Goal: Task Accomplishment & Management: Complete application form

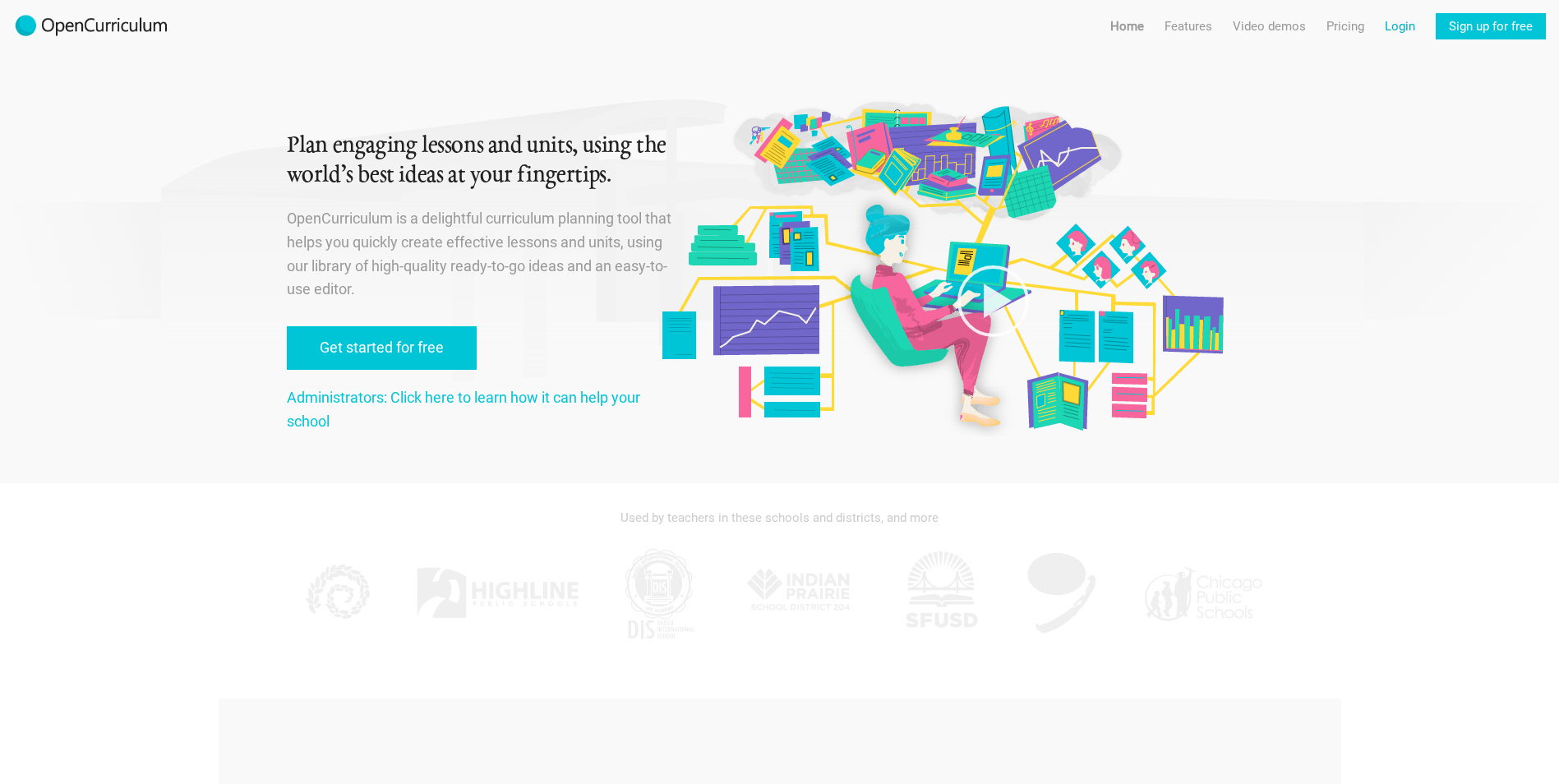
click at [1402, 19] on link "Login" at bounding box center [1400, 26] width 31 height 26
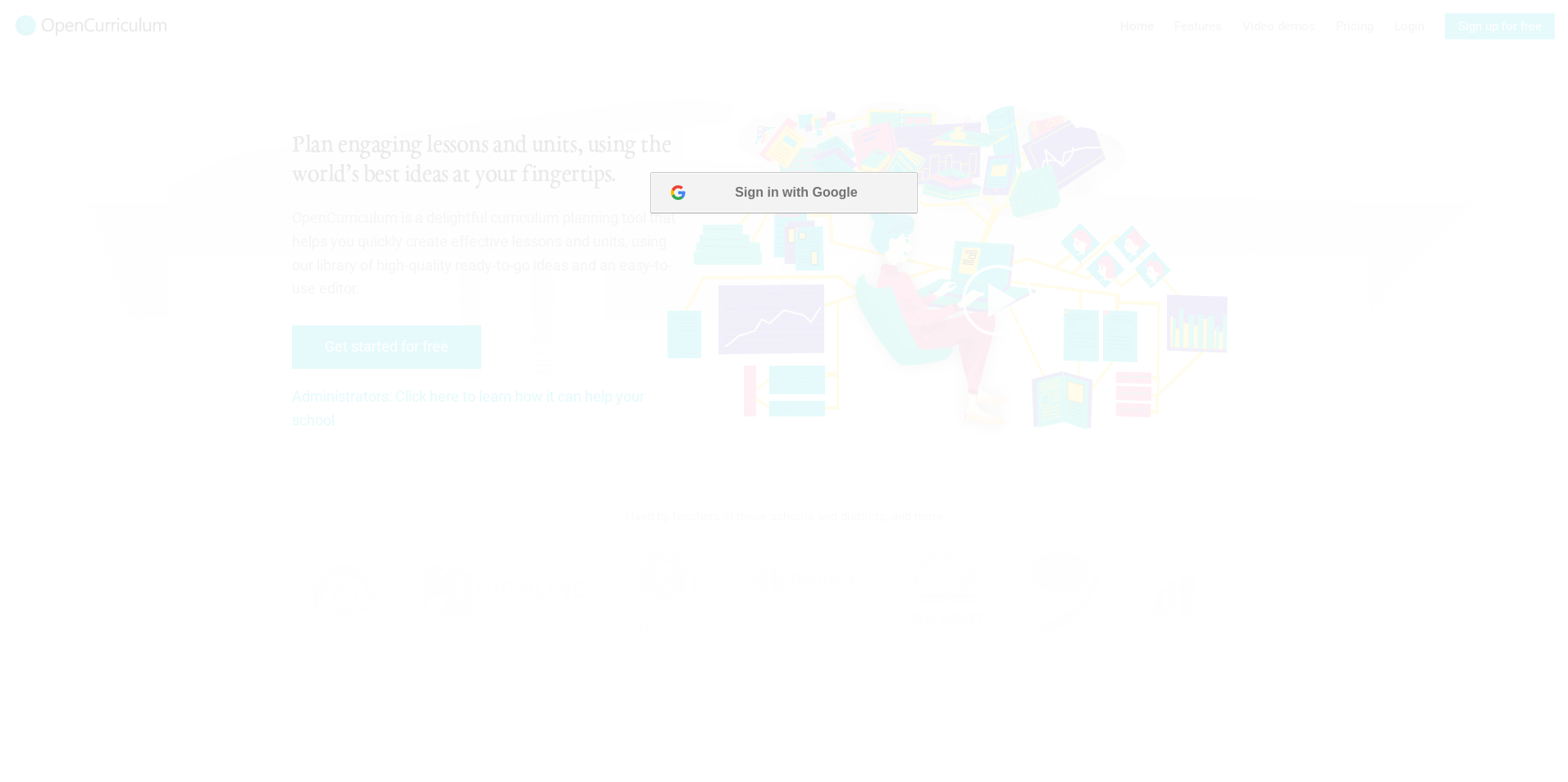
click at [807, 193] on button "Sign in with Google" at bounding box center [783, 193] width 267 height 41
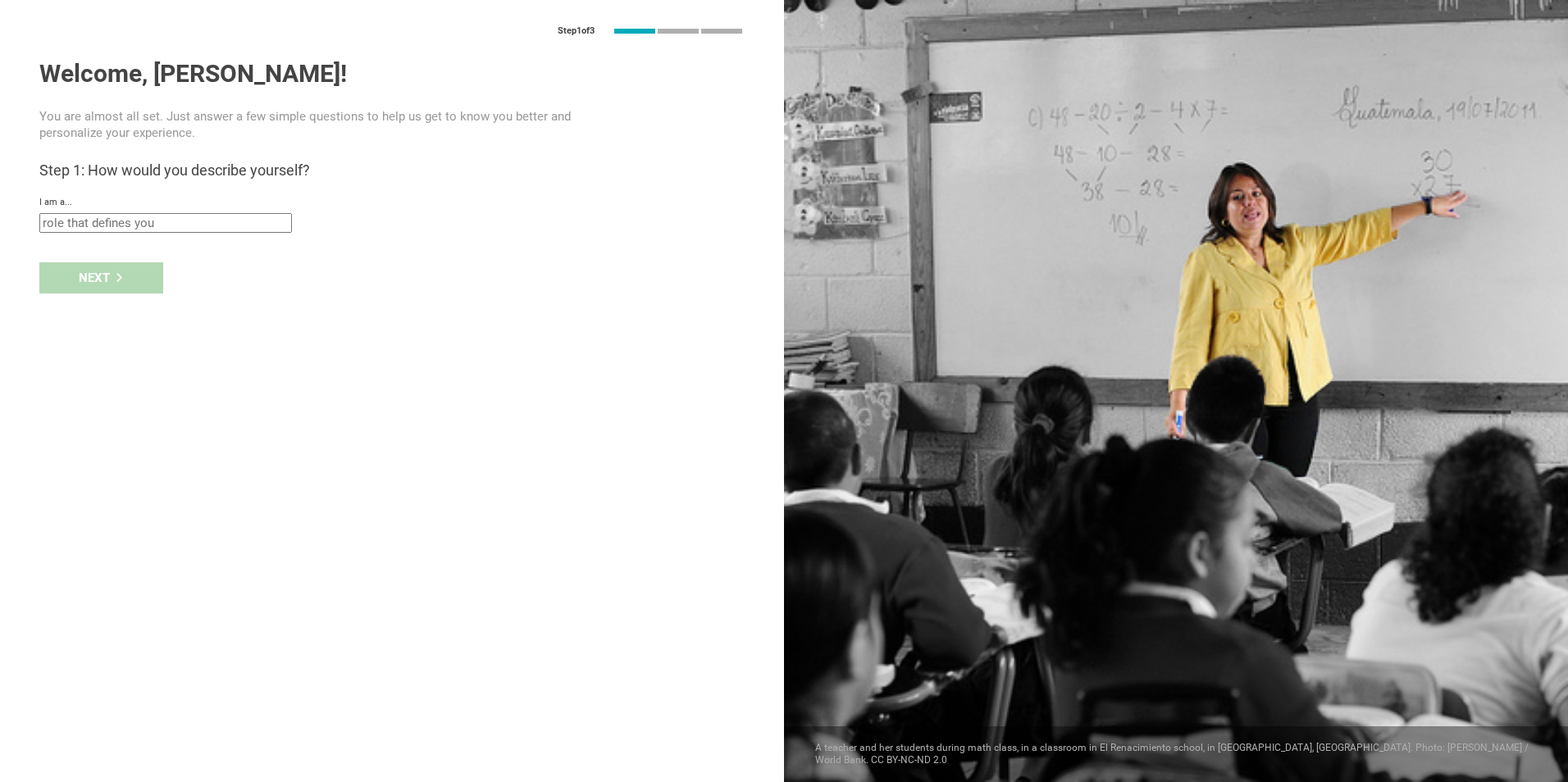
click at [105, 226] on input "text" at bounding box center [165, 223] width 252 height 20
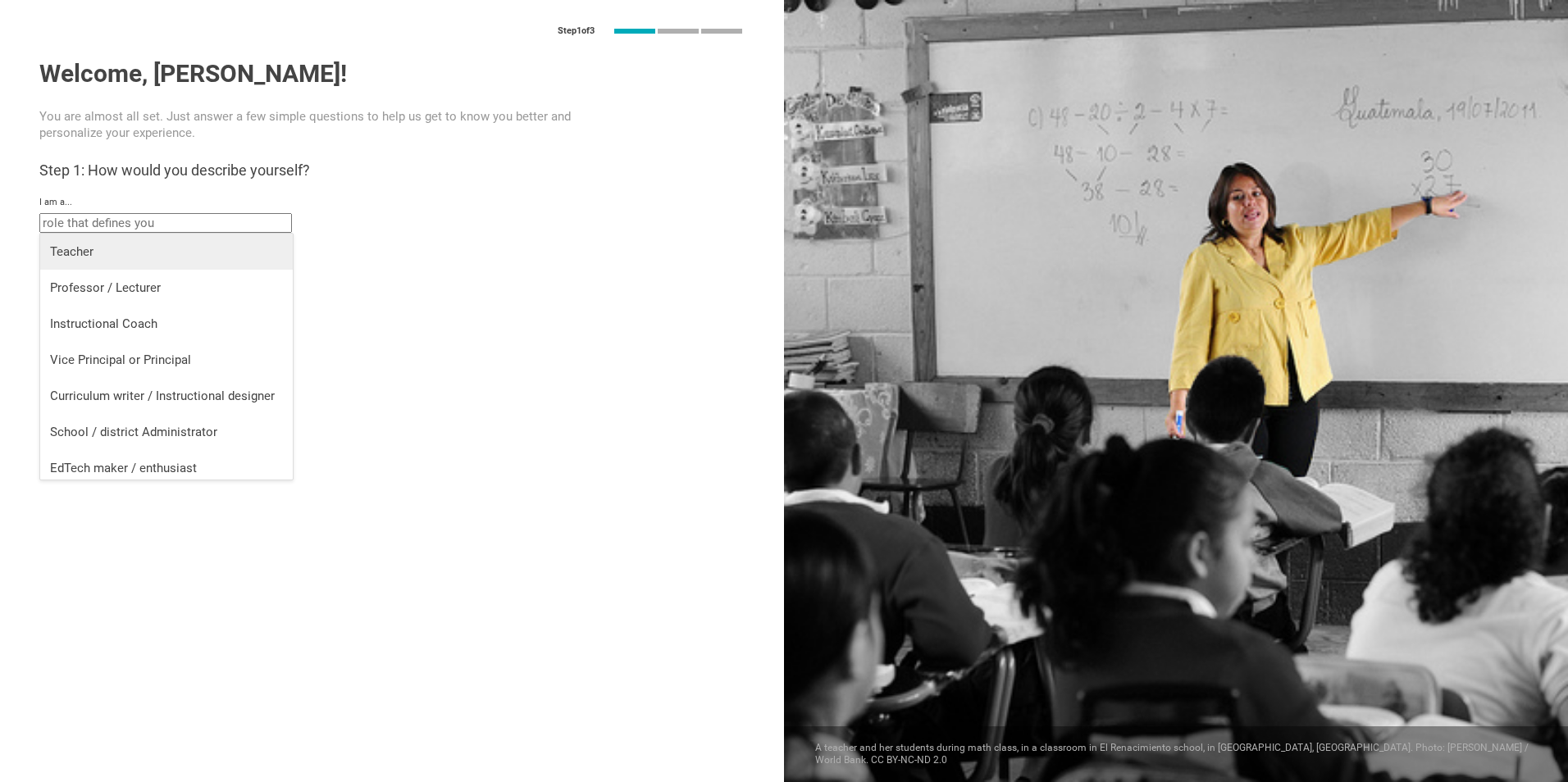
click at [103, 249] on div "Teacher" at bounding box center [166, 251] width 233 height 16
type input "Teacher"
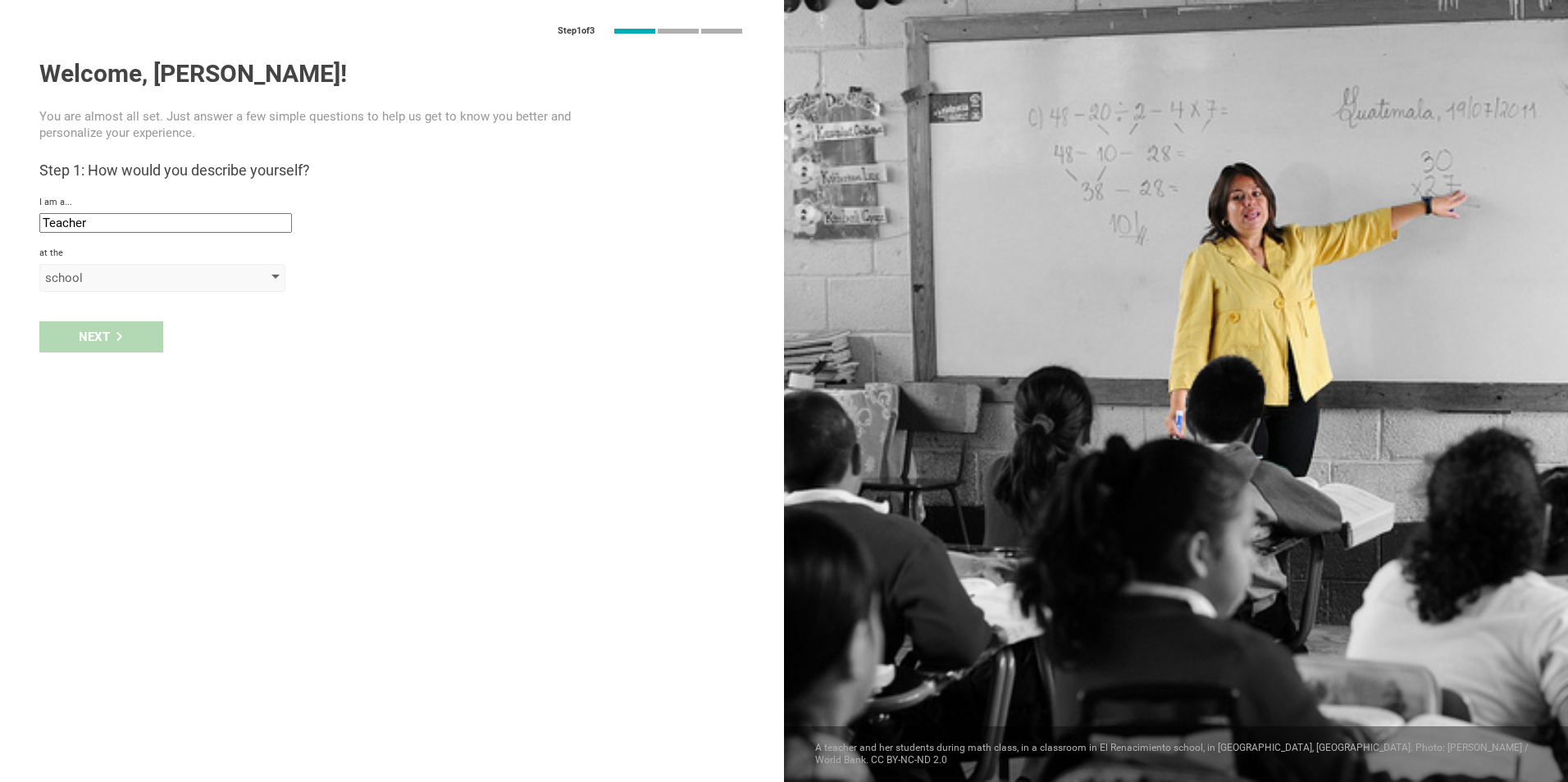
click at [109, 272] on div "school" at bounding box center [138, 277] width 188 height 16
click at [111, 317] on div "school" at bounding box center [163, 311] width 226 height 16
click at [106, 322] on input "text" at bounding box center [165, 316] width 252 height 20
click at [78, 313] on input "text" at bounding box center [165, 316] width 252 height 20
type input "FPD"
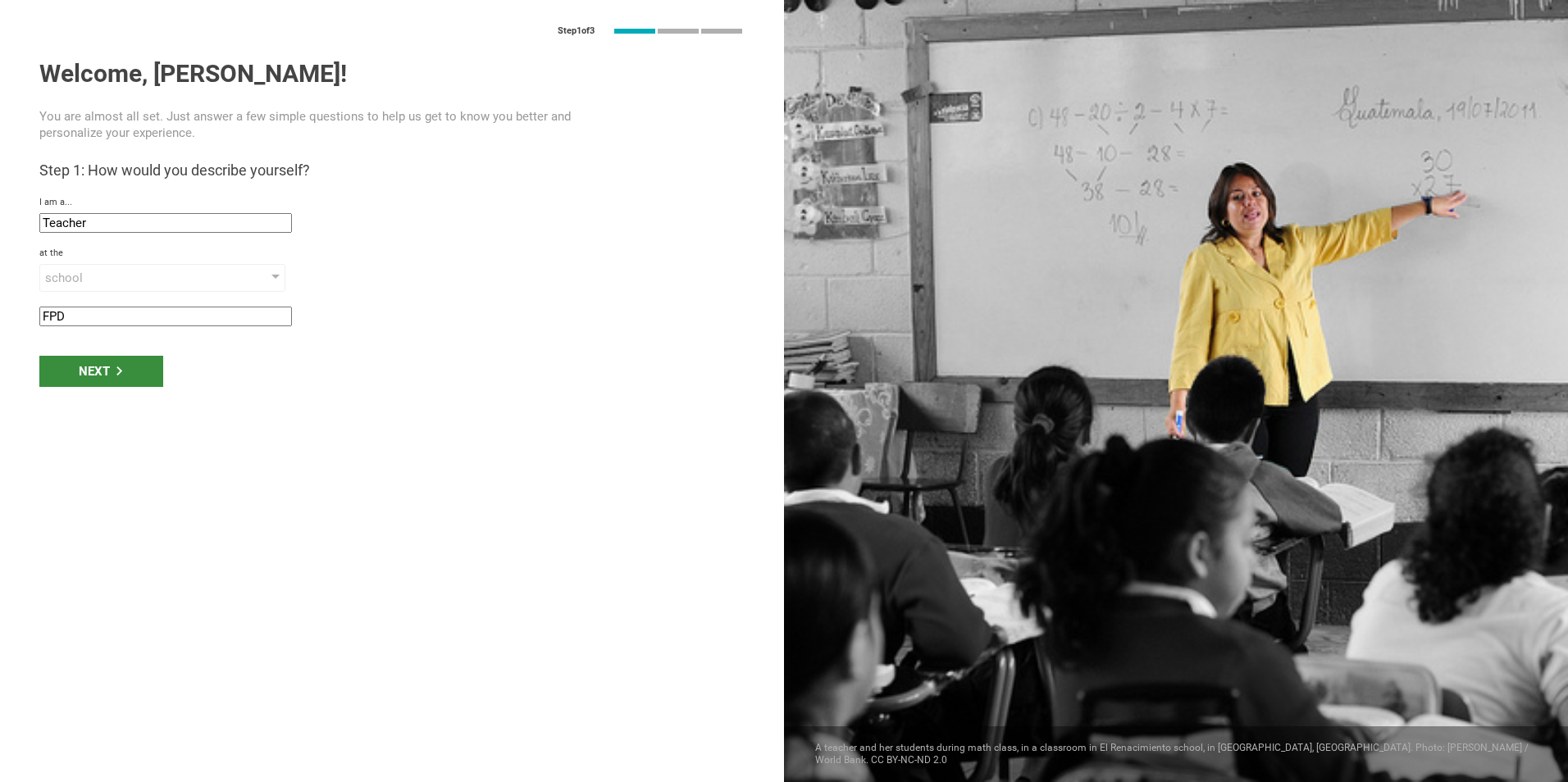
click at [94, 374] on div "Next" at bounding box center [101, 371] width 124 height 31
drag, startPoint x: 143, startPoint y: 369, endPoint x: -73, endPoint y: 369, distance: 216.0
type input "Macon, [GEOGRAPHIC_DATA]"
click at [92, 419] on div "Next" at bounding box center [101, 422] width 124 height 31
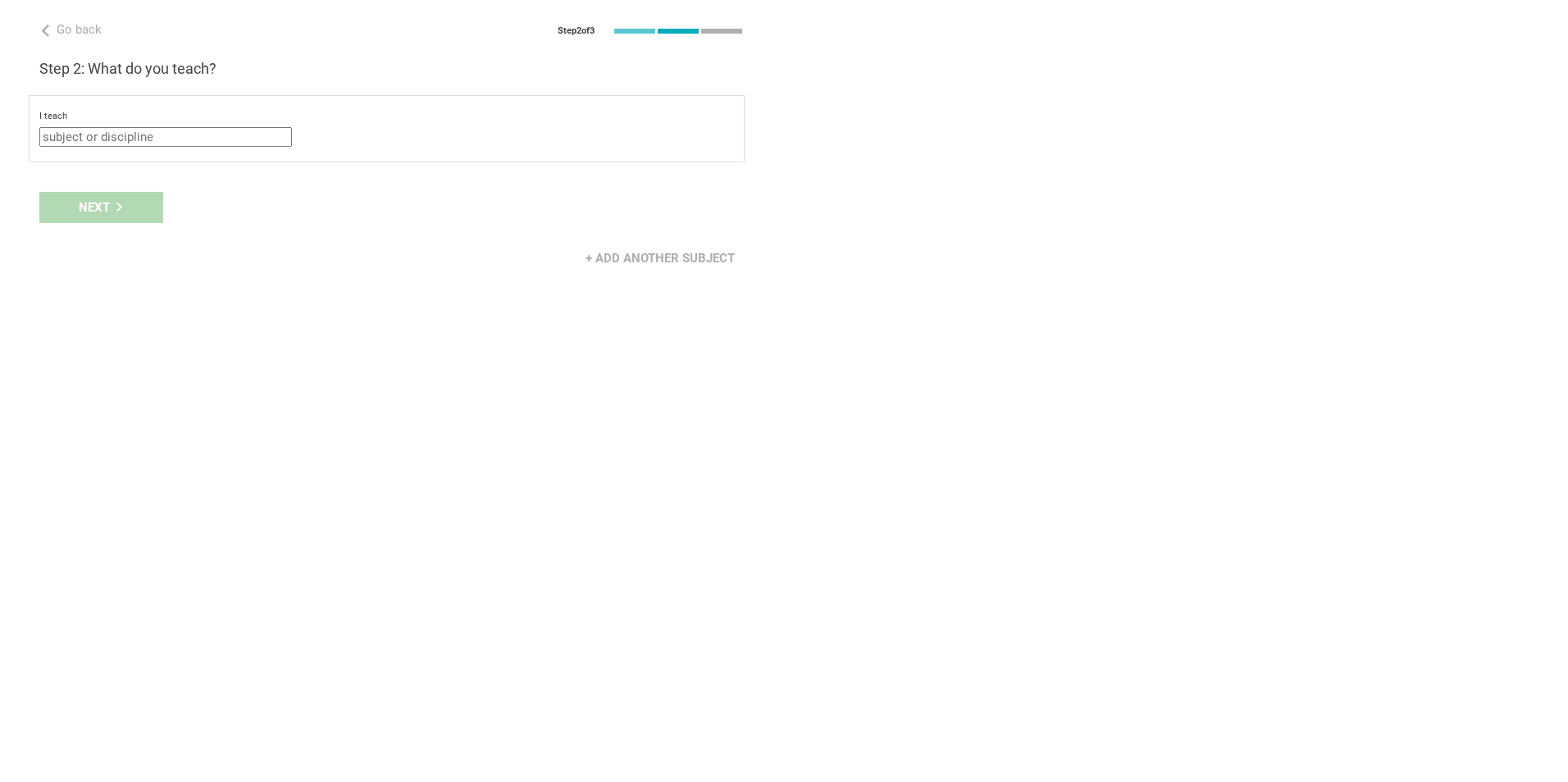
click at [146, 137] on input "text" at bounding box center [165, 137] width 252 height 20
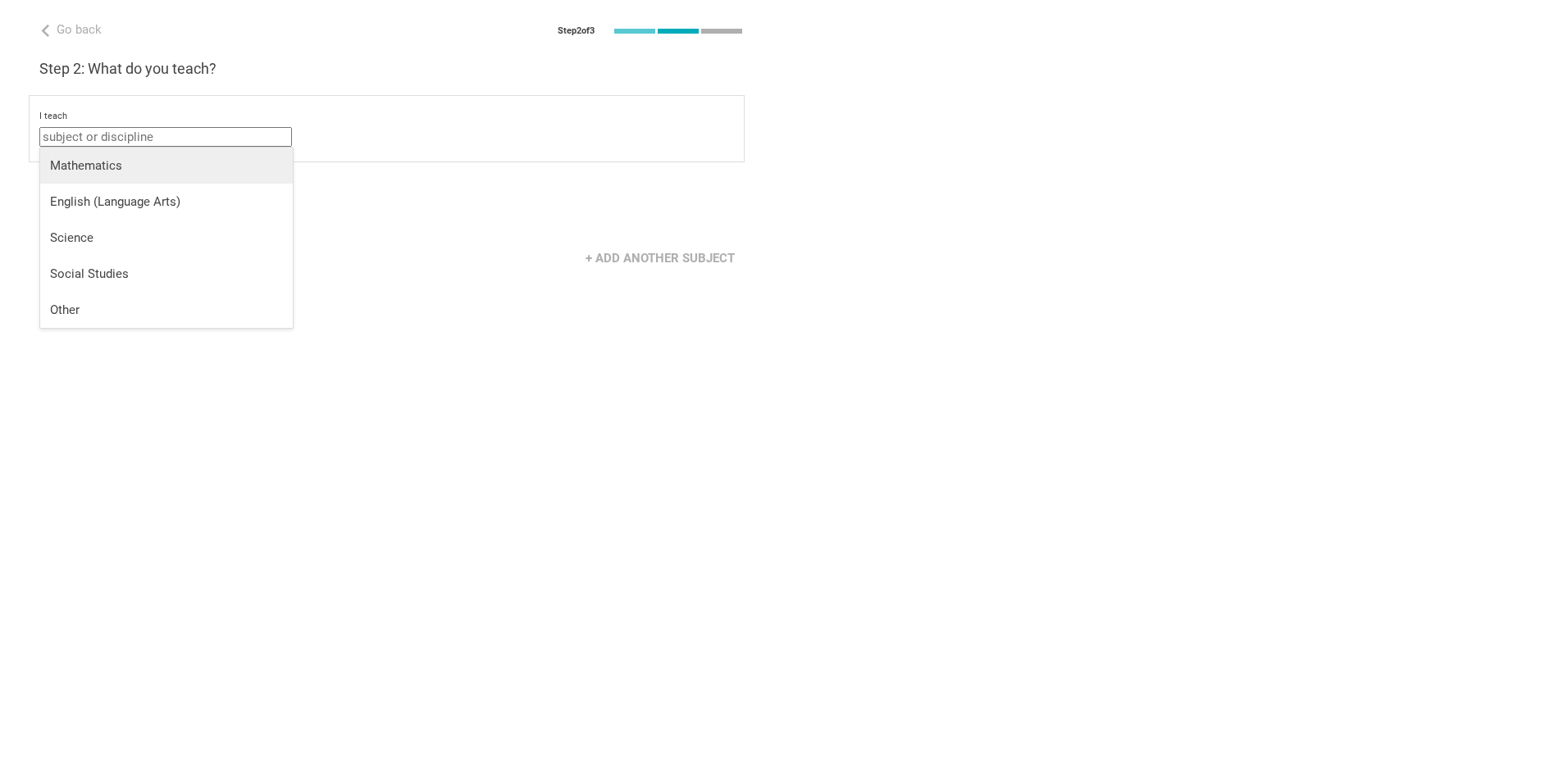
click at [112, 166] on div "Mathematics" at bounding box center [166, 165] width 233 height 16
type input "Mathematics"
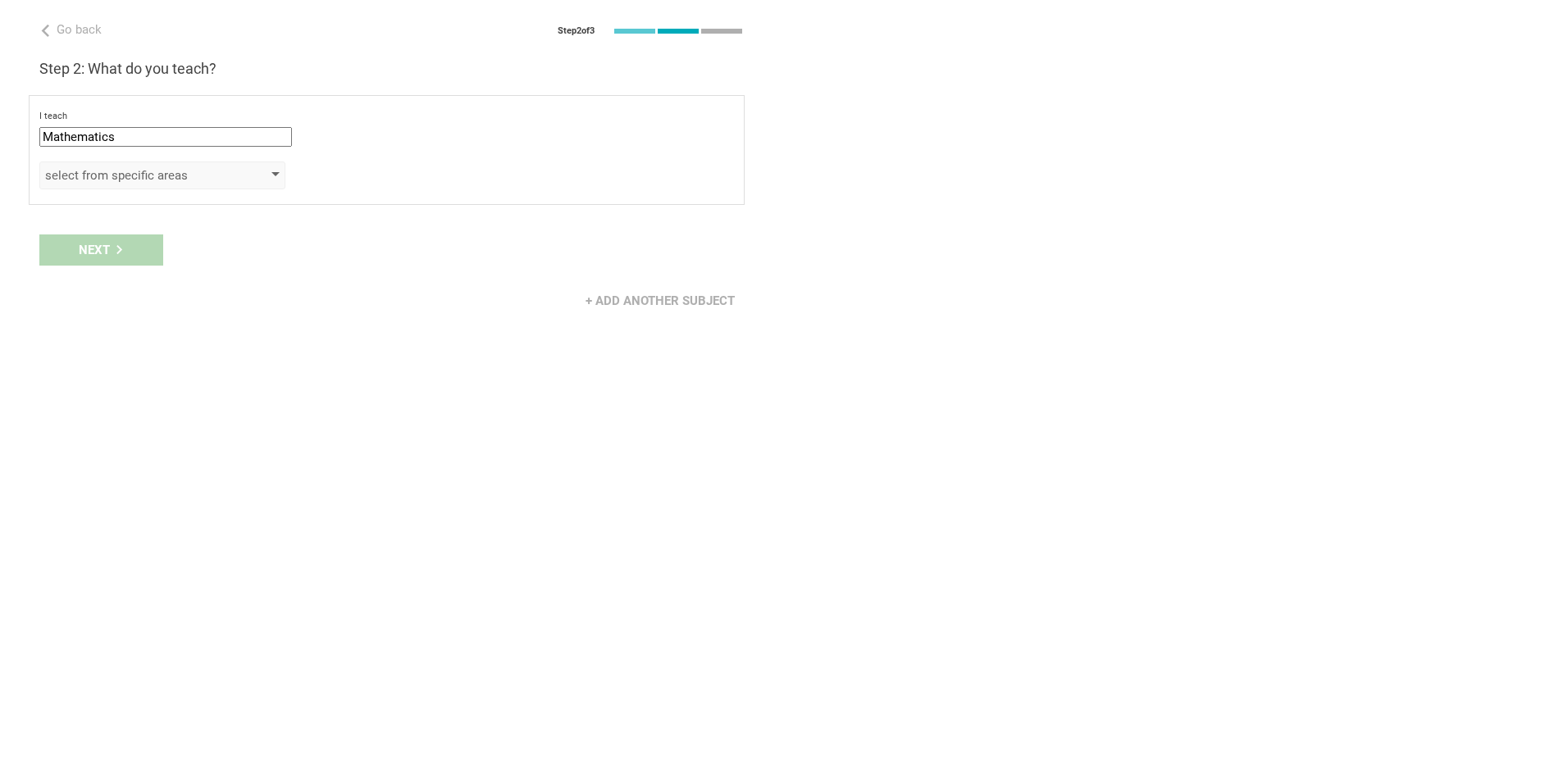
click at [165, 171] on div "select from specific areas" at bounding box center [138, 175] width 188 height 16
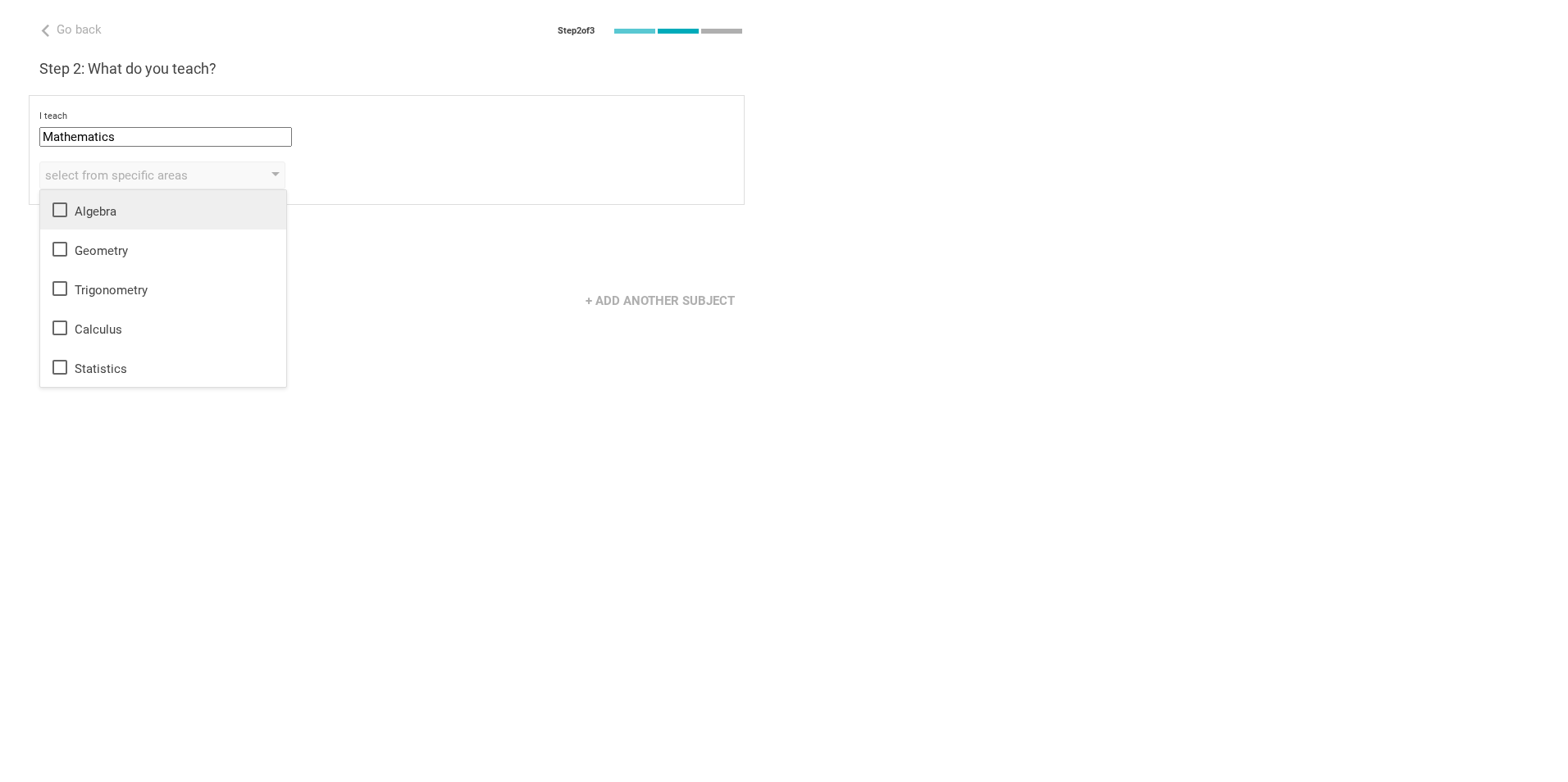
click at [57, 215] on icon at bounding box center [59, 210] width 14 height 14
click at [61, 252] on icon at bounding box center [60, 250] width 20 height 20
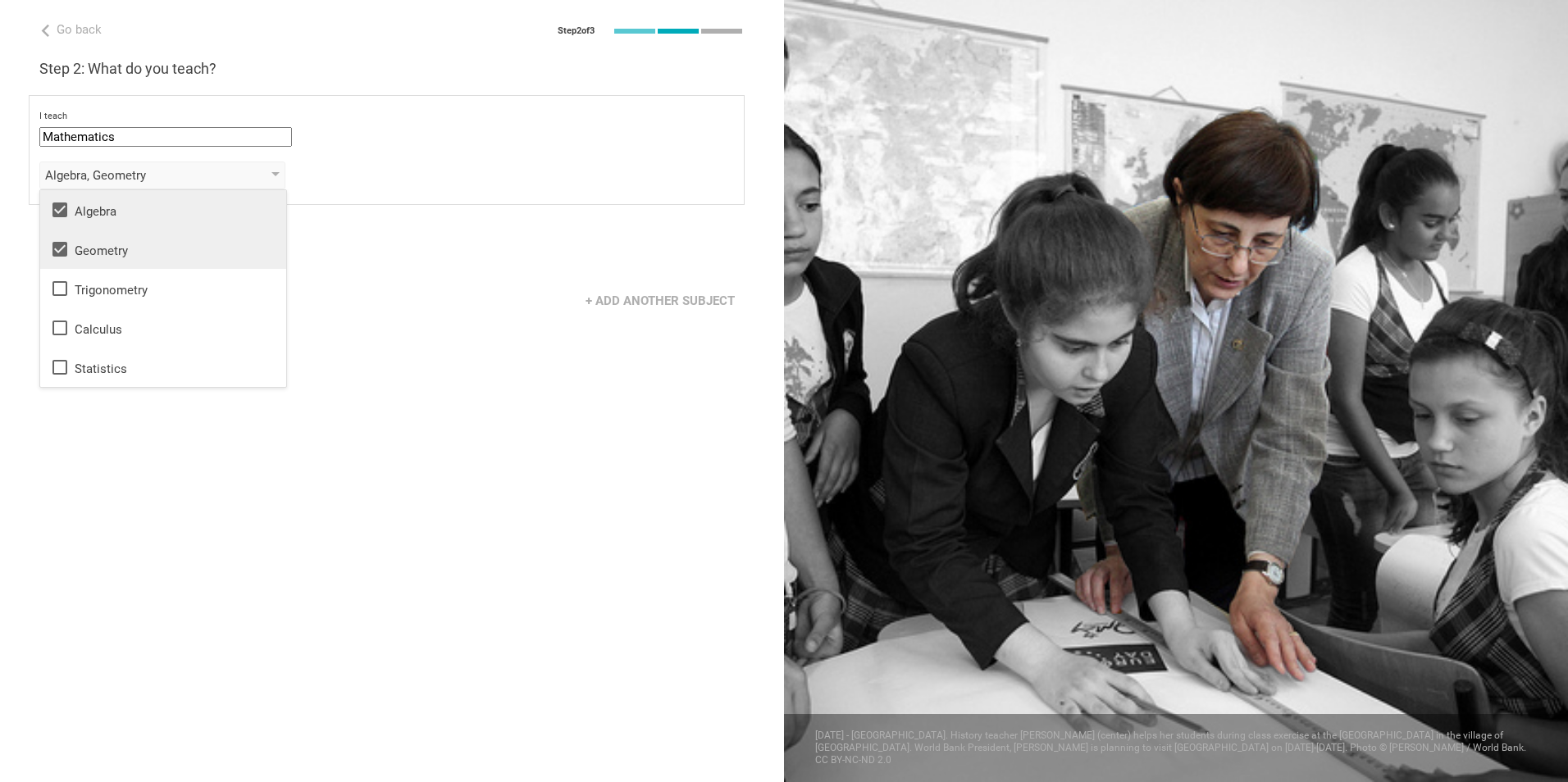
click at [162, 457] on div "Go back Step 2 of 3 Welcome, Tracy! You are almost all set. Just answer a few s…" at bounding box center [392, 391] width 784 height 782
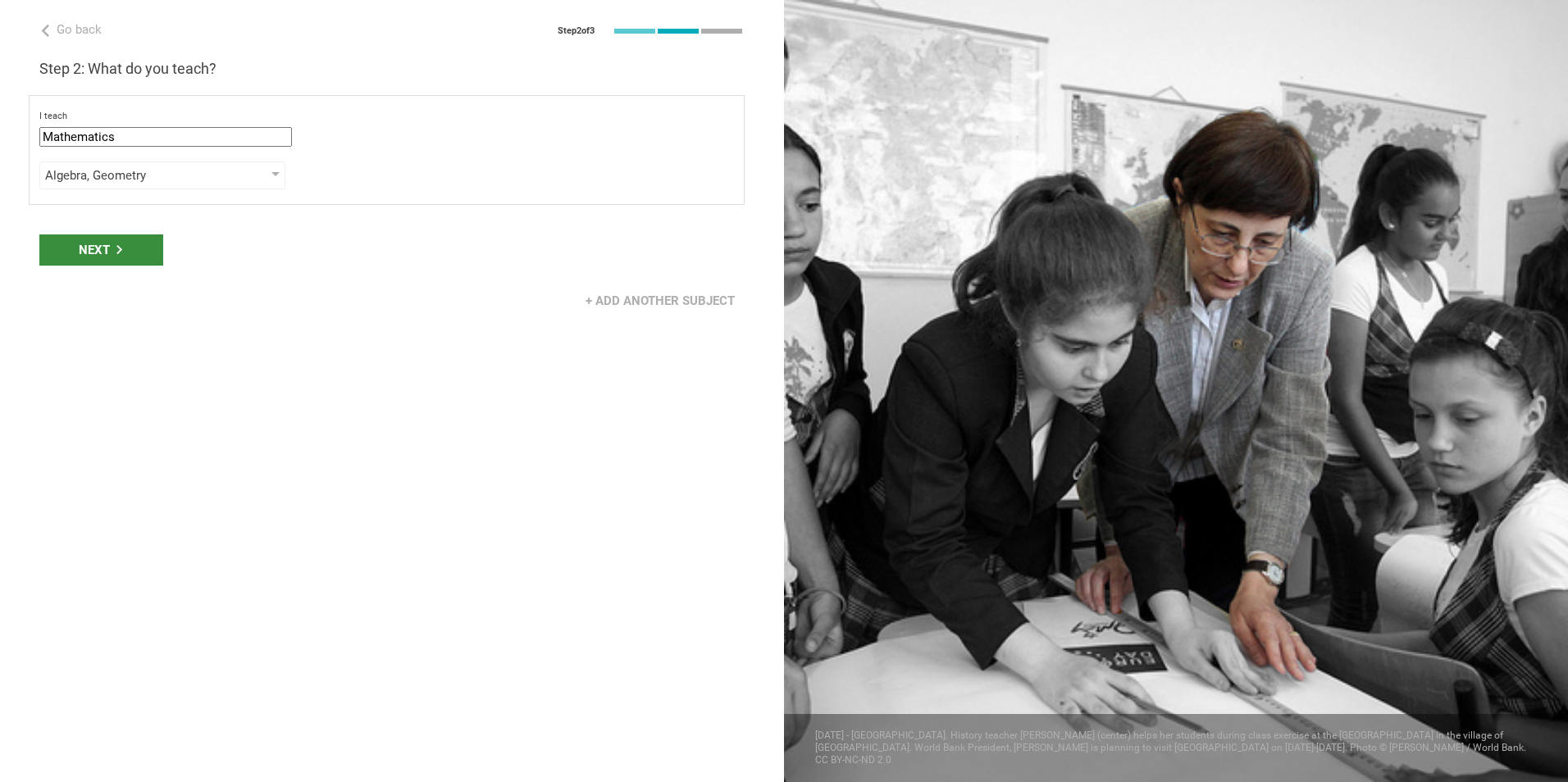
click at [109, 245] on div "Next" at bounding box center [101, 250] width 124 height 31
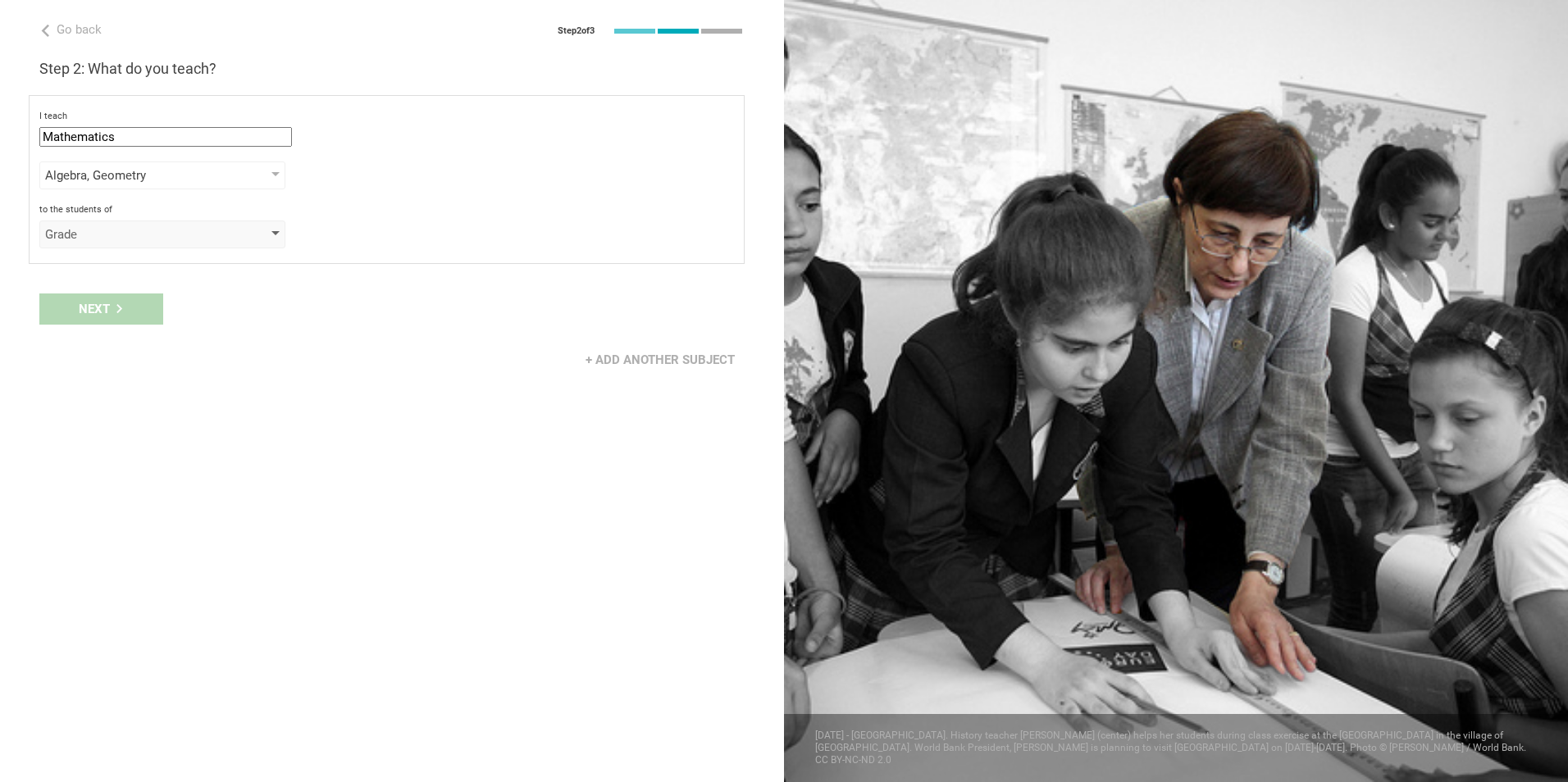
click at [124, 226] on div "Grade" at bounding box center [138, 234] width 188 height 16
click at [133, 272] on div "Grade" at bounding box center [163, 268] width 226 height 16
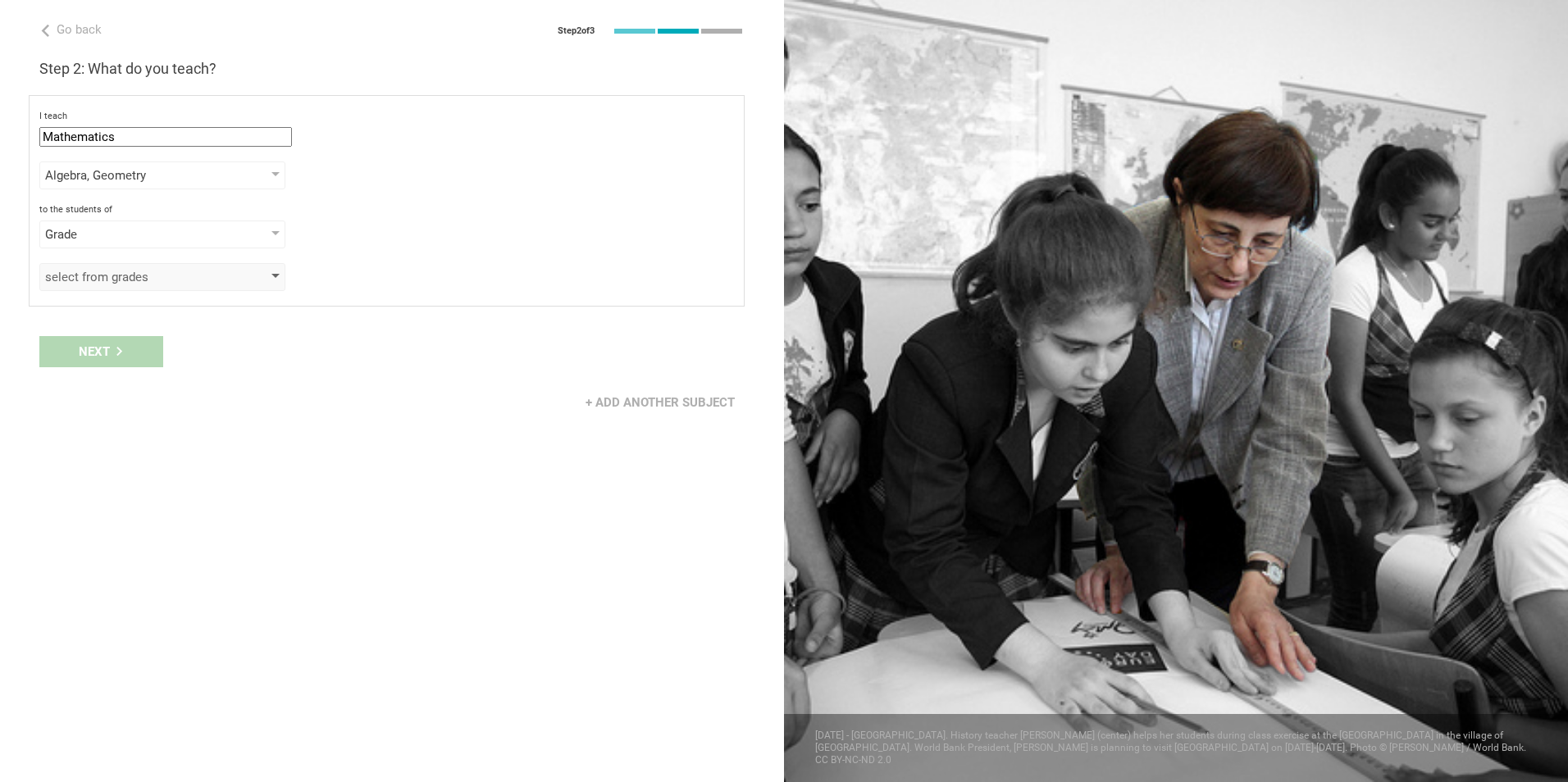
click at [110, 281] on div "select from grades" at bounding box center [138, 277] width 188 height 16
click at [60, 323] on icon at bounding box center [60, 321] width 20 height 20
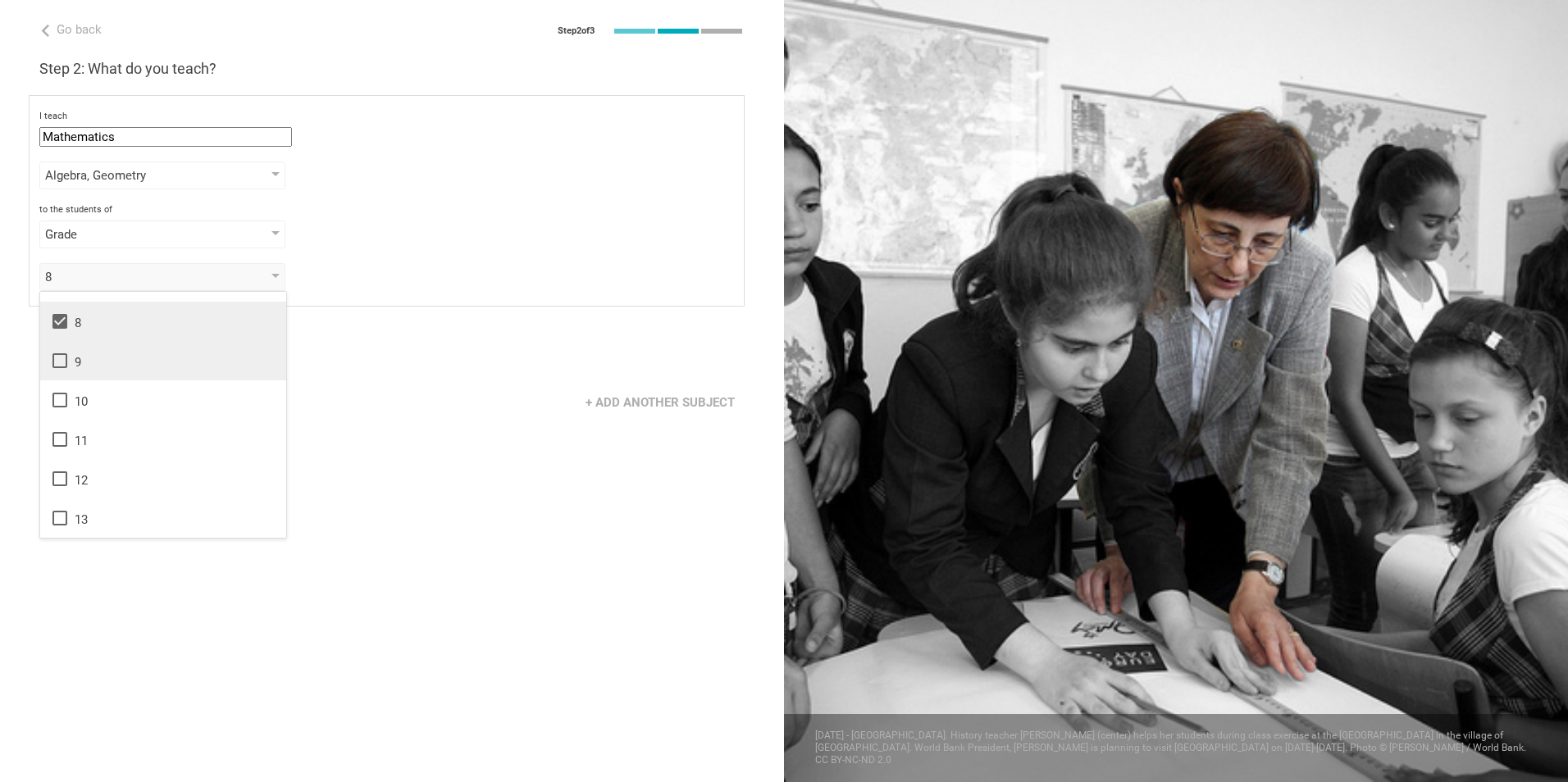
click at [59, 360] on icon at bounding box center [60, 361] width 20 height 20
click at [63, 412] on li "10" at bounding box center [163, 400] width 246 height 40
click at [431, 400] on div "+ Add another subject" at bounding box center [392, 402] width 784 height 51
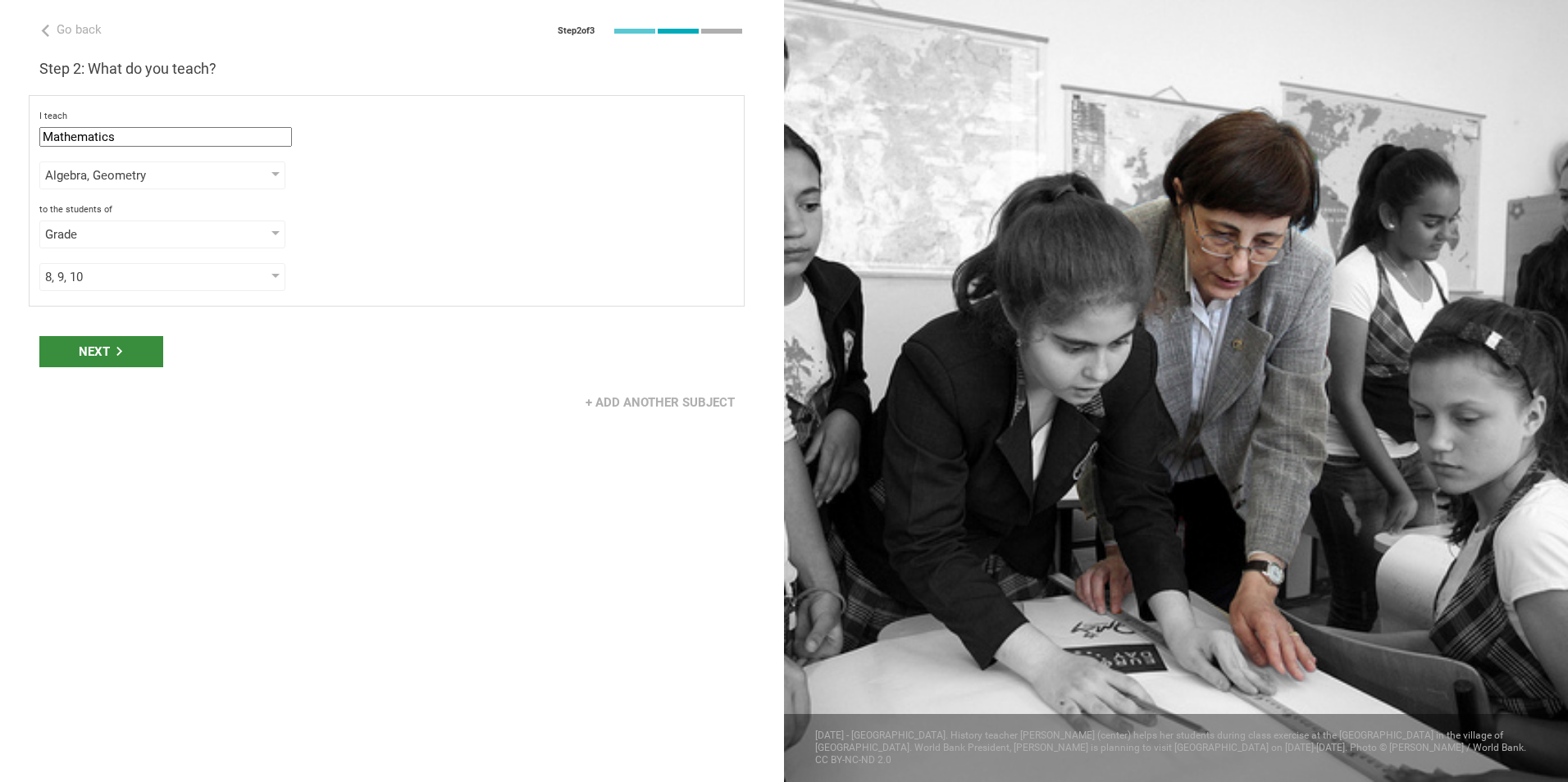
click at [102, 351] on div "Next" at bounding box center [101, 351] width 124 height 31
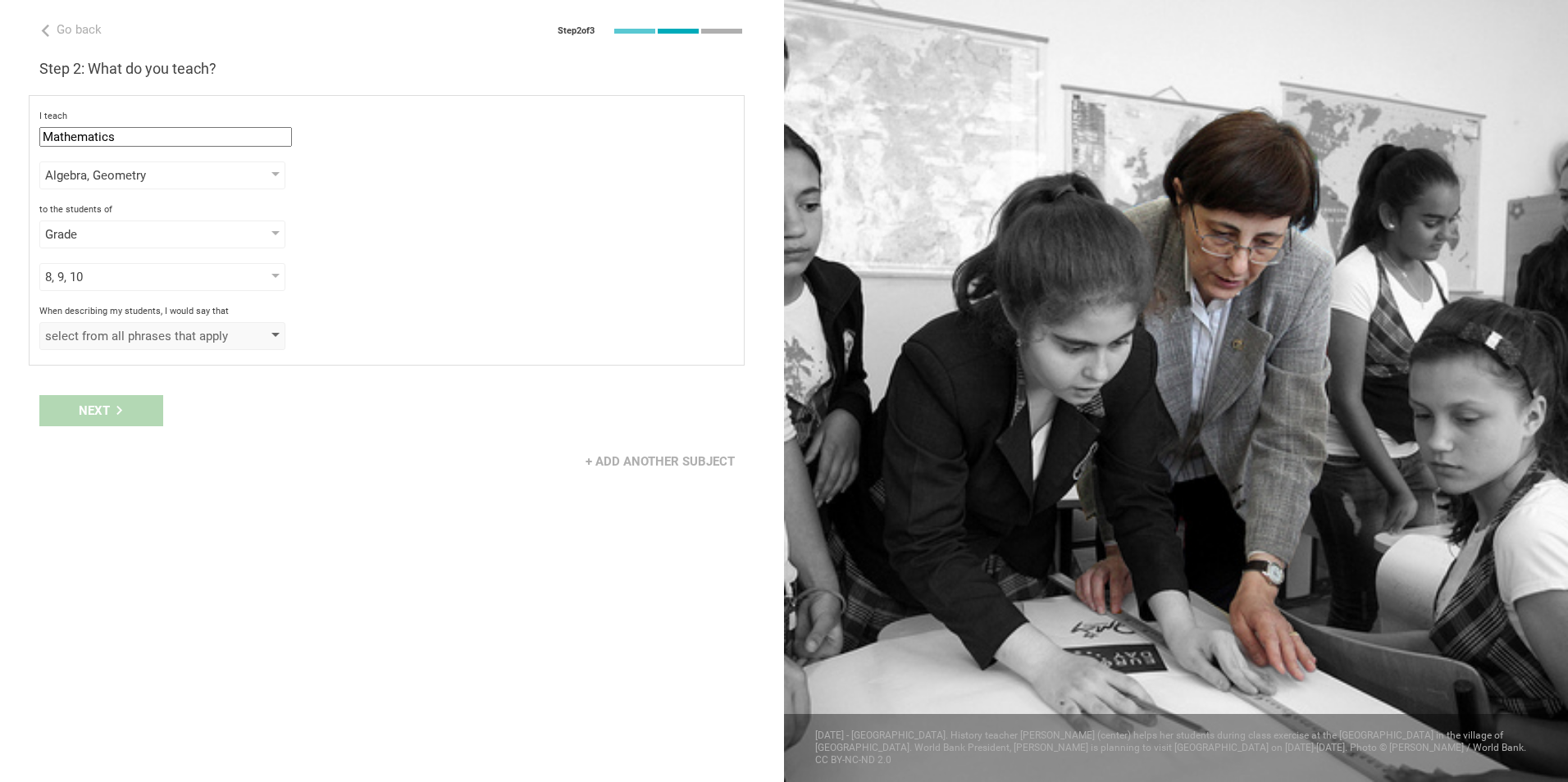
click at [192, 347] on div "select from all phrases that apply" at bounding box center [163, 336] width 246 height 28
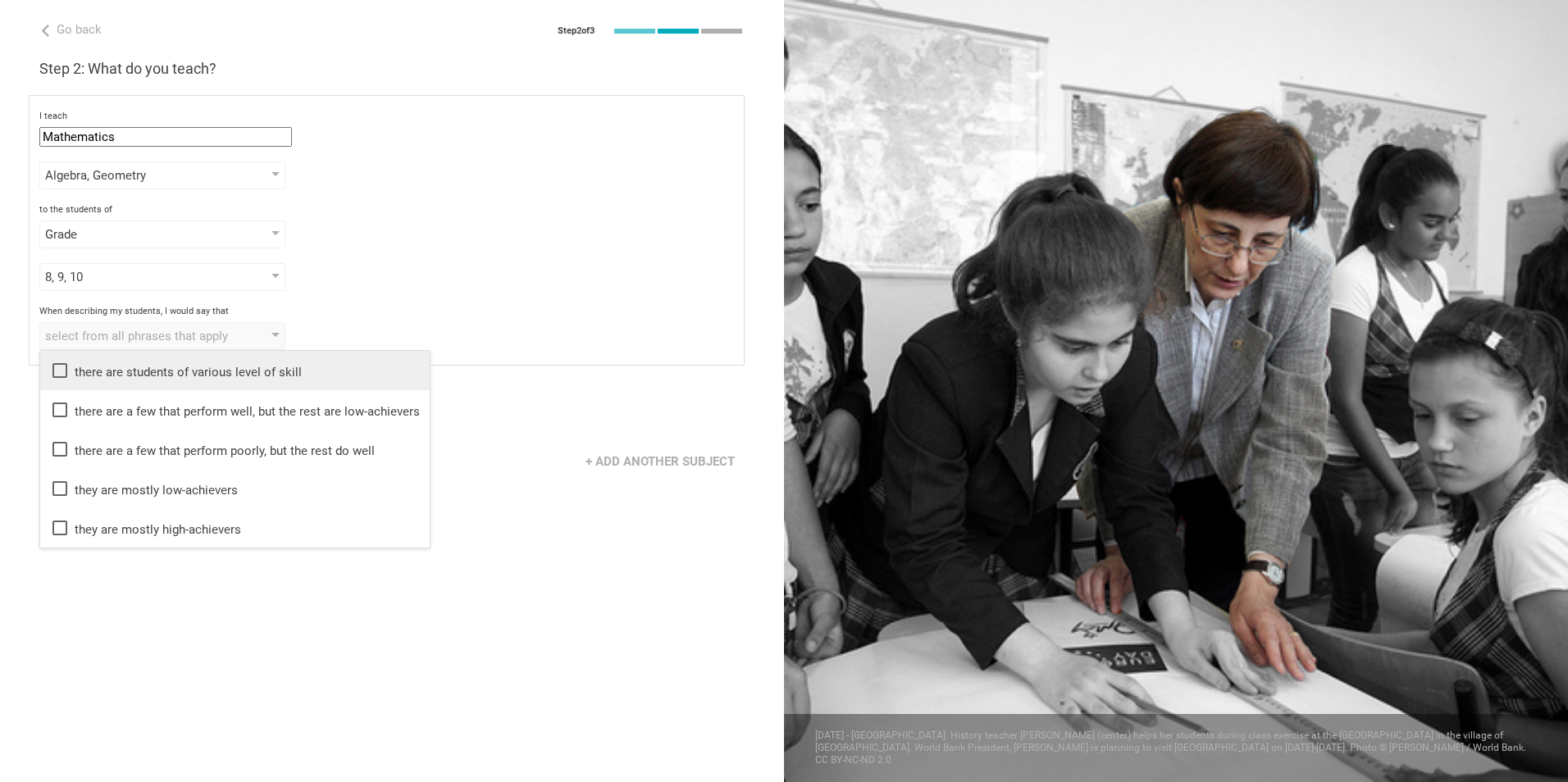
click at [133, 367] on div "there are students of various level of skill" at bounding box center [235, 371] width 370 height 20
click at [472, 368] on div "Go back Step 2 of 3 Welcome, Tracy! You are almost all set. Just answer a few s…" at bounding box center [392, 391] width 784 height 782
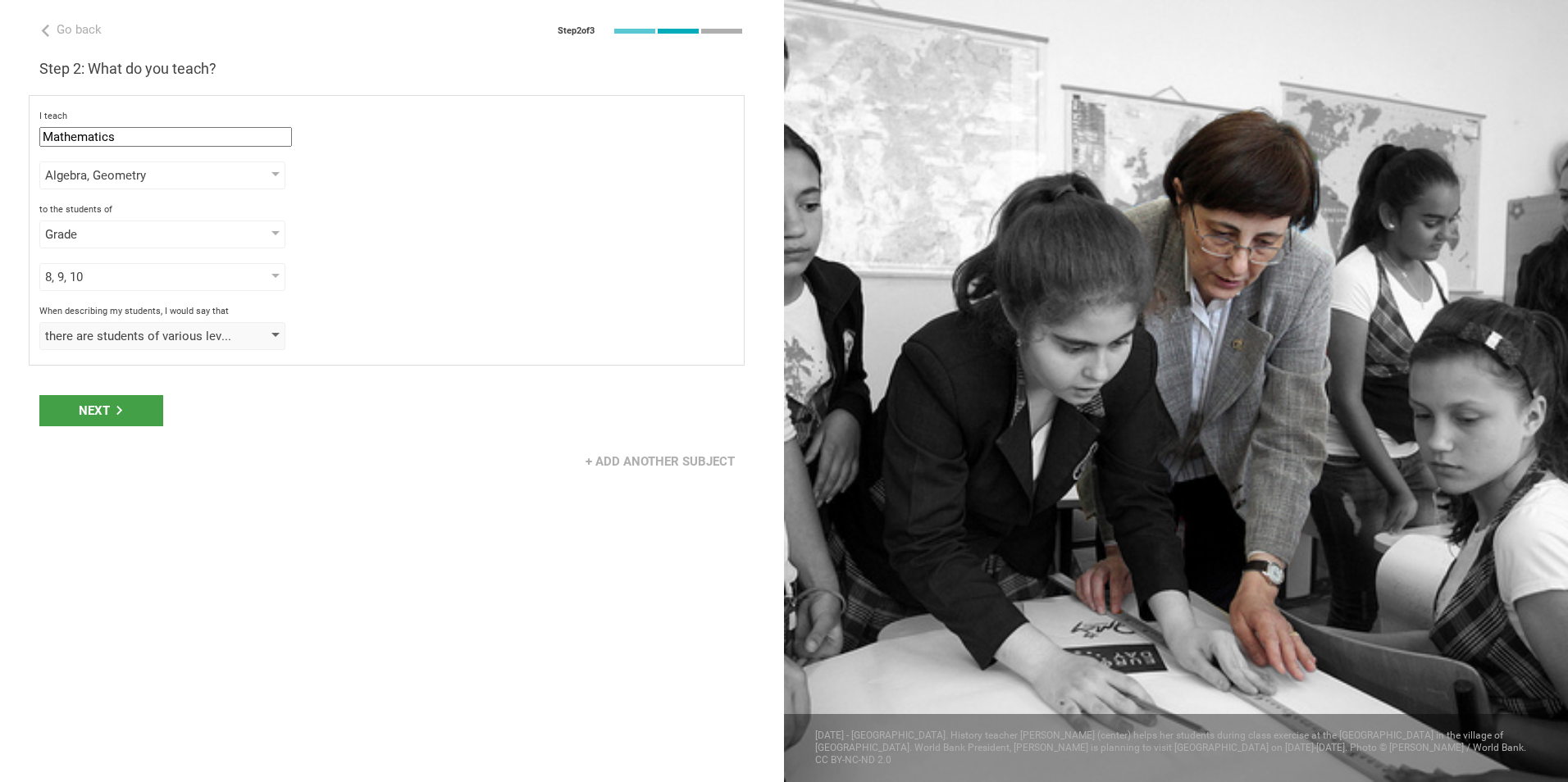
click at [267, 331] on div "there are students of various level of skill" at bounding box center [163, 336] width 246 height 28
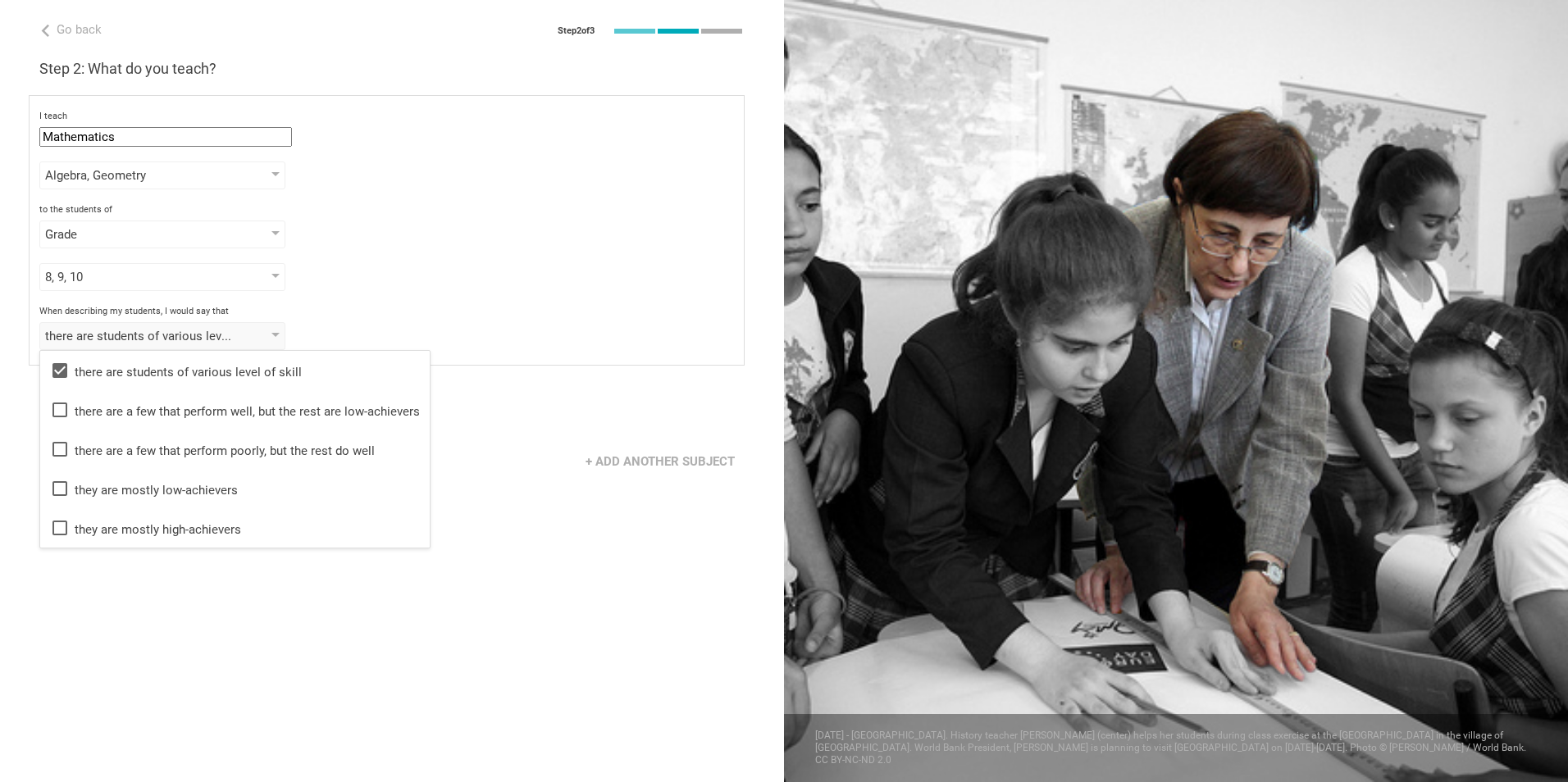
click at [383, 308] on div "When describing my students, I would say that" at bounding box center [386, 312] width 694 height 12
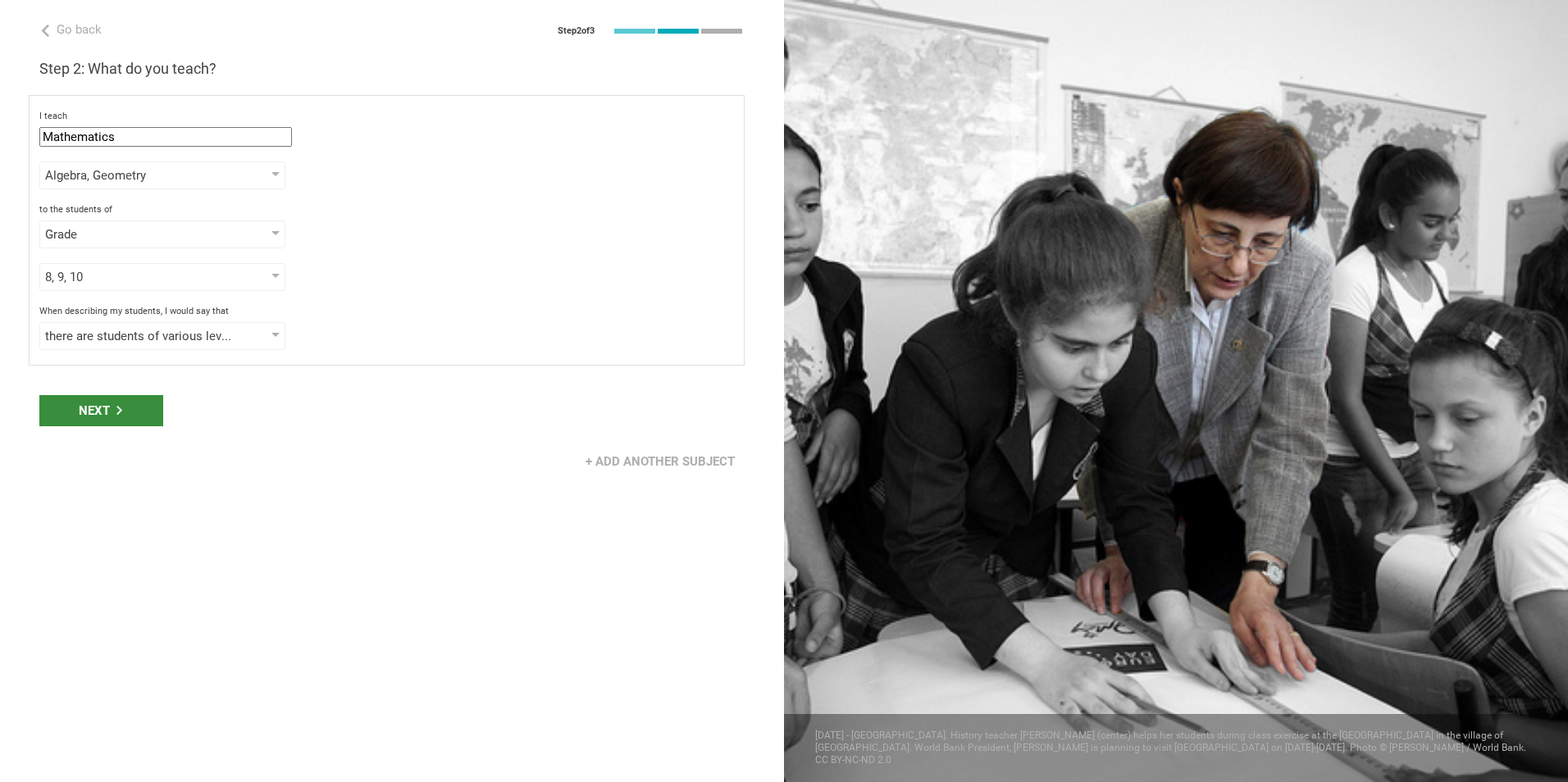
click at [116, 414] on icon at bounding box center [119, 410] width 9 height 9
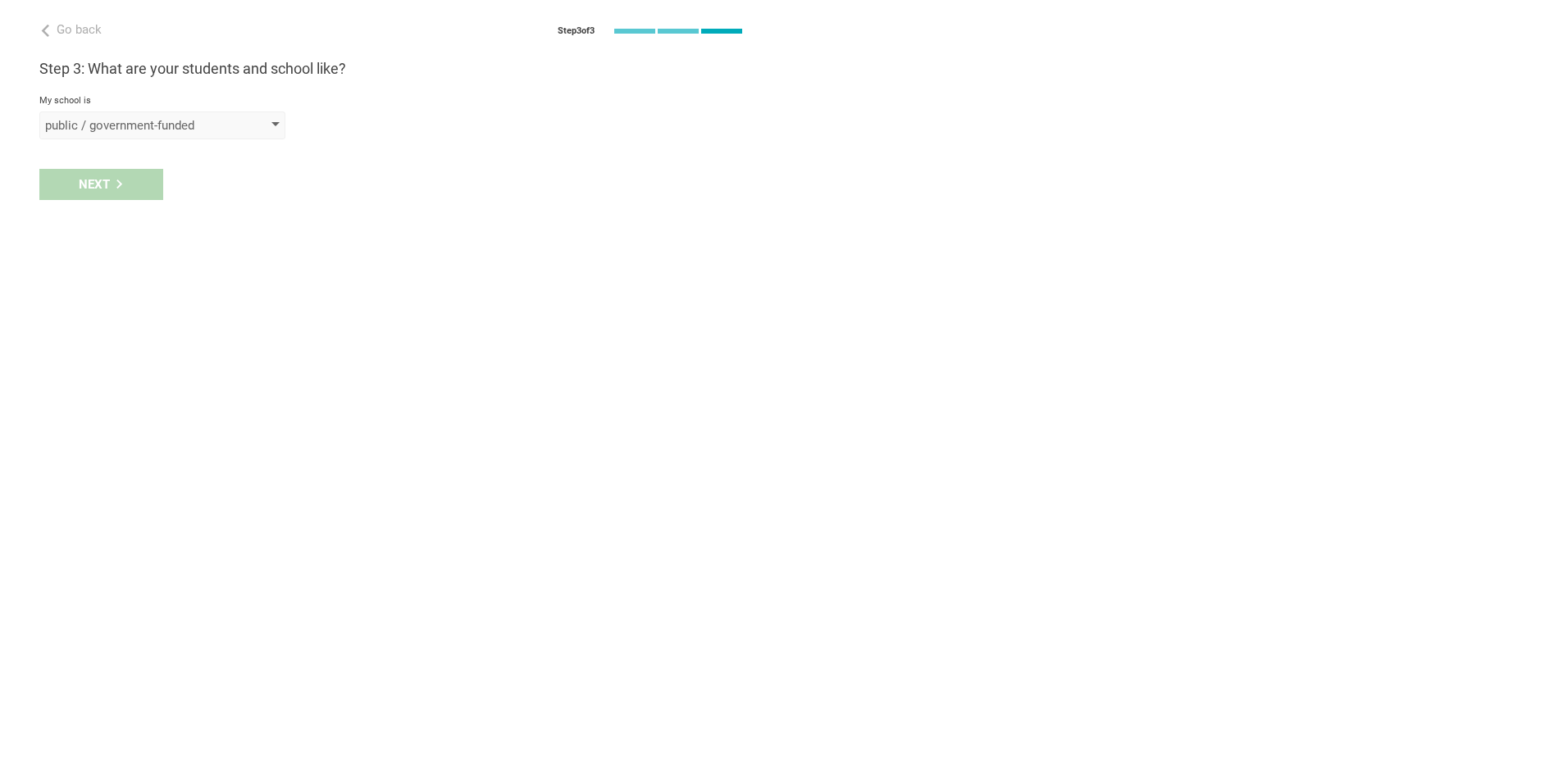
click at [225, 128] on div "public / government-funded" at bounding box center [138, 126] width 188 height 16
click at [89, 201] on div "private" at bounding box center [163, 194] width 226 height 16
click at [183, 180] on div "select from a bunch of systems" at bounding box center [138, 184] width 188 height 16
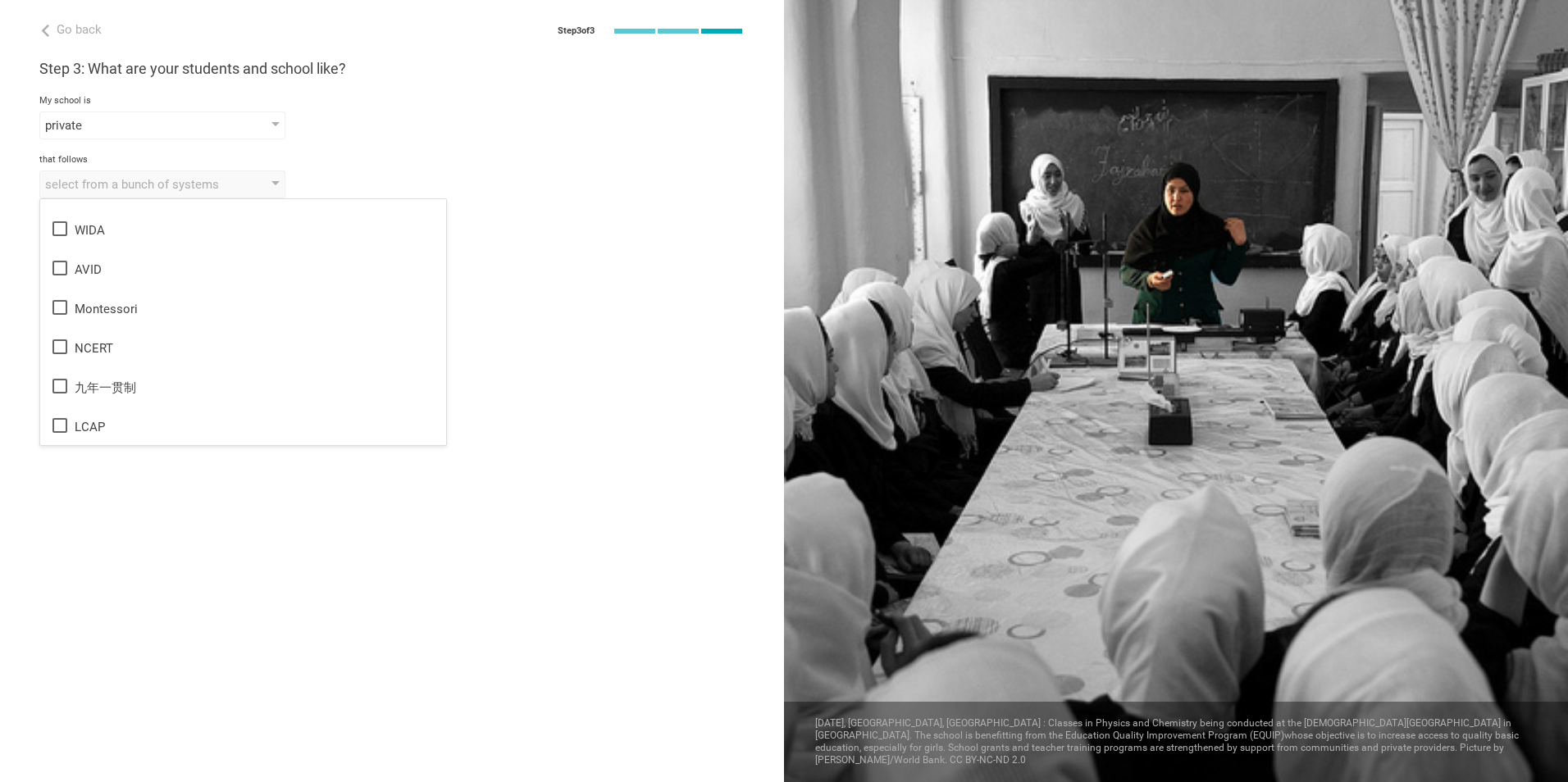
scroll to position [0, 0]
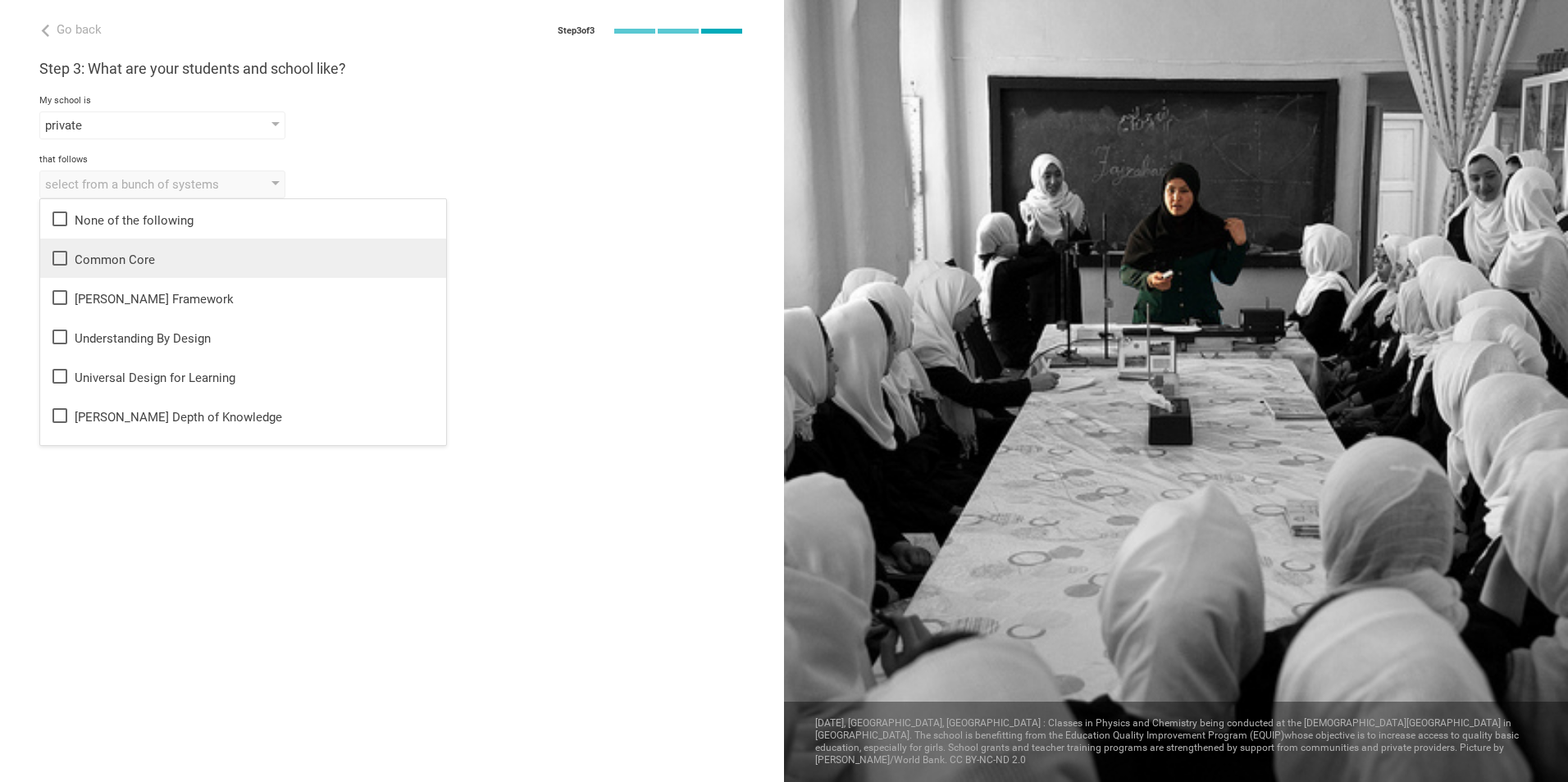
click at [116, 262] on div "Common Core" at bounding box center [243, 259] width 386 height 20
click at [403, 174] on div "Common Core None of the following Common Core Danielson Framework Understanding…" at bounding box center [392, 184] width 705 height 28
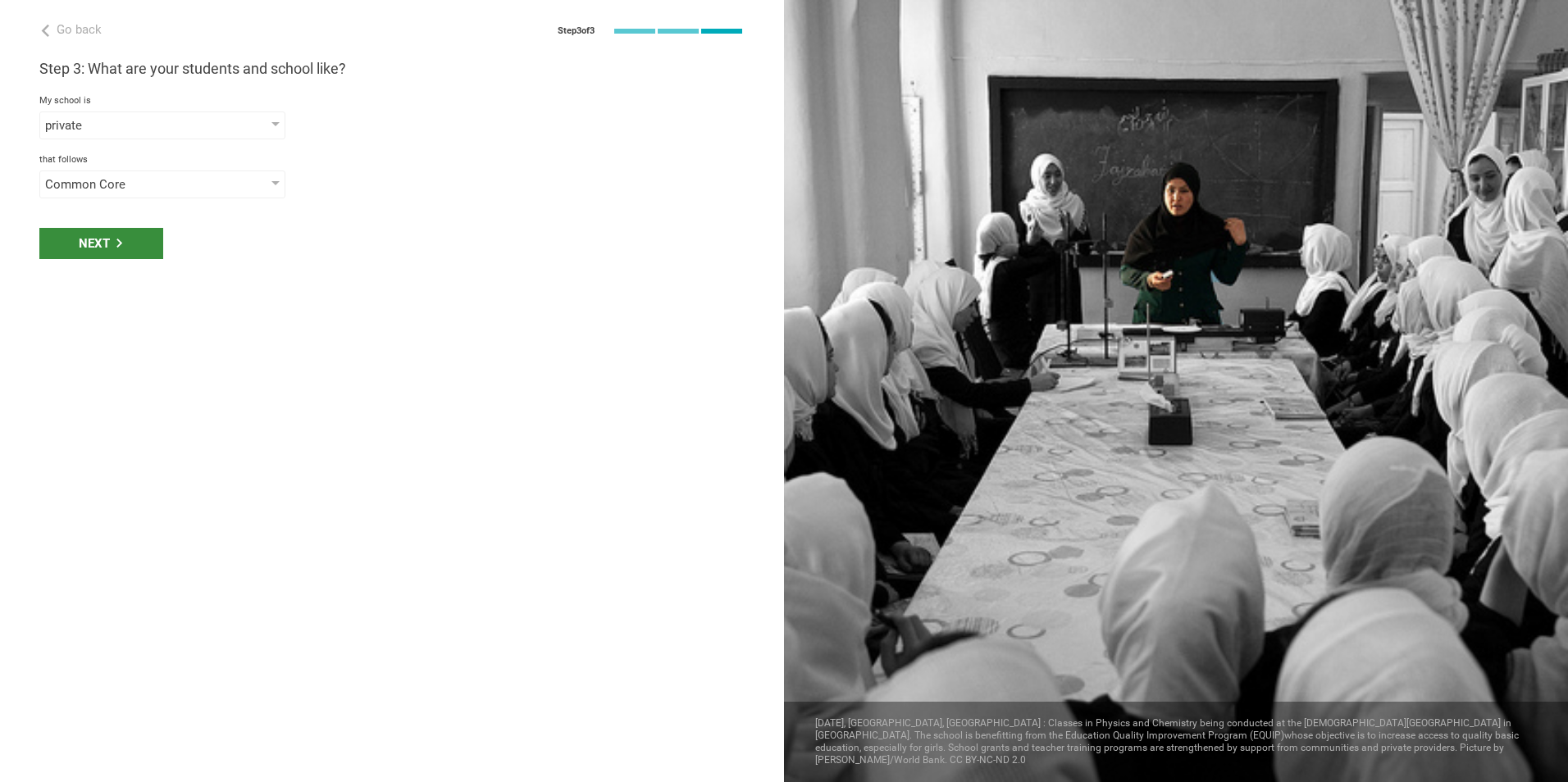
click at [121, 240] on icon at bounding box center [119, 243] width 9 height 9
click at [228, 250] on div "select phrases that describe your student population" at bounding box center [138, 243] width 188 height 16
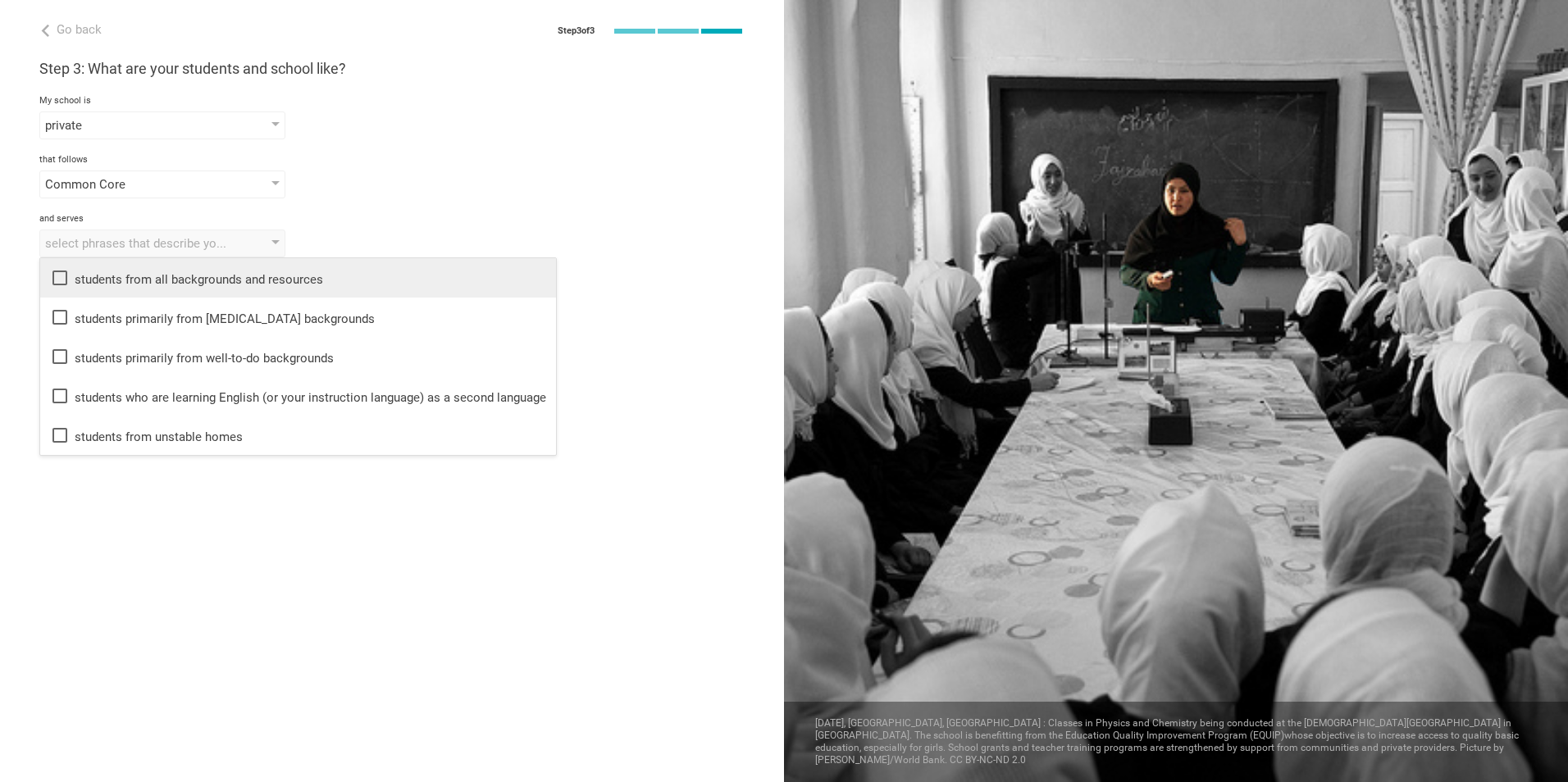
click at [102, 273] on div "students from all backgrounds and resources" at bounding box center [298, 278] width 496 height 20
click at [428, 198] on div "Common Core None of the following Common Core Danielson Framework Understanding…" at bounding box center [392, 184] width 705 height 28
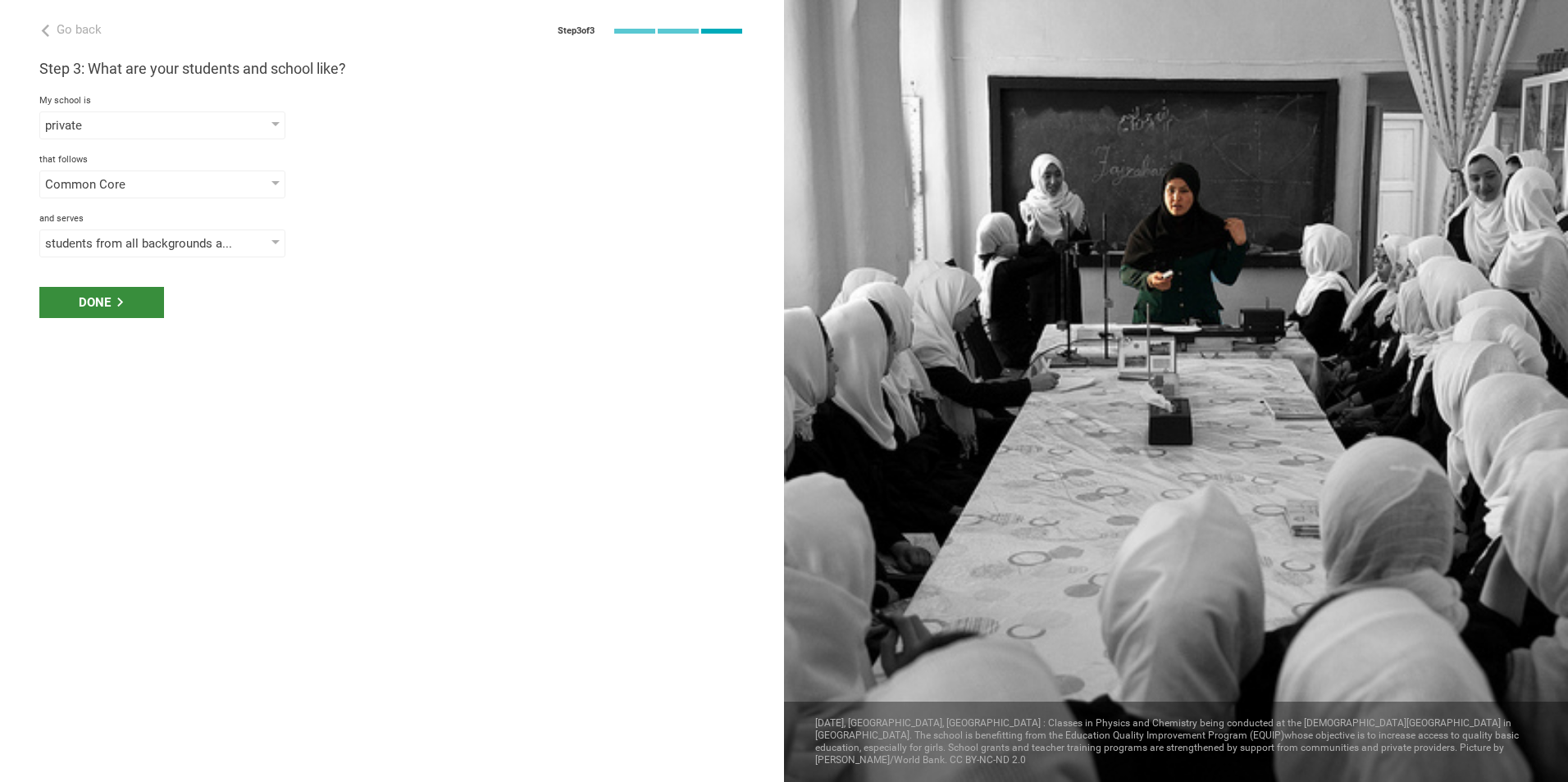
click at [134, 303] on div "Done" at bounding box center [101, 303] width 125 height 31
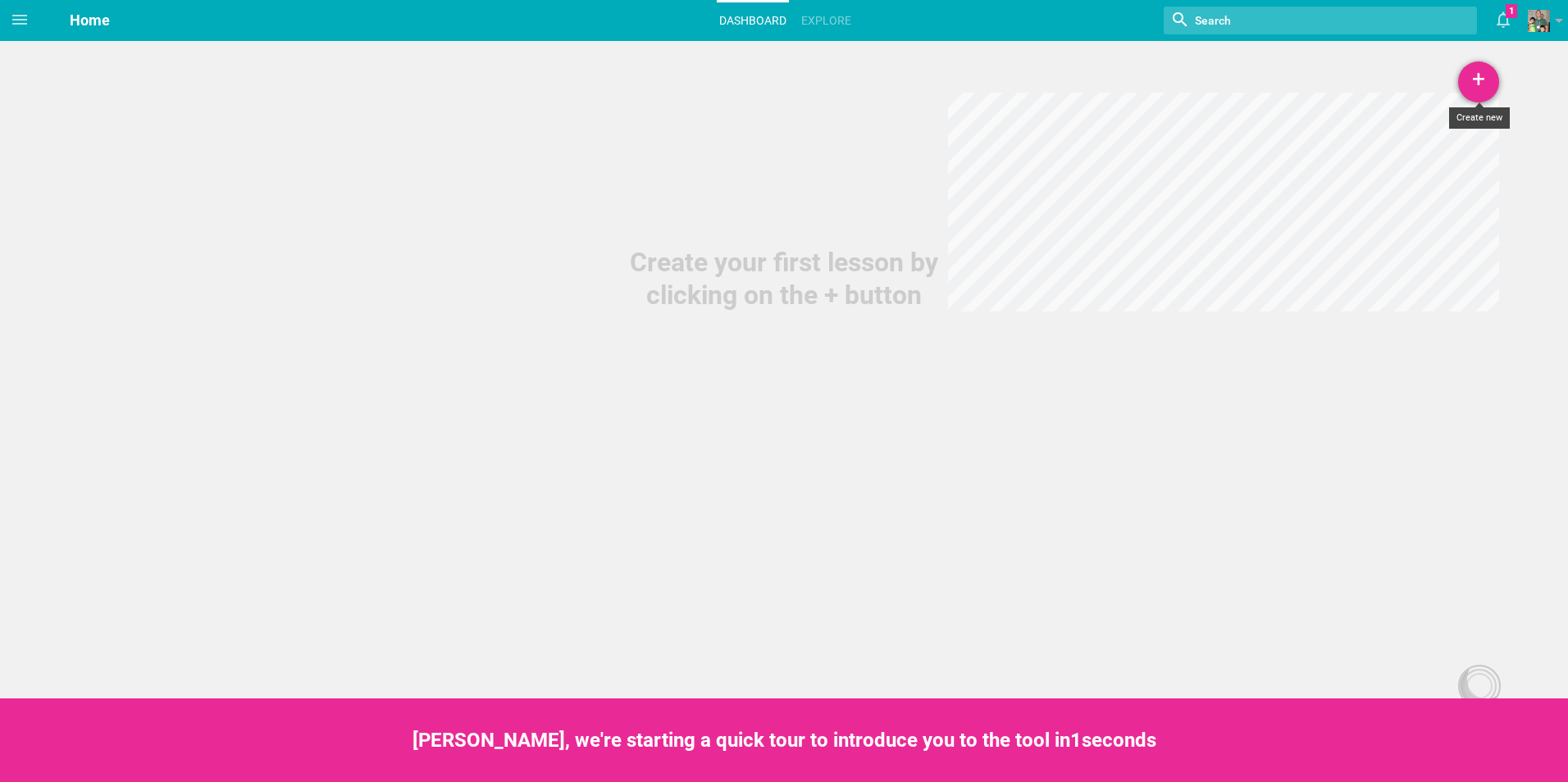
click at [1476, 83] on div "+" at bounding box center [1478, 82] width 41 height 41
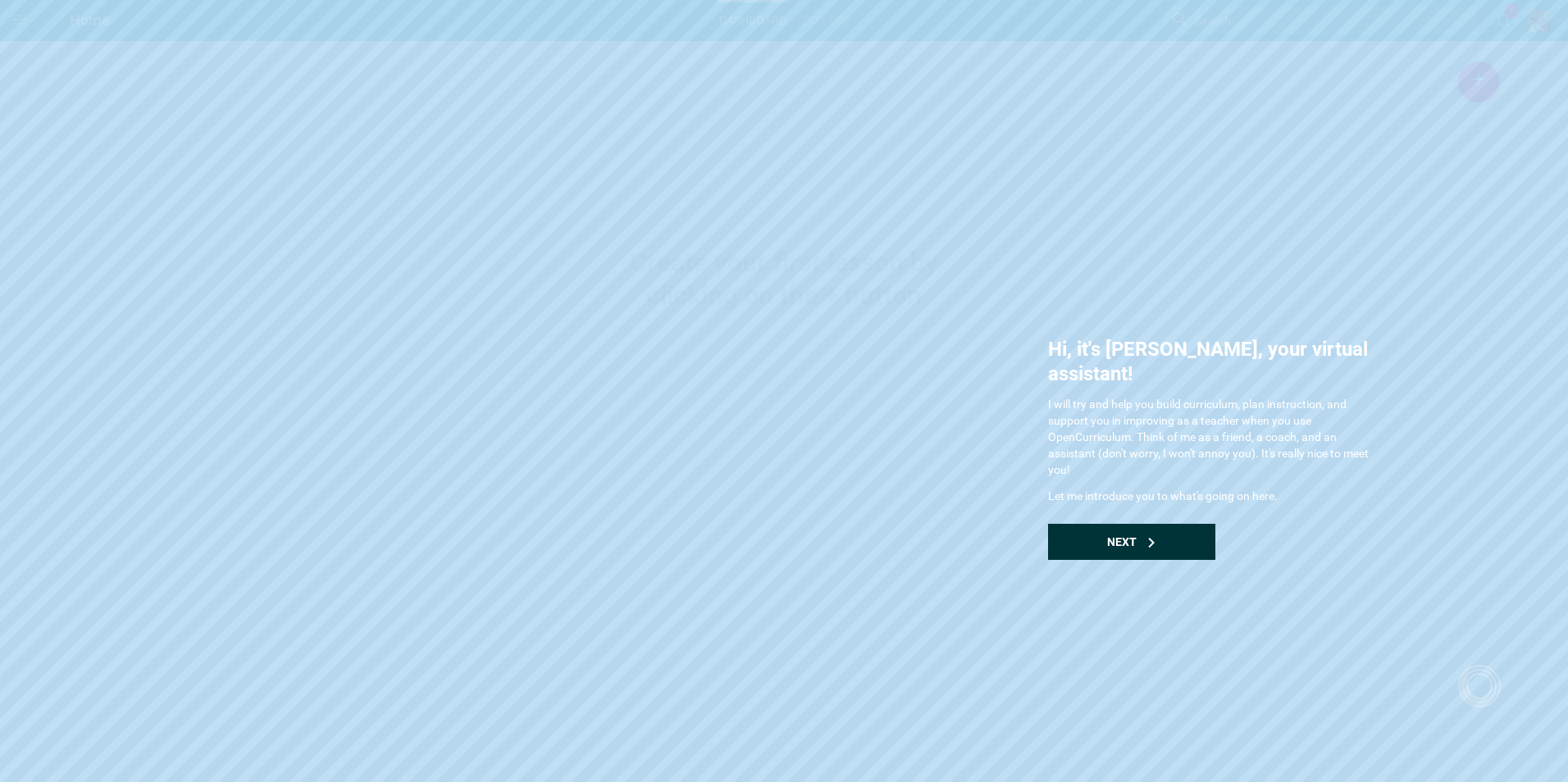
click at [1145, 523] on div "Next" at bounding box center [1132, 541] width 167 height 36
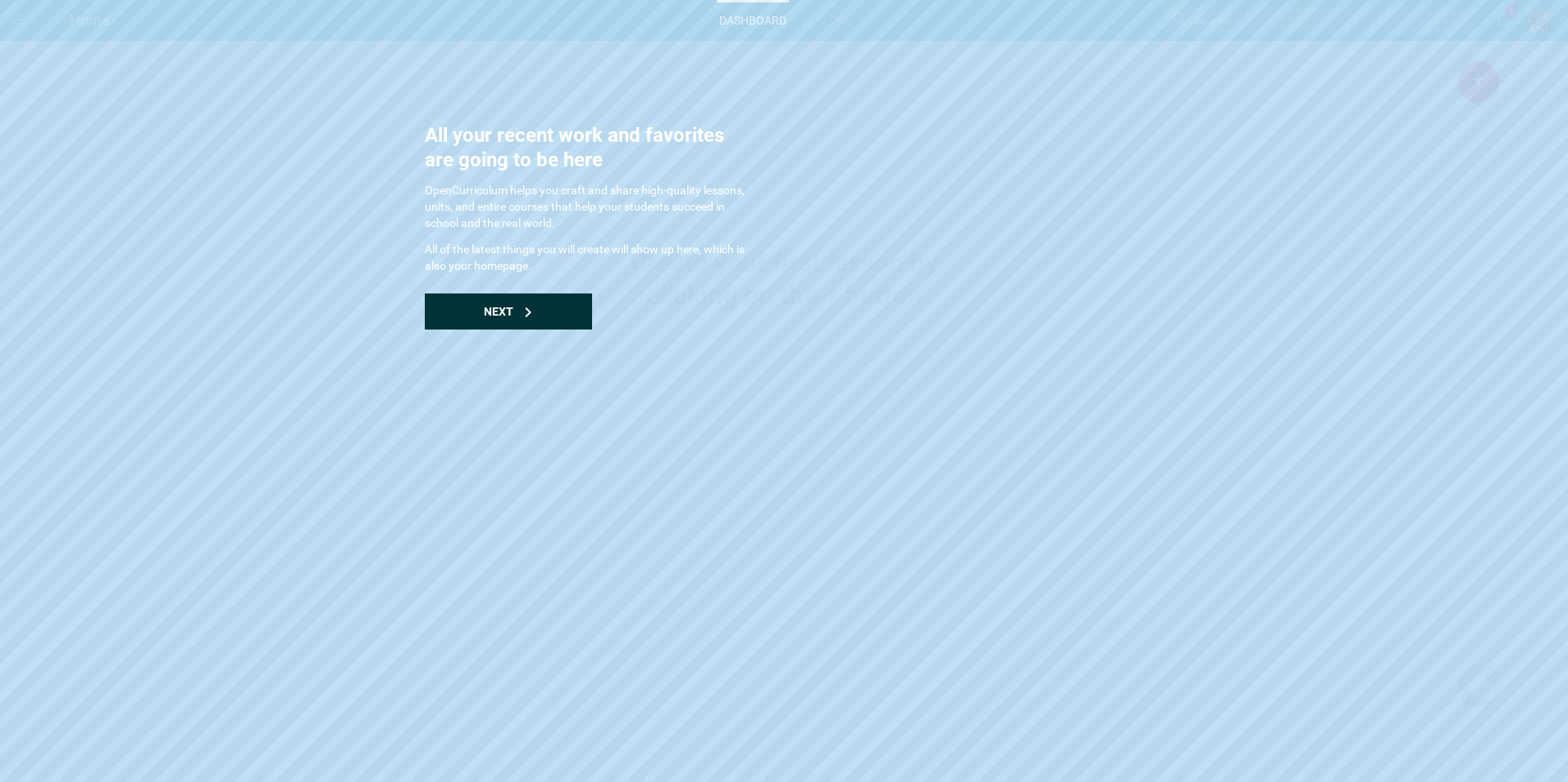
click at [480, 305] on div "Next" at bounding box center [508, 312] width 167 height 36
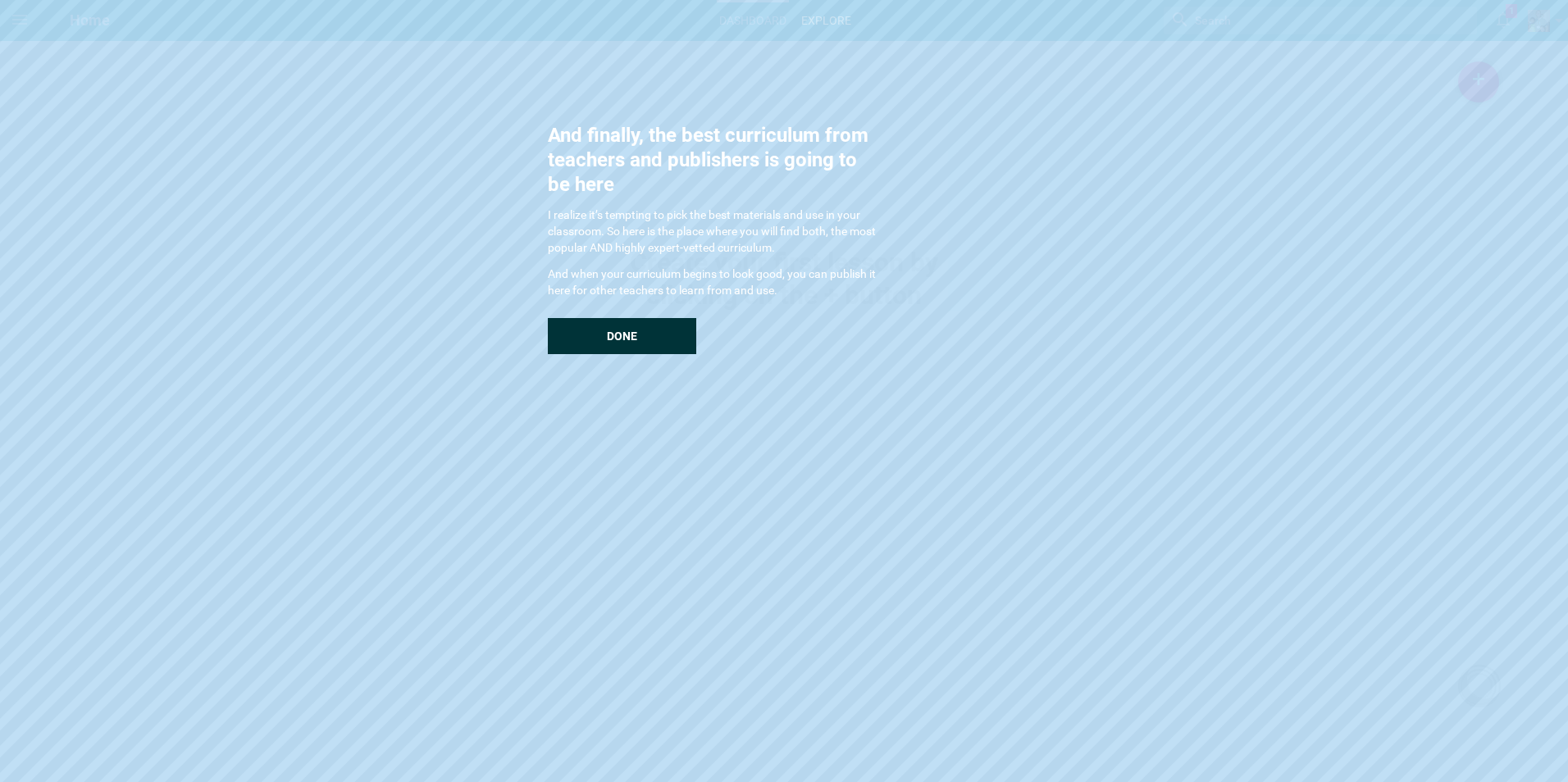
click at [595, 344] on div "Done" at bounding box center [621, 336] width 148 height 36
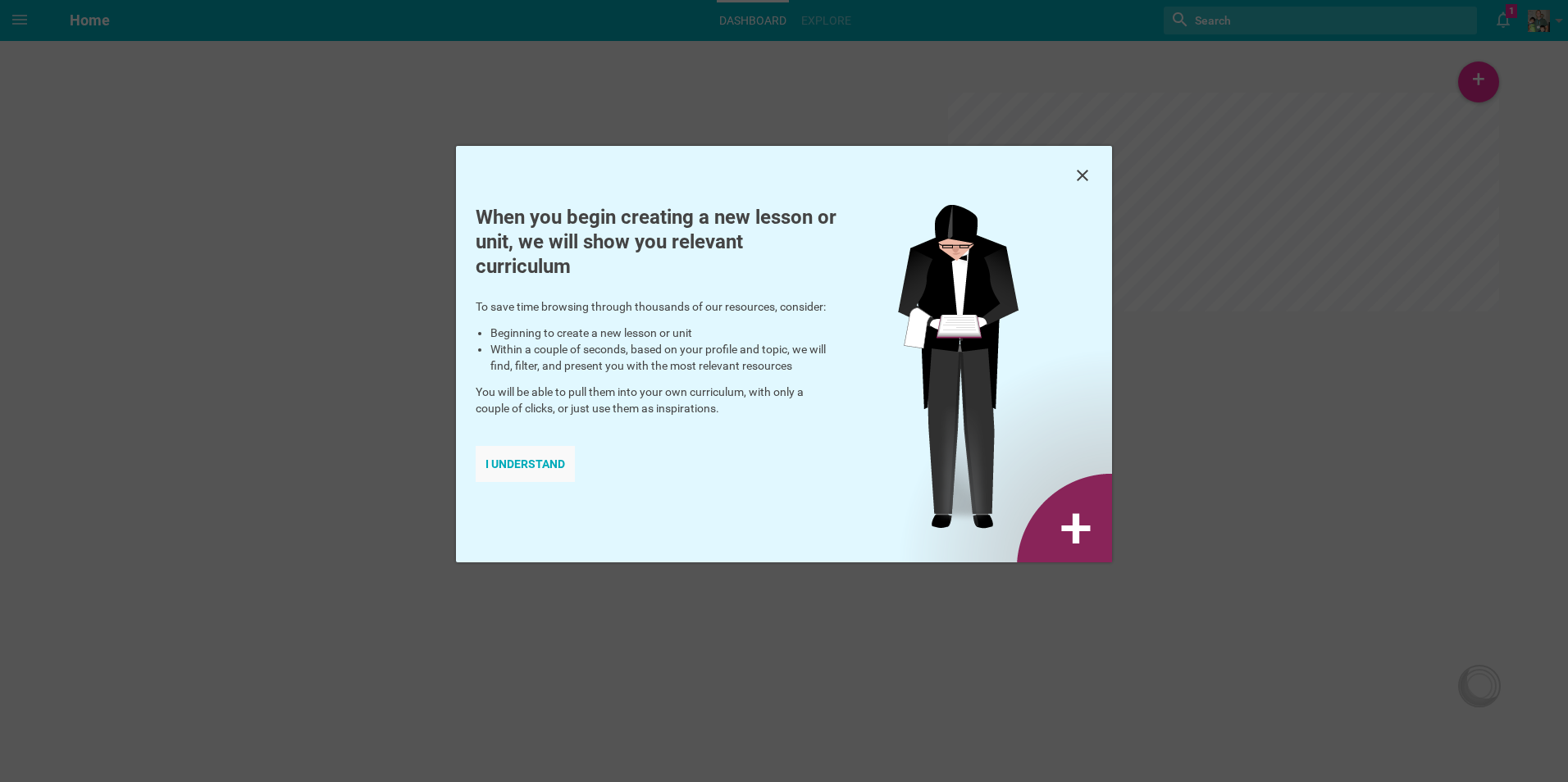
click at [543, 462] on div "I understand" at bounding box center [525, 464] width 99 height 36
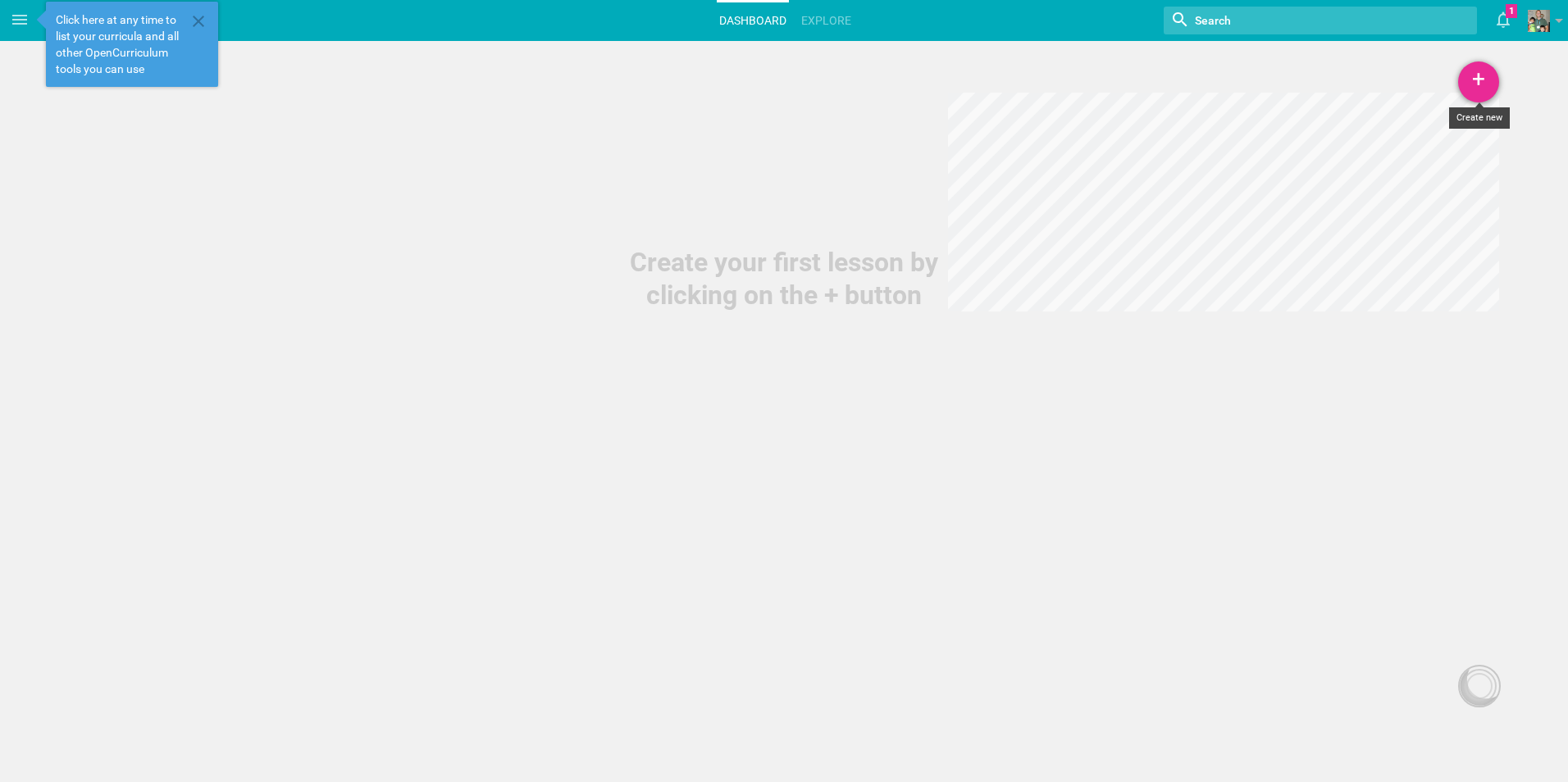
click at [1475, 78] on div "+" at bounding box center [1478, 82] width 41 height 41
click at [1427, 166] on link "Unit" at bounding box center [1437, 163] width 123 height 36
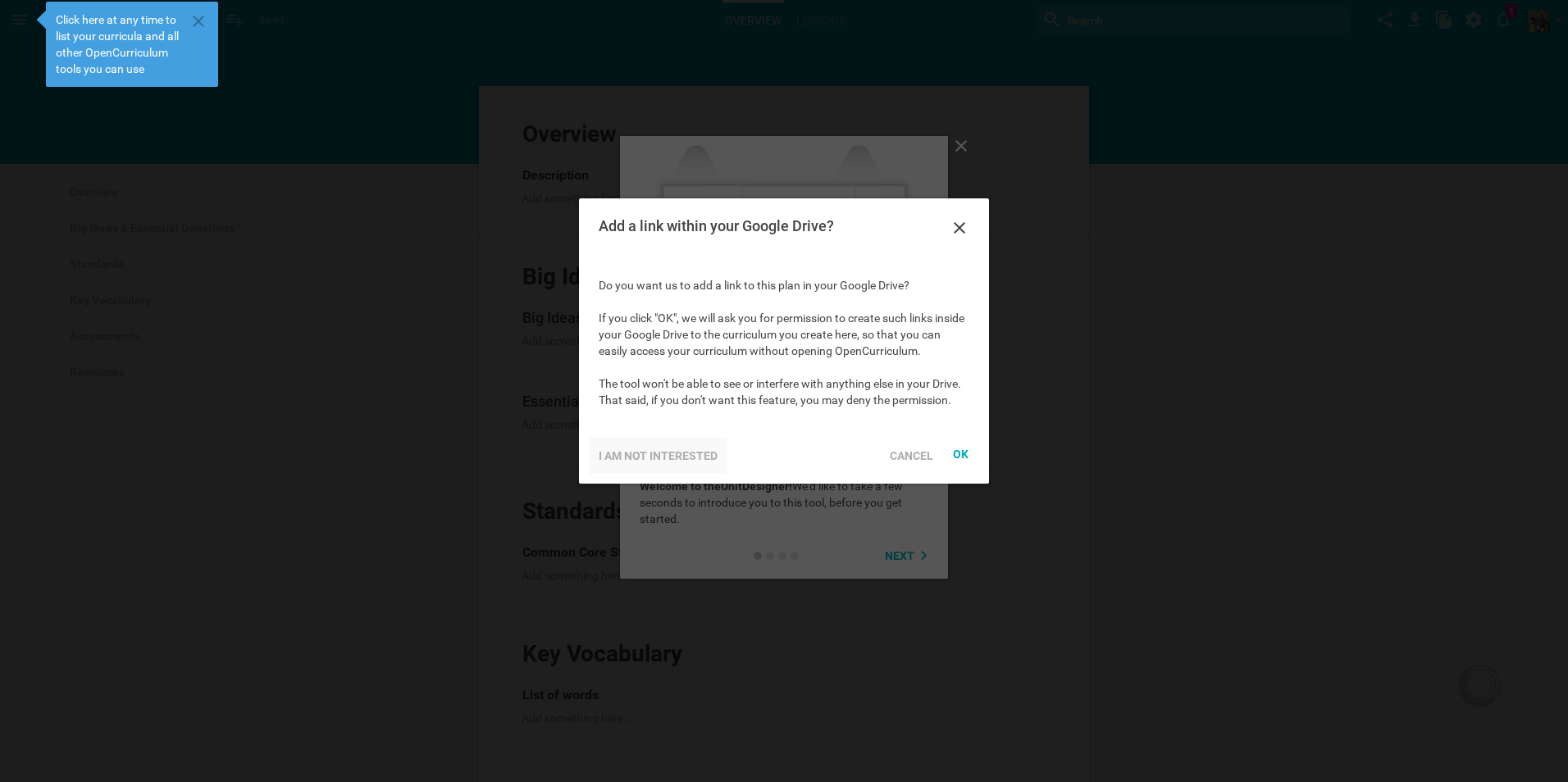
click at [637, 453] on div "I am not interested" at bounding box center [658, 456] width 138 height 36
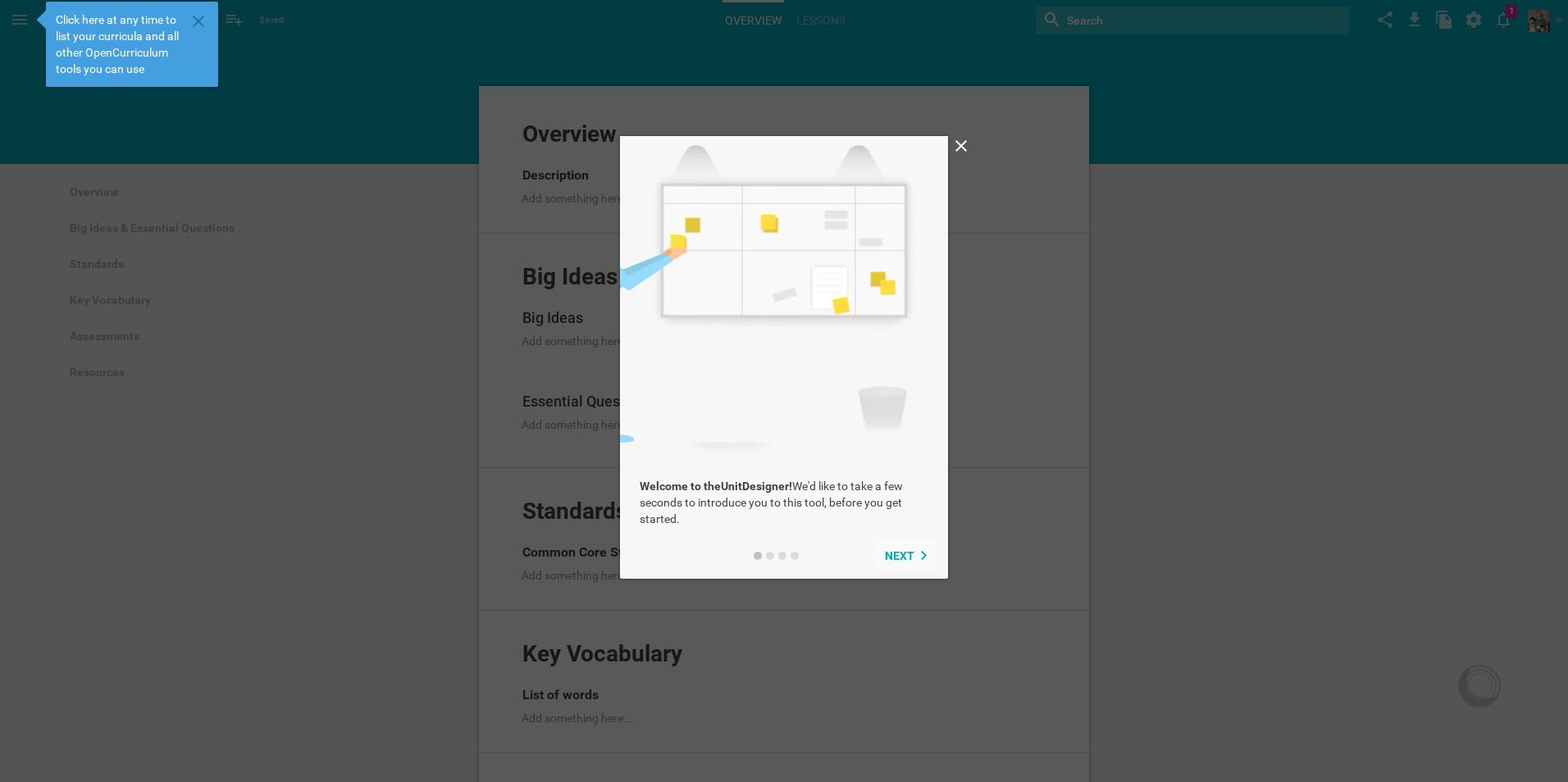
click at [903, 555] on span "Next" at bounding box center [899, 556] width 30 height 13
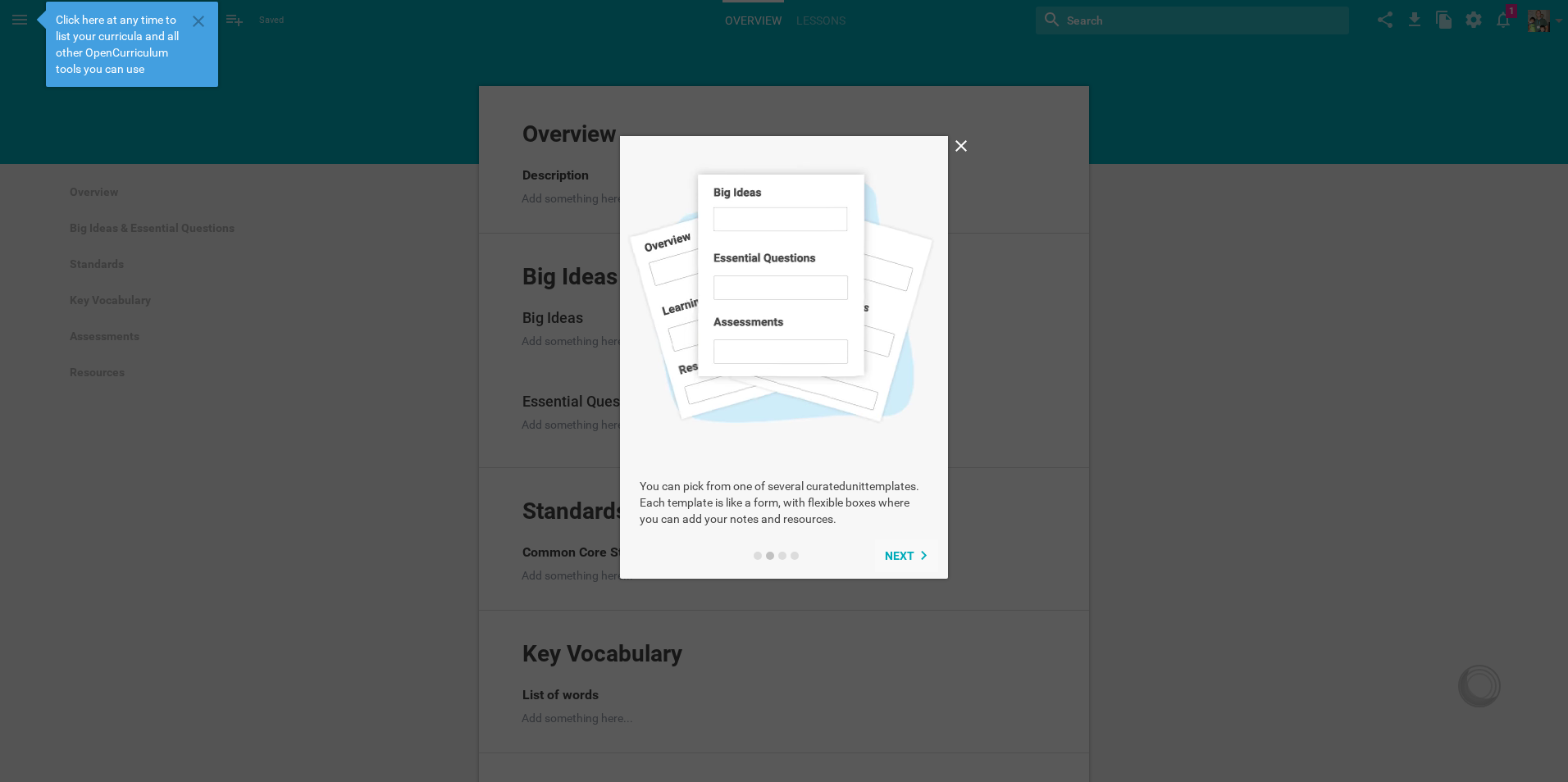
click at [903, 553] on span "Next" at bounding box center [899, 556] width 30 height 13
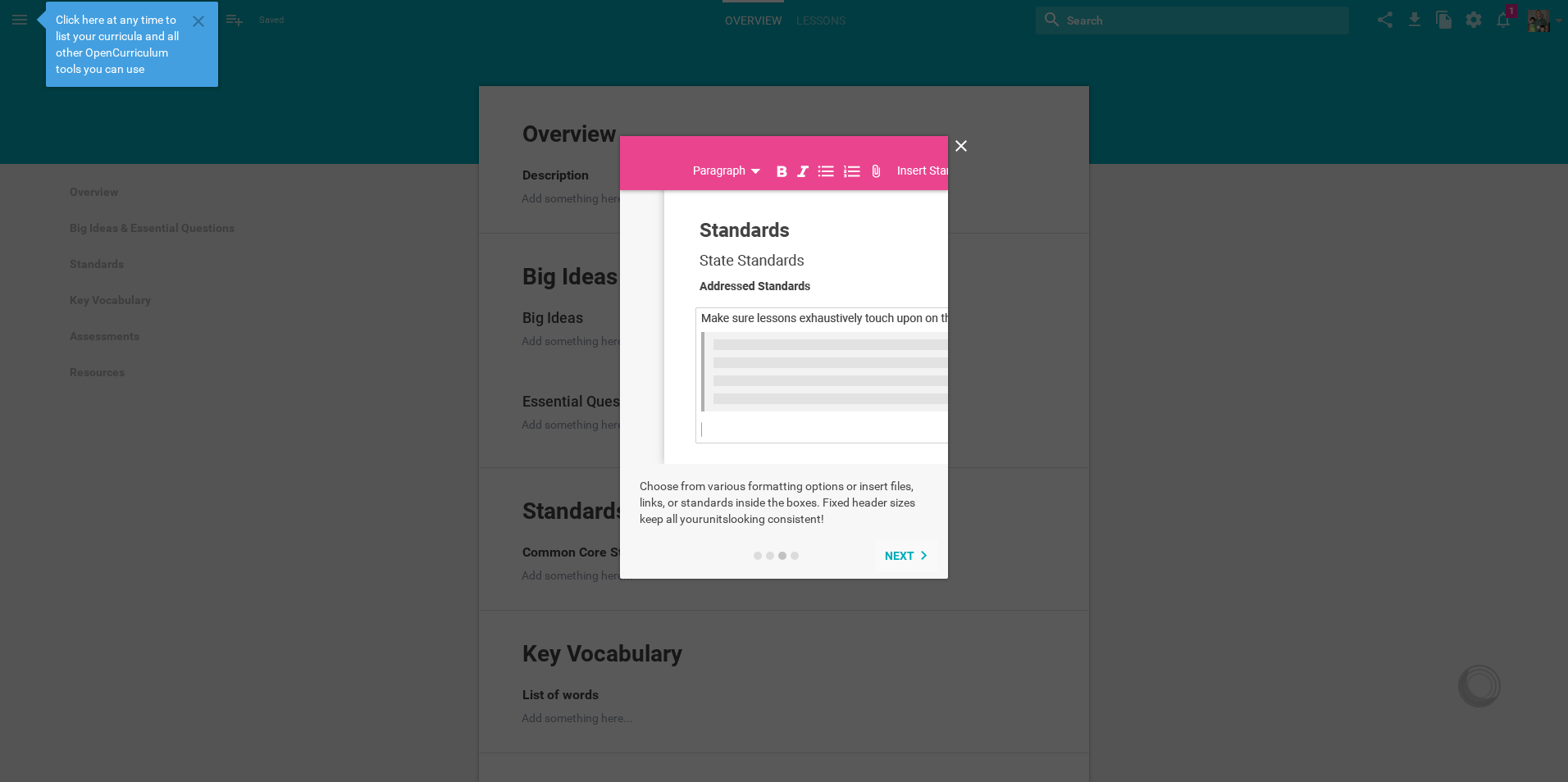
click at [903, 553] on span "Next" at bounding box center [899, 556] width 30 height 13
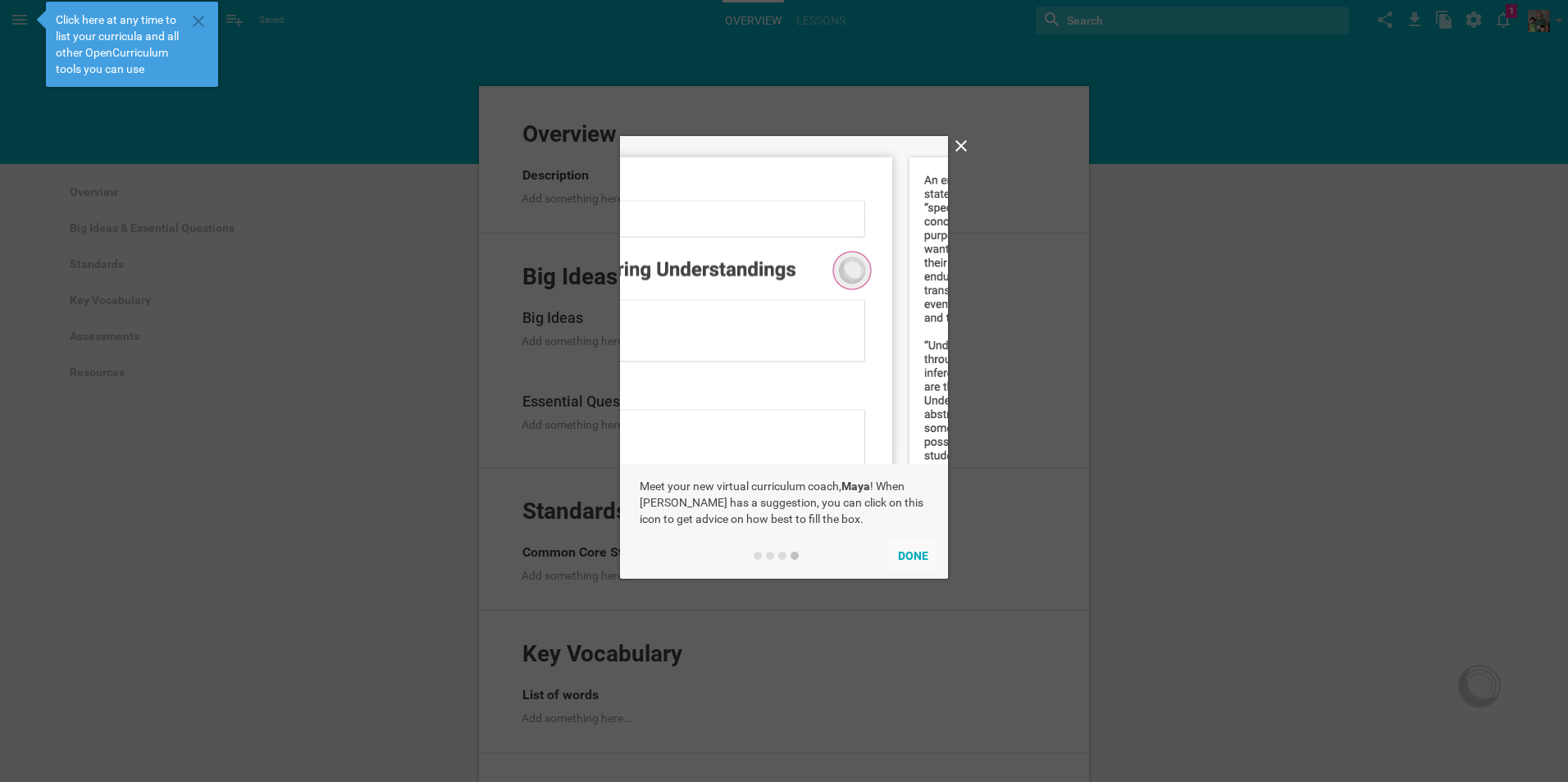
click at [909, 552] on button "Done" at bounding box center [913, 556] width 50 height 33
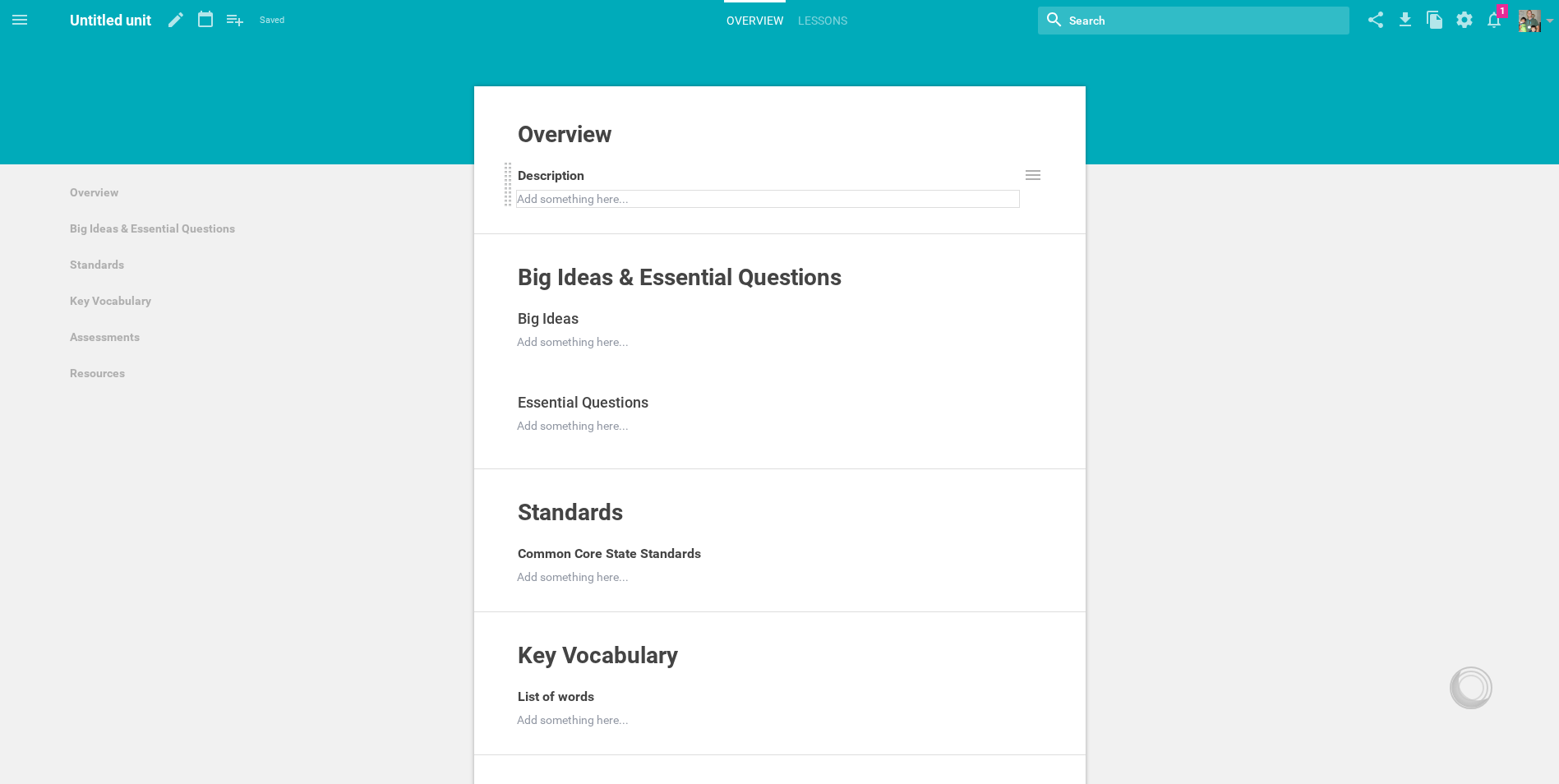
click at [620, 203] on div at bounding box center [768, 199] width 501 height 16
click at [1030, 180] on icon at bounding box center [1032, 175] width 14 height 10
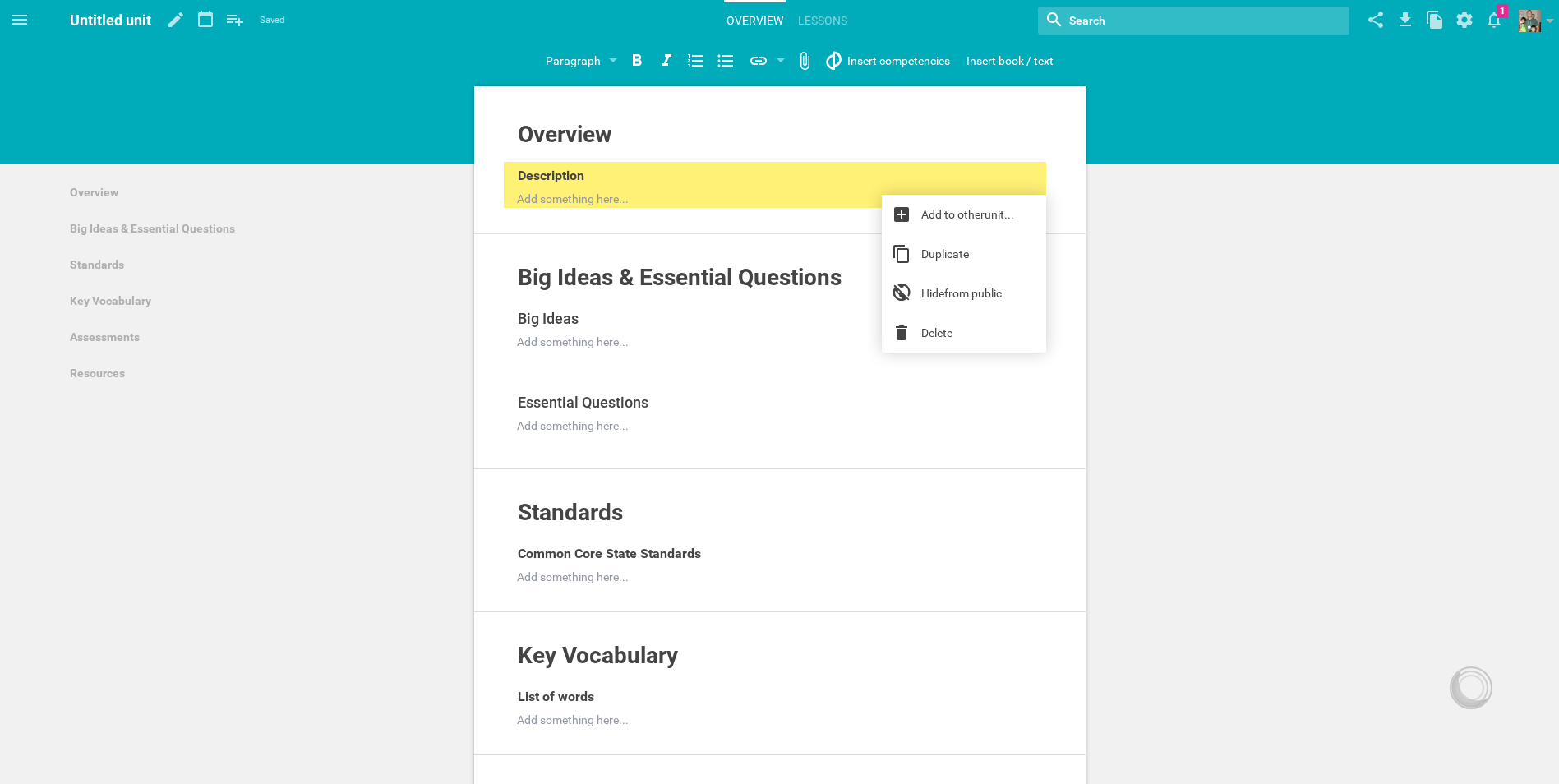
click at [1088, 183] on div "Overview Add to other unit ... Hide from public Description Add something here.…" at bounding box center [780, 564] width 619 height 965
click at [592, 200] on div at bounding box center [768, 199] width 501 height 16
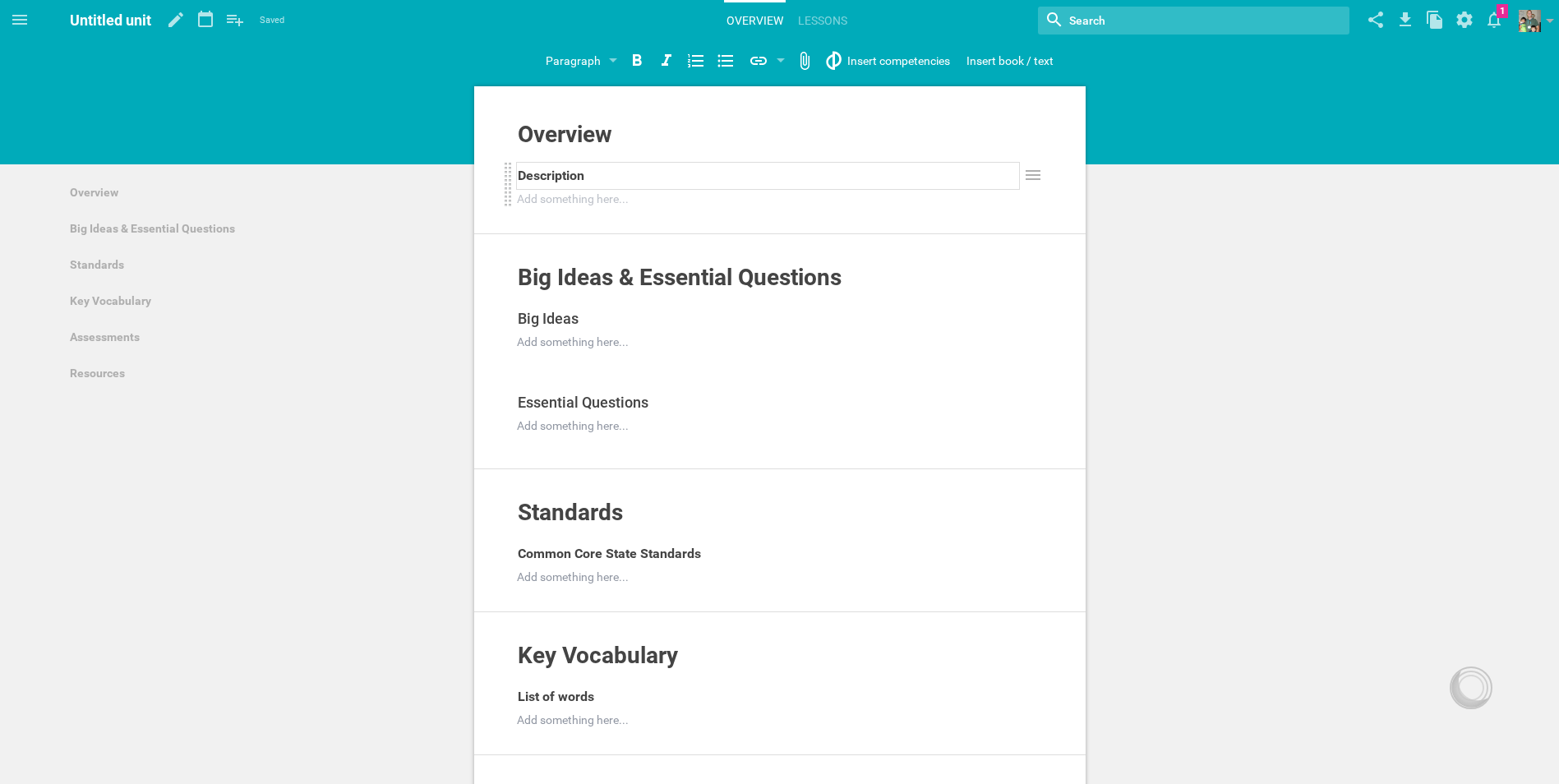
click at [595, 175] on div "Description" at bounding box center [768, 176] width 501 height 26
drag, startPoint x: 611, startPoint y: 173, endPoint x: 502, endPoint y: 173, distance: 109.0
click at [502, 173] on div "Overview Add to other unit ... Hide from public Description Add something here.…" at bounding box center [780, 177] width 611 height 113
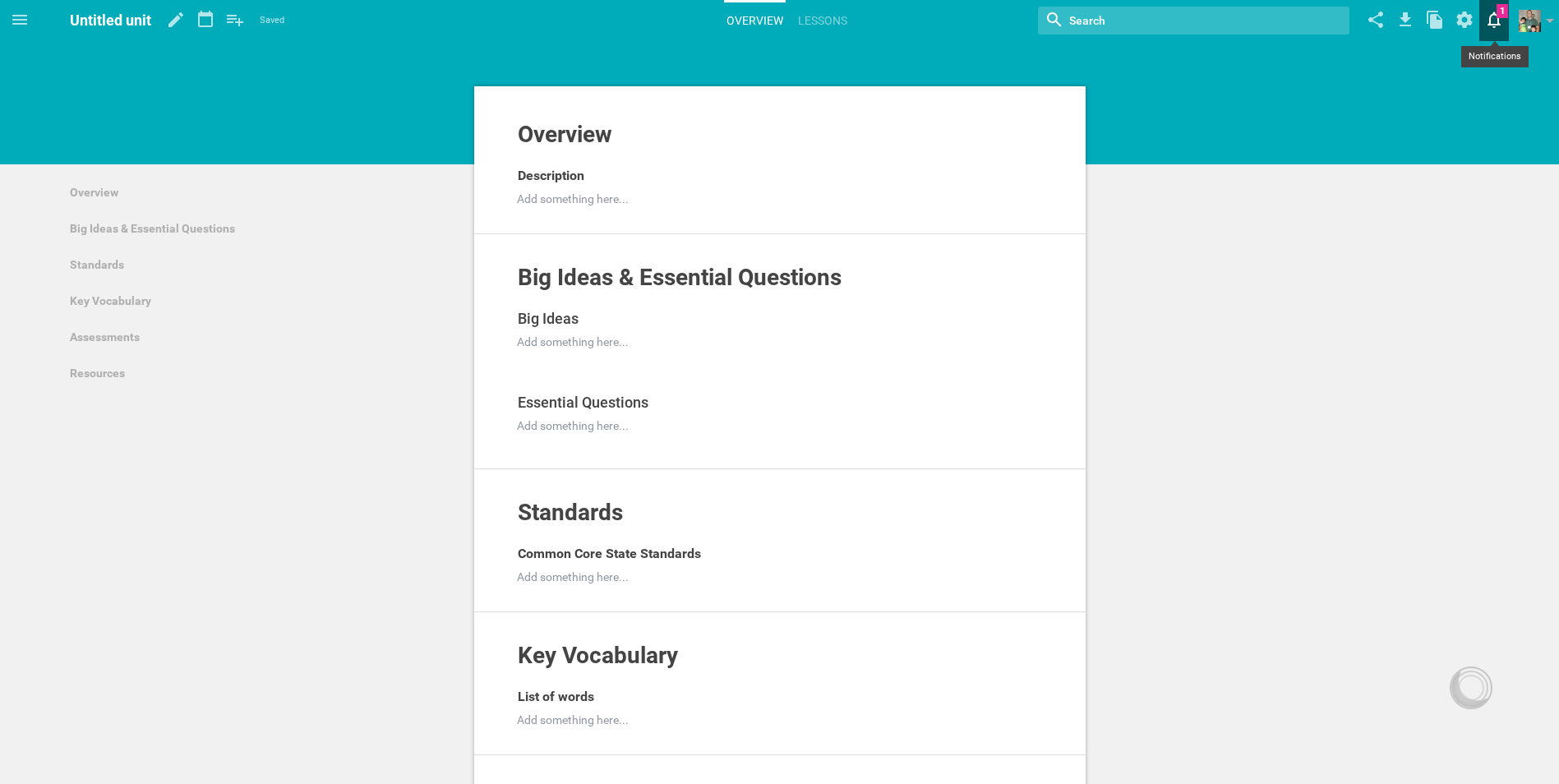
click at [1497, 24] on icon at bounding box center [1493, 21] width 14 height 16
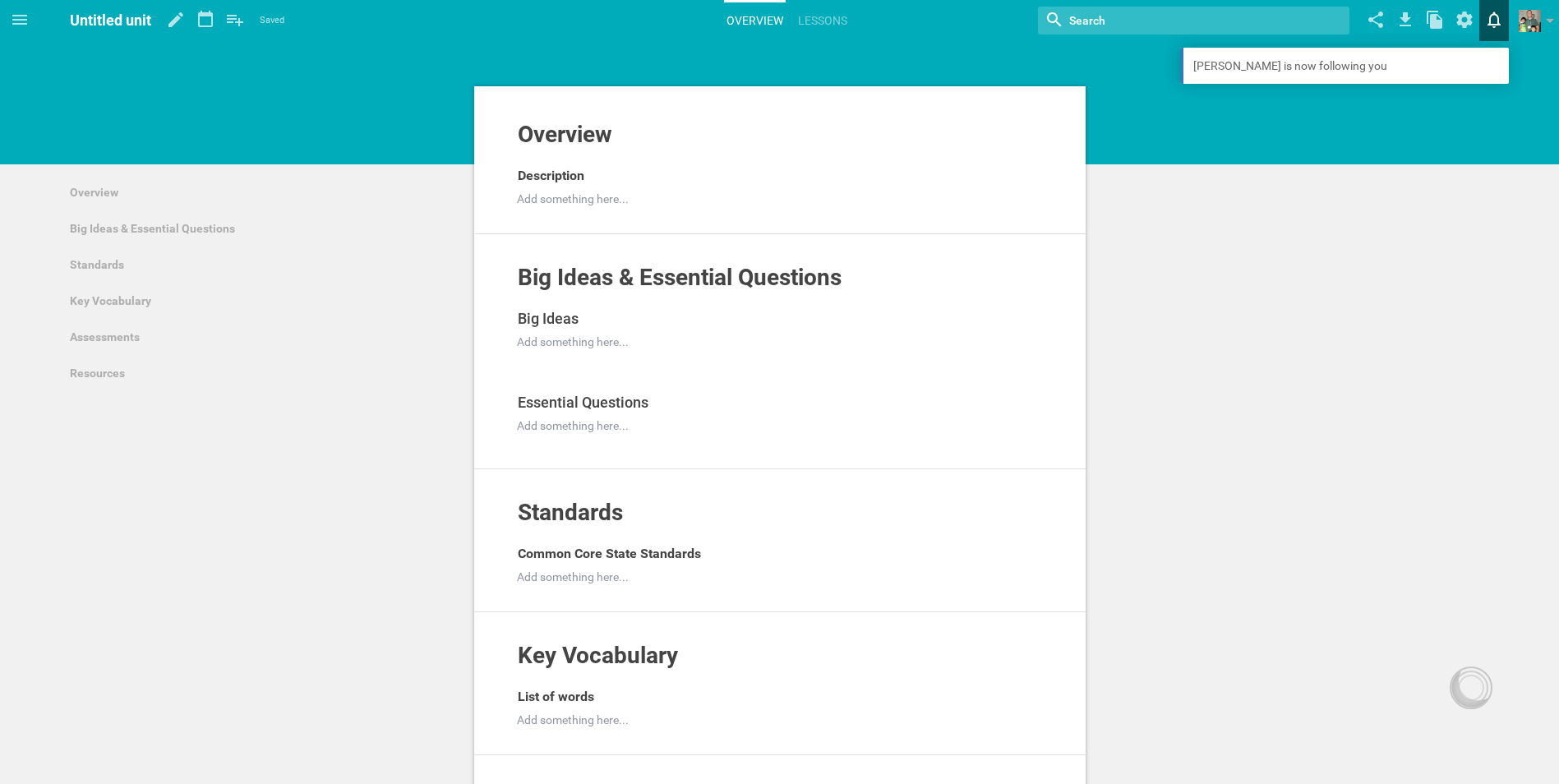
click at [1497, 26] on icon at bounding box center [1493, 20] width 30 height 40
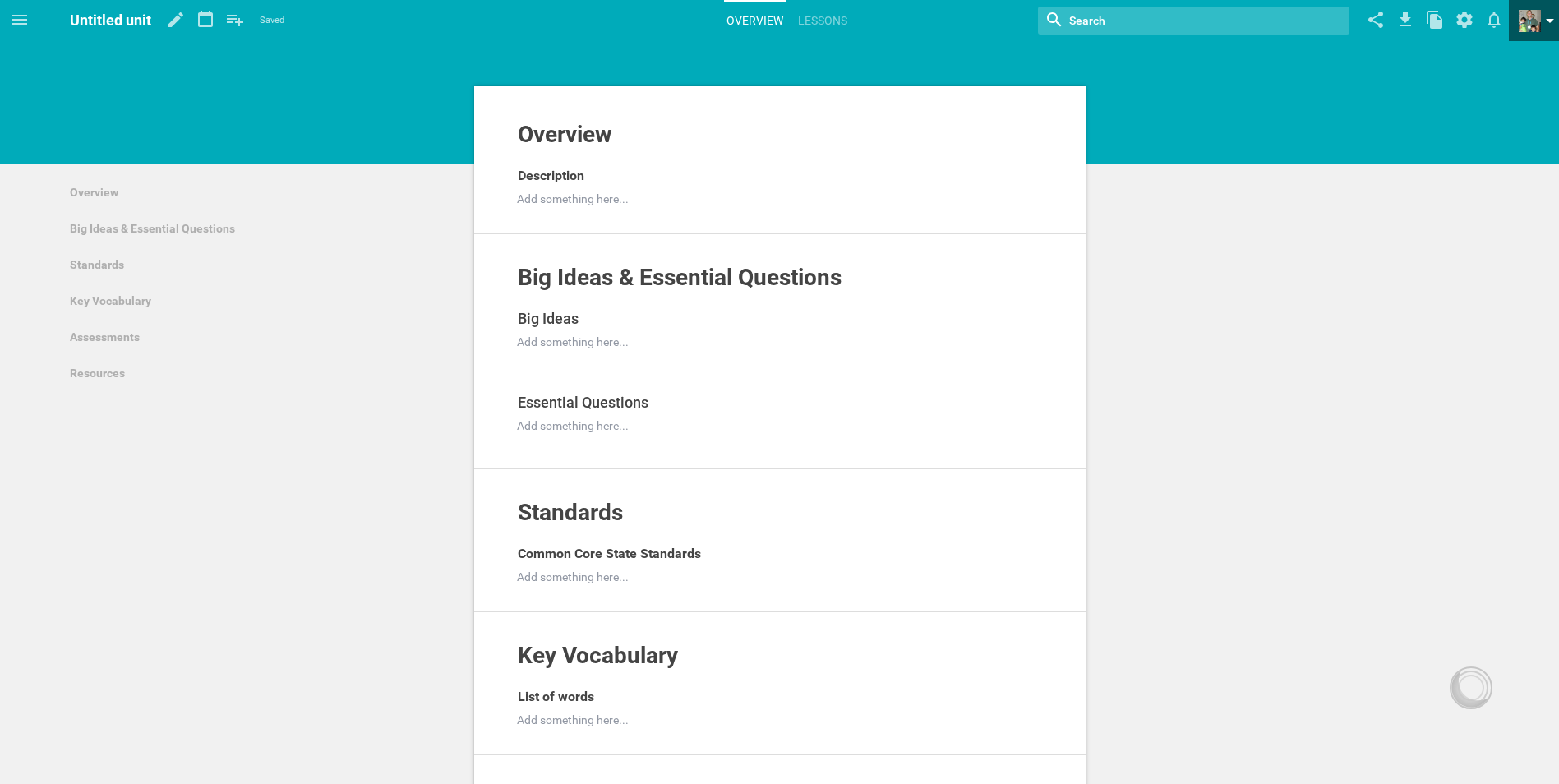
click at [1536, 26] on span at bounding box center [1529, 21] width 23 height 23
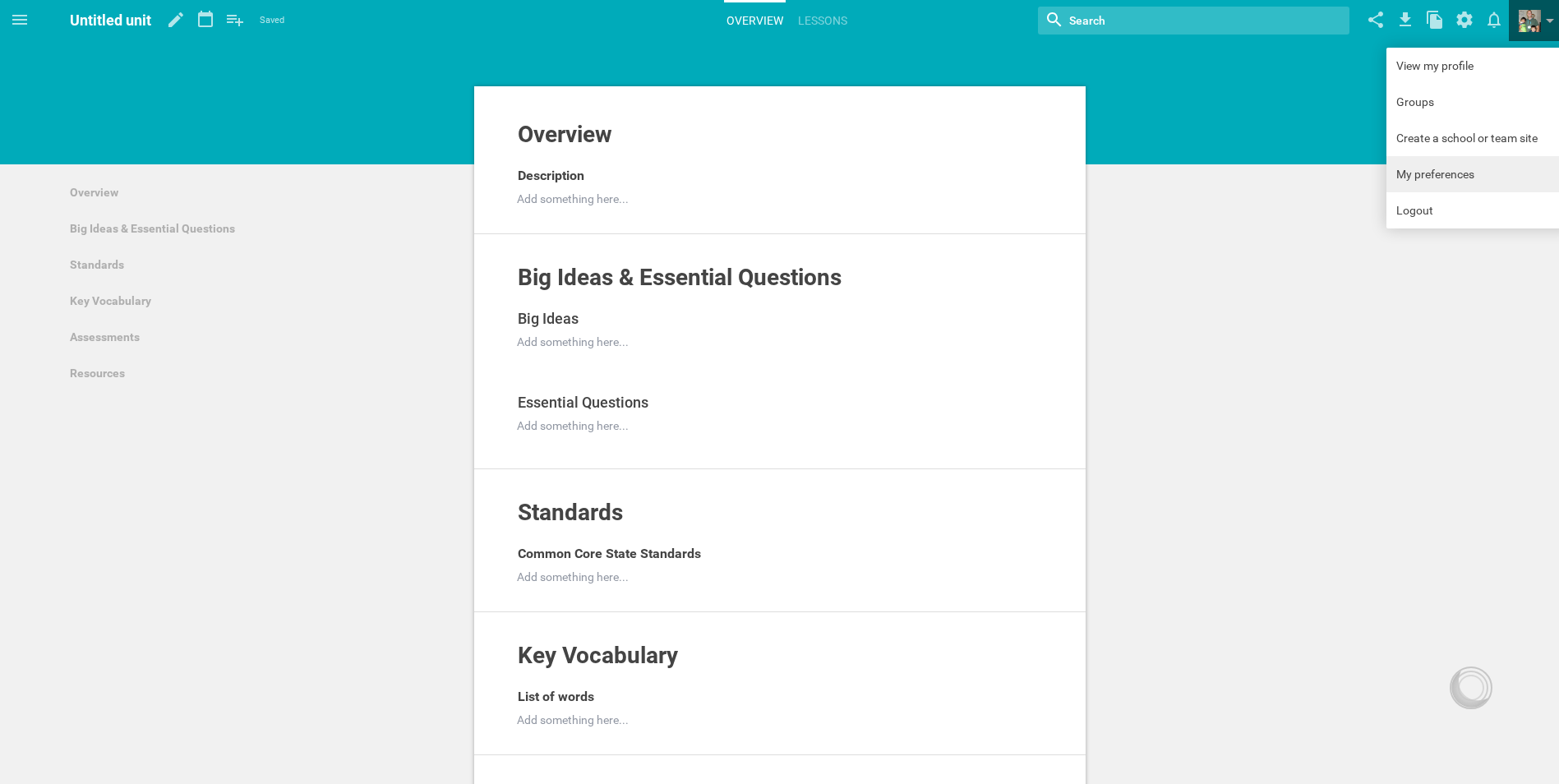
click at [1437, 161] on link "My preferences" at bounding box center [1478, 174] width 185 height 36
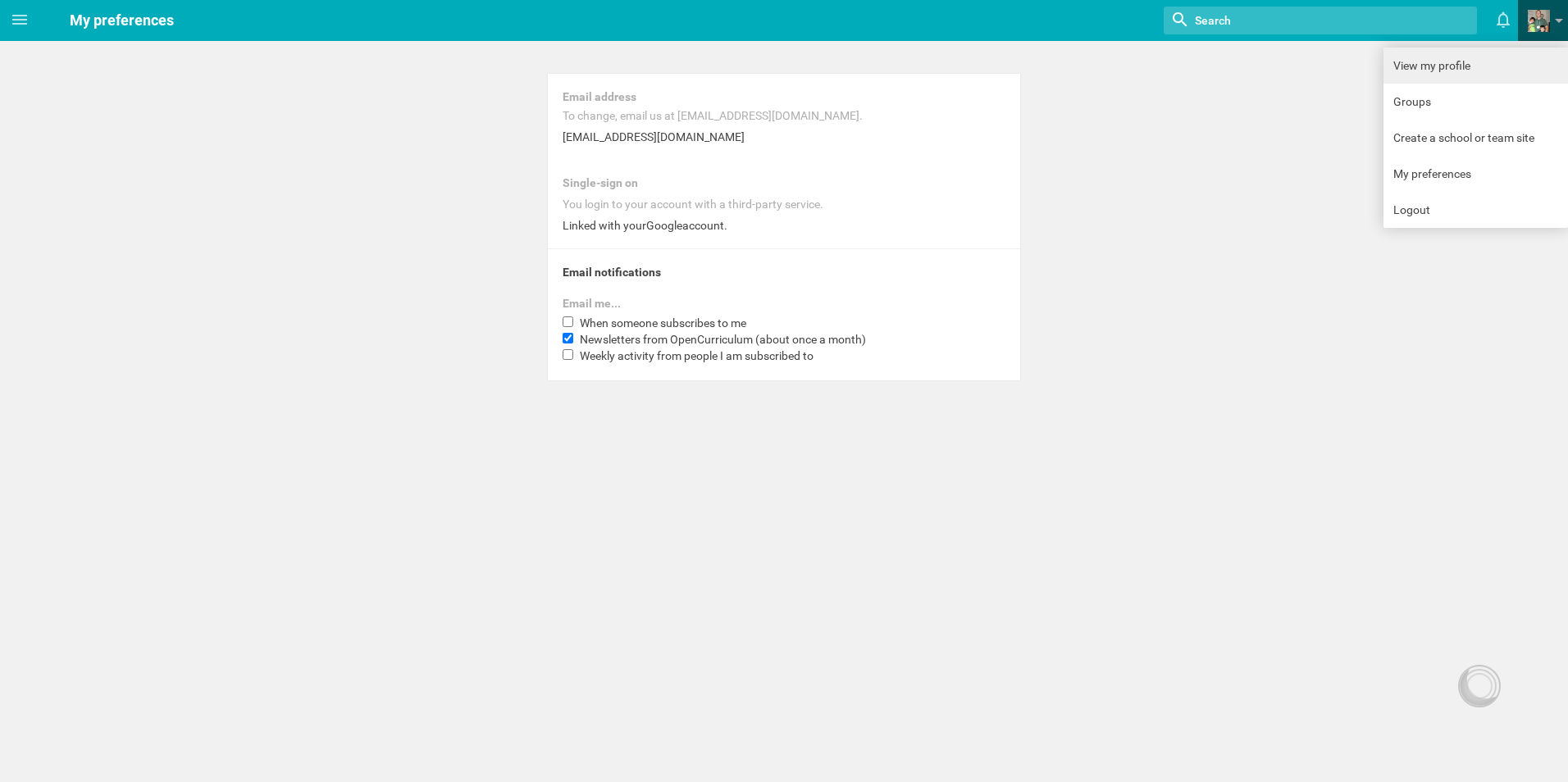
click at [1442, 61] on link "View my profile" at bounding box center [1475, 66] width 184 height 36
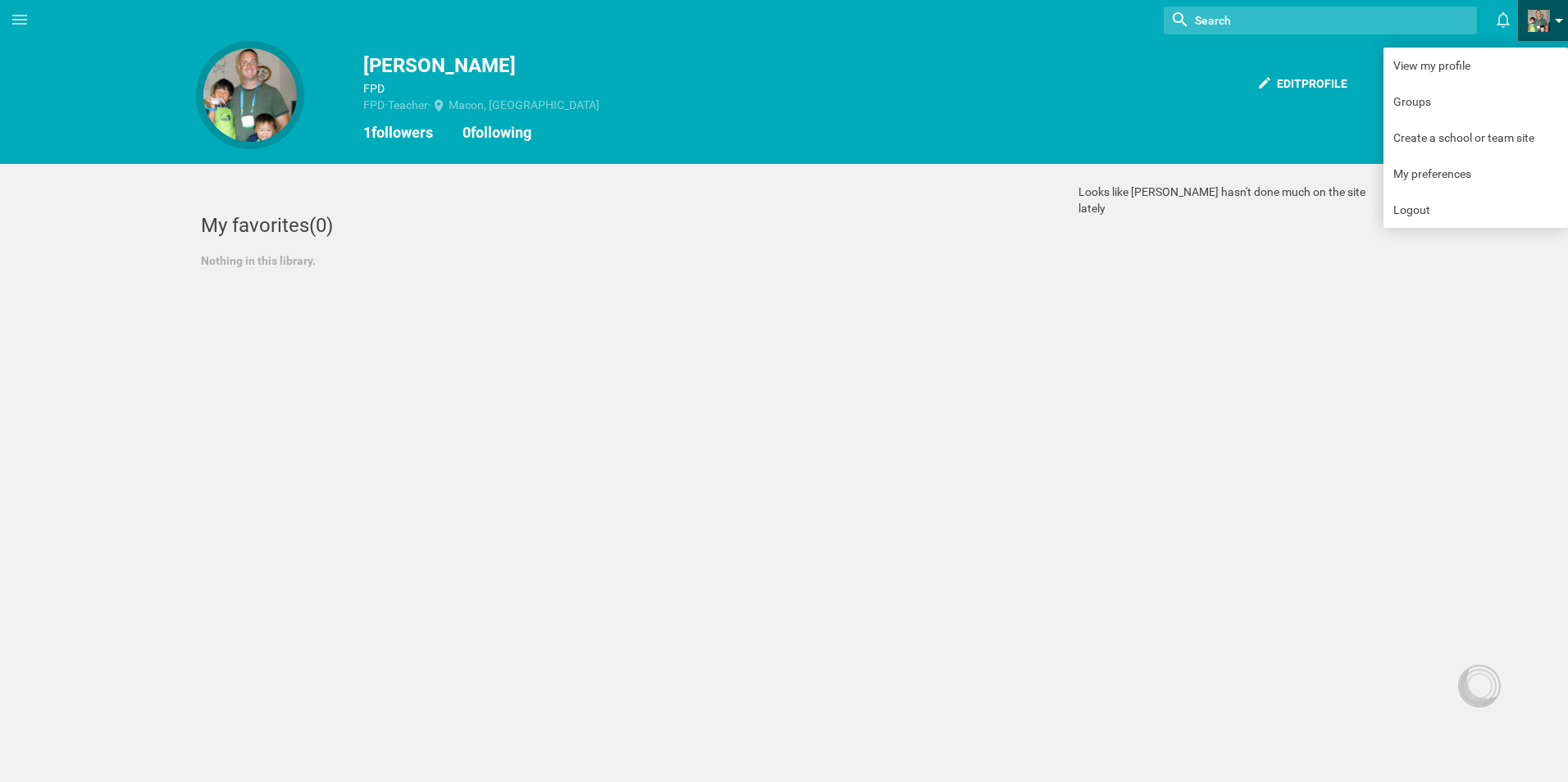
click at [1544, 26] on span at bounding box center [1538, 21] width 22 height 22
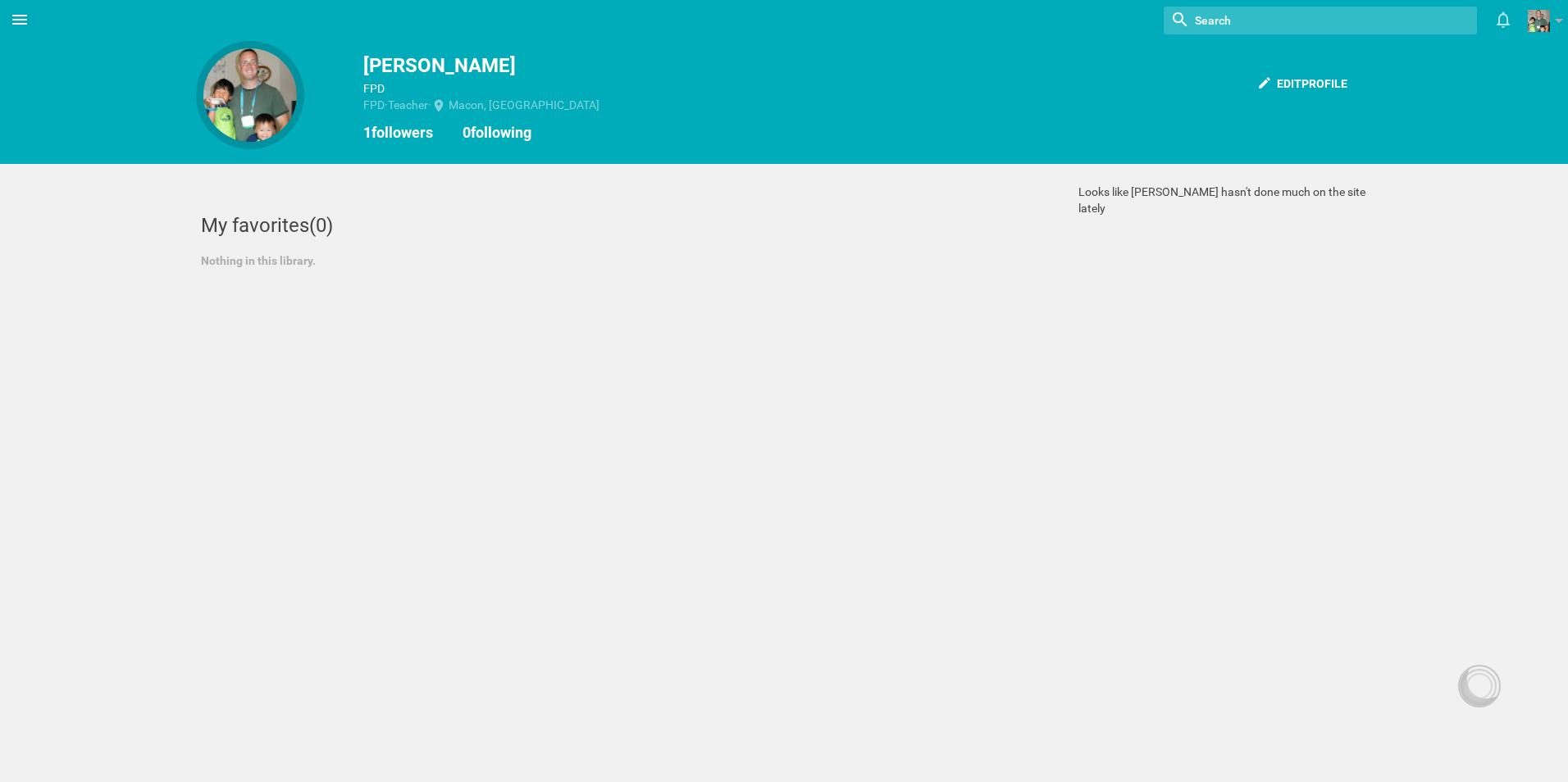
click at [23, 22] on icon at bounding box center [20, 20] width 20 height 20
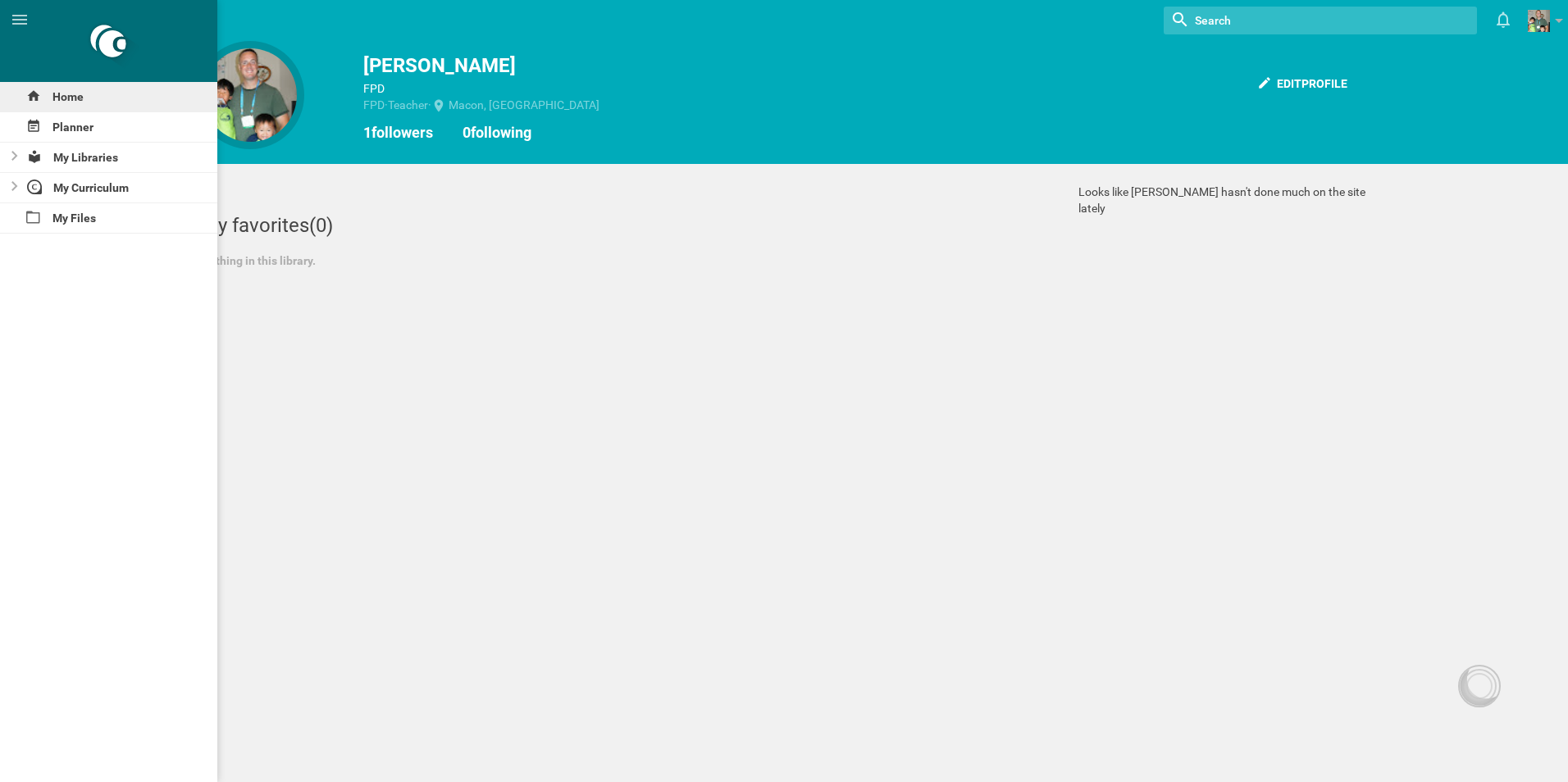
click at [84, 92] on div "Home" at bounding box center [109, 96] width 217 height 30
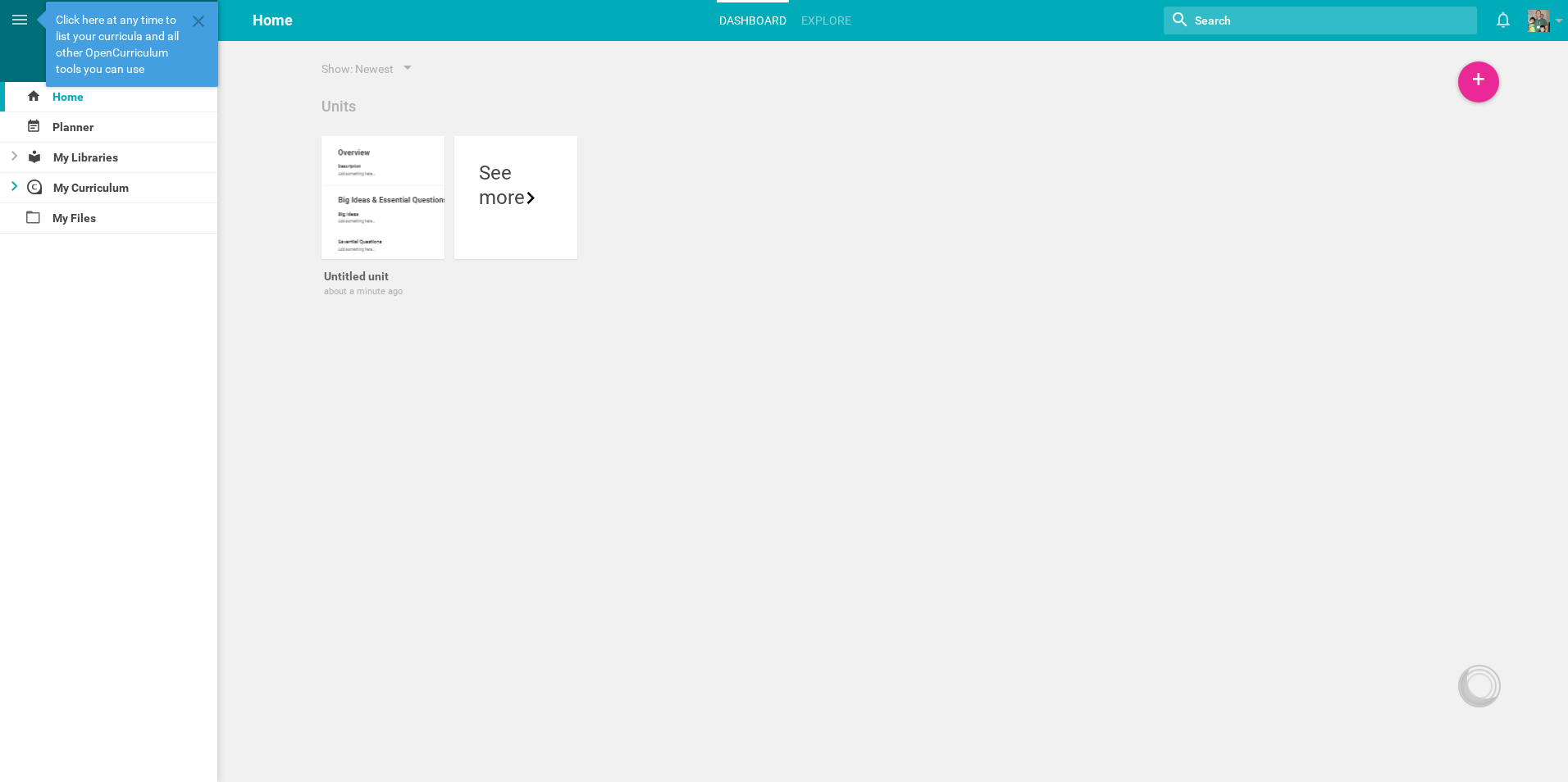
click at [14, 193] on div at bounding box center [10, 188] width 20 height 30
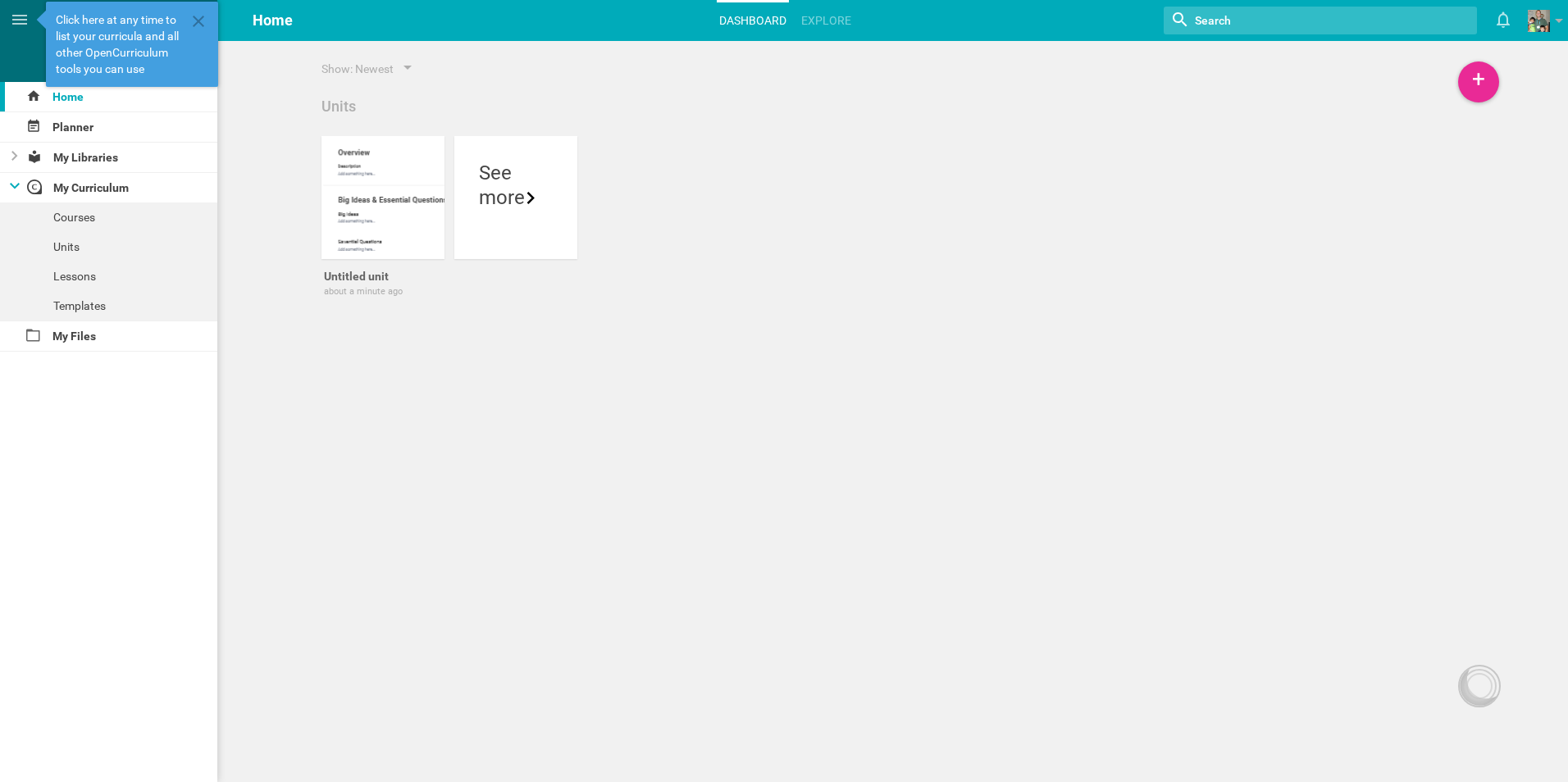
click at [19, 185] on icon at bounding box center [14, 186] width 10 height 6
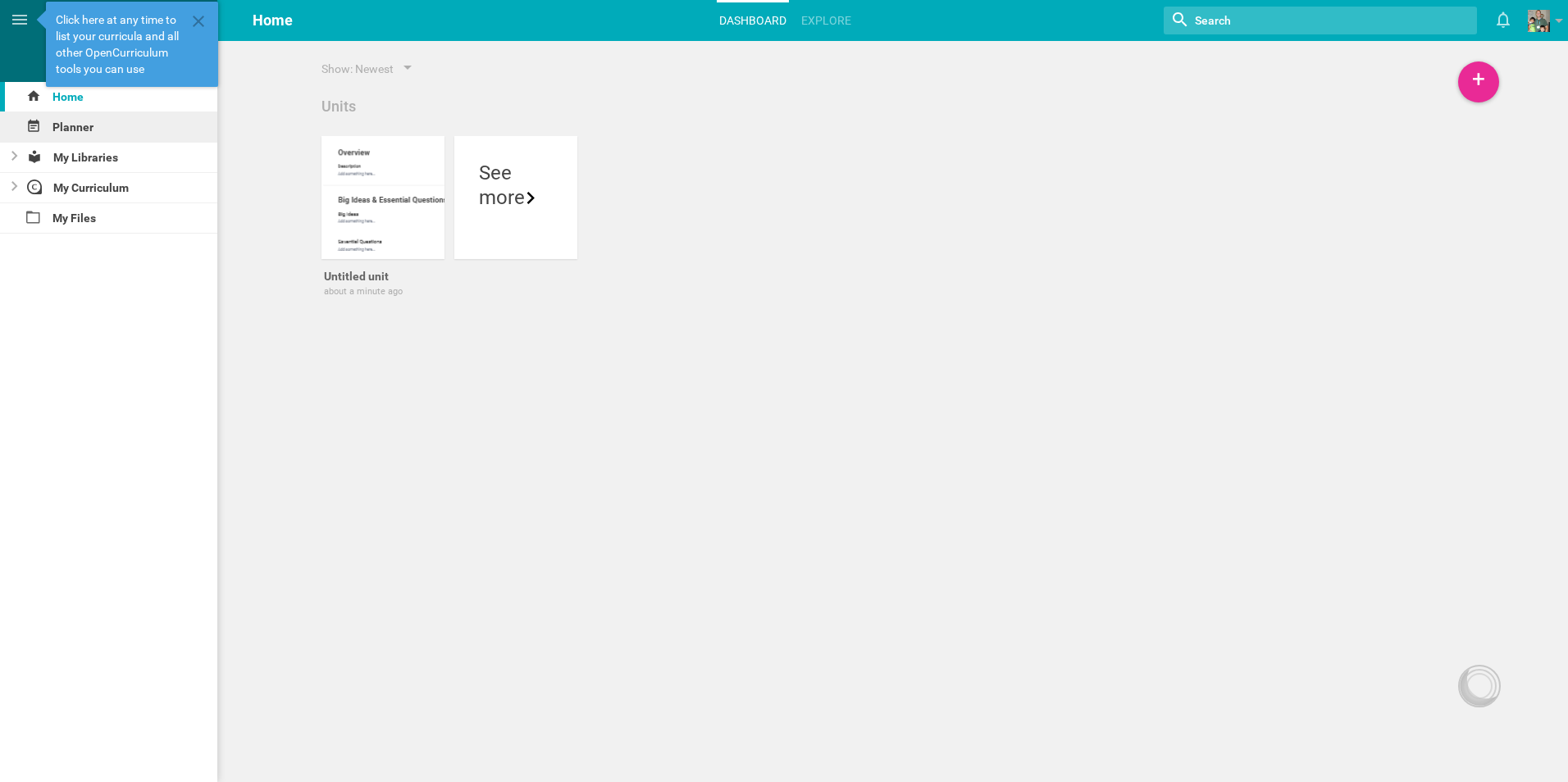
click at [79, 118] on div "Planner" at bounding box center [109, 127] width 217 height 30
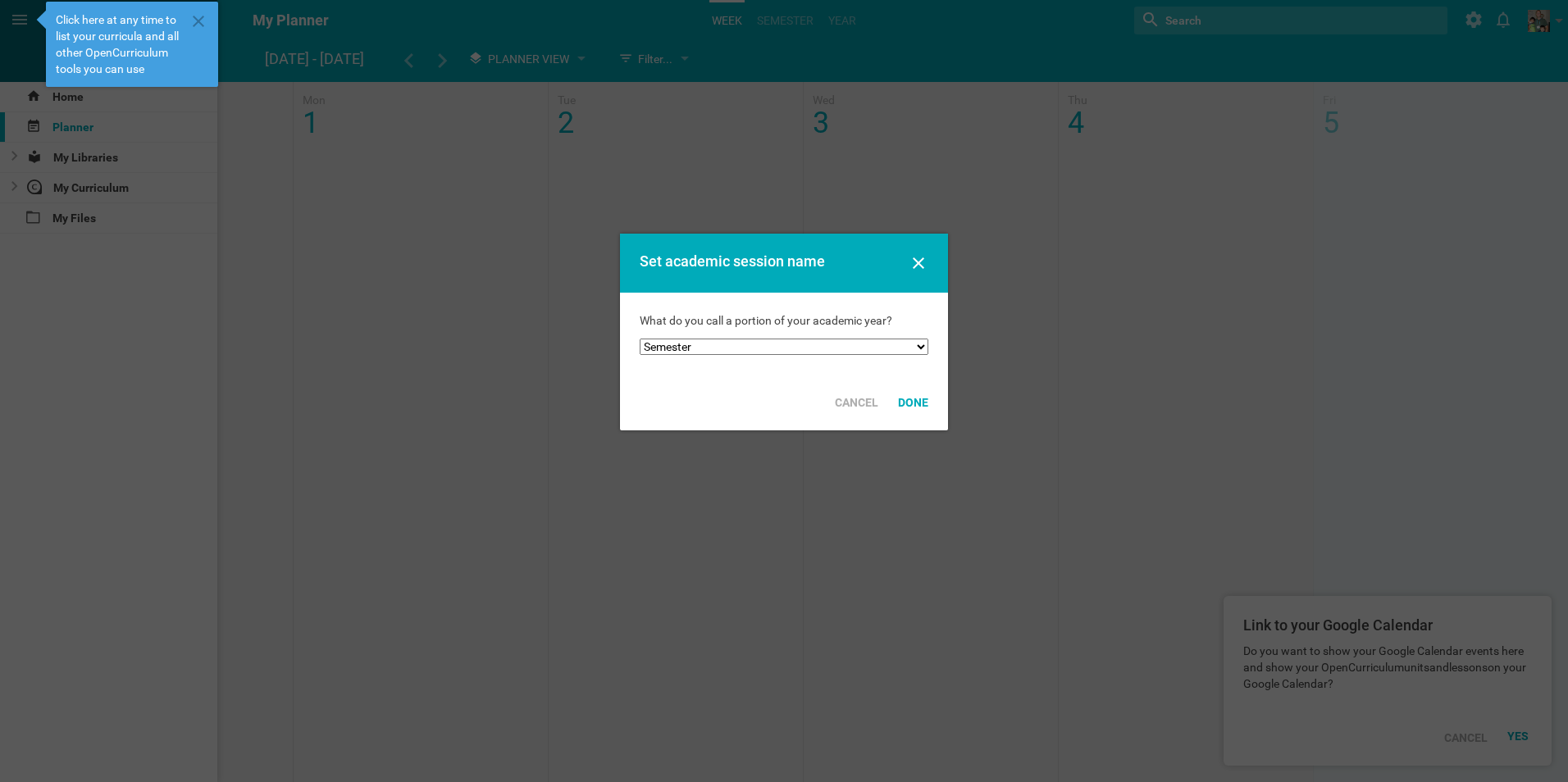
click at [929, 343] on div "What do you call a portion of your academic year? Semester Term Quarter Session…" at bounding box center [783, 333] width 328 height 82
click at [927, 344] on select "Semester Term Quarter Session Period Trimester Other" at bounding box center [783, 347] width 288 height 16
click at [925, 345] on select "Semester Term Quarter Session Period Trimester Other" at bounding box center [783, 347] width 288 height 16
click at [911, 397] on div "Done" at bounding box center [913, 402] width 50 height 36
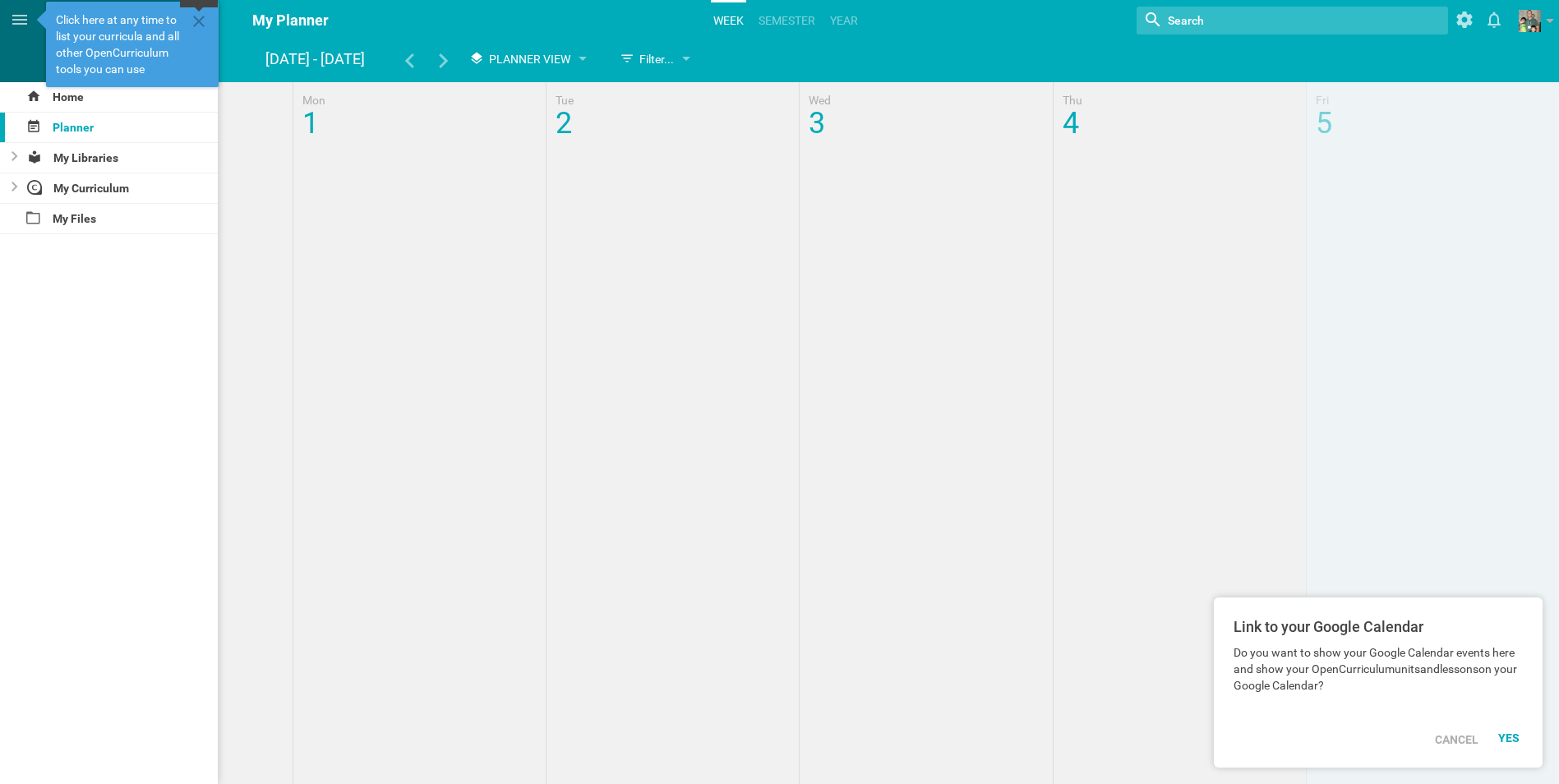
click at [200, 18] on icon at bounding box center [199, 22] width 20 height 20
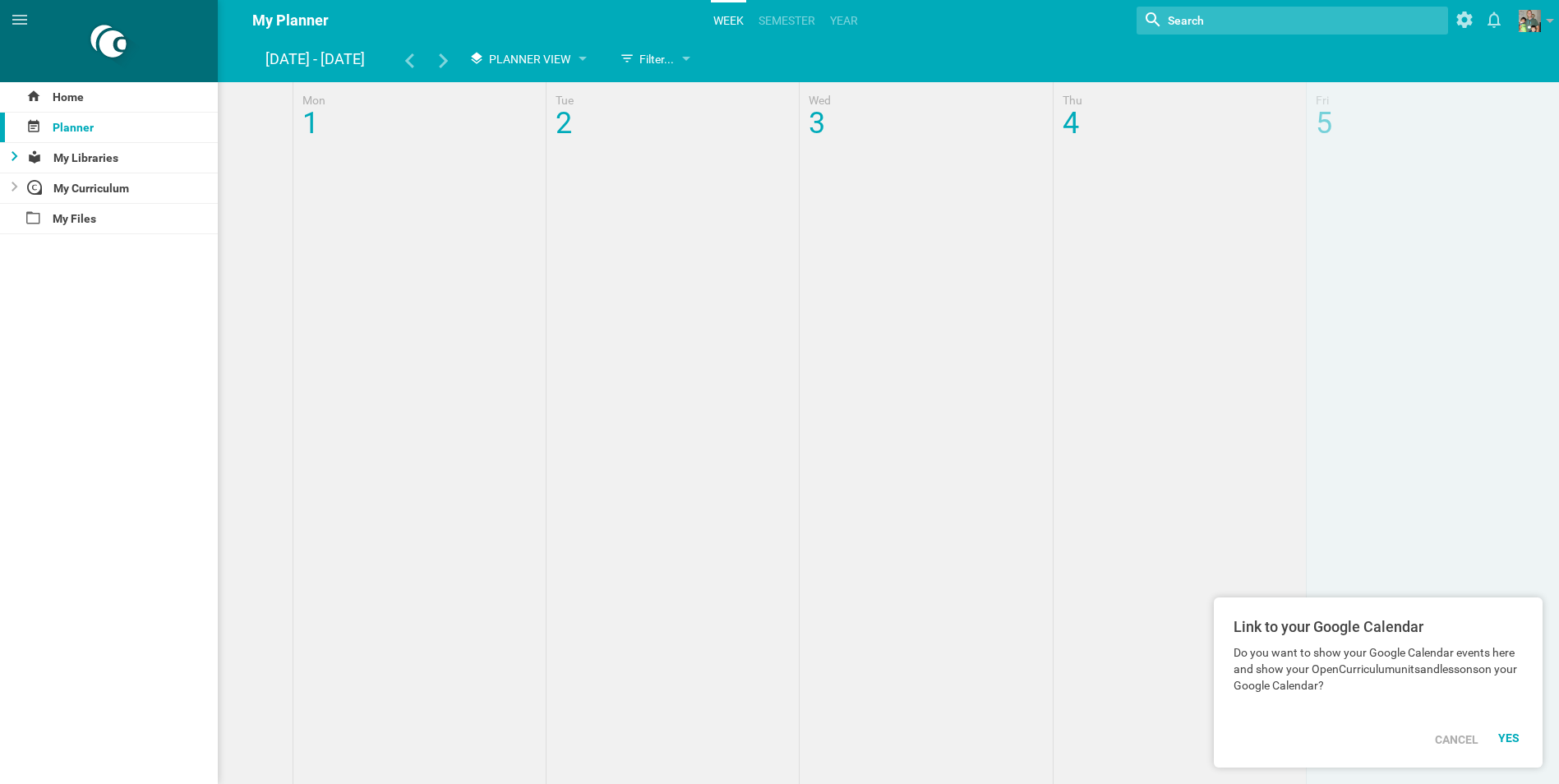
click at [18, 155] on div at bounding box center [10, 158] width 20 height 30
click at [18, 155] on icon at bounding box center [14, 156] width 10 height 5
click at [16, 187] on icon at bounding box center [14, 186] width 5 height 10
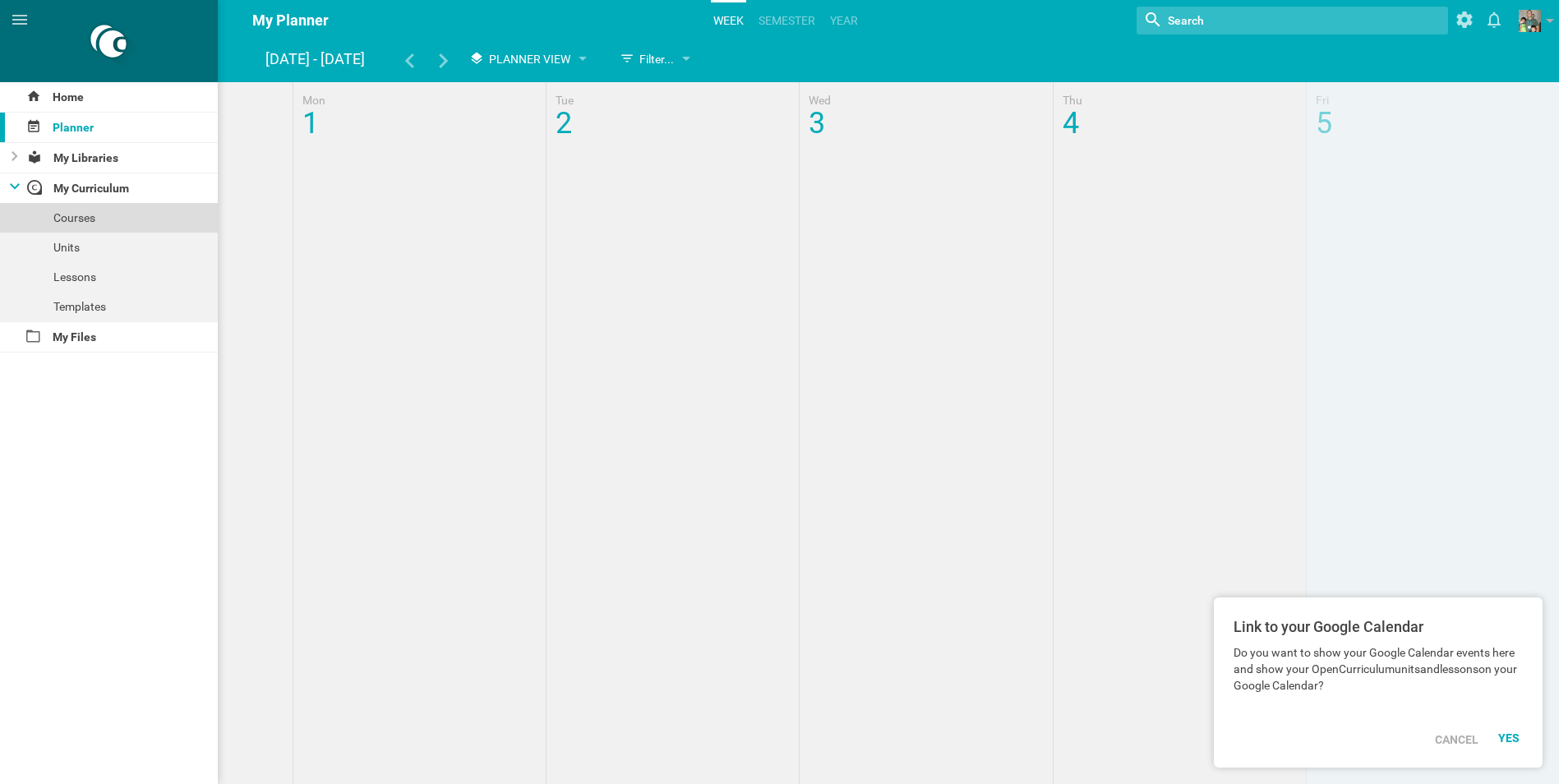
click at [81, 216] on div "Courses" at bounding box center [109, 218] width 218 height 30
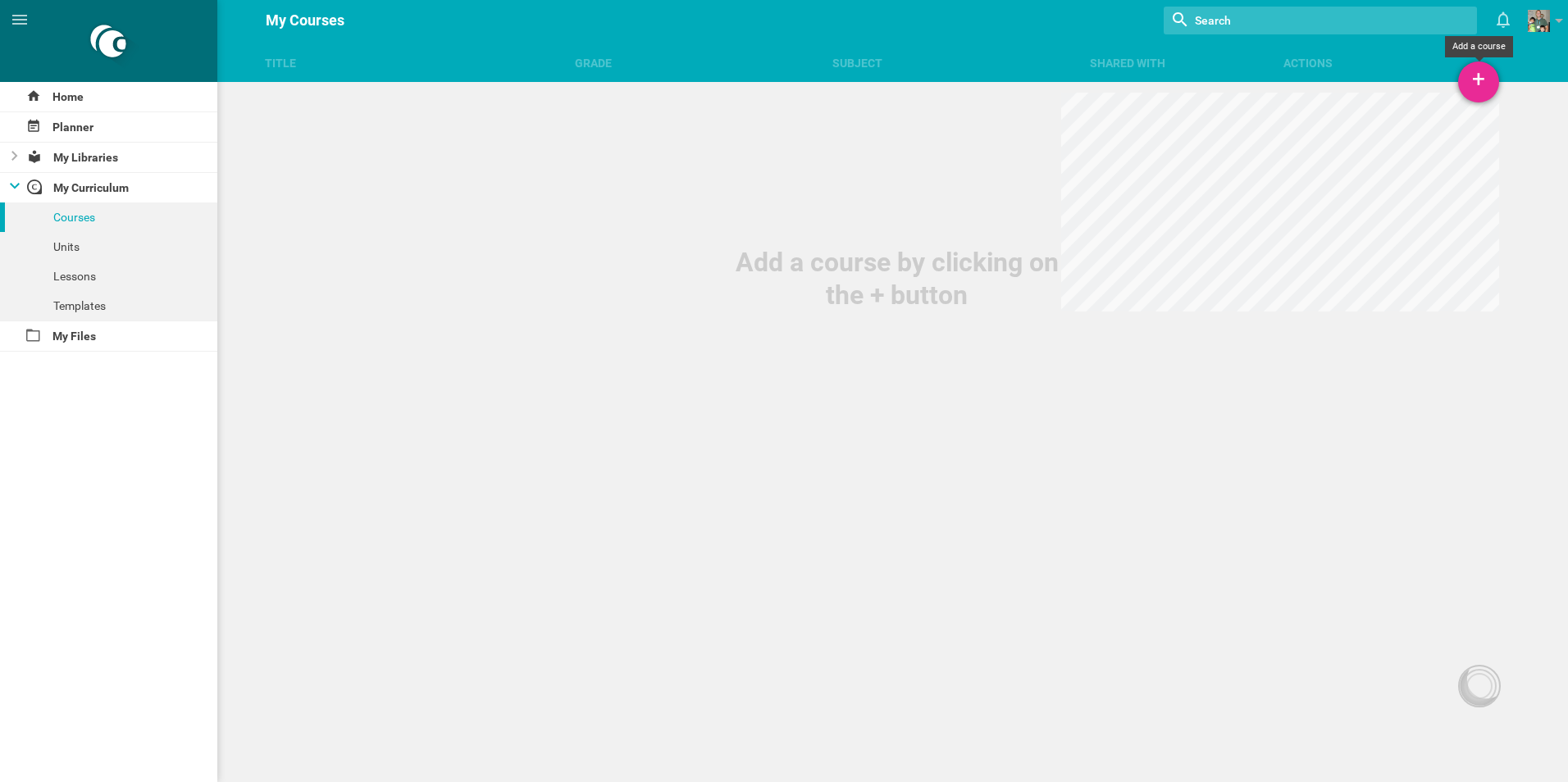
click at [1485, 87] on div "+" at bounding box center [1478, 82] width 41 height 41
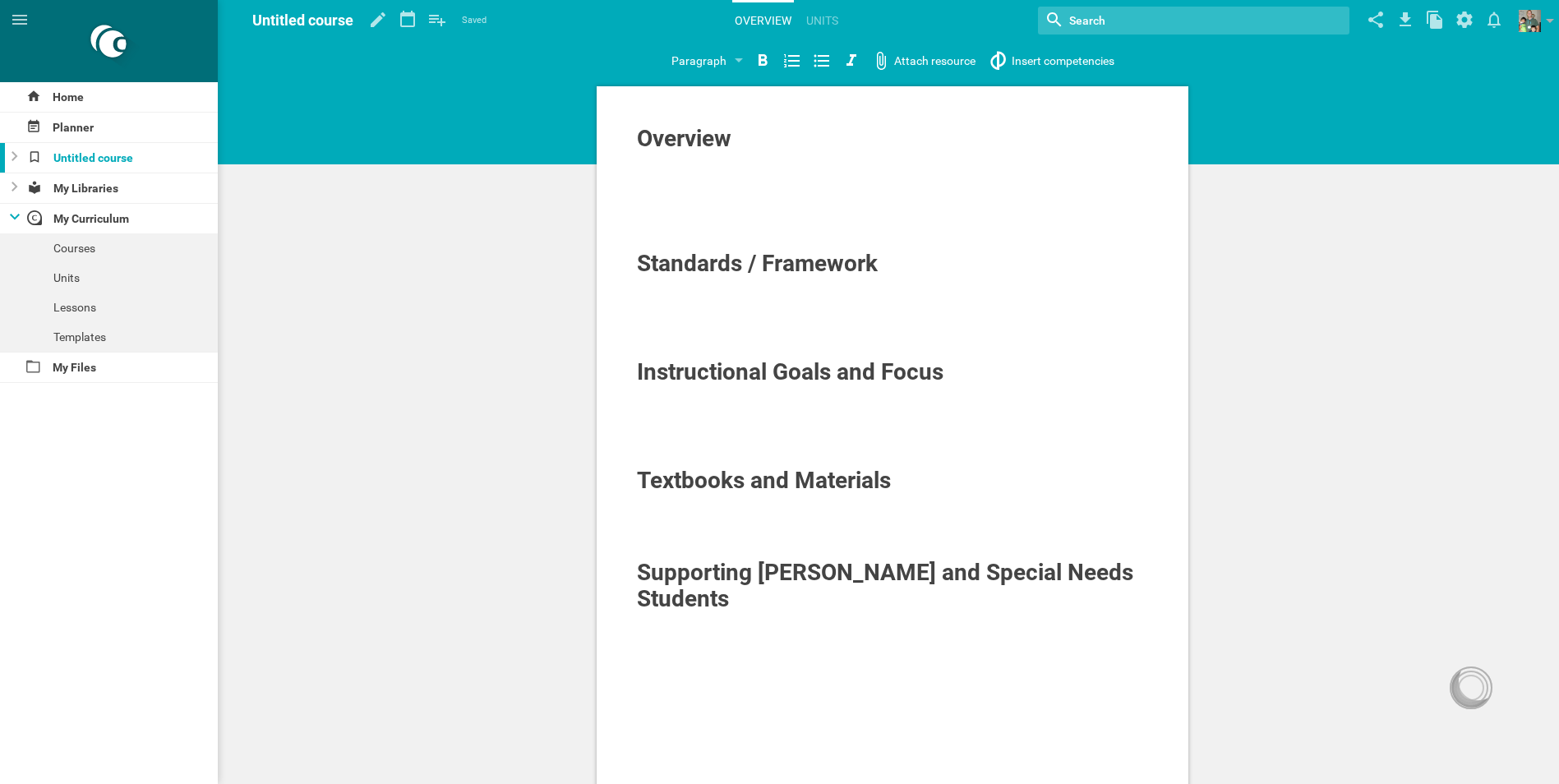
click at [732, 140] on span "Overview" at bounding box center [684, 139] width 95 height 27
click at [823, 22] on link "Units" at bounding box center [822, 21] width 37 height 36
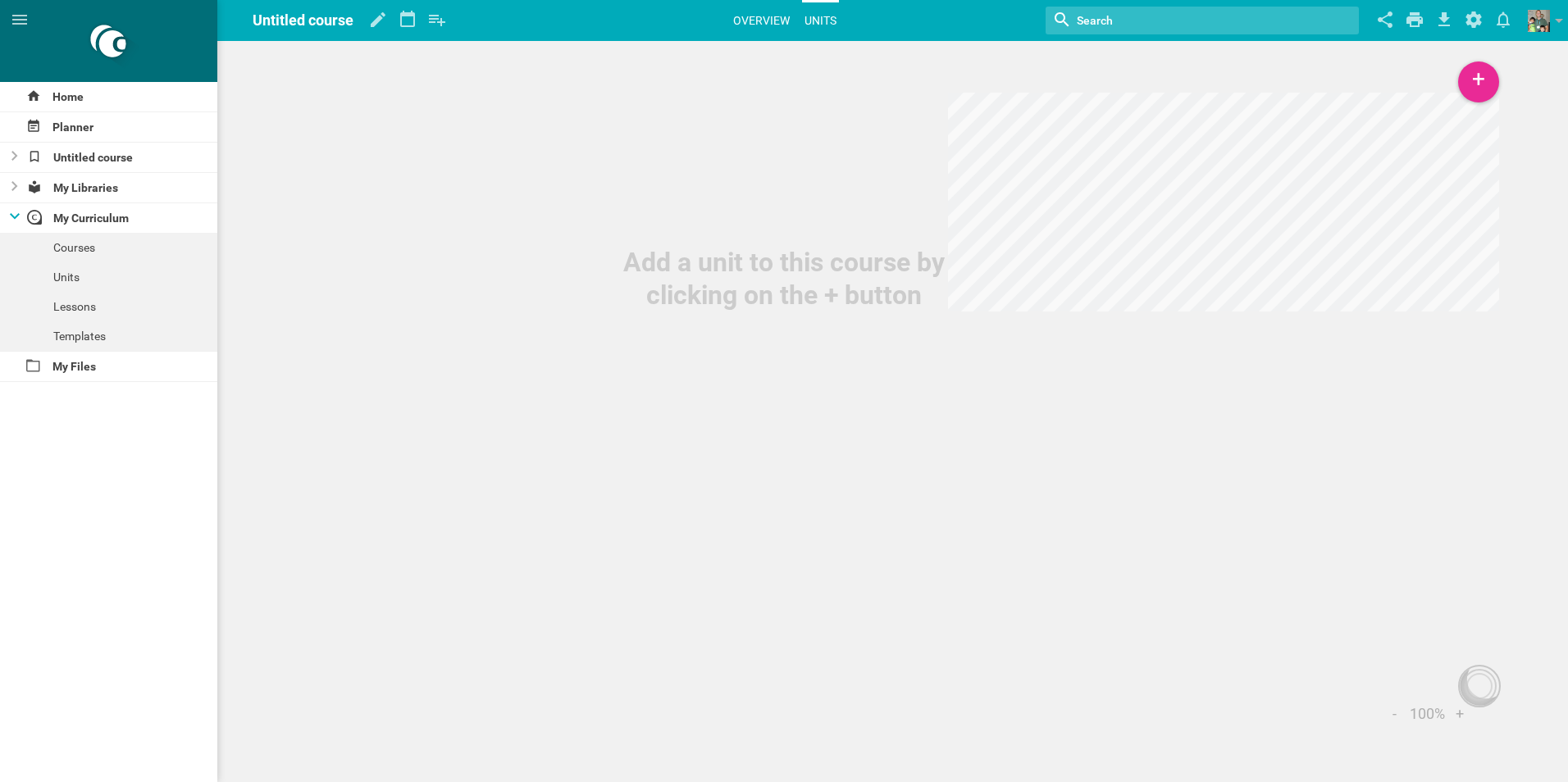
click at [756, 21] on link "Overview" at bounding box center [761, 21] width 61 height 36
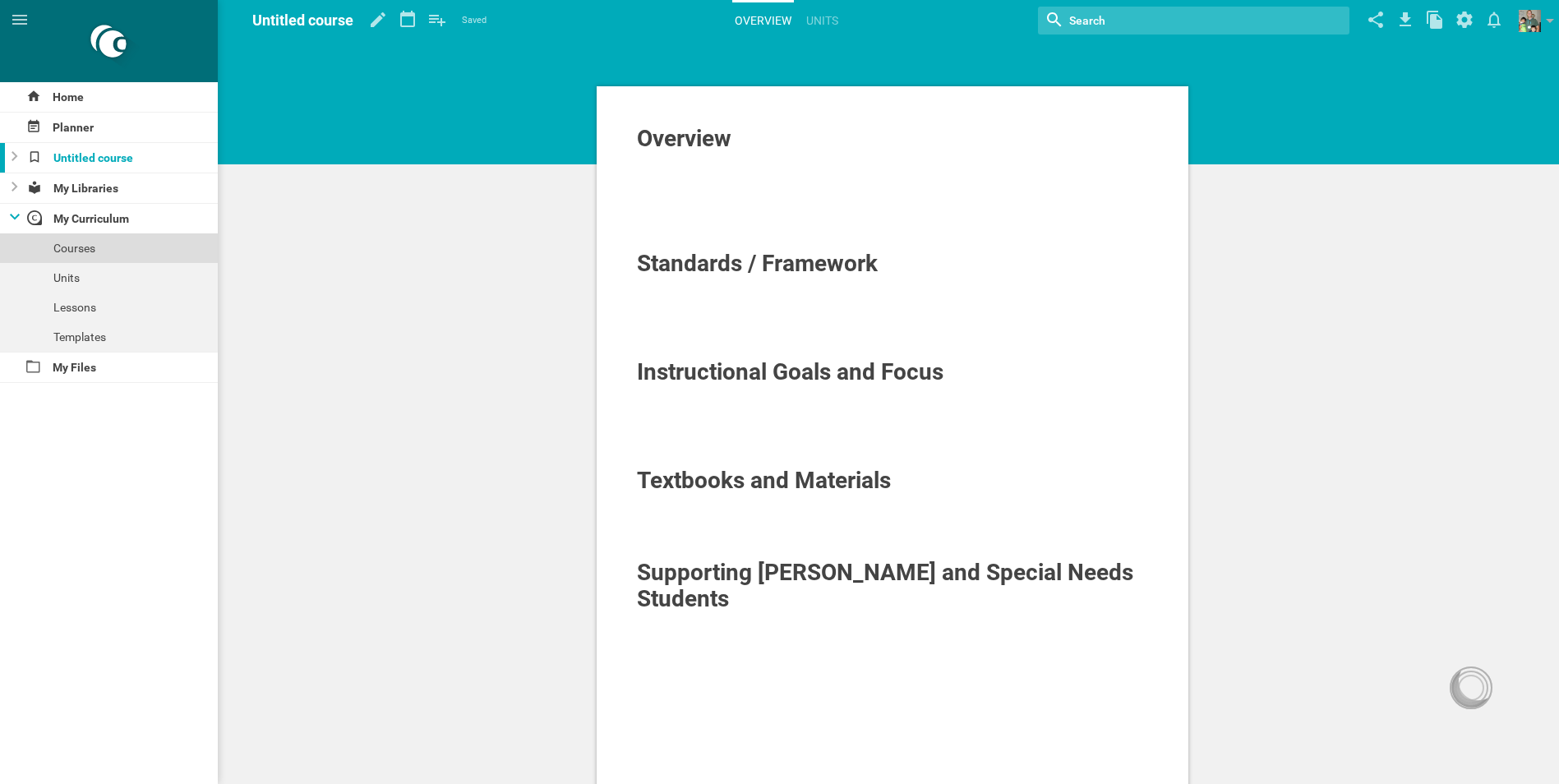
click at [104, 242] on div "Courses" at bounding box center [109, 248] width 218 height 30
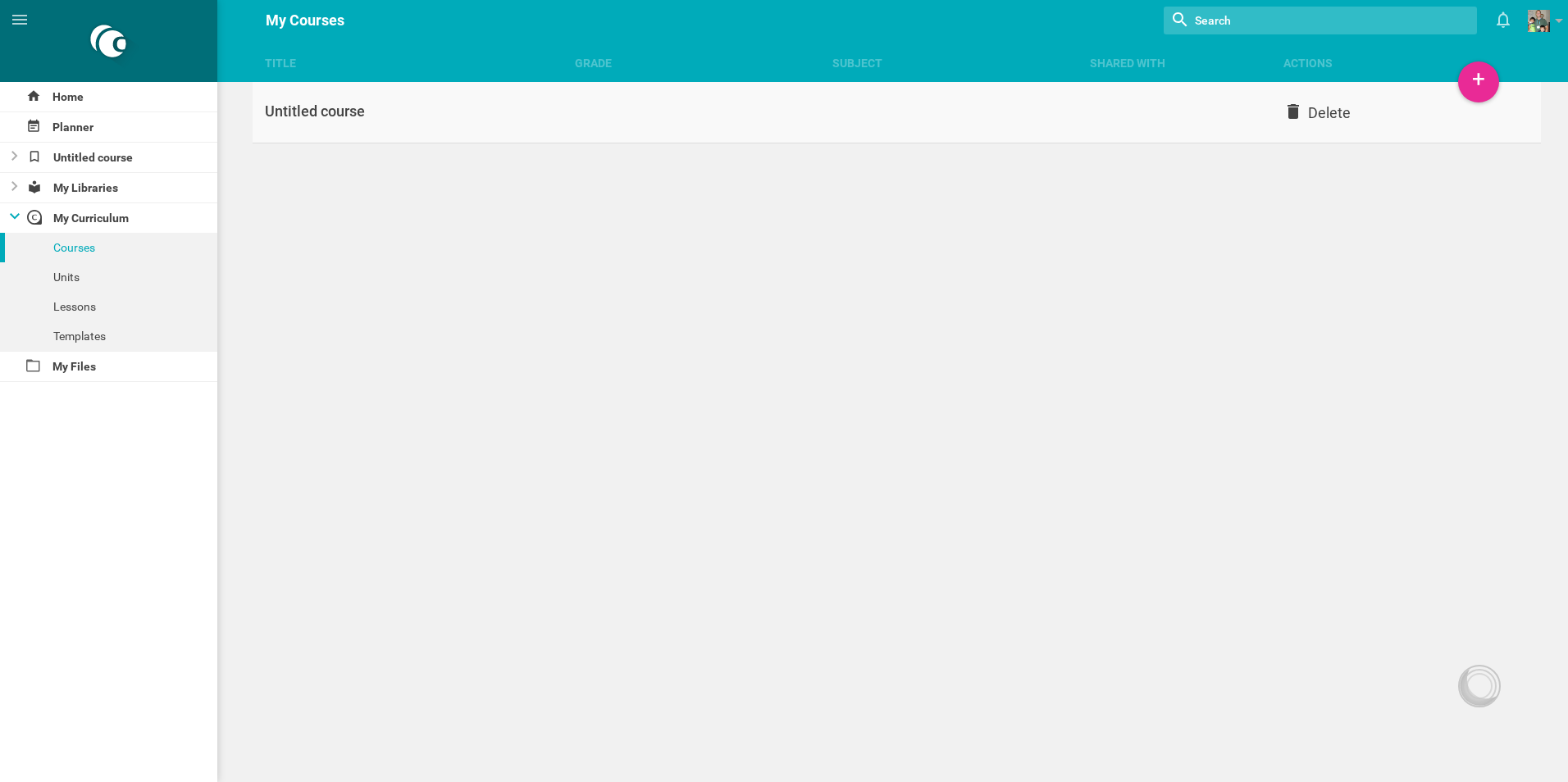
click at [1306, 109] on div "Title Grade Subject Shared with Actions Home Planner Untitled course My Librari…" at bounding box center [784, 391] width 1568 height 782
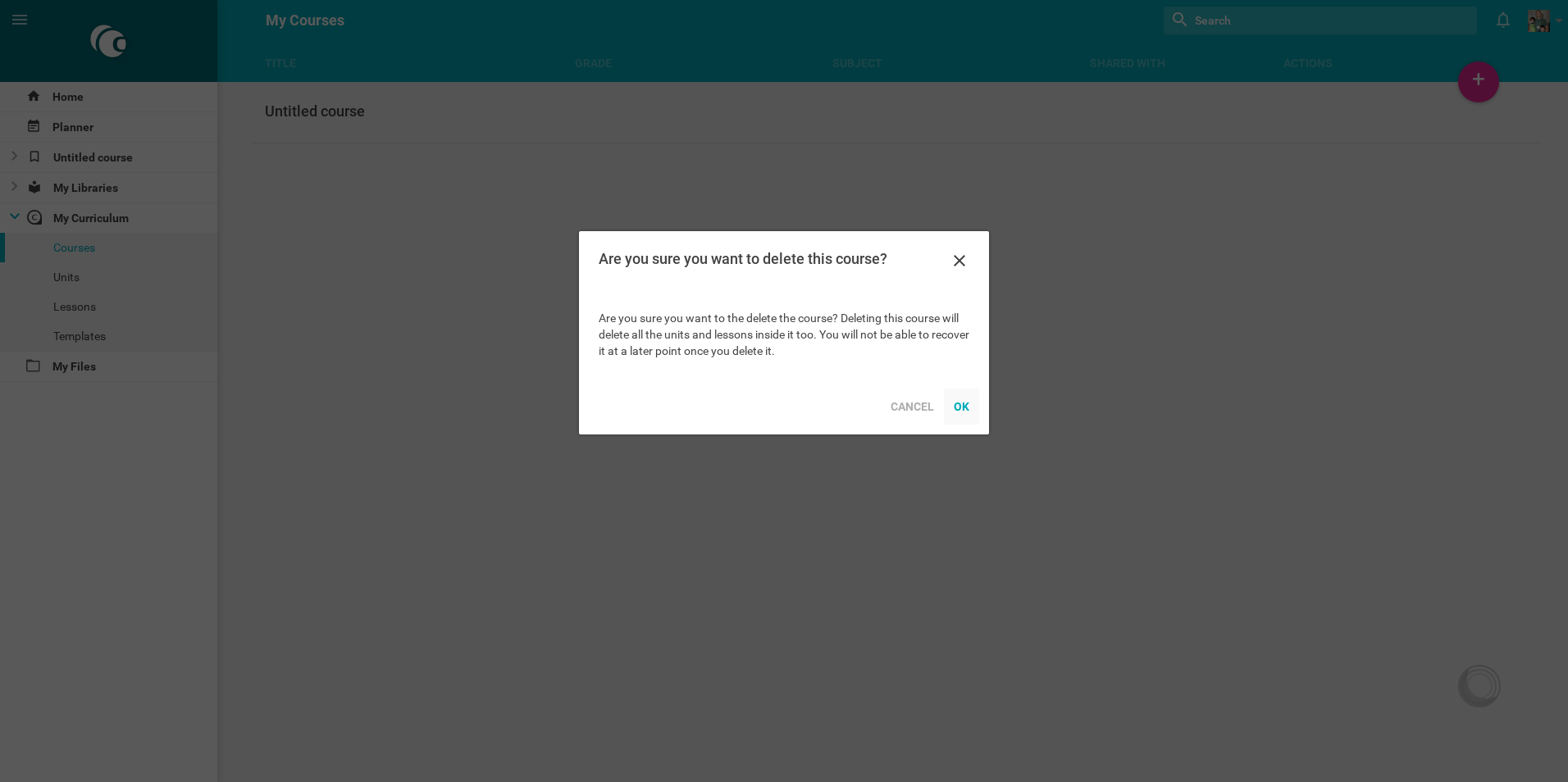
click at [964, 405] on div "OK" at bounding box center [961, 407] width 35 height 36
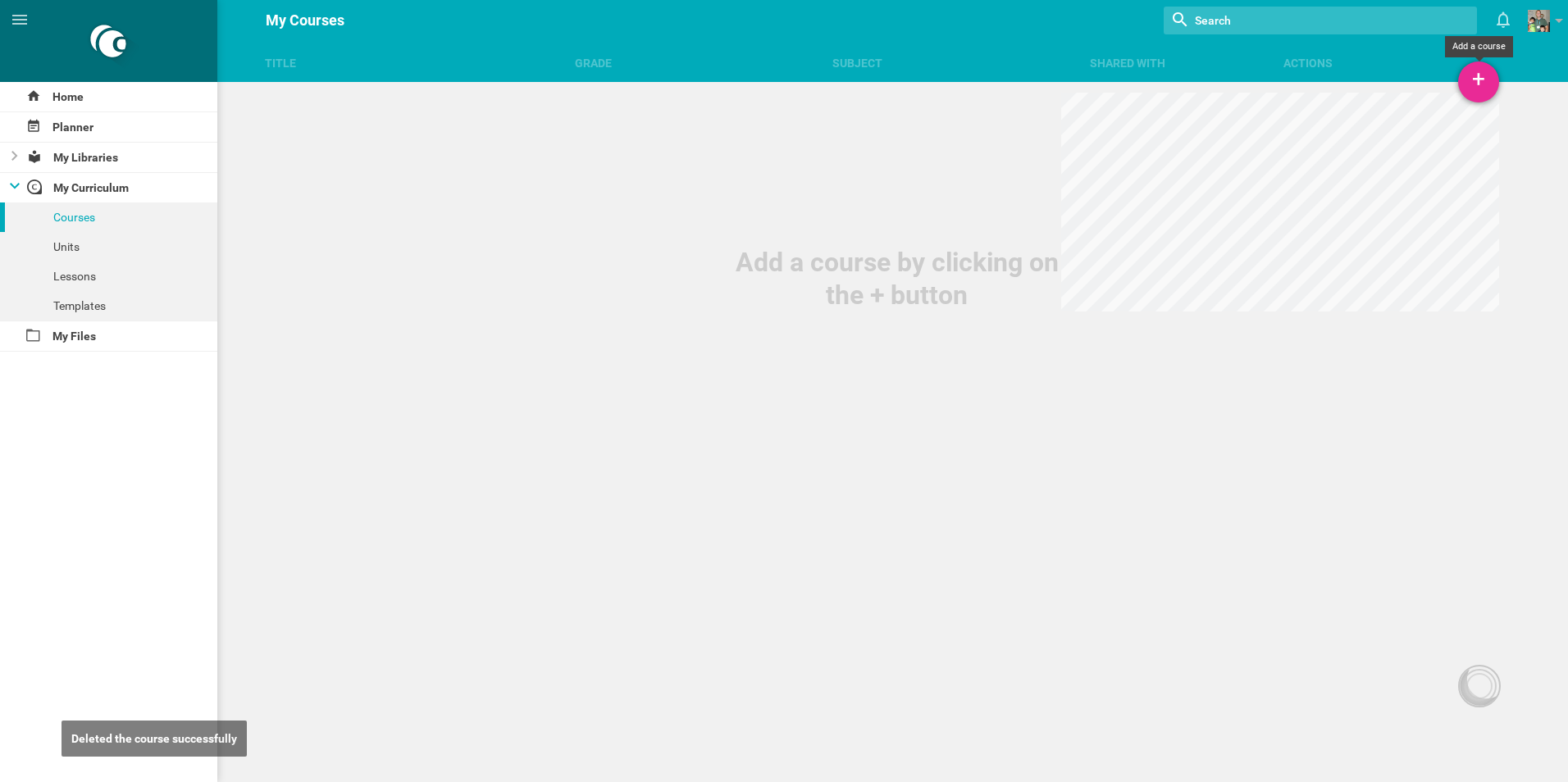
click at [1476, 75] on div "+" at bounding box center [1478, 82] width 41 height 41
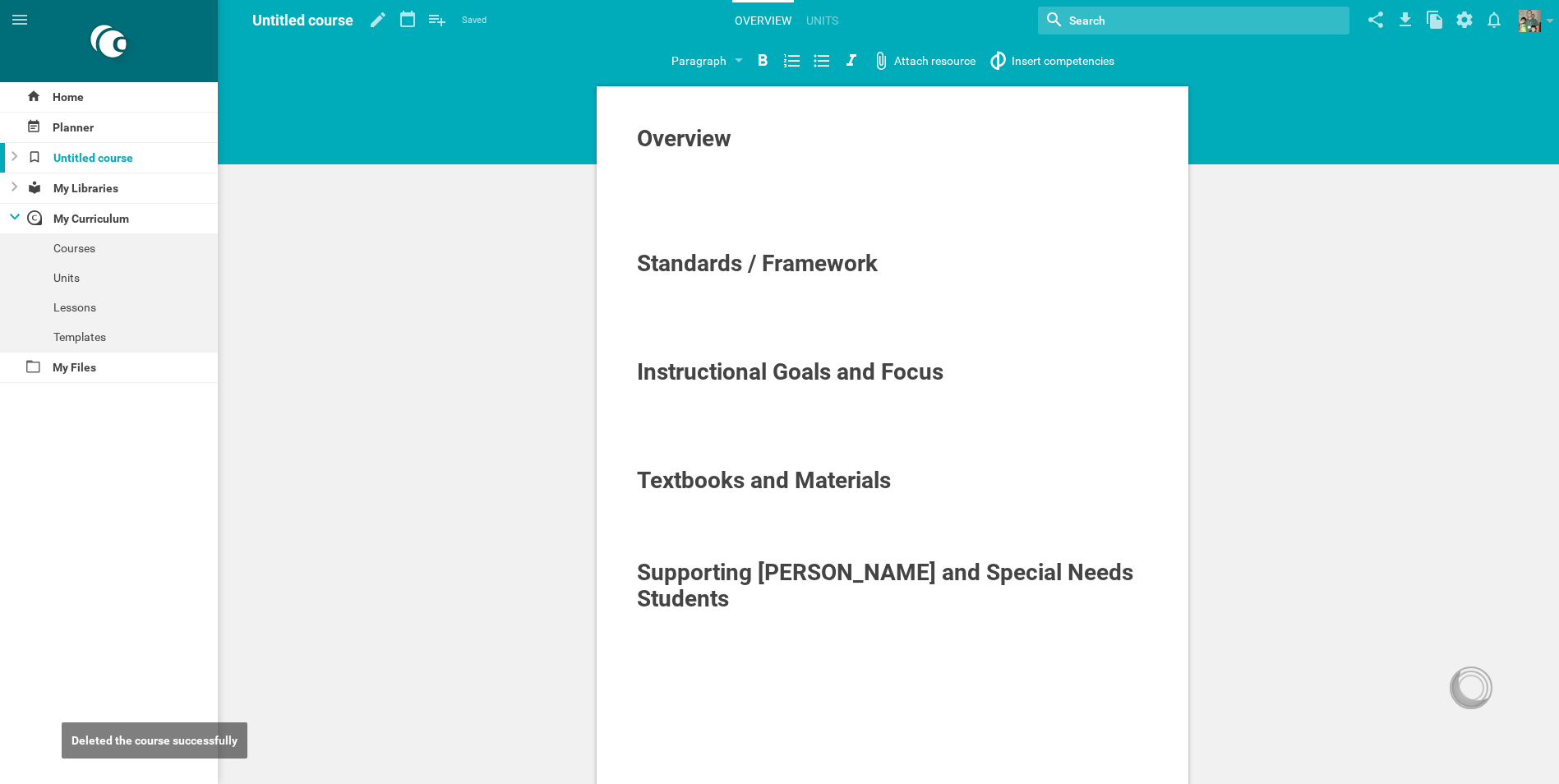
click at [734, 141] on div "Overview" at bounding box center [893, 139] width 512 height 26
drag, startPoint x: 762, startPoint y: 139, endPoint x: 587, endPoint y: 150, distance: 175.3
click at [587, 150] on div "Overview Standards / Framework Instructional Goals and Focus Textbooks and Mate…" at bounding box center [892, 515] width 619 height 866
click at [751, 275] on span "Standards / Framework" at bounding box center [758, 264] width 241 height 27
click at [1240, 209] on div "Geometry Standards / Framework Instructional Goals and Focus Textbooks and Mate…" at bounding box center [892, 574] width 1333 height 1149
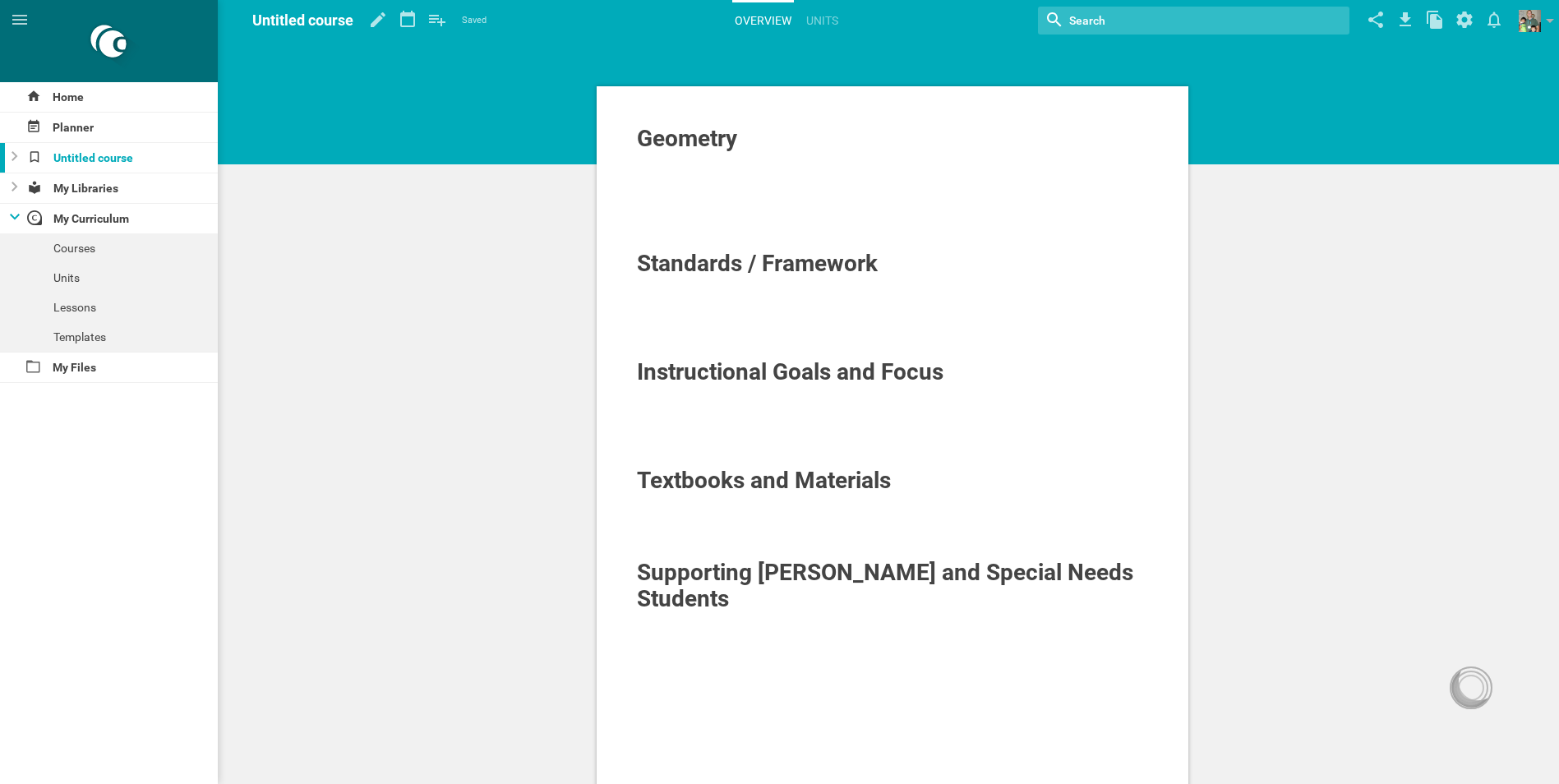
click at [763, 134] on div "Geometry" at bounding box center [893, 139] width 512 height 26
click at [739, 59] on div at bounding box center [753, 60] width 30 height 30
click at [718, 59] on div "Section" at bounding box center [705, 60] width 68 height 30
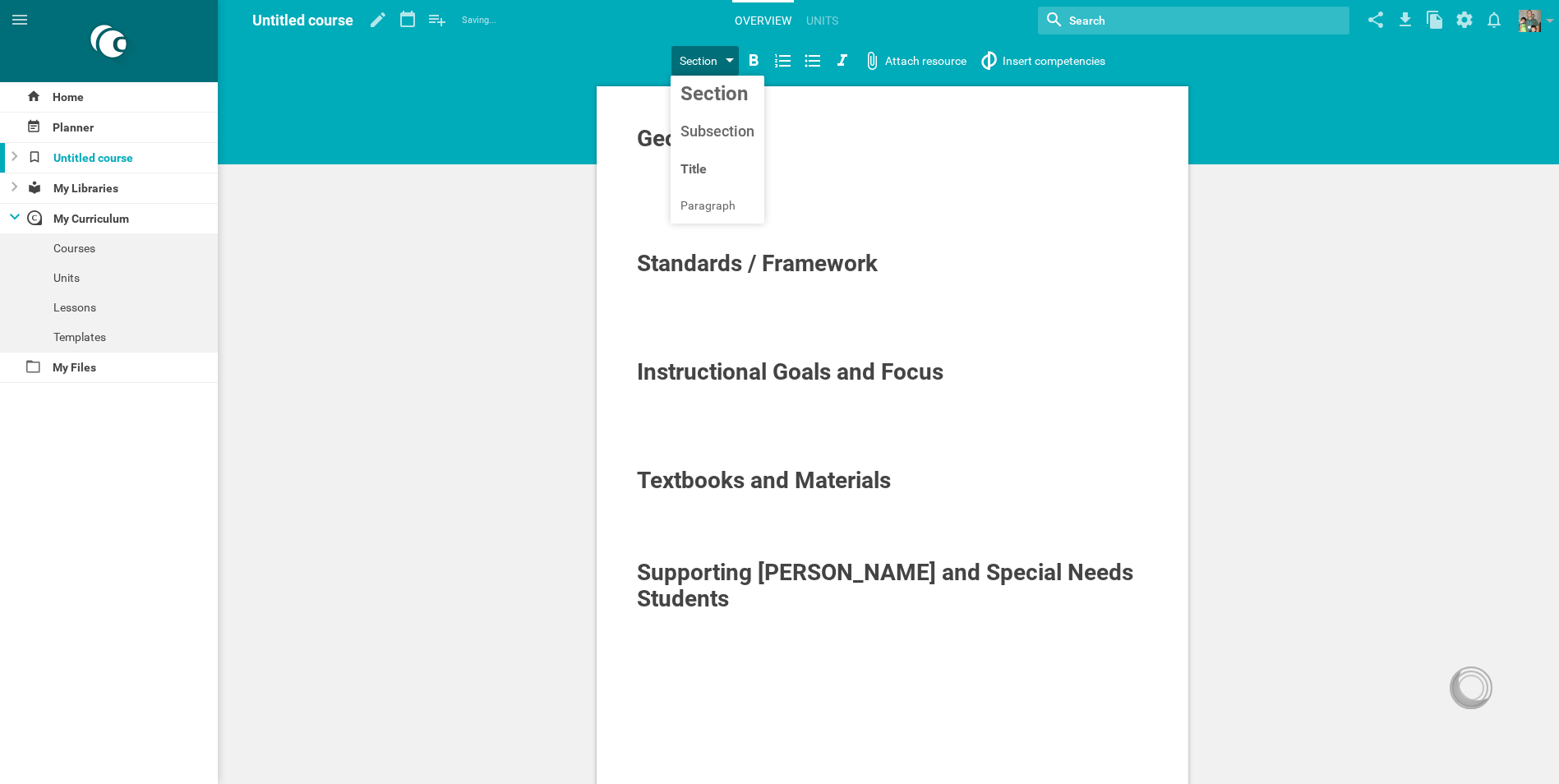
click at [720, 59] on div "Section" at bounding box center [705, 60] width 68 height 30
click at [753, 54] on icon at bounding box center [754, 59] width 9 height 12
click at [729, 56] on div "Section" at bounding box center [705, 60] width 68 height 30
click at [834, 27] on link "Units" at bounding box center [822, 21] width 37 height 36
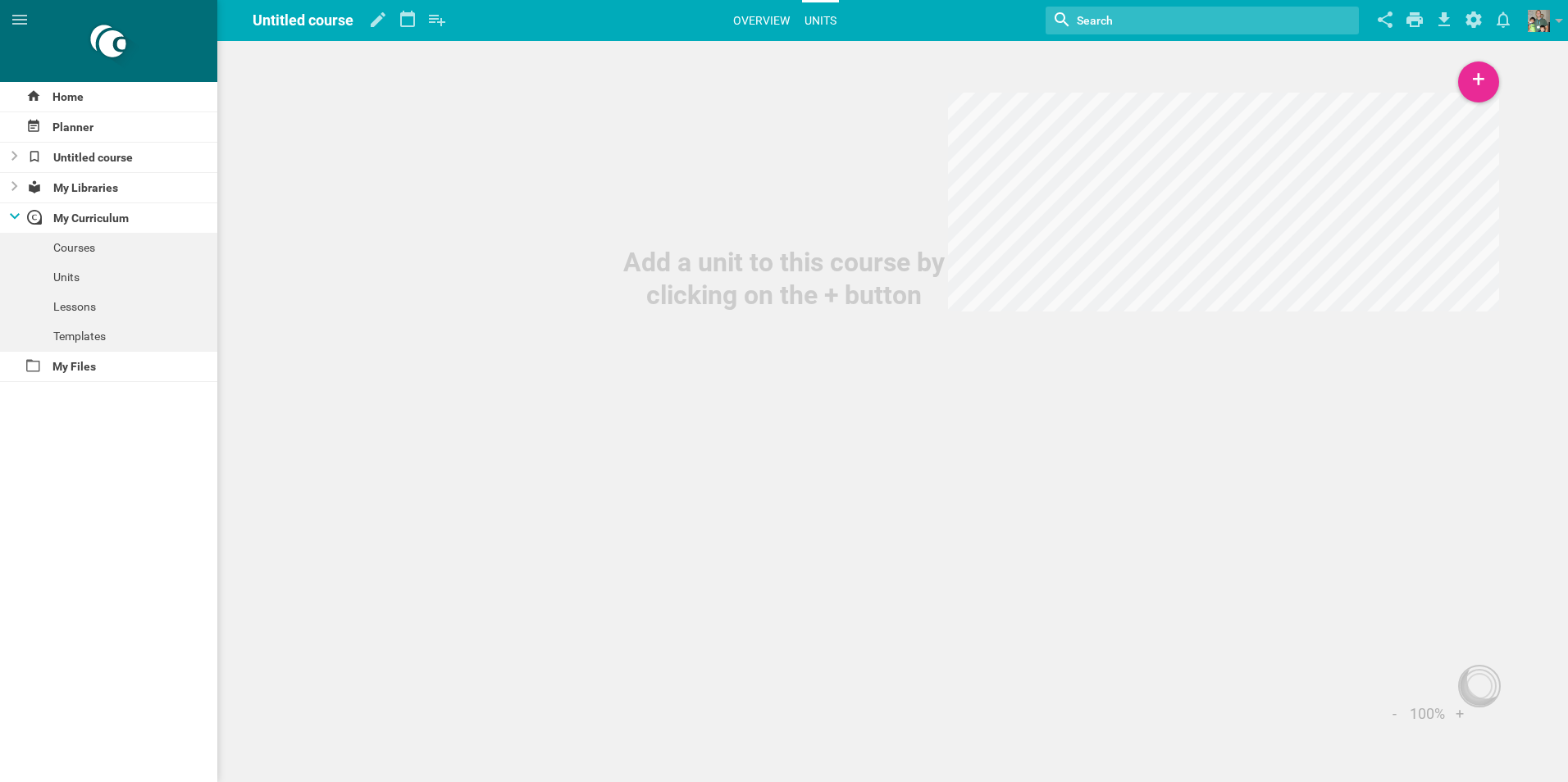
click at [753, 13] on link "Overview" at bounding box center [761, 21] width 61 height 36
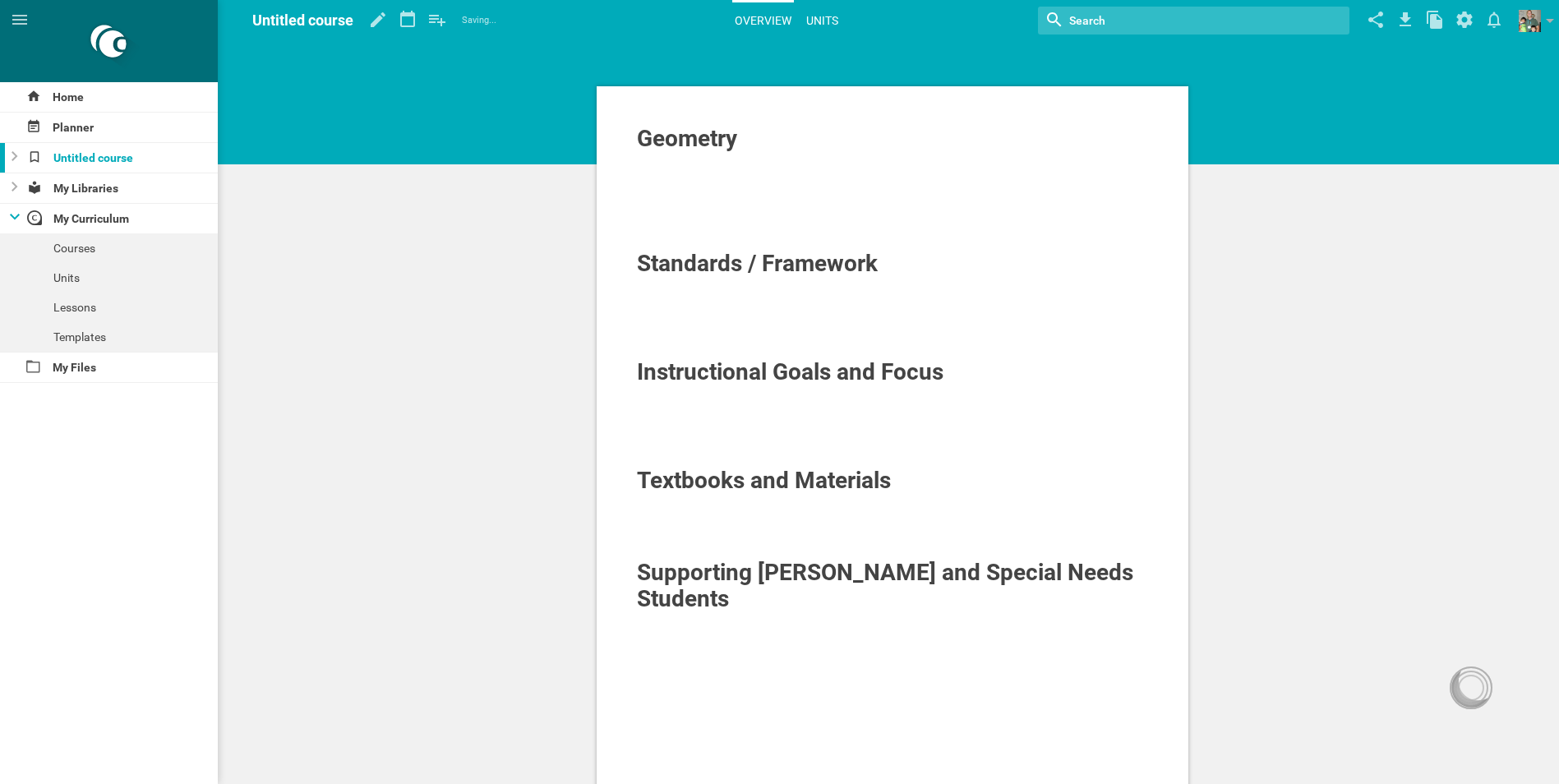
click at [825, 17] on link "Units" at bounding box center [822, 21] width 37 height 36
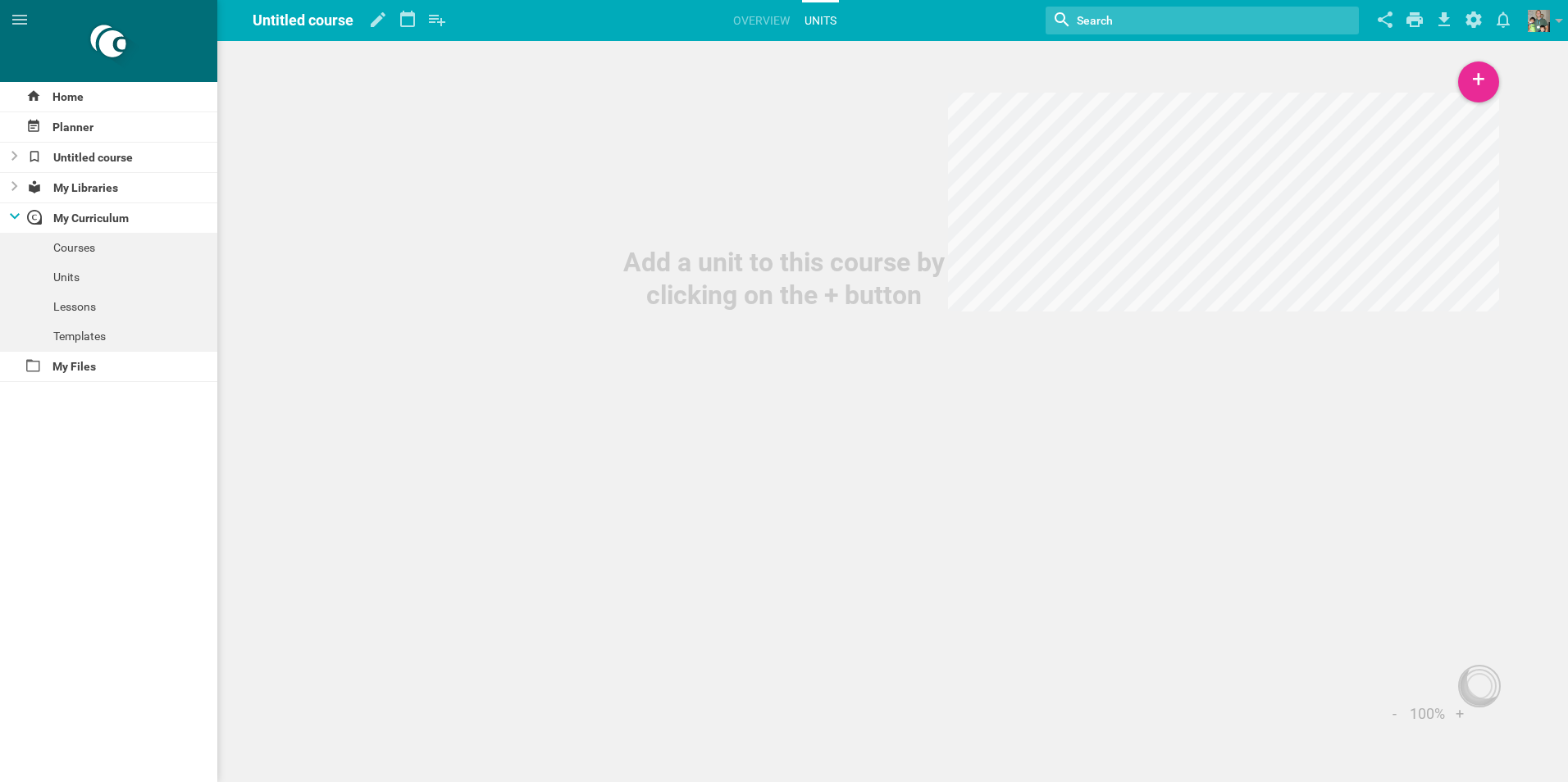
click at [1513, 95] on div "Add a unit to this course by clicking on the + button" at bounding box center [784, 155] width 1568 height 312
click at [1493, 91] on div "+" at bounding box center [1478, 82] width 41 height 41
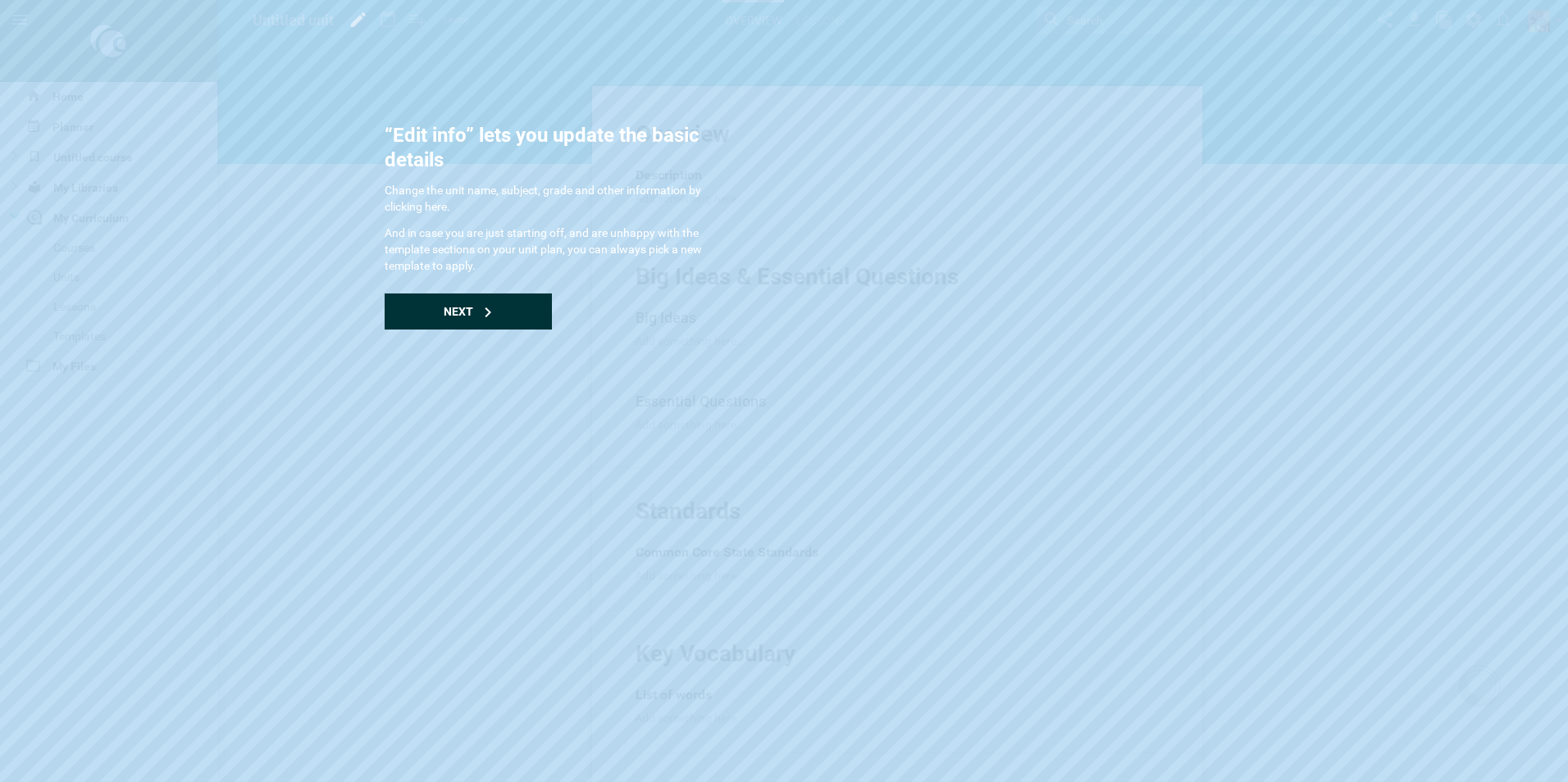
click at [505, 311] on div "Next" at bounding box center [468, 312] width 167 height 36
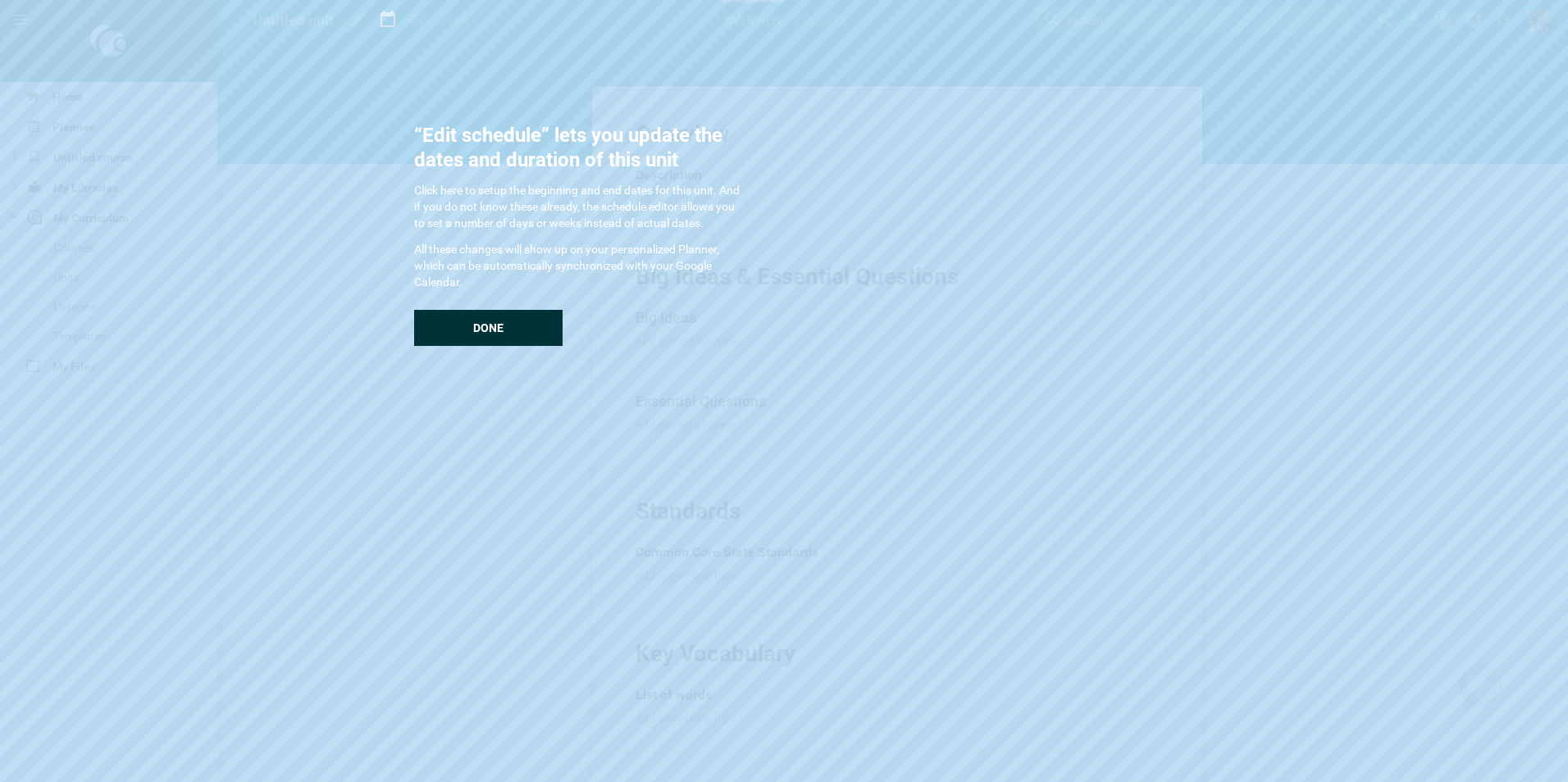
click at [511, 329] on div "Done" at bounding box center [488, 328] width 148 height 36
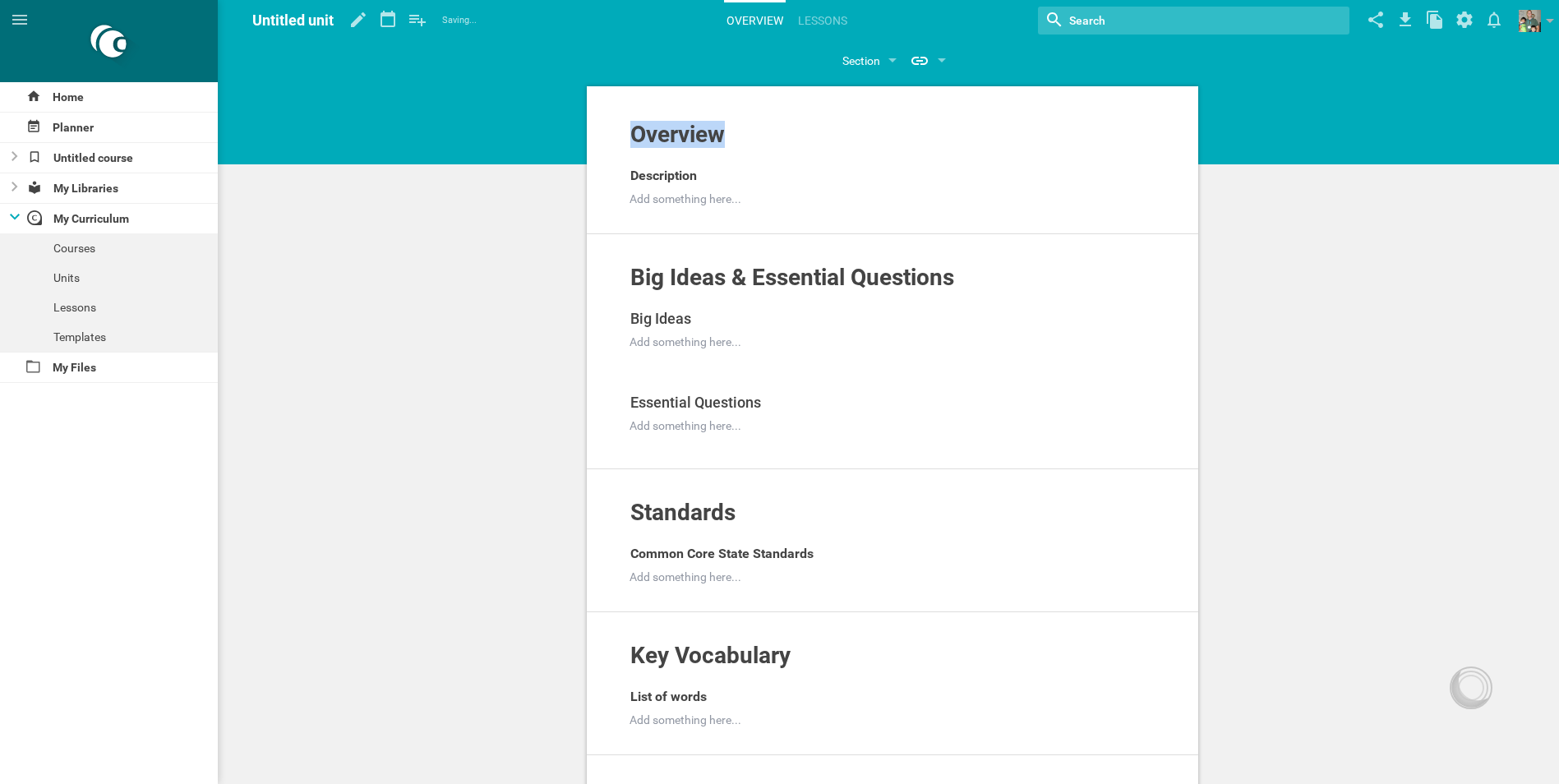
drag, startPoint x: 756, startPoint y: 137, endPoint x: 522, endPoint y: 138, distance: 234.0
click at [522, 138] on div "Overview Add to other unit ... Hide from public Description Add something here.…" at bounding box center [892, 685] width 1333 height 1370
click at [743, 135] on div "Overview" at bounding box center [880, 134] width 501 height 26
drag, startPoint x: 743, startPoint y: 135, endPoint x: 575, endPoint y: 135, distance: 168.0
click at [575, 135] on div "Overview Add to other unit ... Hide from public Description Add something here.…" at bounding box center [892, 685] width 1333 height 1370
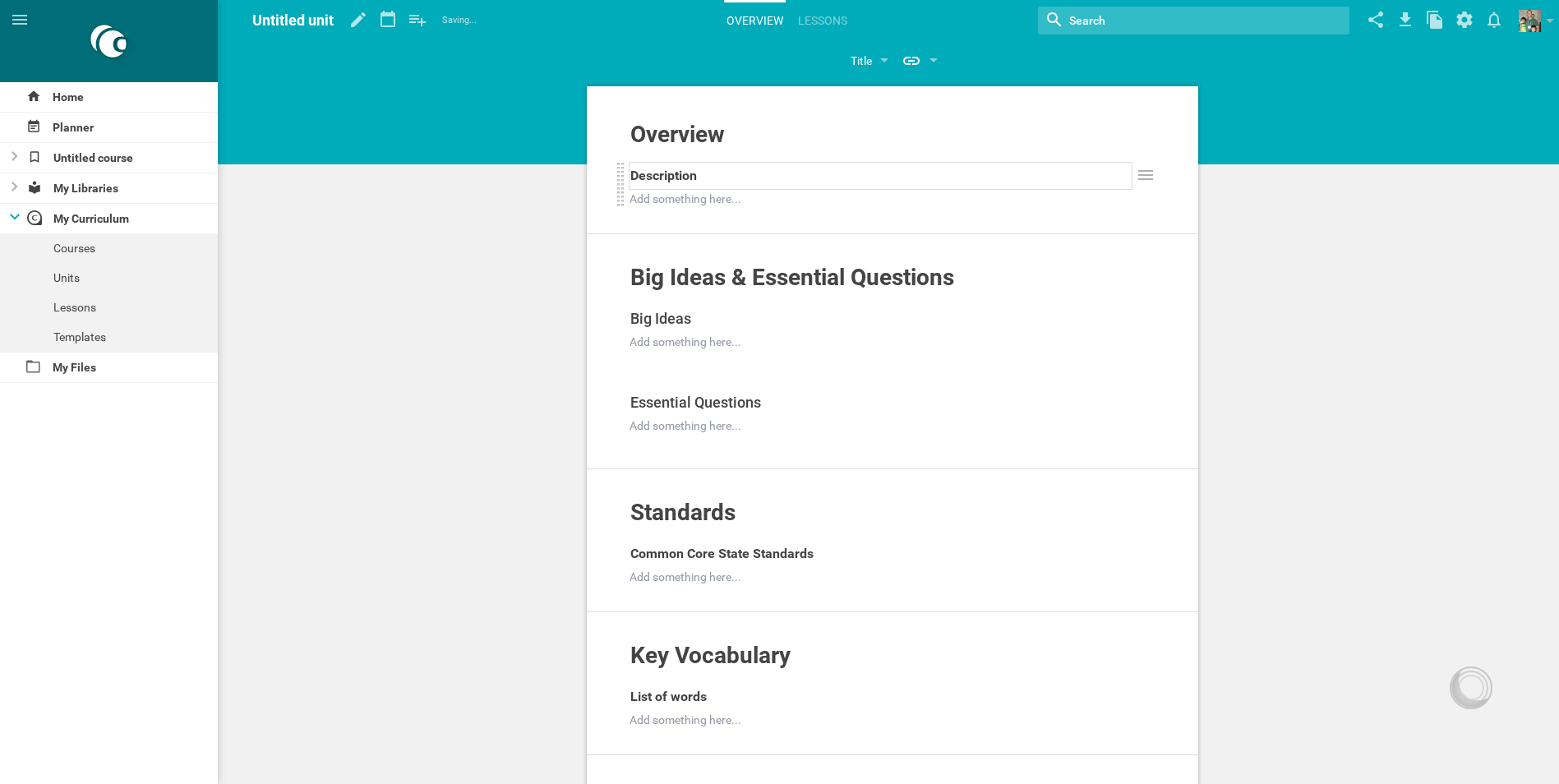
click at [730, 180] on div "Description" at bounding box center [880, 176] width 501 height 26
drag, startPoint x: 744, startPoint y: 176, endPoint x: 592, endPoint y: 176, distance: 152.0
click at [592, 176] on div "Overview Add to other unit ... Hide from public Description Add something here.…" at bounding box center [892, 177] width 611 height 113
click at [468, 131] on div "Overview Add to other unit ... Hide from public Module 1 Tools of Geometry Add …" at bounding box center [892, 685] width 1333 height 1370
click at [355, 18] on icon at bounding box center [358, 20] width 30 height 40
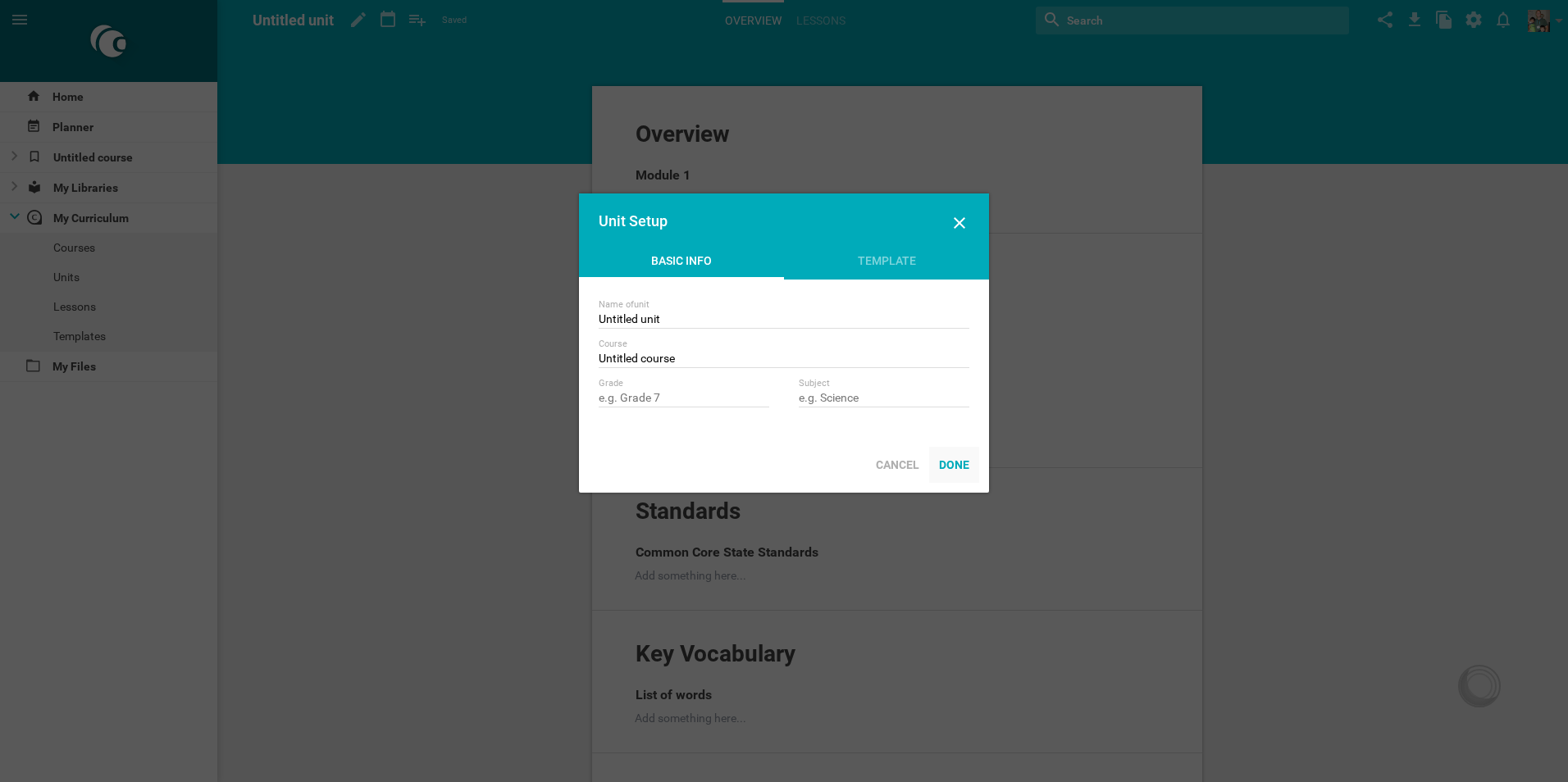
click at [975, 461] on div "Done" at bounding box center [954, 465] width 50 height 36
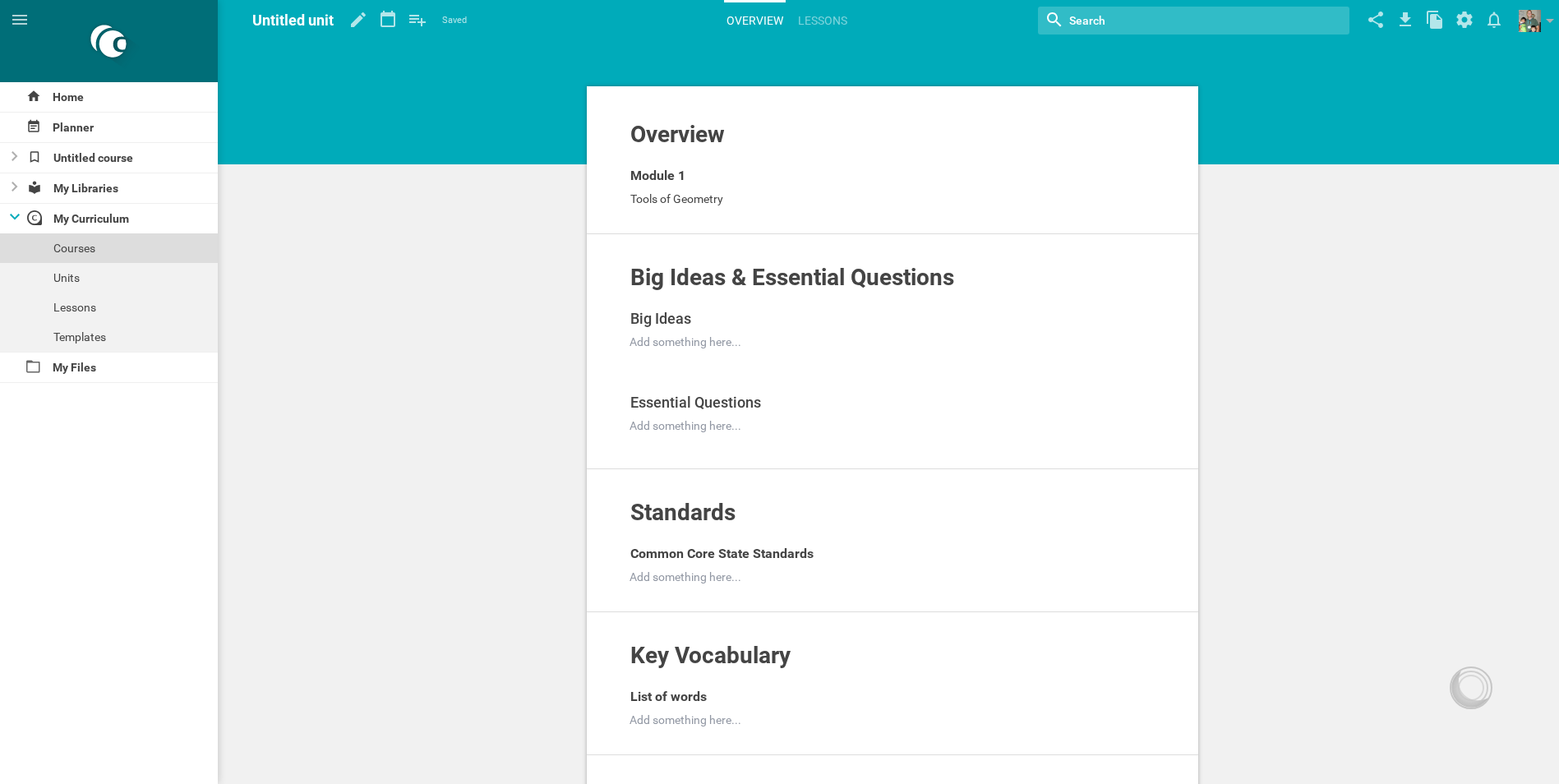
click at [114, 254] on div "Courses" at bounding box center [109, 248] width 218 height 30
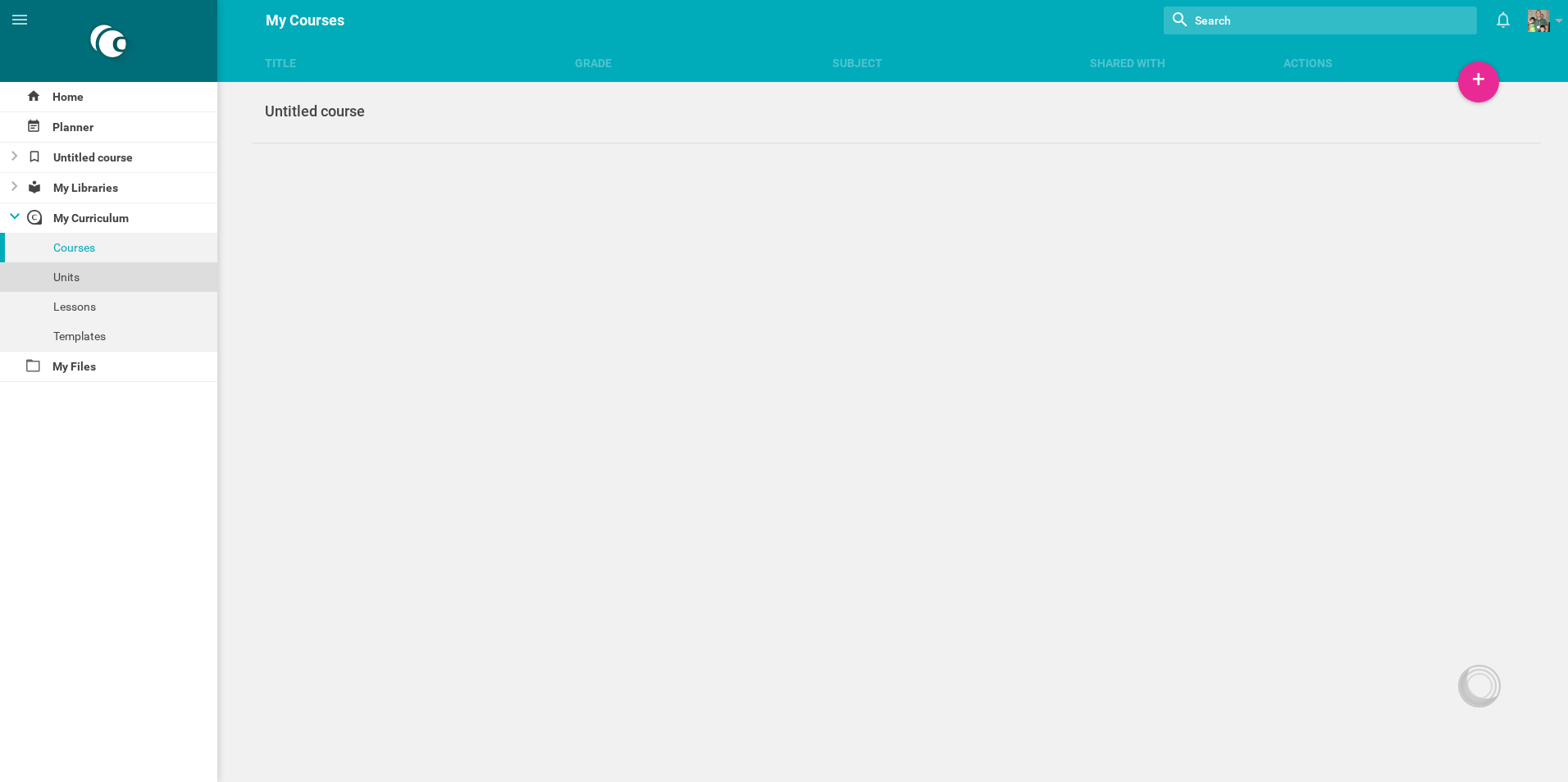
click at [84, 281] on div "Units" at bounding box center [109, 277] width 217 height 30
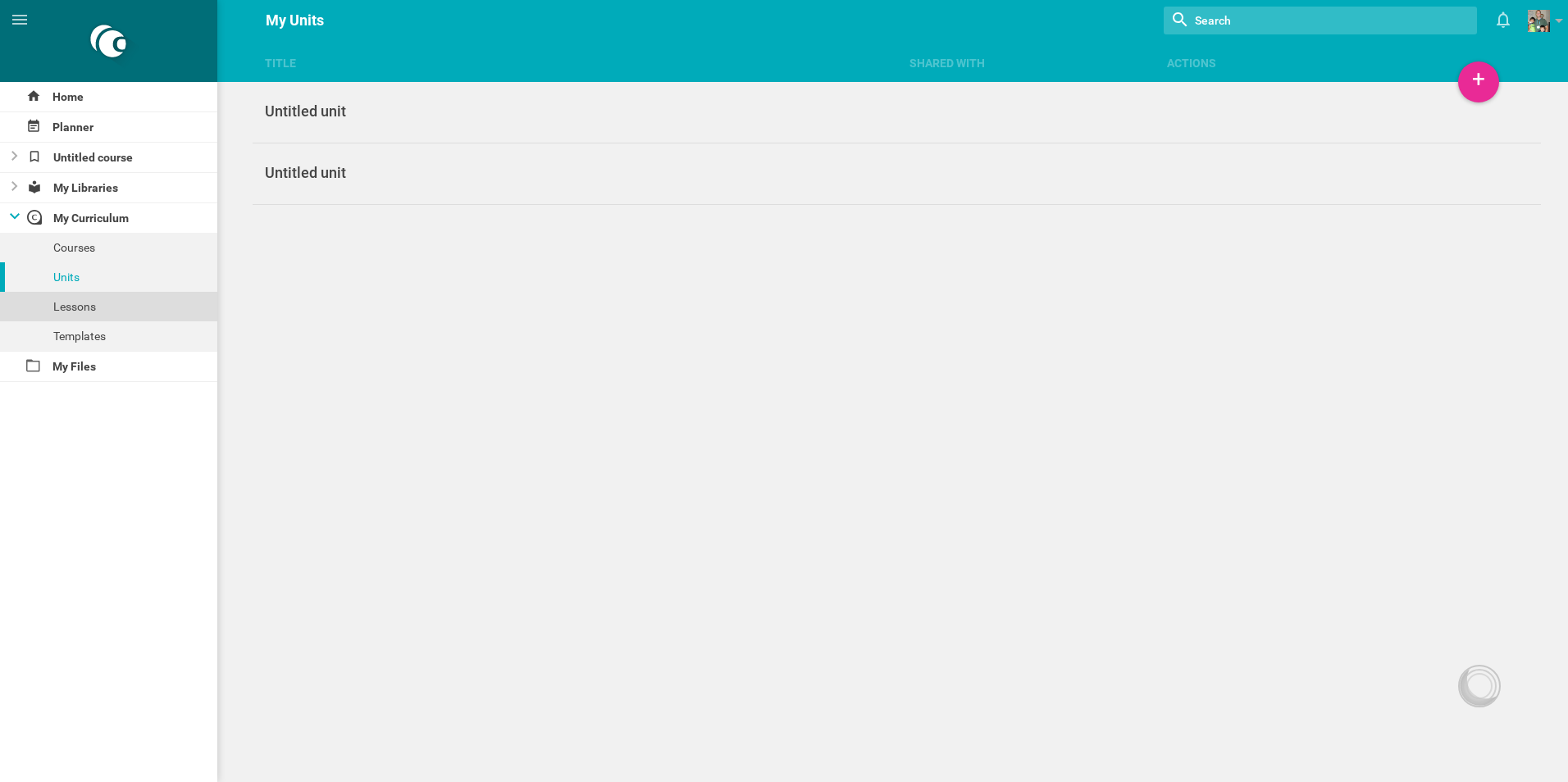
click at [85, 305] on div "Lessons" at bounding box center [109, 306] width 217 height 30
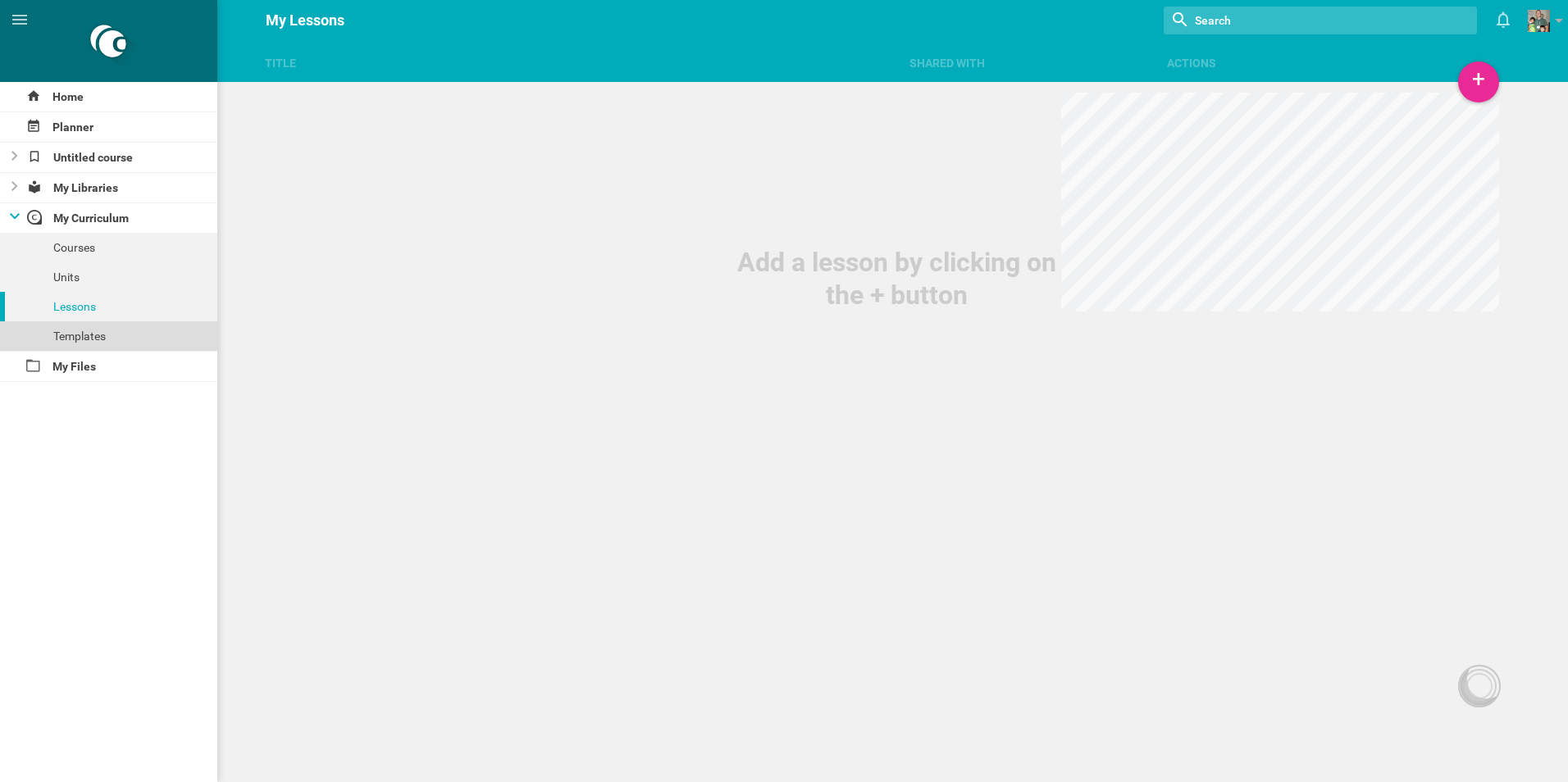
click at [92, 334] on div "Templates" at bounding box center [109, 336] width 217 height 30
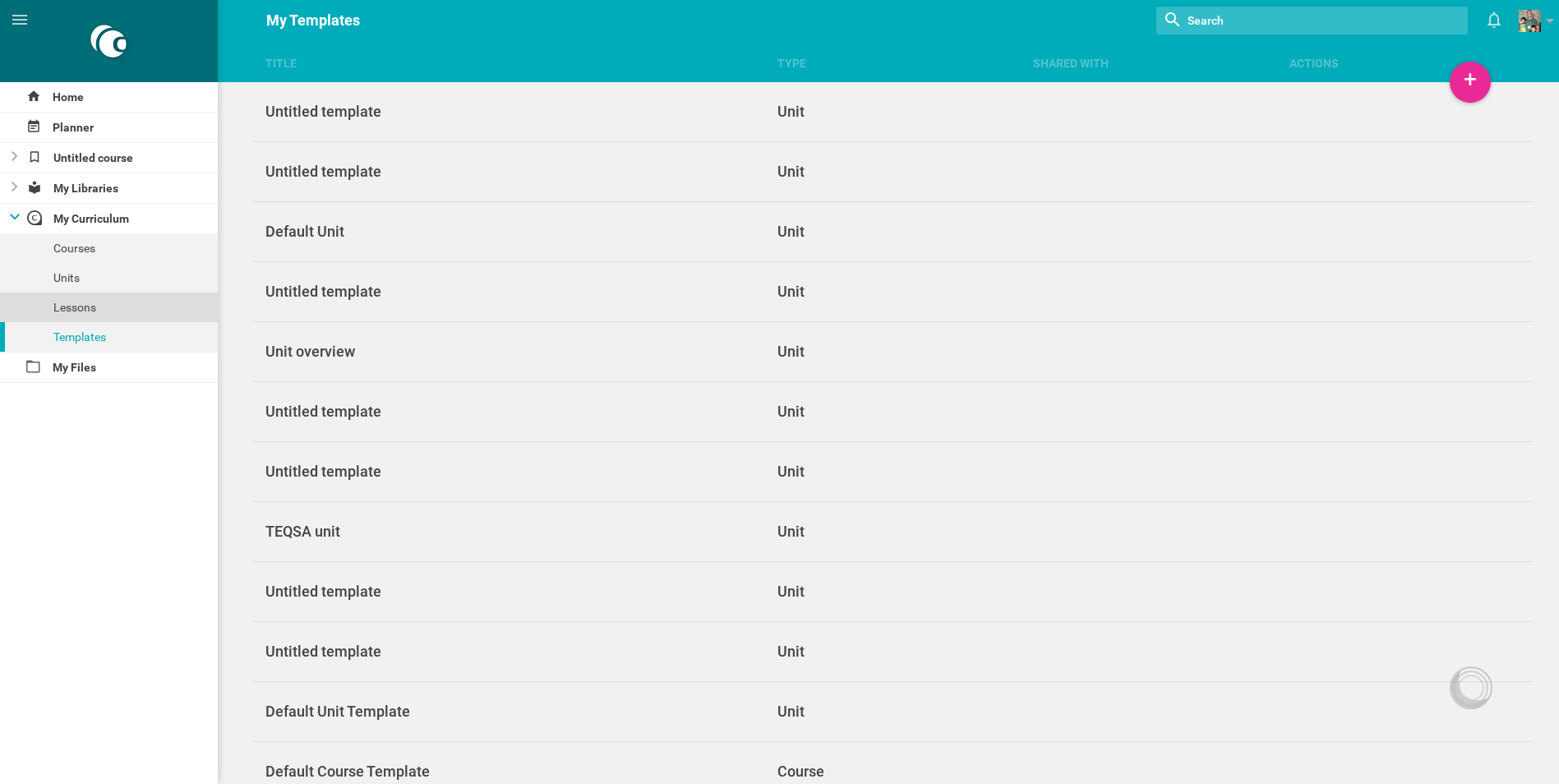
click at [95, 309] on div "Lessons" at bounding box center [109, 307] width 218 height 30
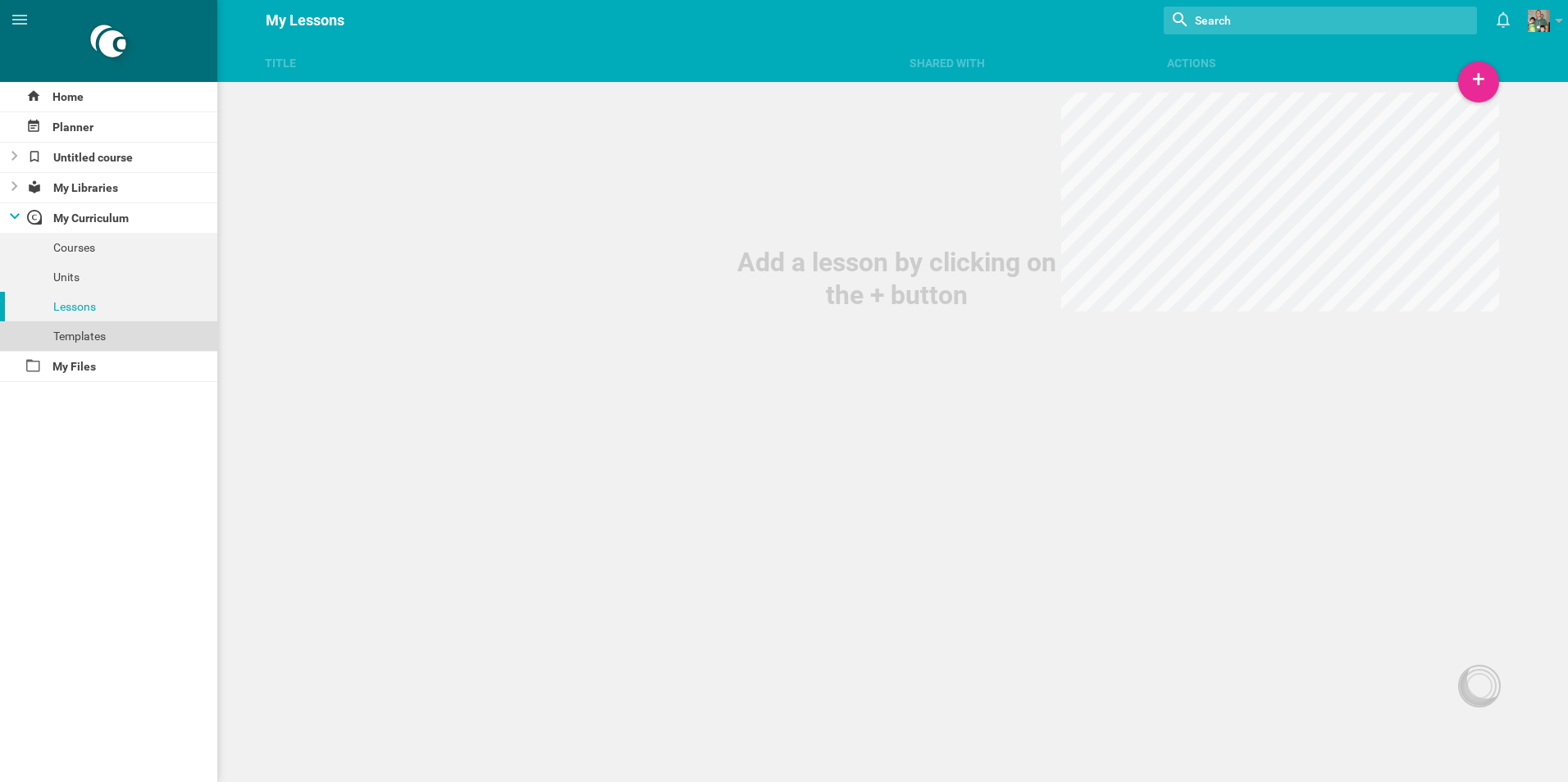
click at [84, 322] on div "Templates" at bounding box center [109, 336] width 217 height 30
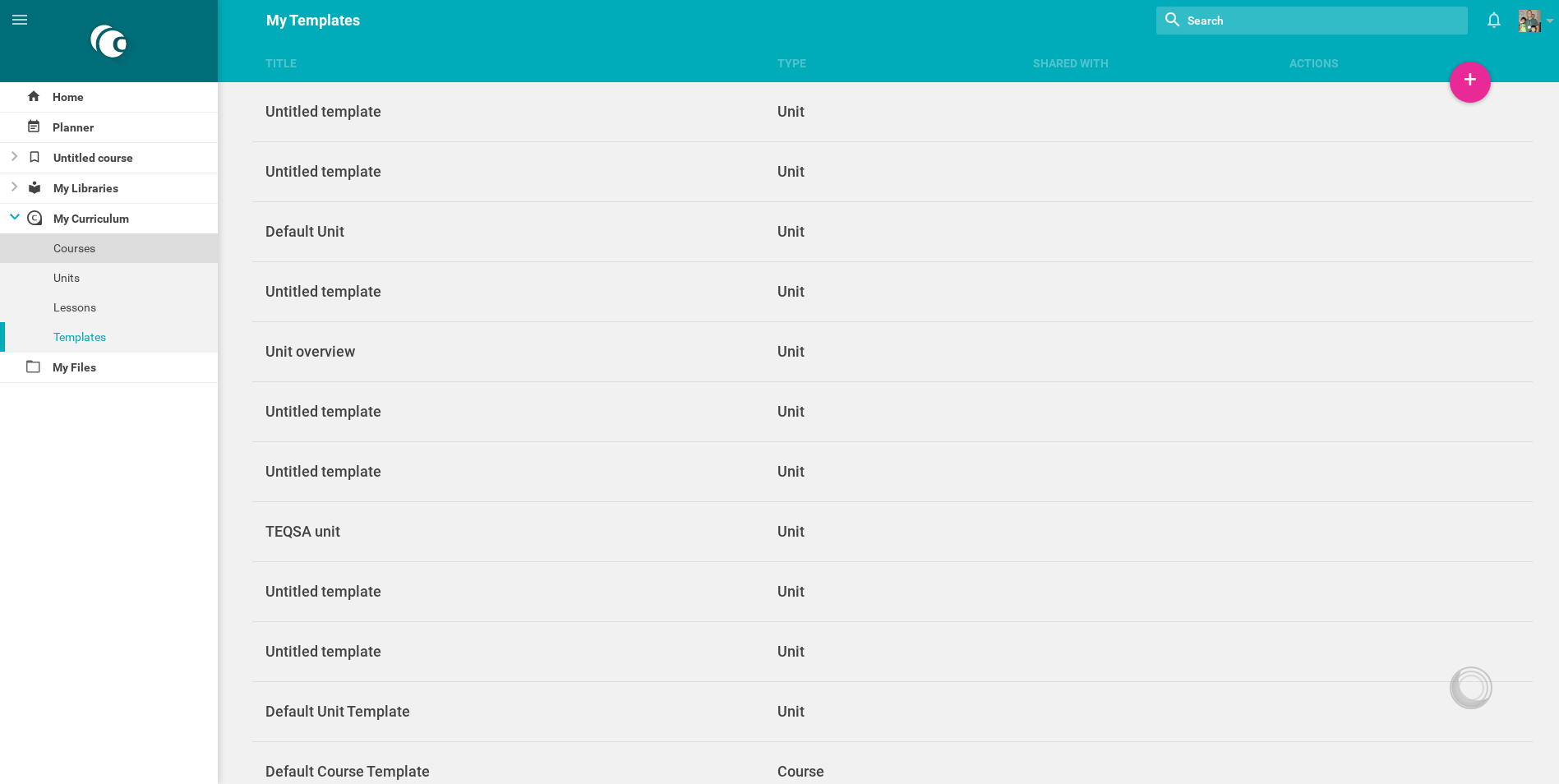
click at [103, 248] on div "Courses" at bounding box center [109, 248] width 218 height 30
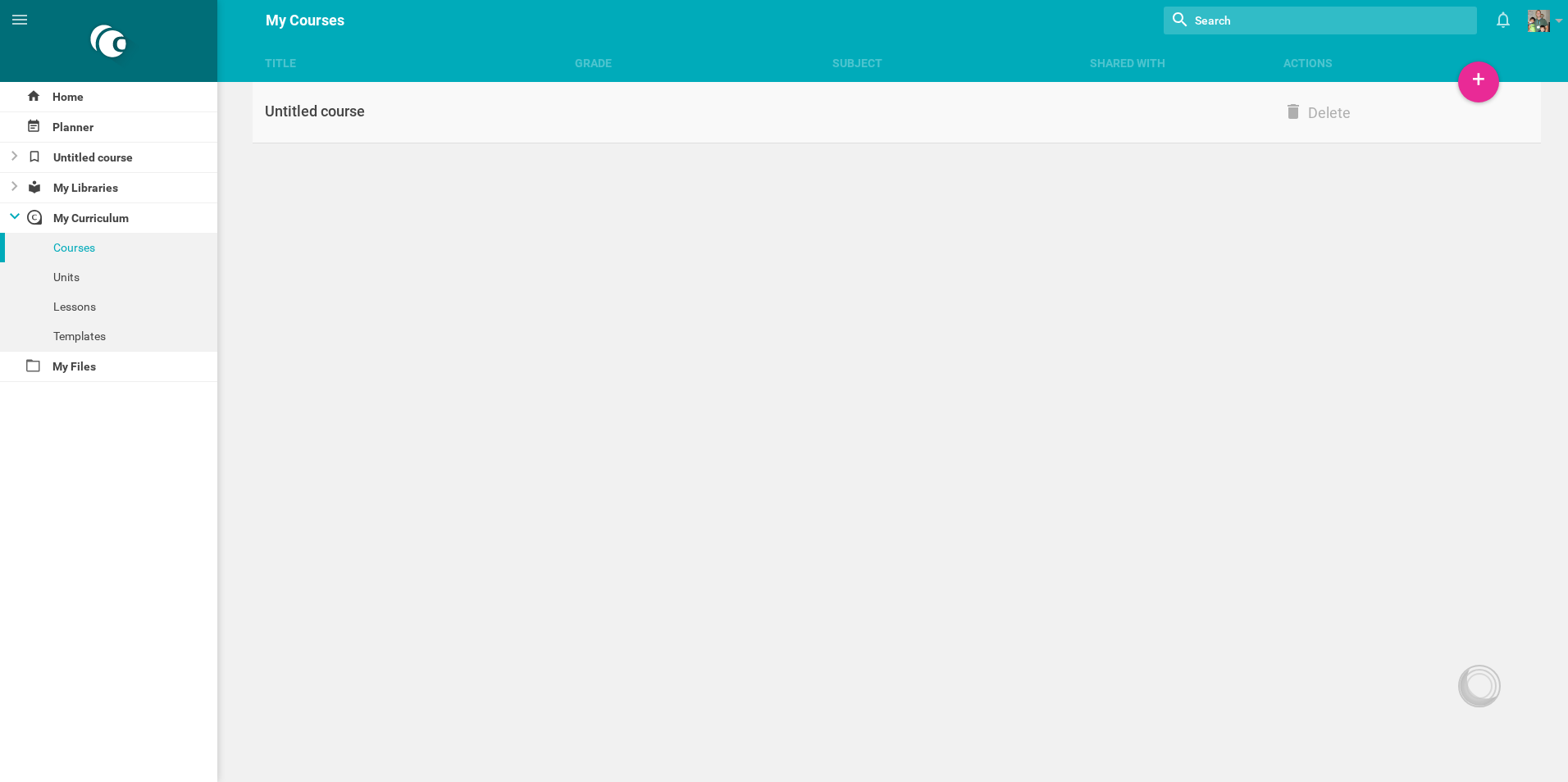
click at [340, 113] on div "Untitled course" at bounding box center [413, 111] width 322 height 20
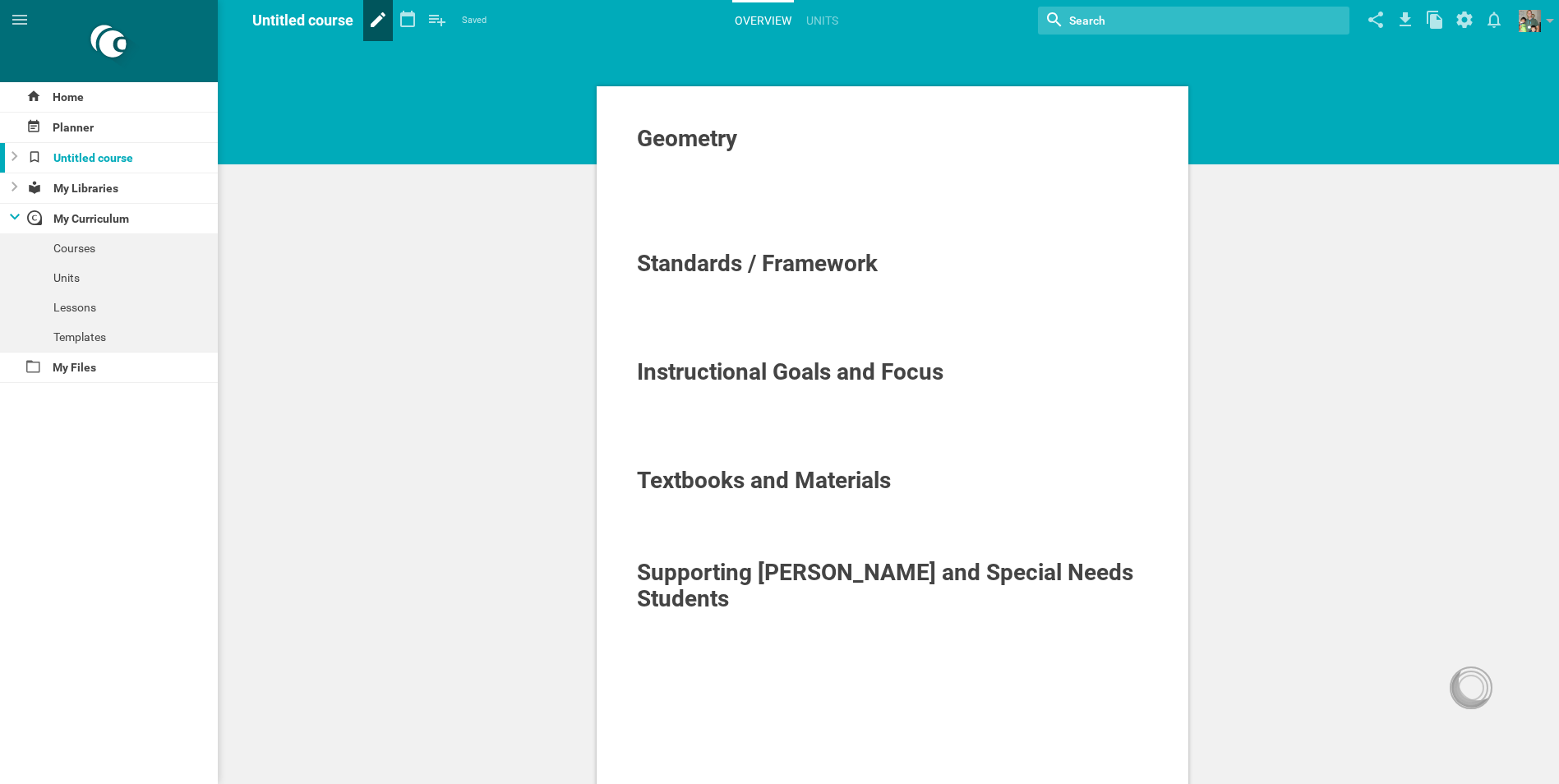
click at [370, 18] on icon at bounding box center [378, 20] width 30 height 40
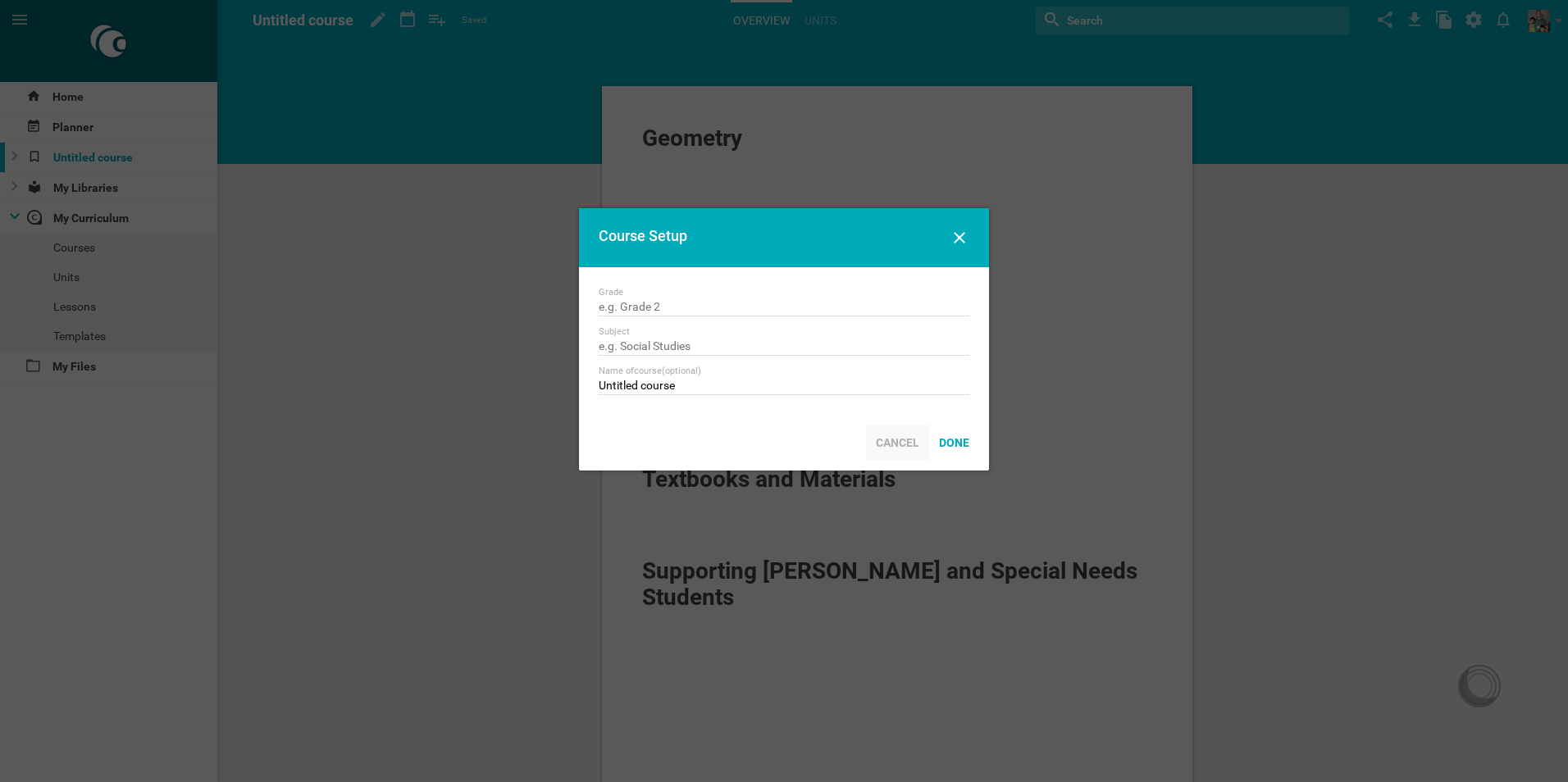
click at [883, 443] on div "Cancel" at bounding box center [897, 443] width 63 height 36
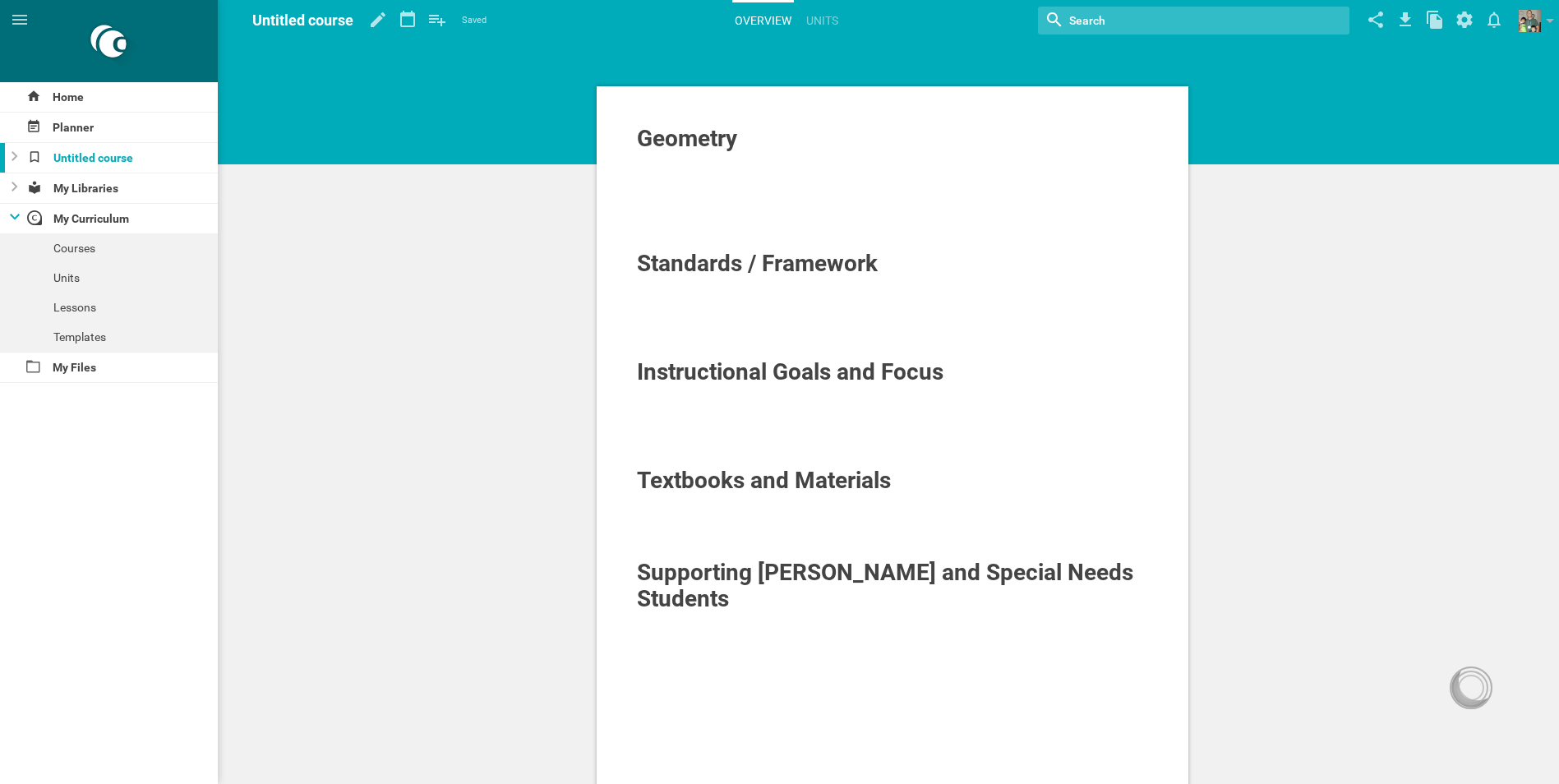
click at [750, 145] on div "Geometry" at bounding box center [893, 139] width 512 height 26
drag, startPoint x: 745, startPoint y: 137, endPoint x: 604, endPoint y: 137, distance: 141.0
click at [604, 137] on div "Geometry Standards / Framework Instructional Goals and Focus Textbooks and Mate…" at bounding box center [892, 495] width 591 height 818
click at [1344, 186] on div "Geometry Standards / Framework Instructional Goals and Focus Textbooks and Mate…" at bounding box center [892, 574] width 1333 height 1149
click at [80, 248] on div "Courses" at bounding box center [109, 248] width 218 height 30
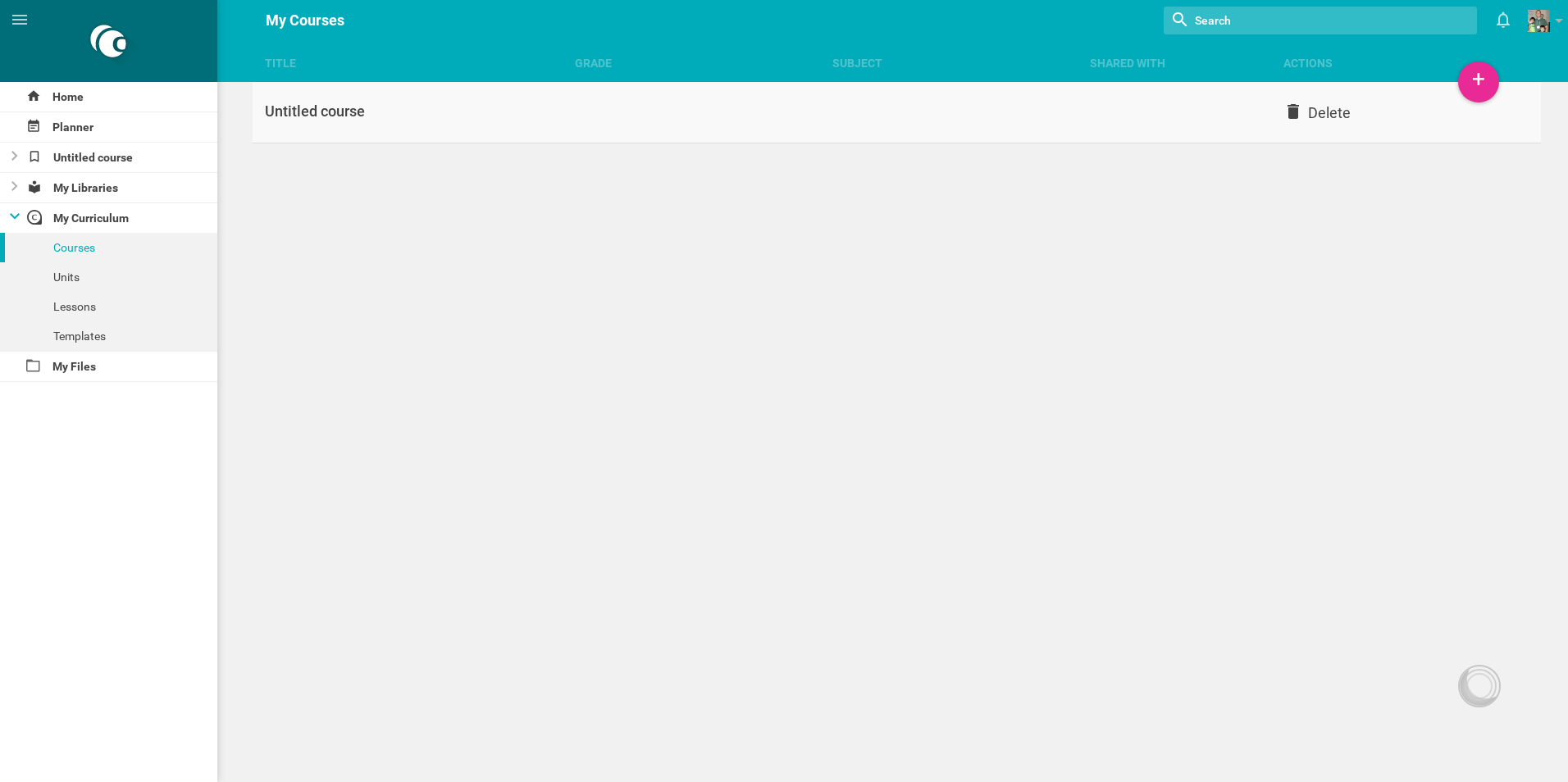
click at [1303, 113] on div "Title Grade Subject Shared with Actions Home Planner Untitled course My Librari…" at bounding box center [784, 391] width 1568 height 782
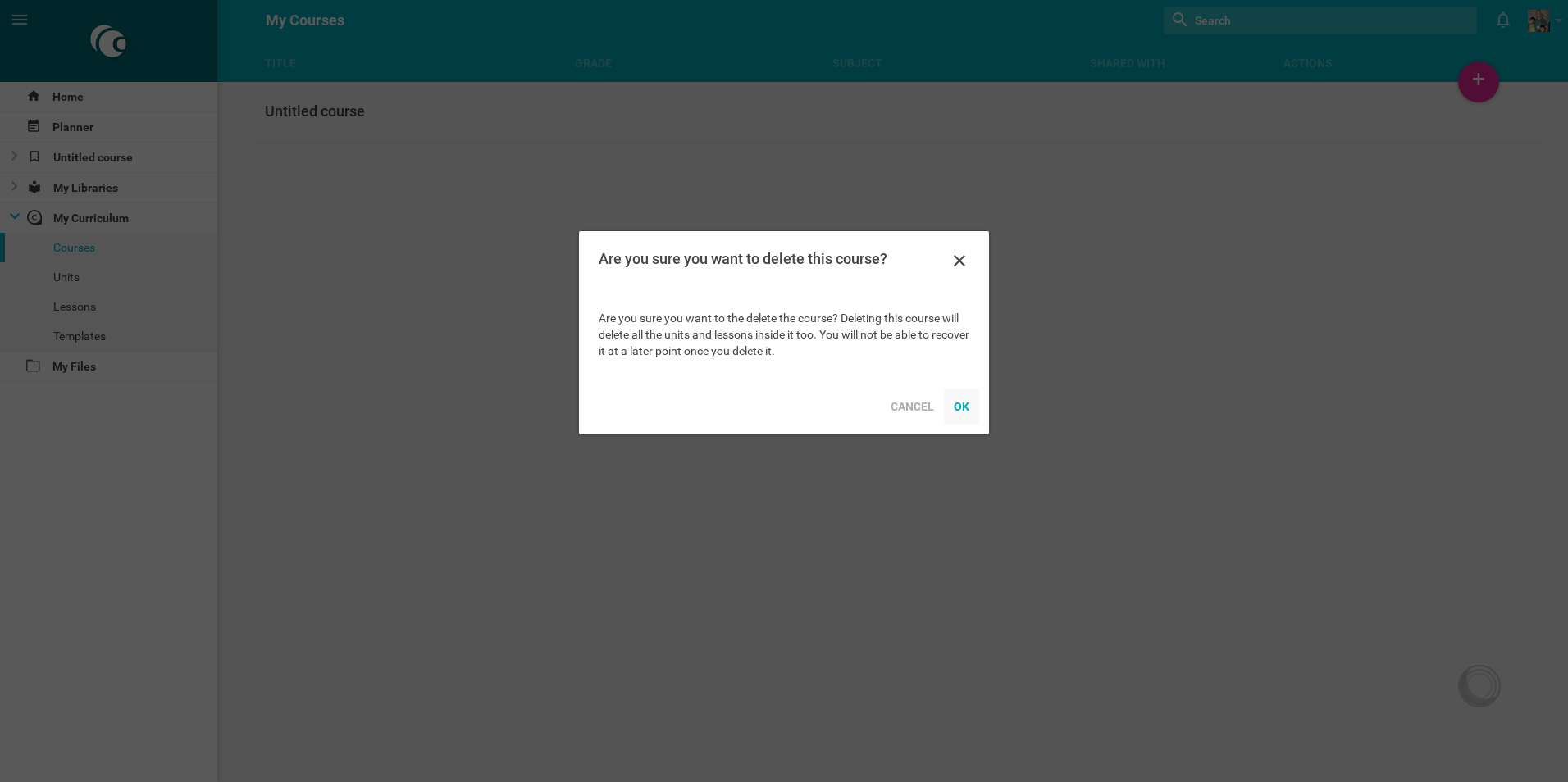
click at [962, 406] on div "OK" at bounding box center [961, 407] width 35 height 36
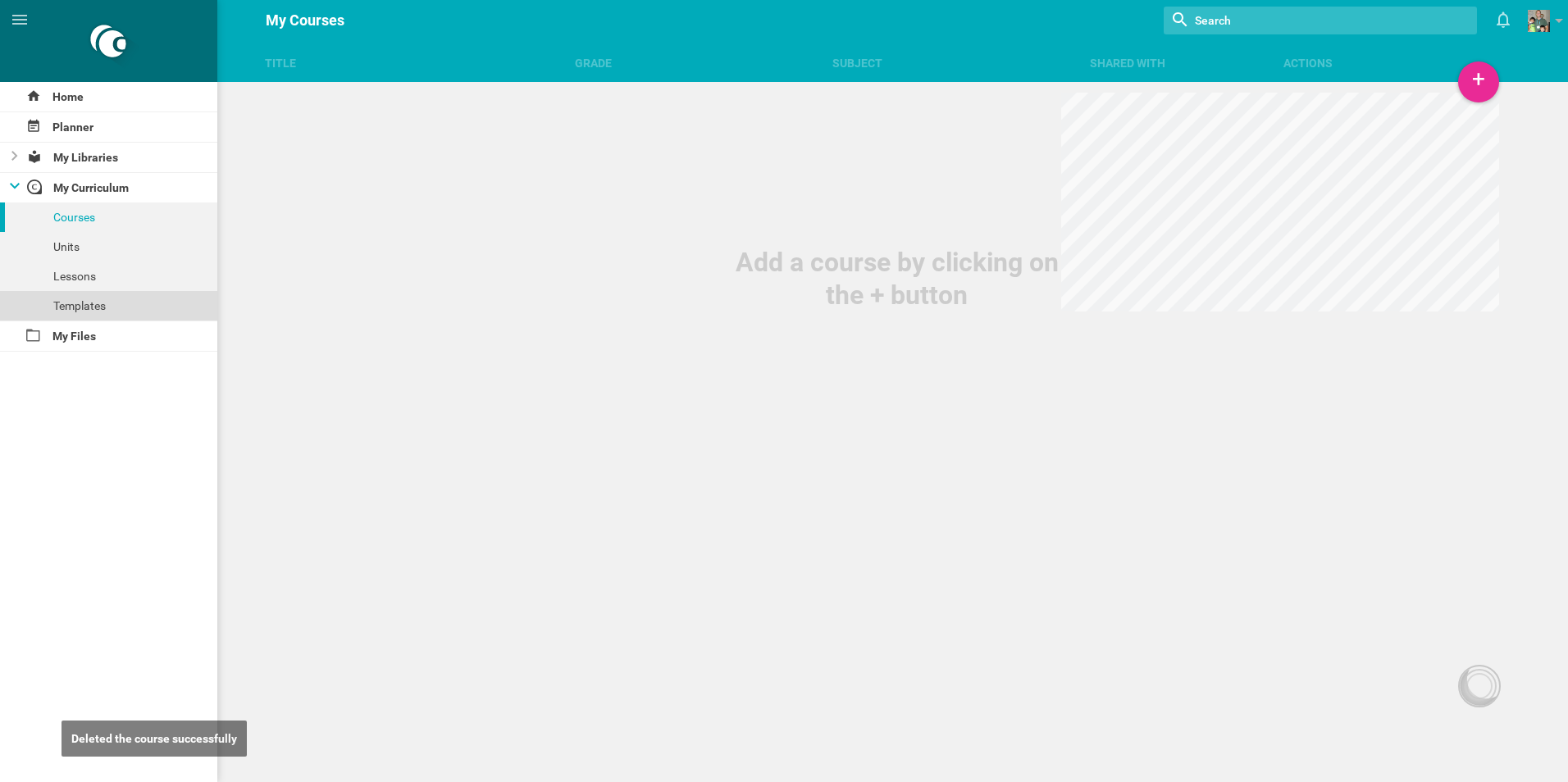
click at [59, 296] on div "Templates" at bounding box center [109, 305] width 217 height 30
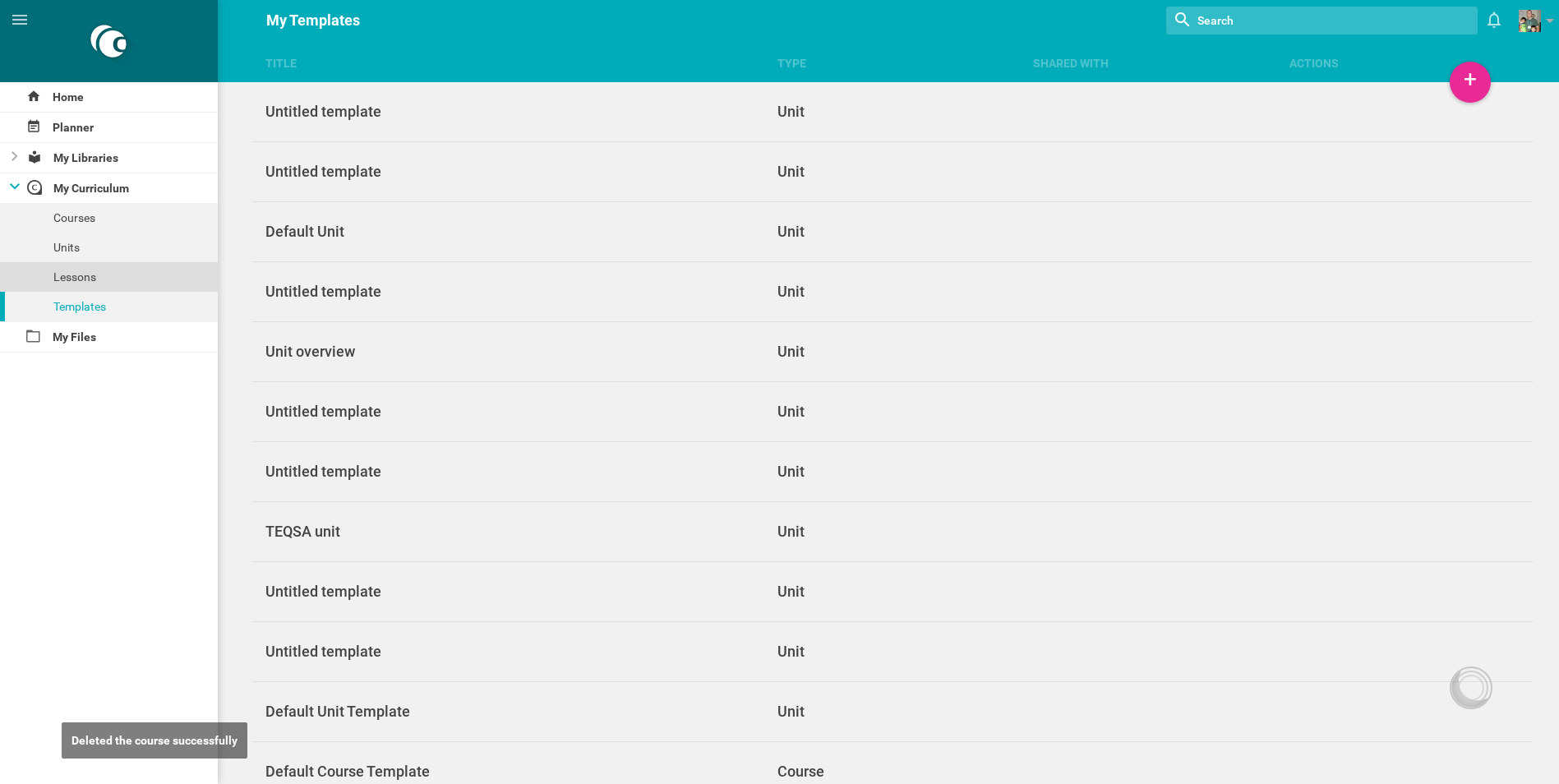
click at [65, 281] on div "Lessons" at bounding box center [109, 276] width 218 height 30
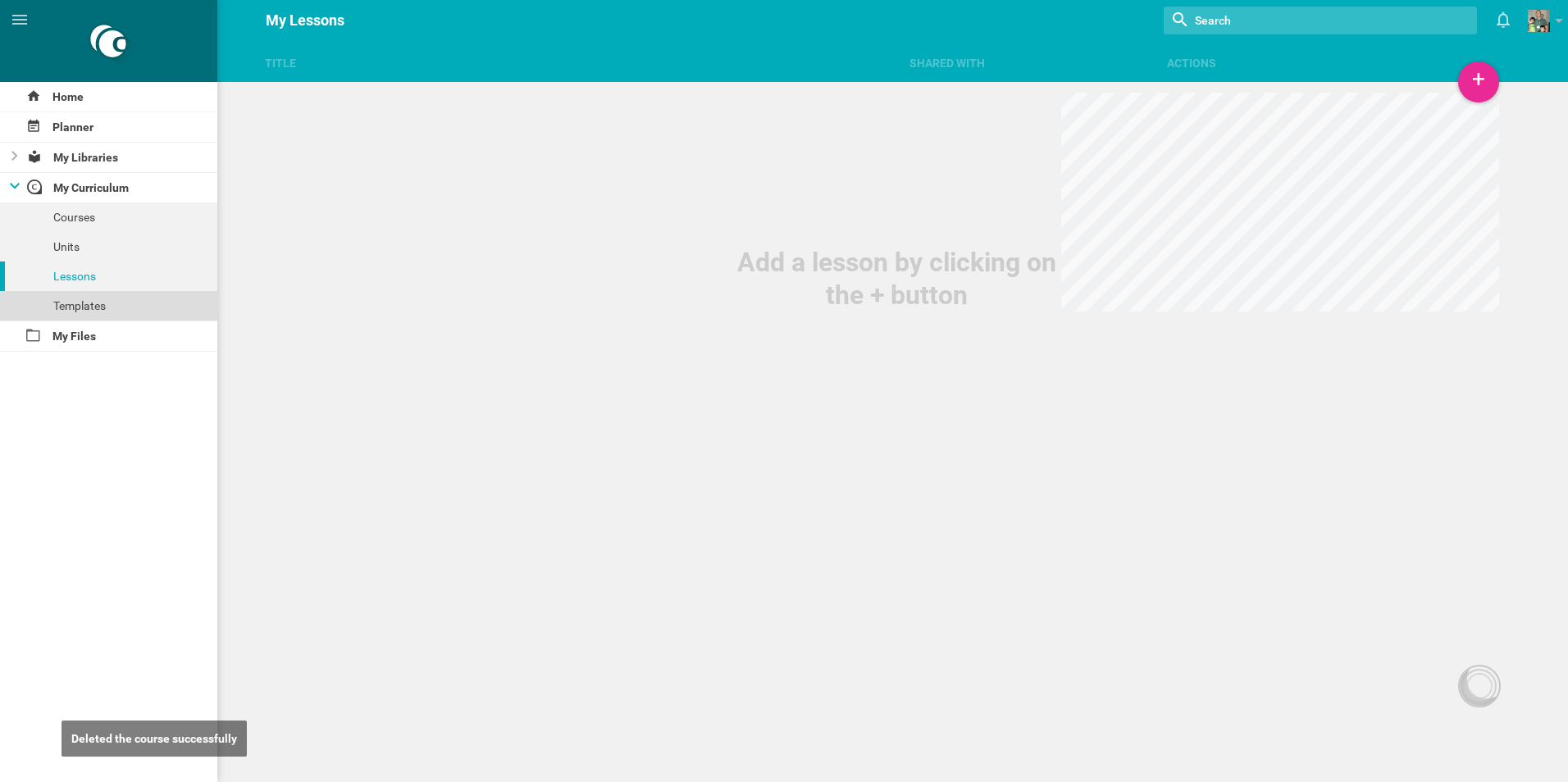
click at [75, 308] on div "Templates" at bounding box center [109, 305] width 217 height 30
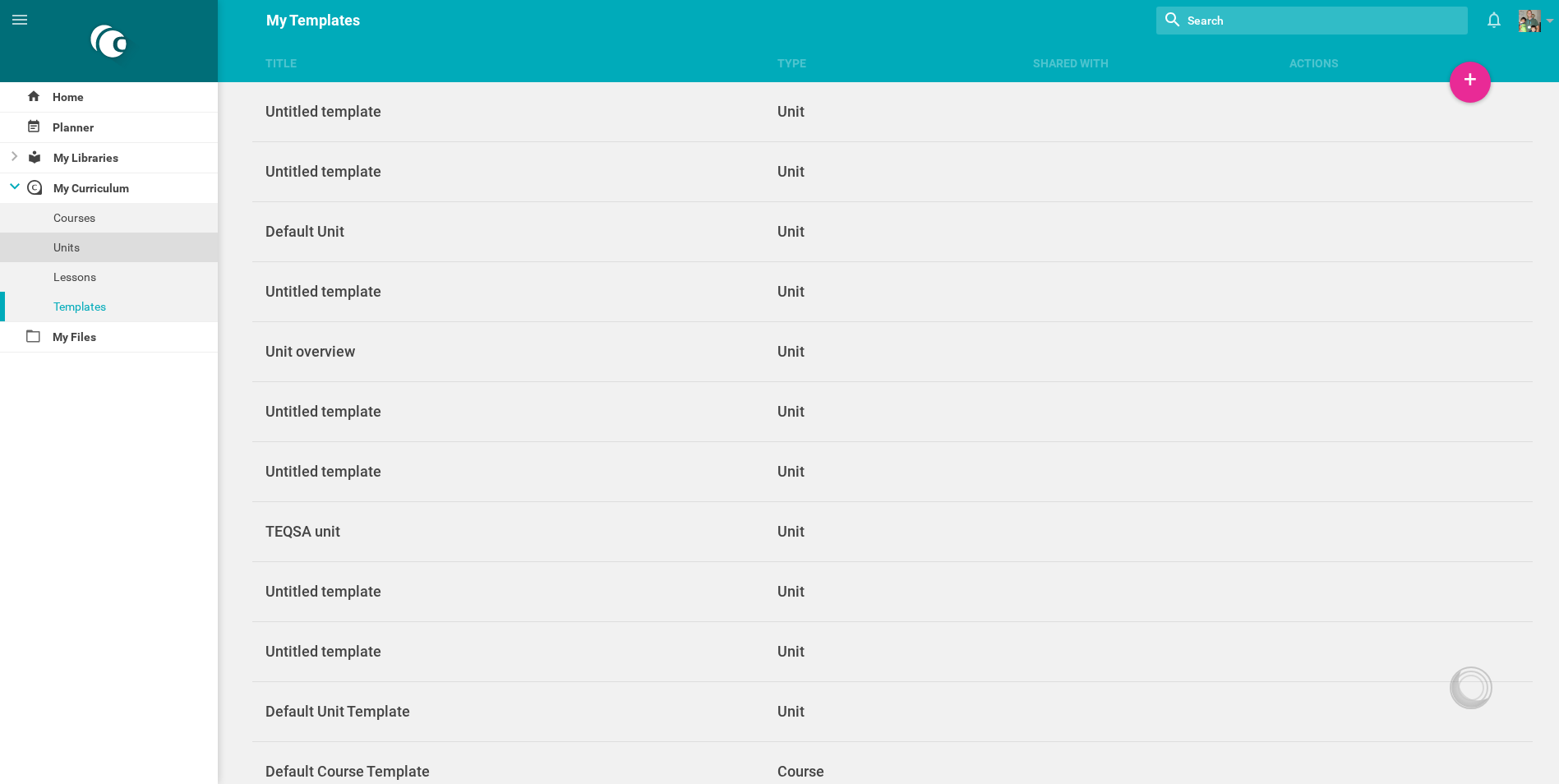
click at [90, 233] on div "Units" at bounding box center [109, 247] width 218 height 30
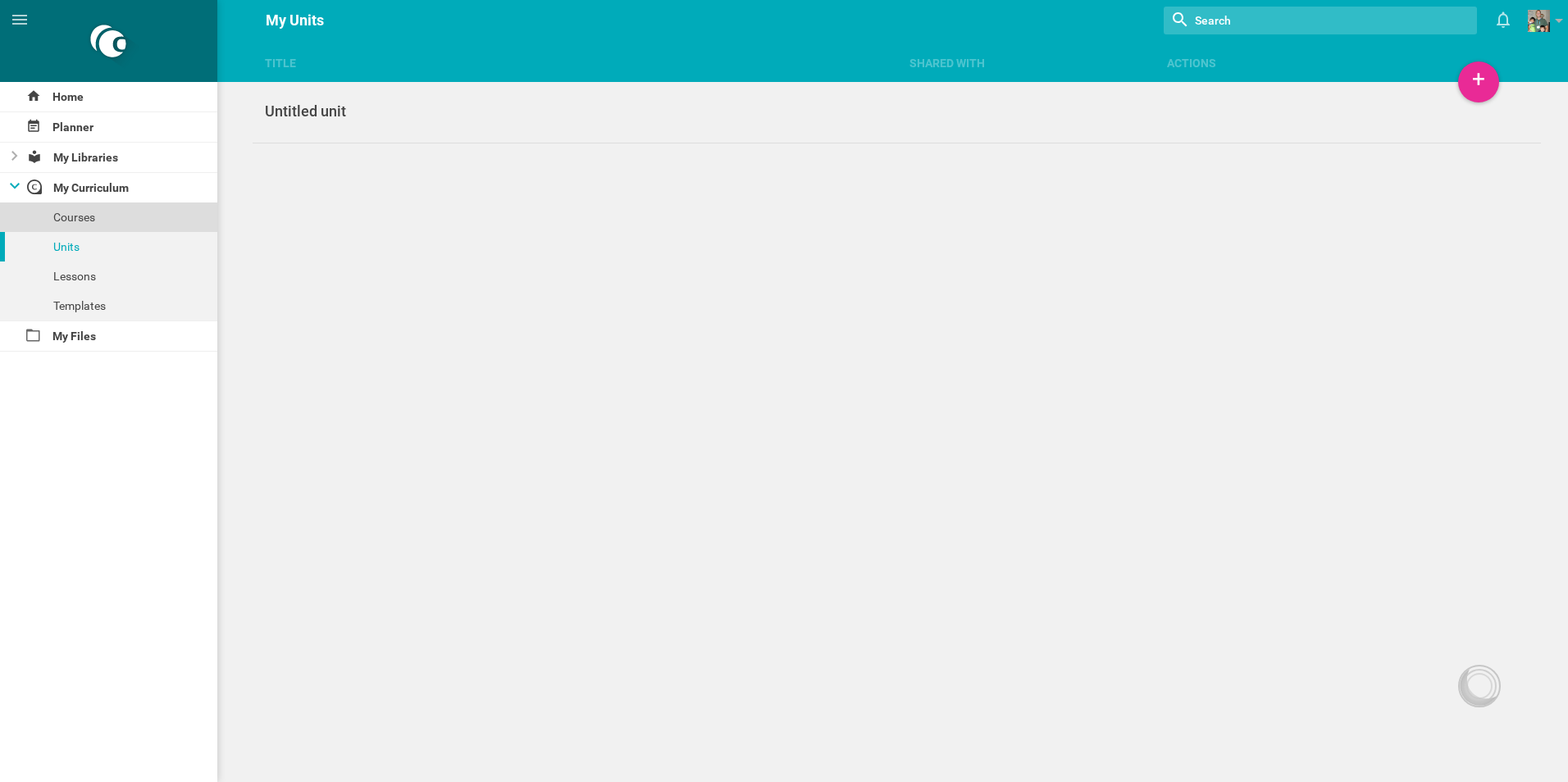
click at [94, 224] on div "Courses" at bounding box center [109, 217] width 217 height 30
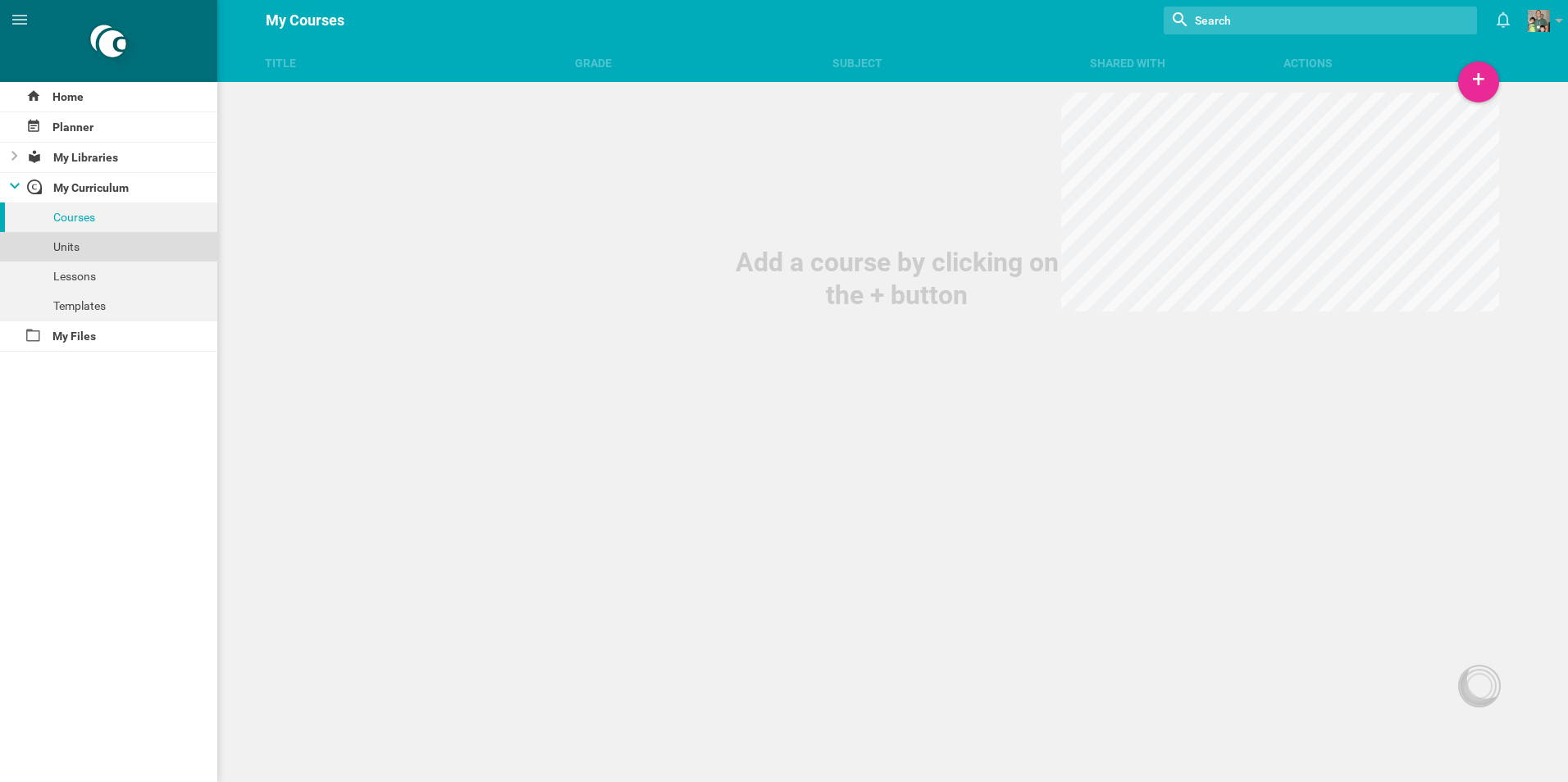
click at [92, 249] on div "Units" at bounding box center [109, 246] width 217 height 30
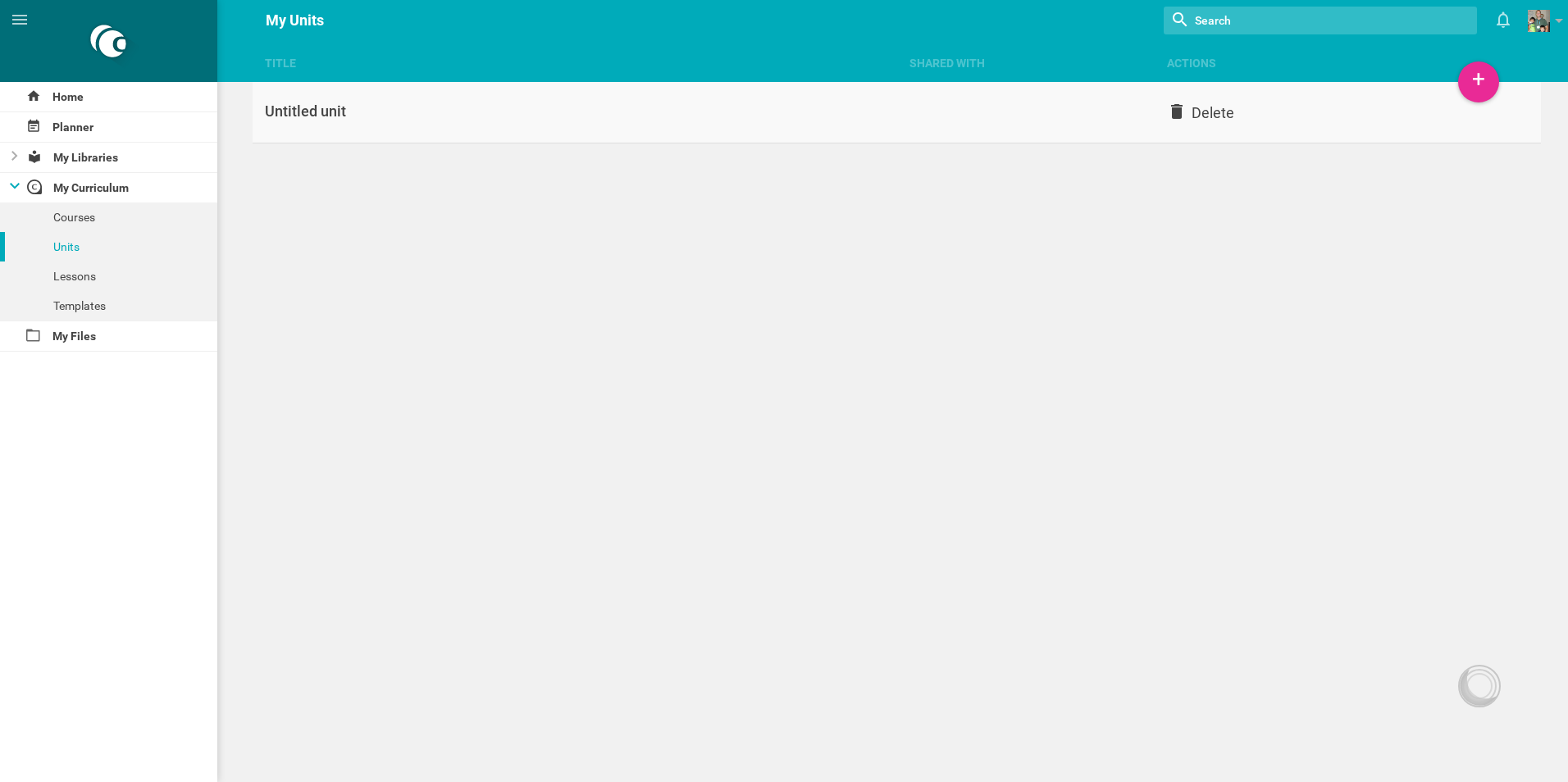
click at [1207, 106] on div "Title Shared with Actions Home Planner My Libraries My Curriculum Courses Units…" at bounding box center [784, 391] width 1568 height 782
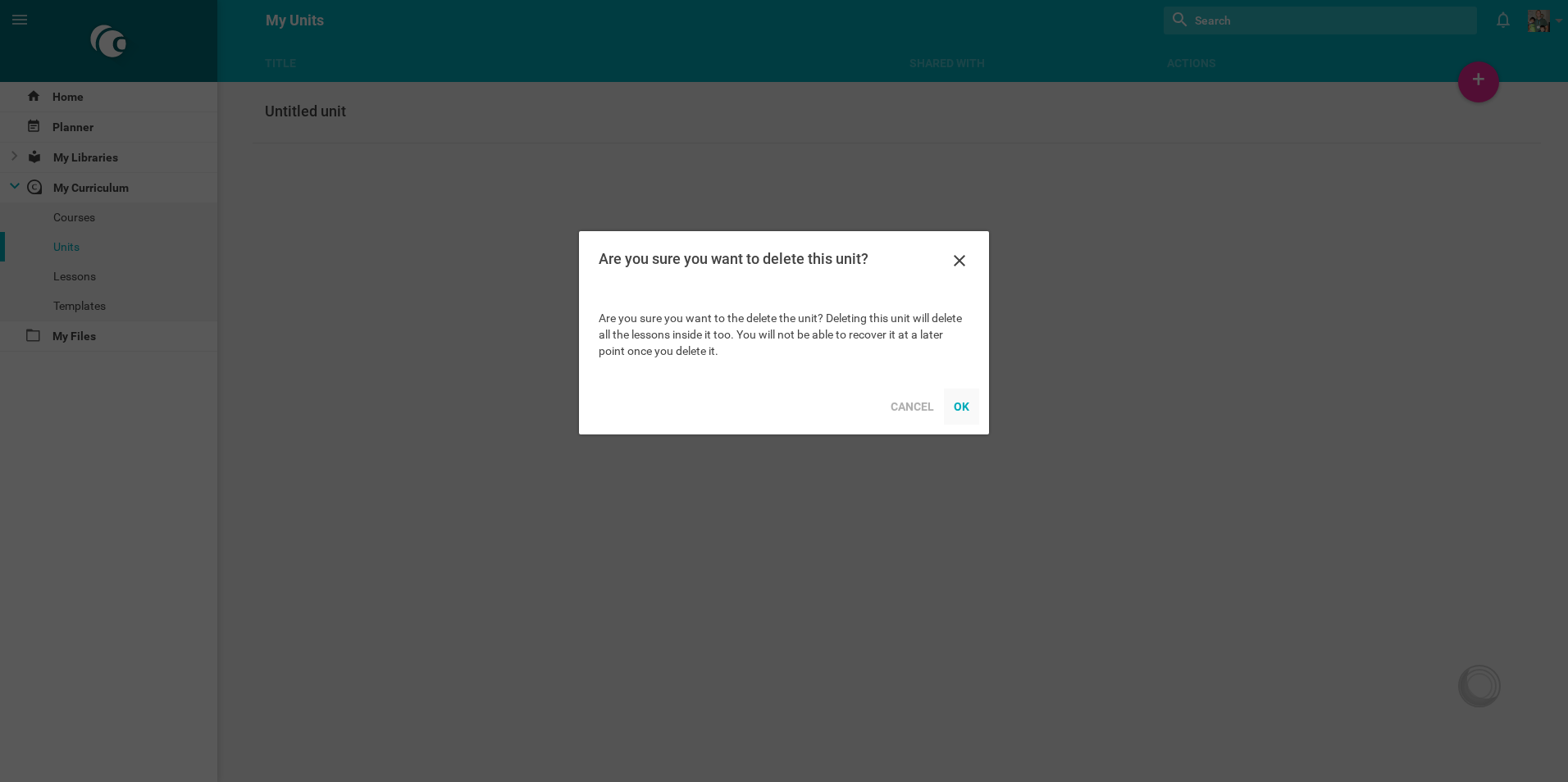
click at [950, 401] on div "OK" at bounding box center [961, 407] width 35 height 36
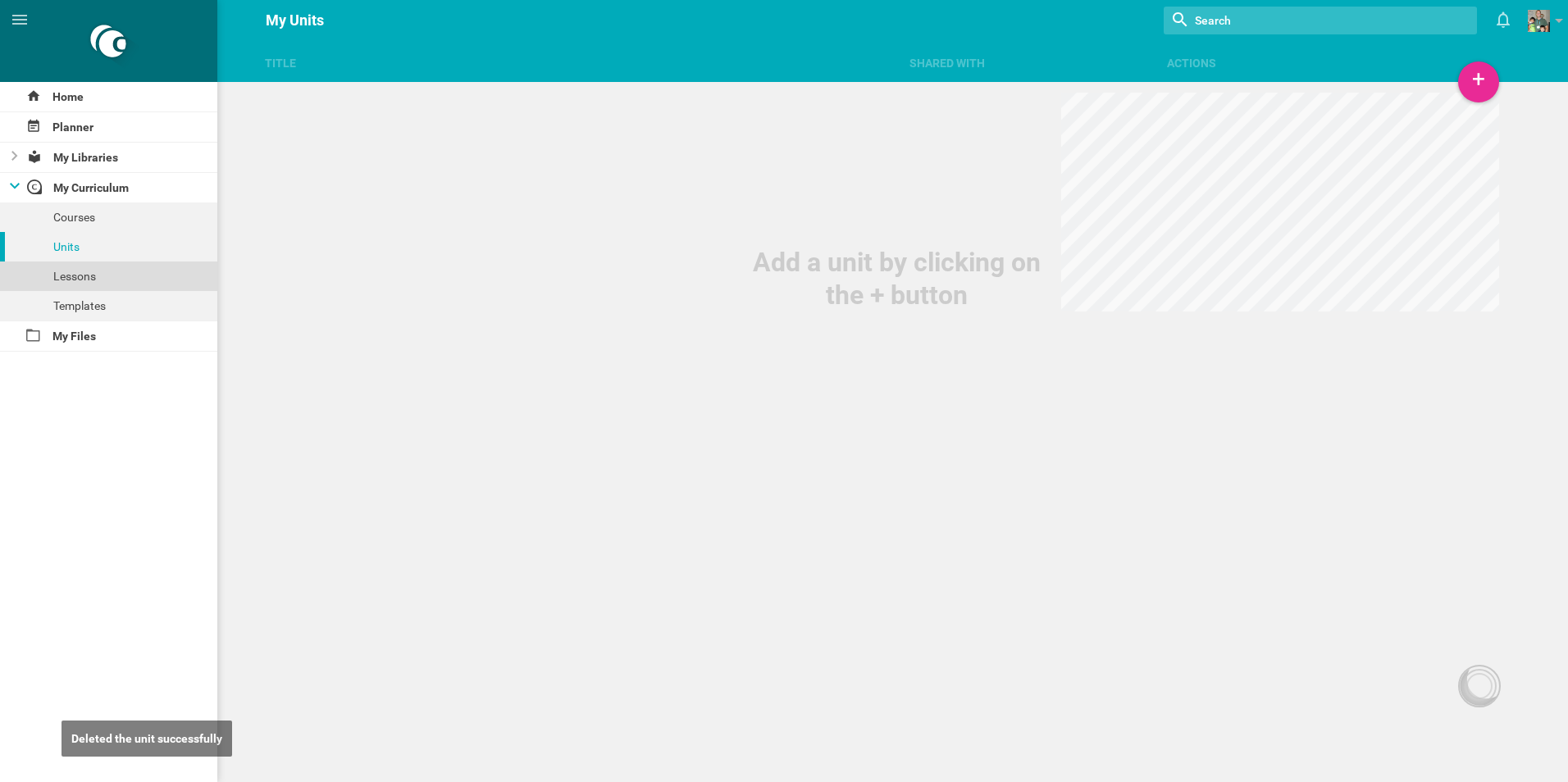
click at [79, 274] on div "Lessons" at bounding box center [109, 276] width 217 height 30
click at [84, 250] on div "Units" at bounding box center [109, 246] width 217 height 30
click at [93, 223] on div "Courses" at bounding box center [109, 217] width 217 height 30
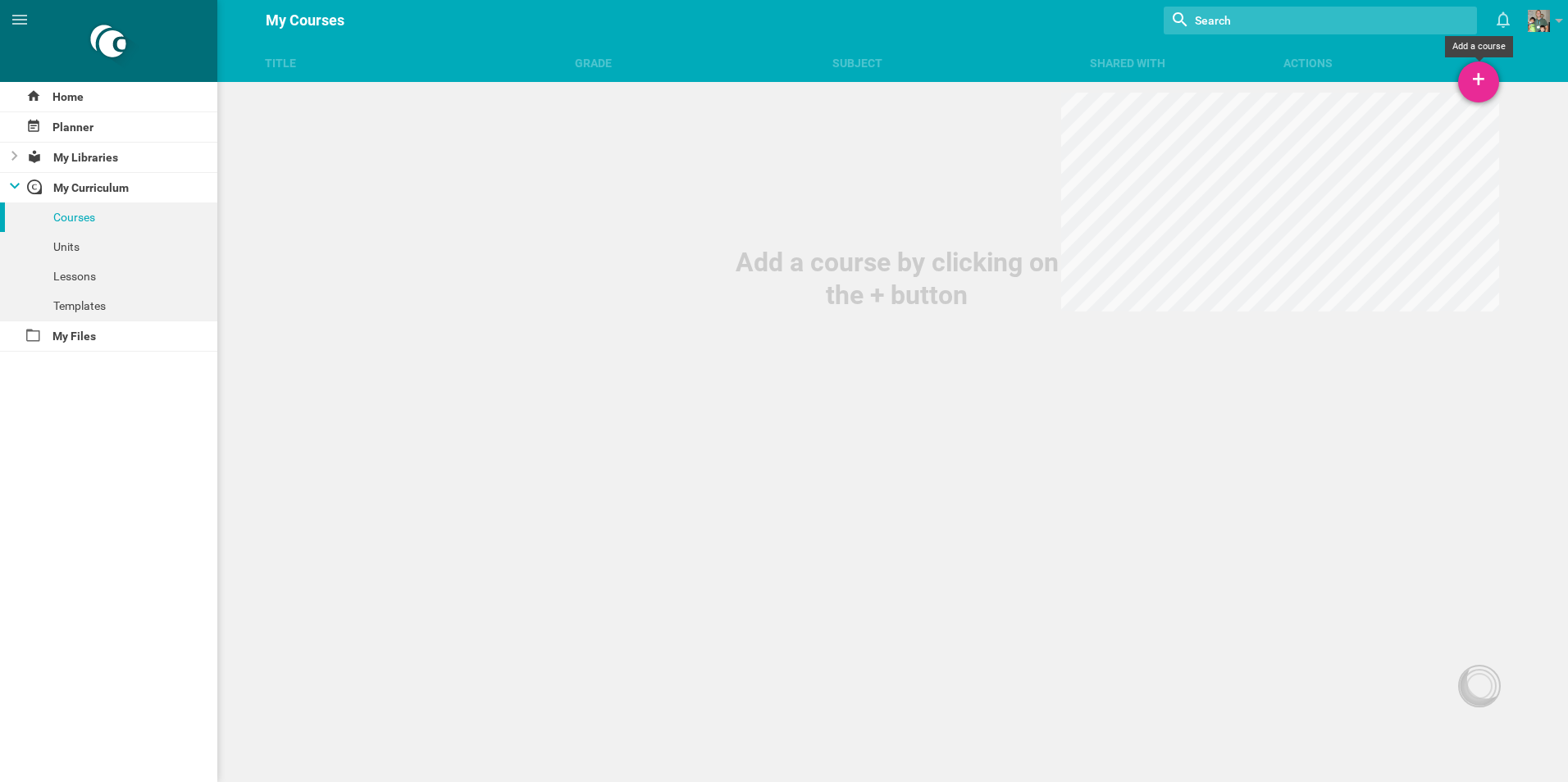
click at [1482, 76] on div "+" at bounding box center [1478, 82] width 41 height 41
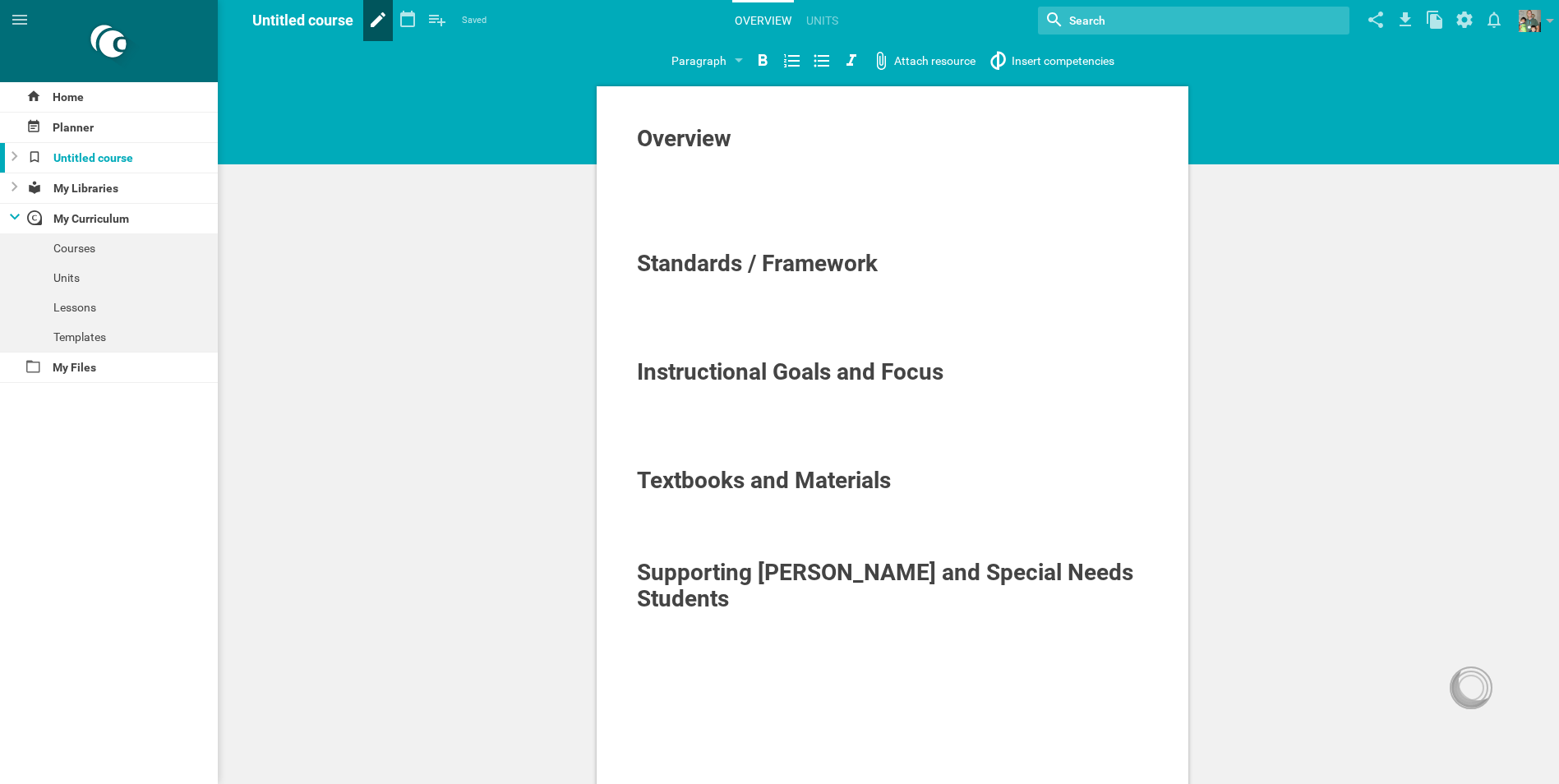
click at [374, 23] on icon at bounding box center [378, 20] width 14 height 14
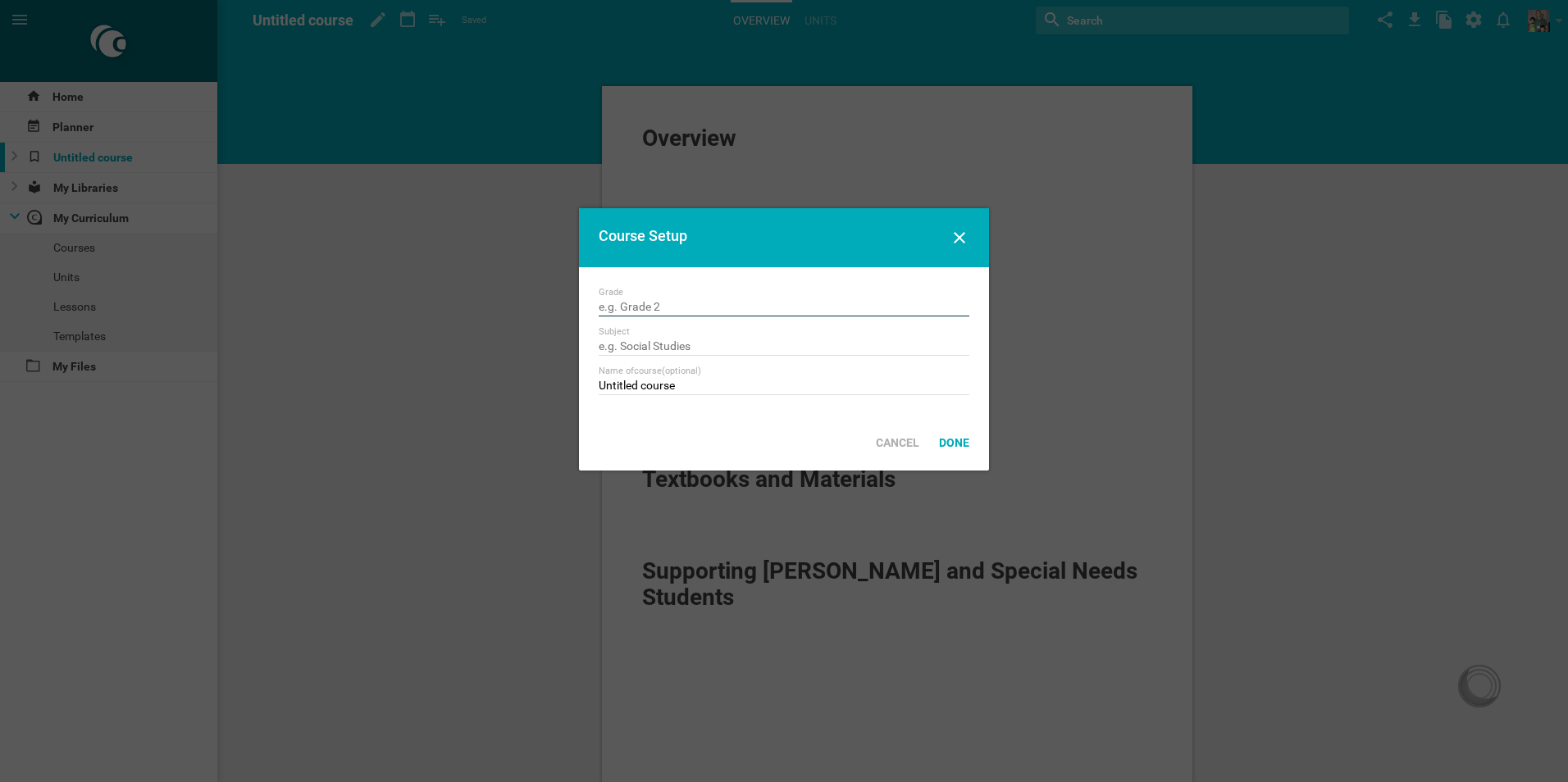
click at [692, 308] on input "text" at bounding box center [783, 308] width 371 height 16
click at [685, 340] on input "text" at bounding box center [783, 347] width 371 height 16
paste input "curriculum"
drag, startPoint x: 704, startPoint y: 347, endPoint x: 584, endPoint y: 347, distance: 120.0
click at [584, 347] on div "Grade Subject curriculum Name of course (optional) Untitled course" at bounding box center [784, 341] width 410 height 147
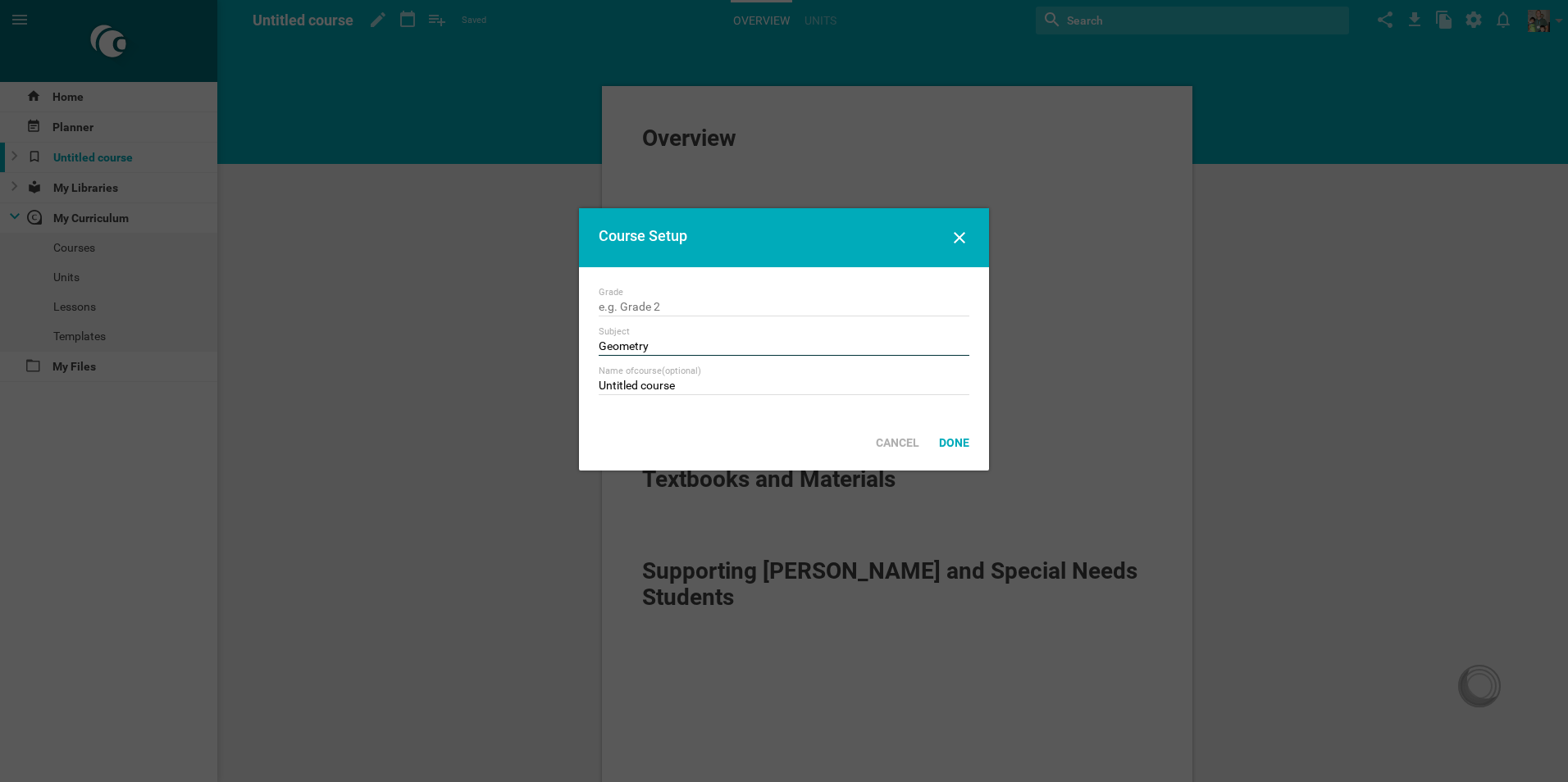
drag, startPoint x: 674, startPoint y: 344, endPoint x: 579, endPoint y: 344, distance: 95.0
click at [579, 344] on div "Grade Subject Geometry Name of course (optional) Untitled course" at bounding box center [784, 341] width 410 height 147
type input "Geometry"
drag, startPoint x: 693, startPoint y: 391, endPoint x: 571, endPoint y: 388, distance: 122.0
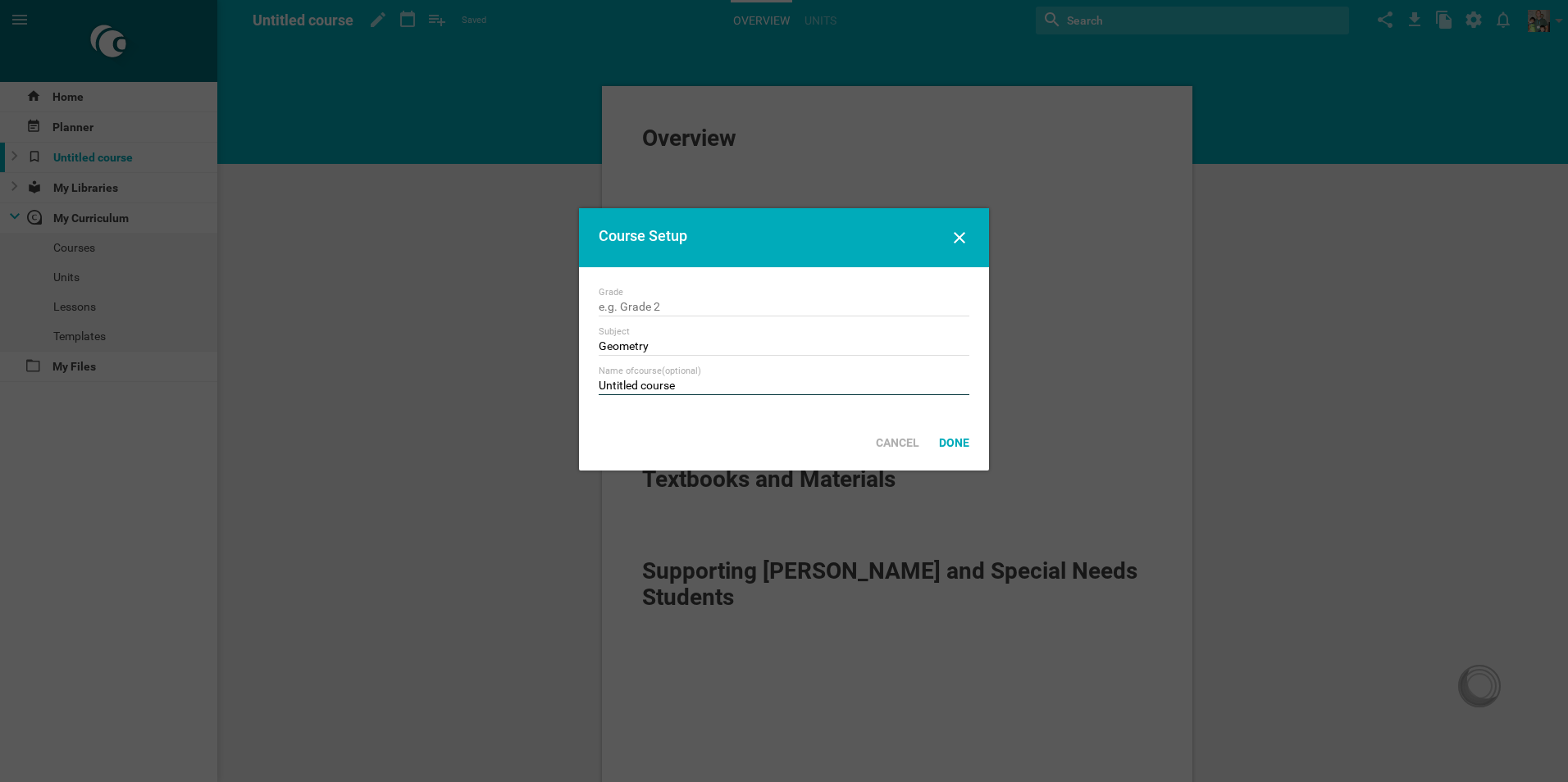
paste input "Geometry"
type input "Geometry"
click at [964, 439] on div "Done" at bounding box center [954, 443] width 50 height 36
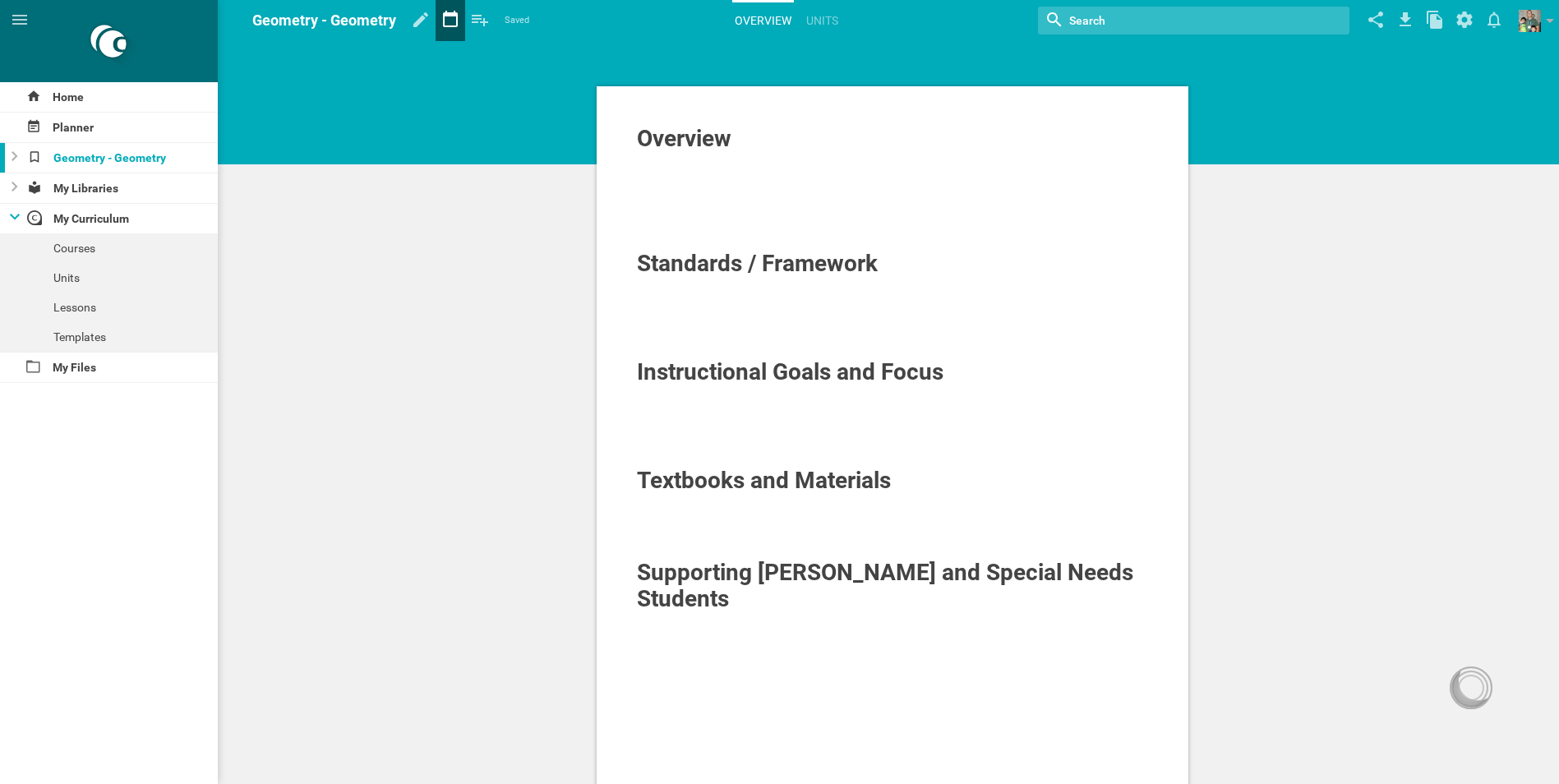
click at [447, 18] on icon at bounding box center [450, 20] width 30 height 40
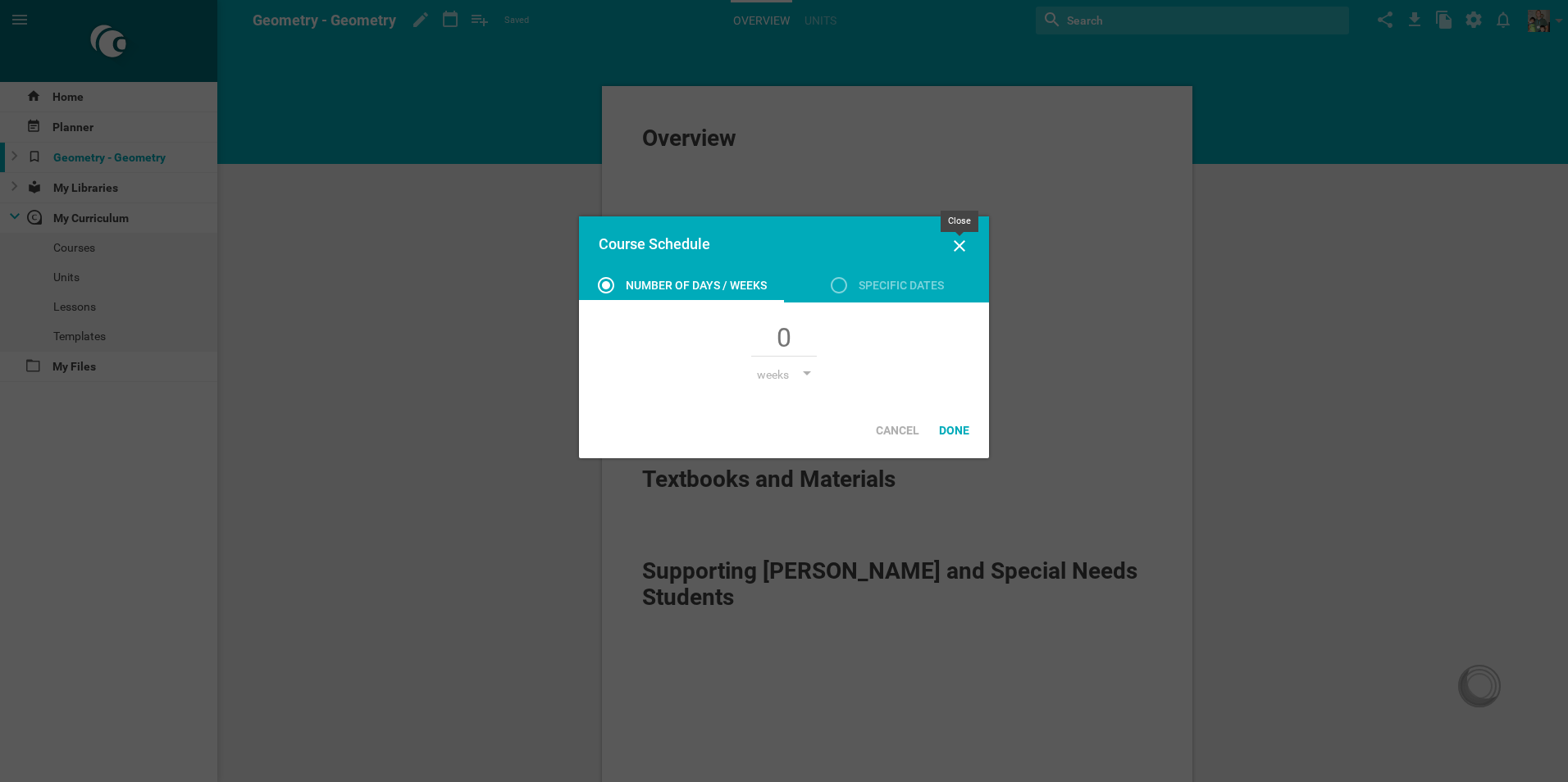
click at [956, 241] on icon at bounding box center [959, 246] width 12 height 12
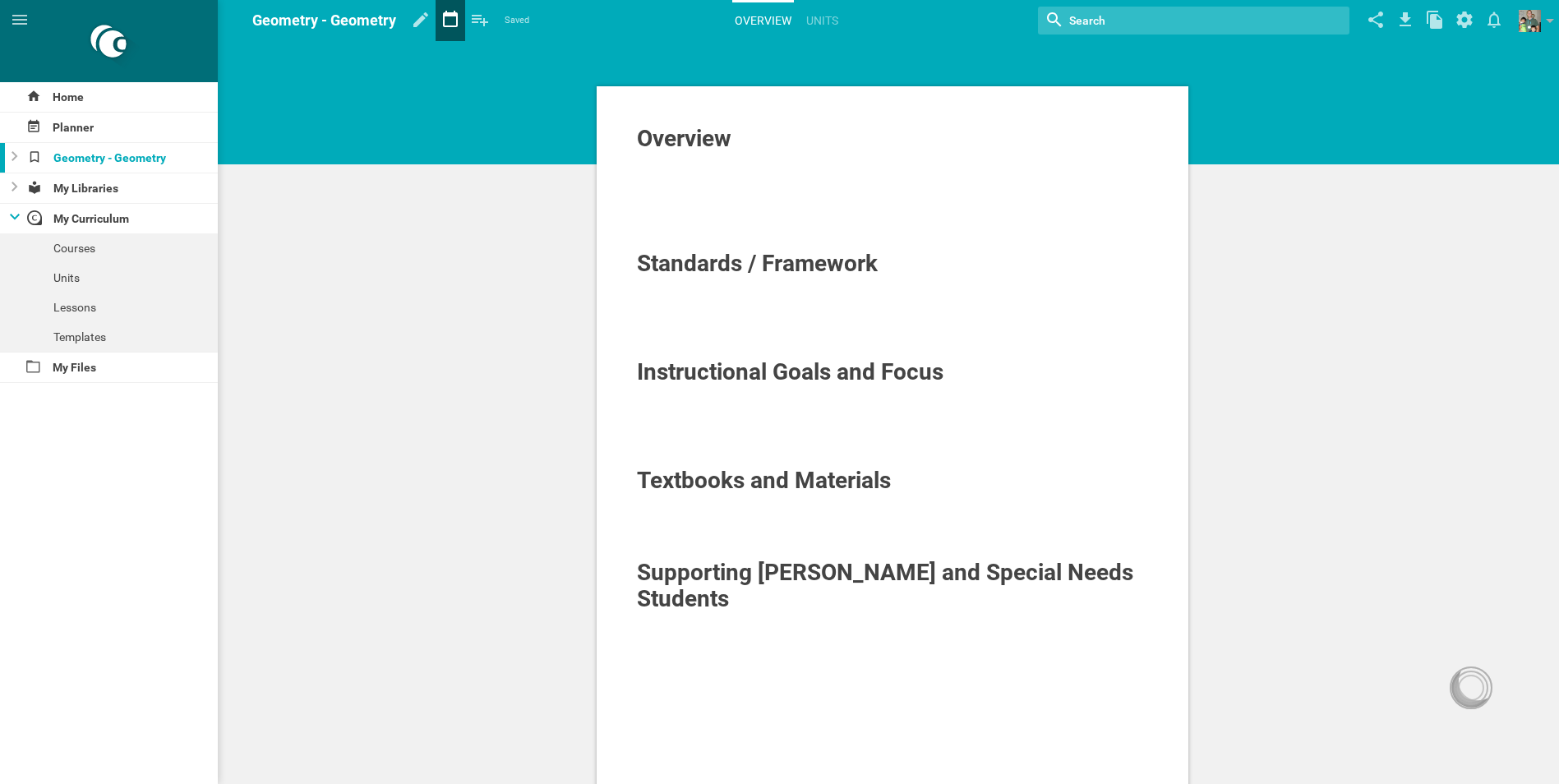
click at [458, 20] on icon at bounding box center [450, 20] width 30 height 40
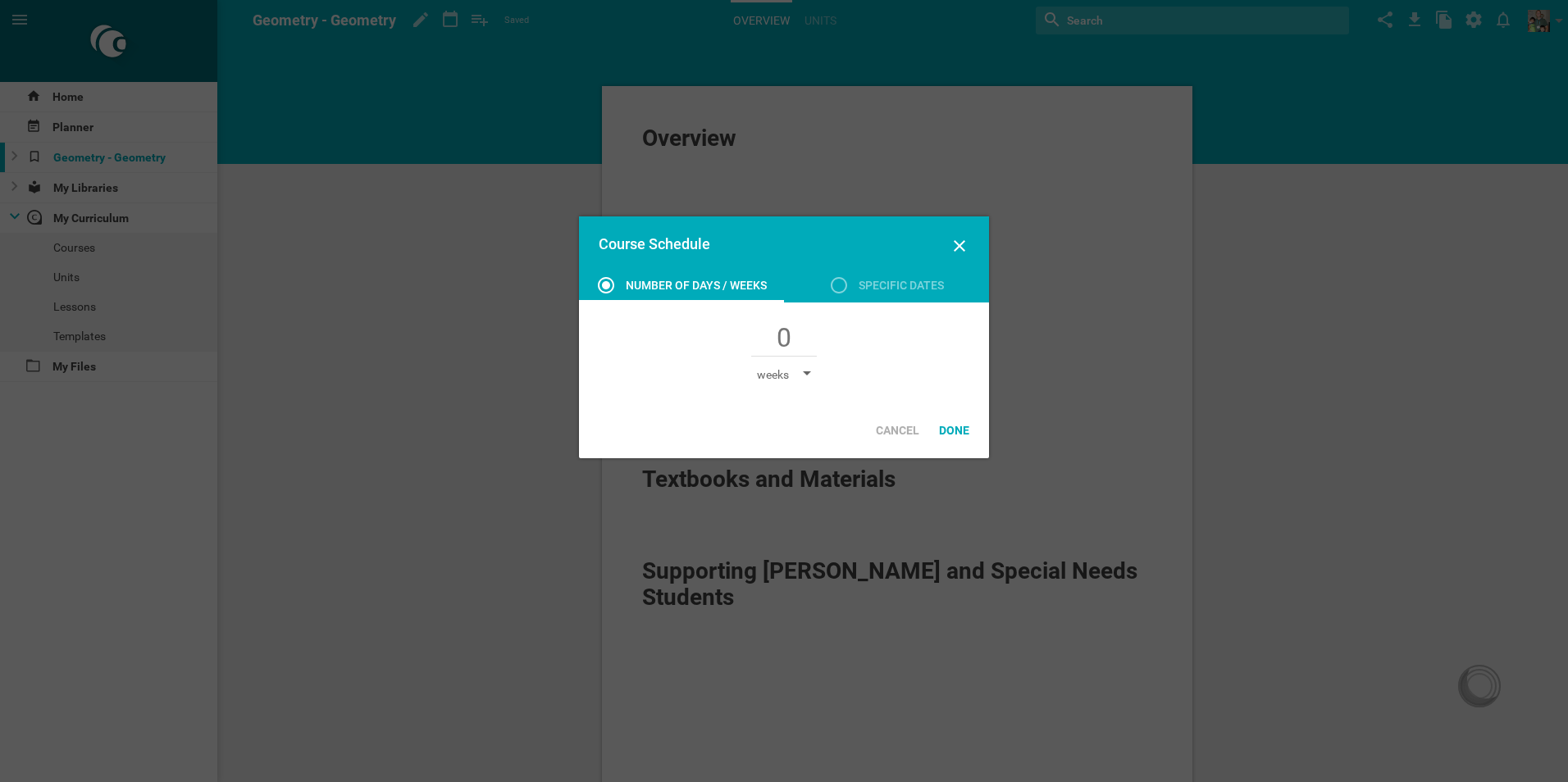
click at [806, 373] on div at bounding box center [806, 374] width 8 height 6
click at [884, 329] on div at bounding box center [783, 339] width 371 height 34
click at [841, 284] on icon at bounding box center [839, 286] width 20 height 20
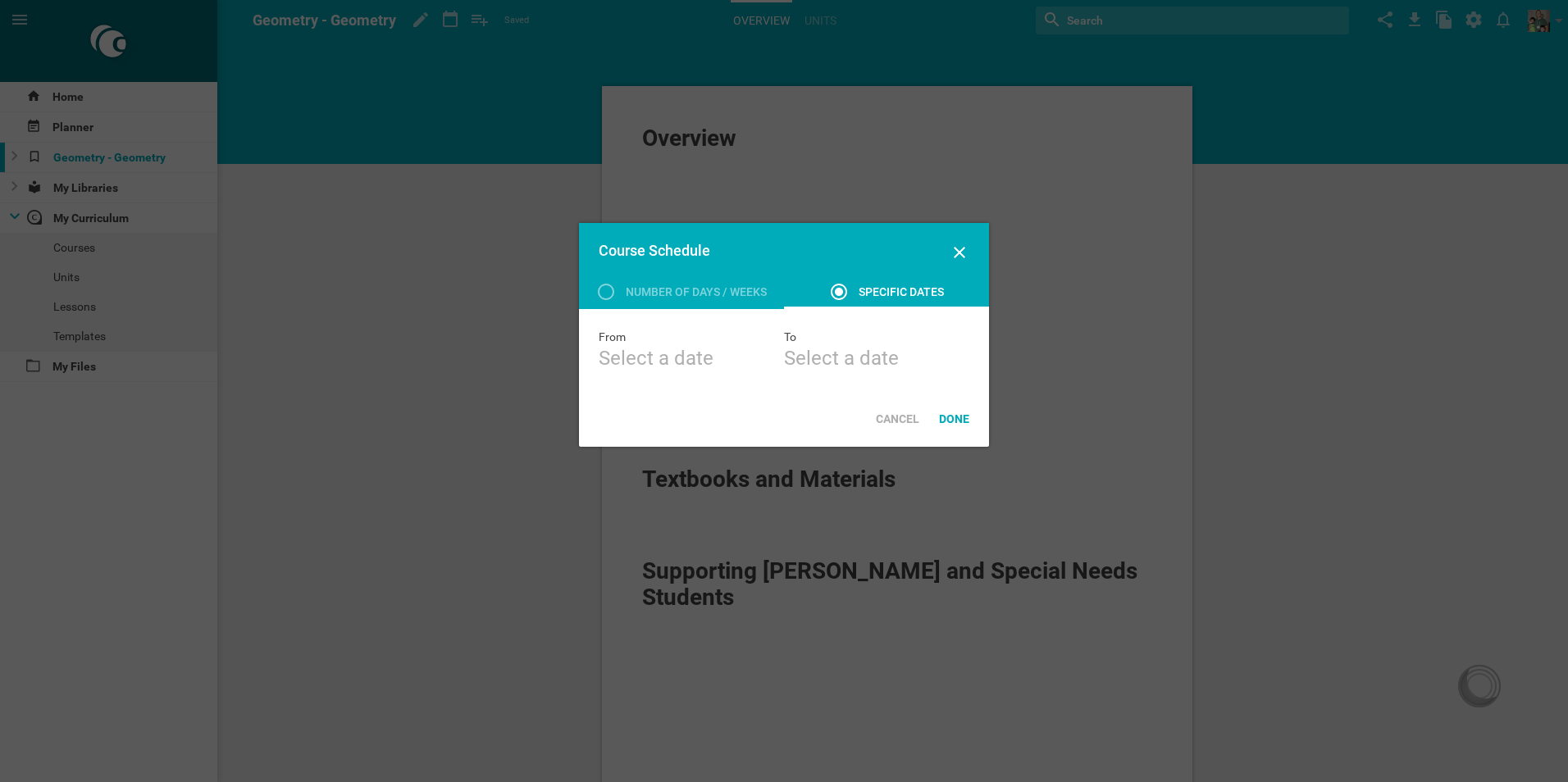
click at [665, 356] on div "Select a date" at bounding box center [691, 357] width 185 height 26
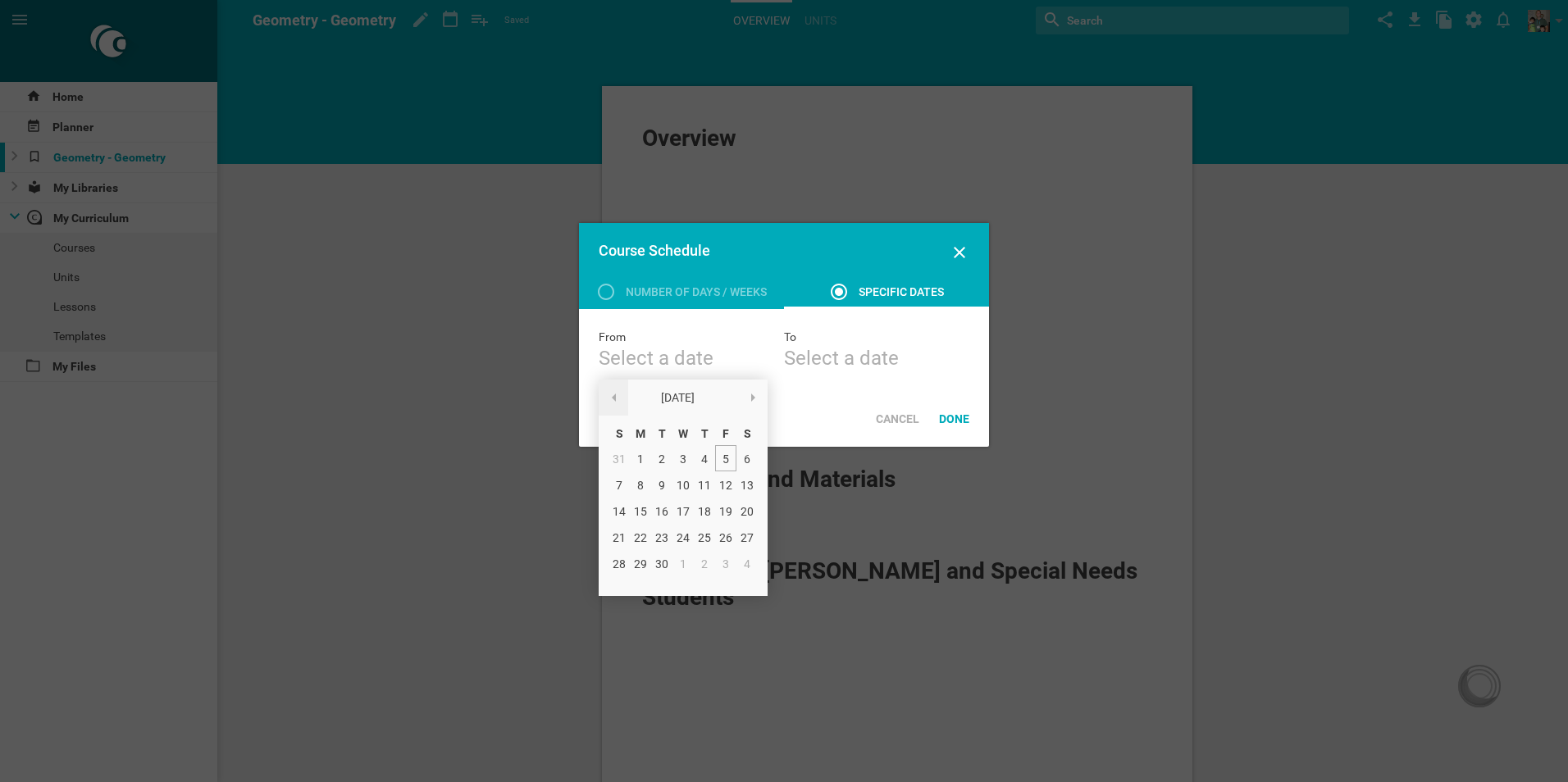
click at [612, 400] on span at bounding box center [613, 397] width 4 height 8
click at [702, 508] on div "14" at bounding box center [704, 510] width 22 height 26
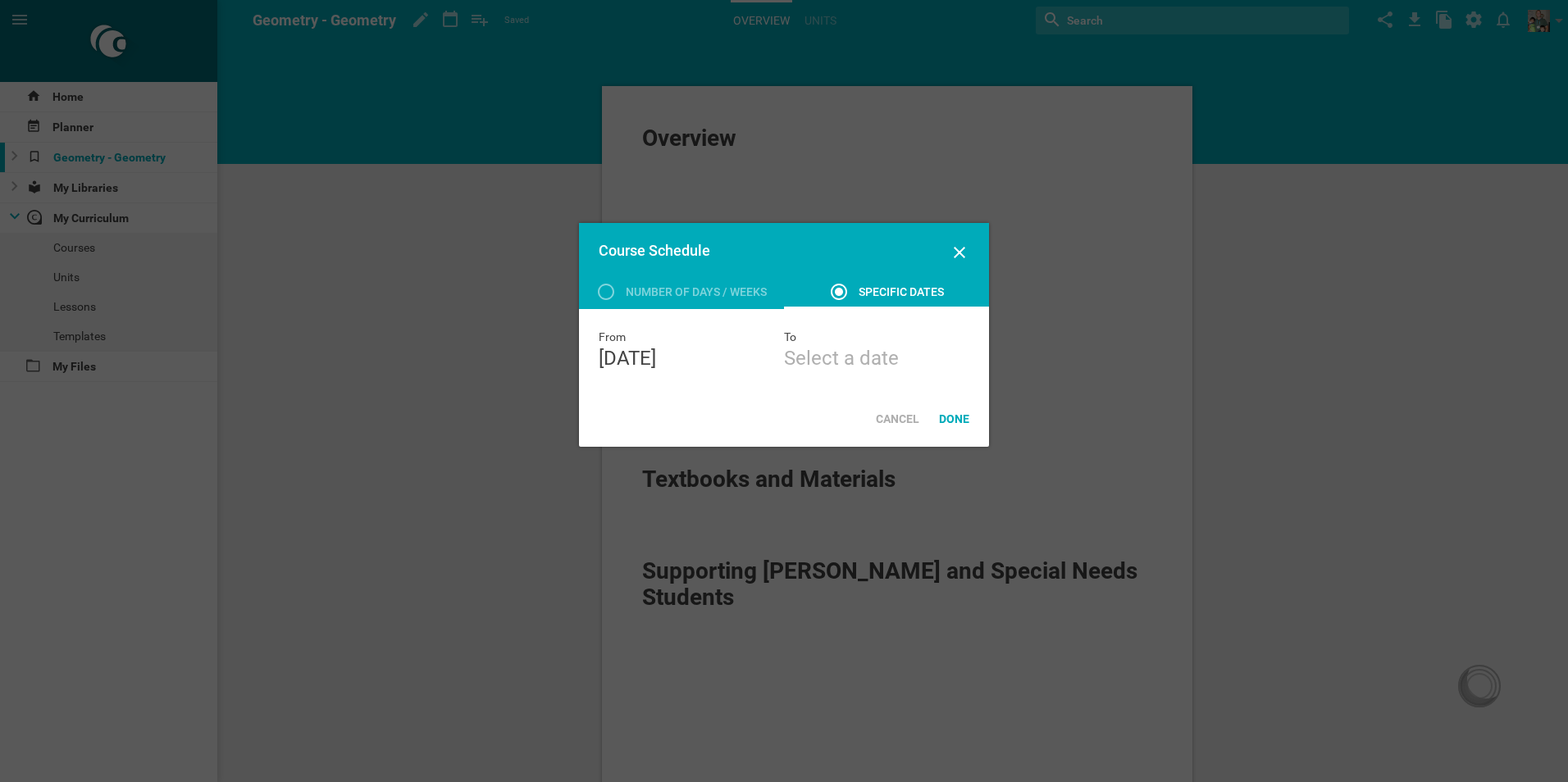
click at [875, 353] on div "Select a date" at bounding box center [876, 357] width 185 height 26
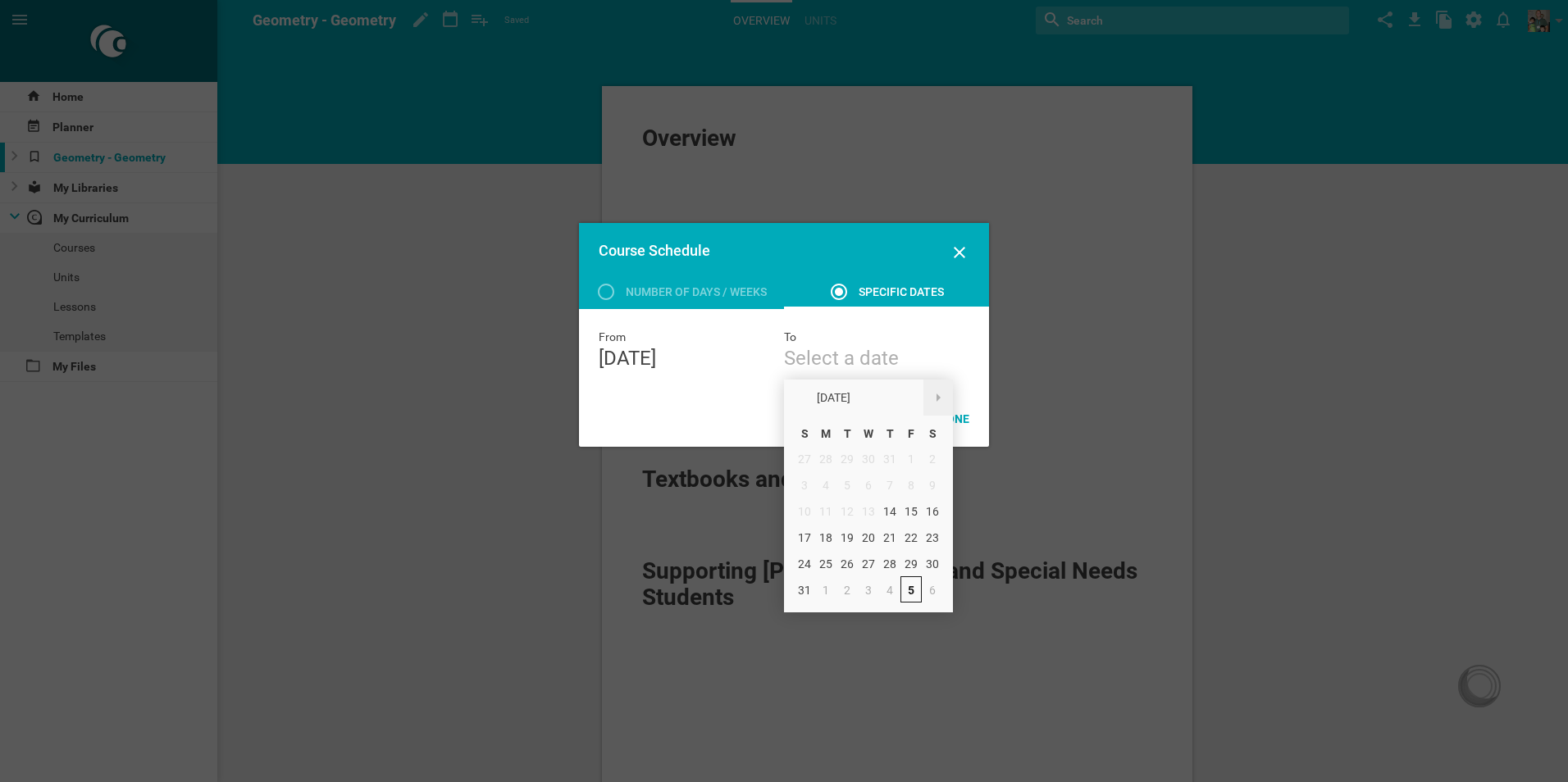
click at [937, 396] on span at bounding box center [938, 397] width 4 height 8
click at [937, 395] on span at bounding box center [938, 397] width 4 height 8
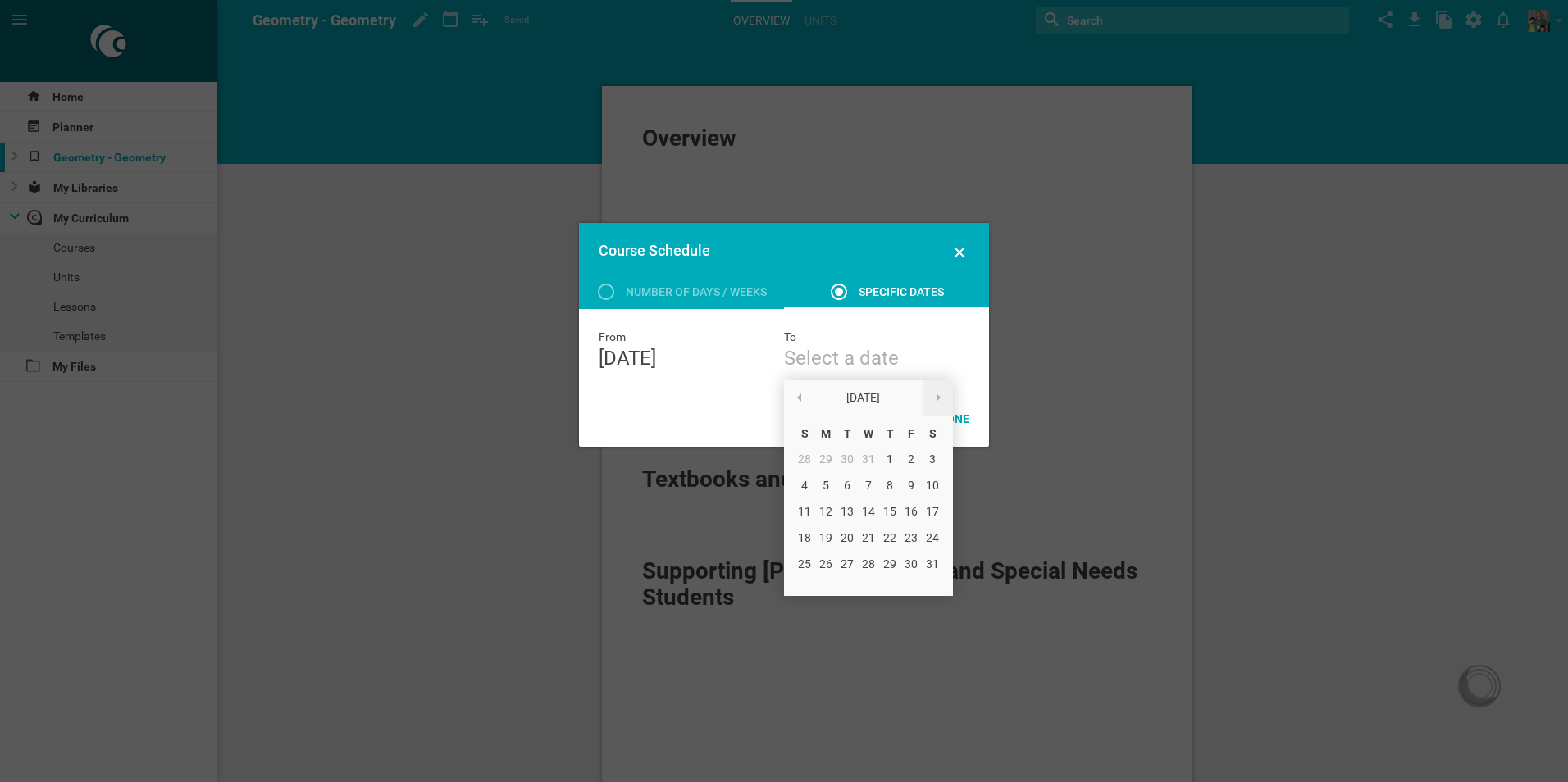
click at [937, 395] on span at bounding box center [938, 397] width 4 height 8
click at [889, 538] on div "21" at bounding box center [890, 536] width 22 height 26
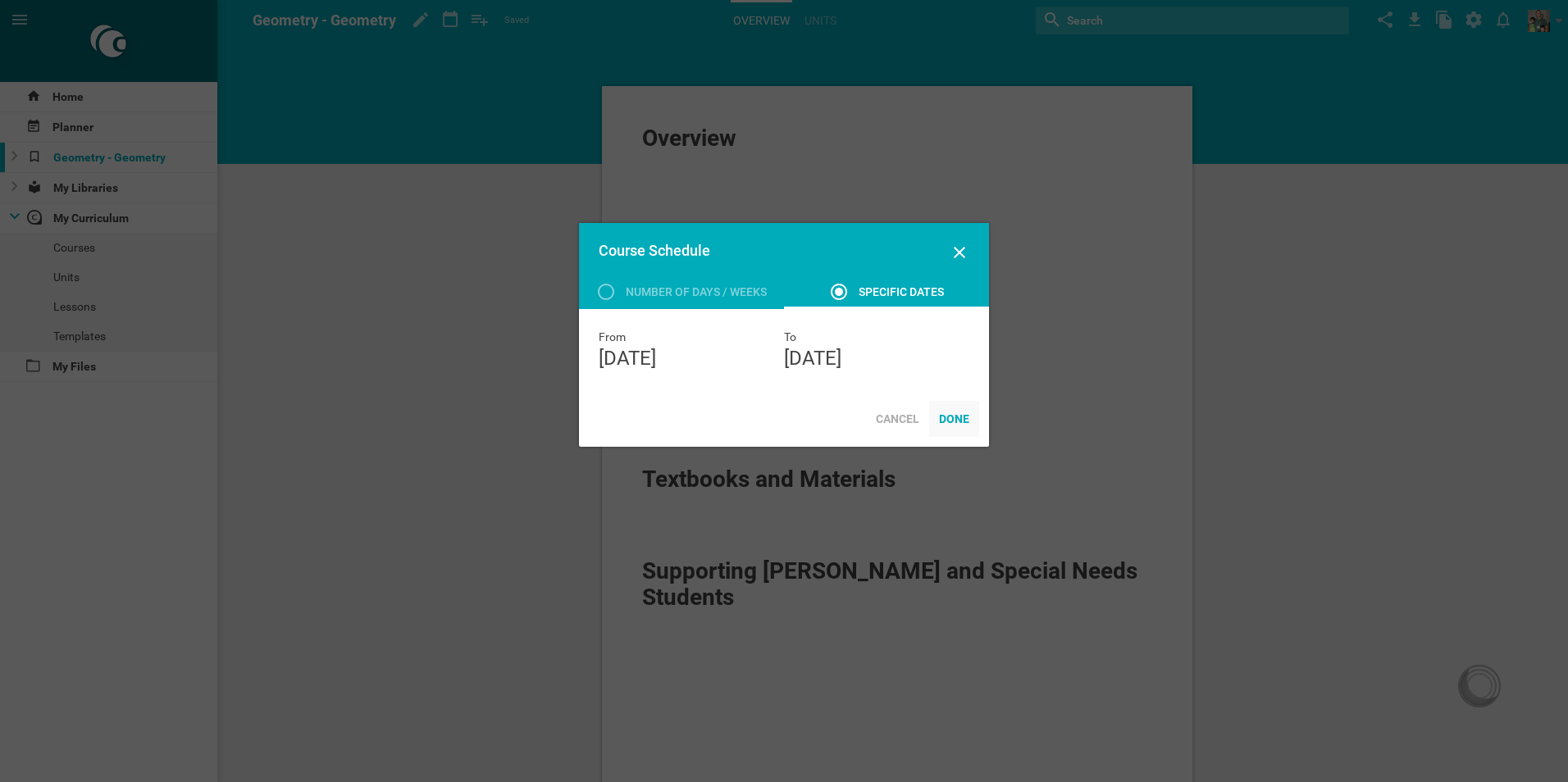
click at [962, 417] on div "Done" at bounding box center [954, 418] width 50 height 36
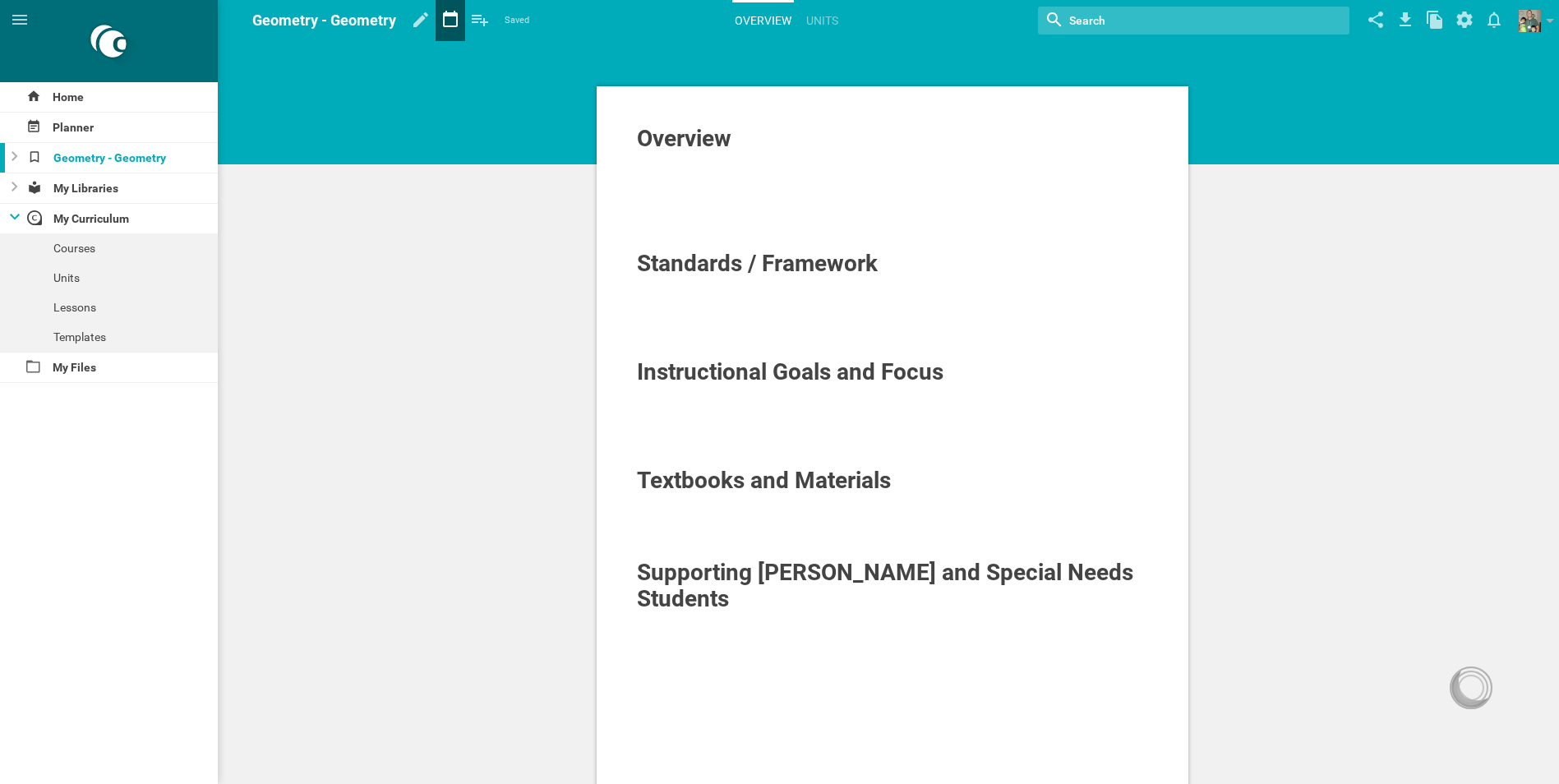
click at [449, 18] on icon at bounding box center [450, 20] width 30 height 40
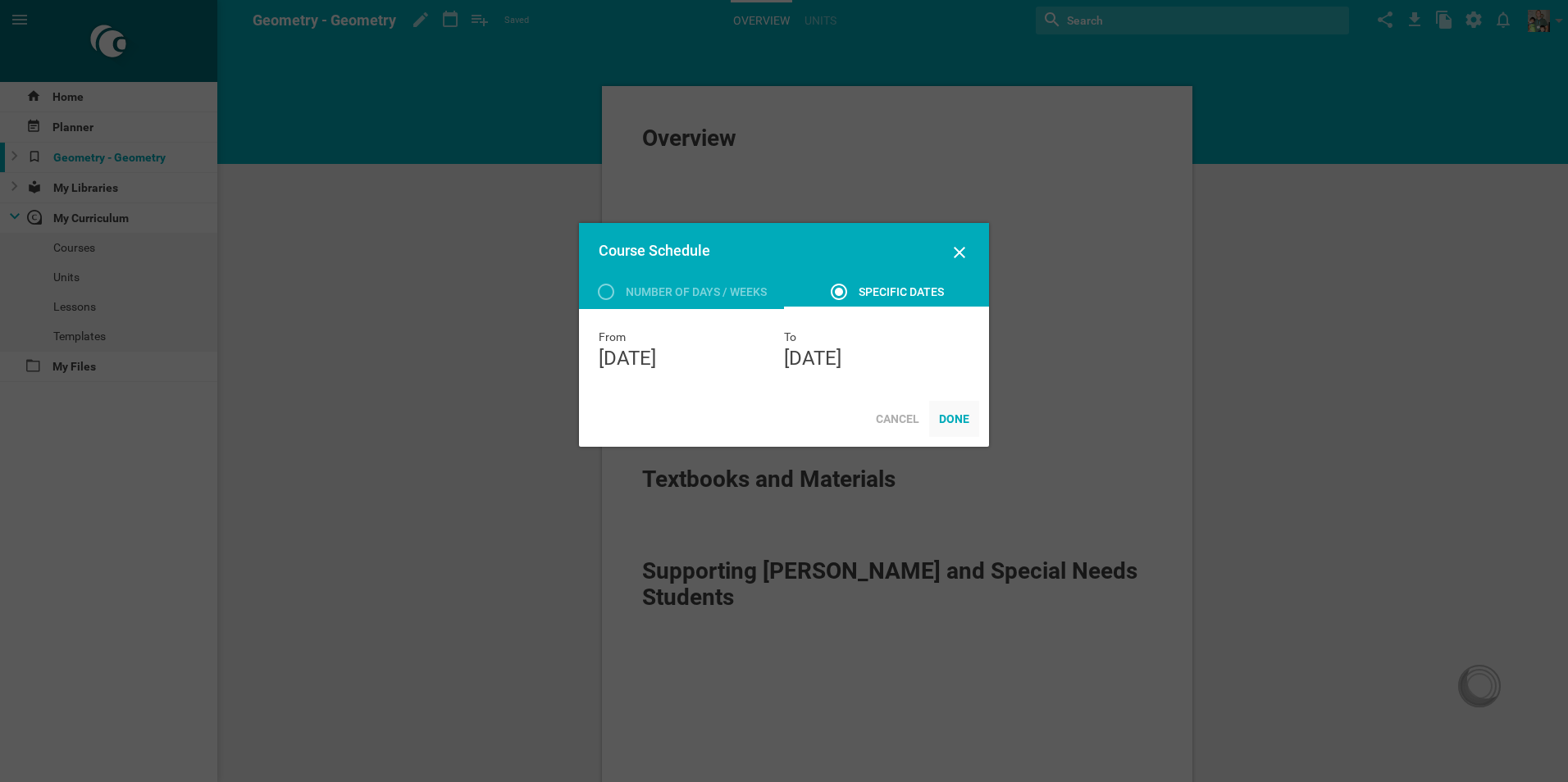
click at [956, 417] on div "Done" at bounding box center [954, 418] width 50 height 36
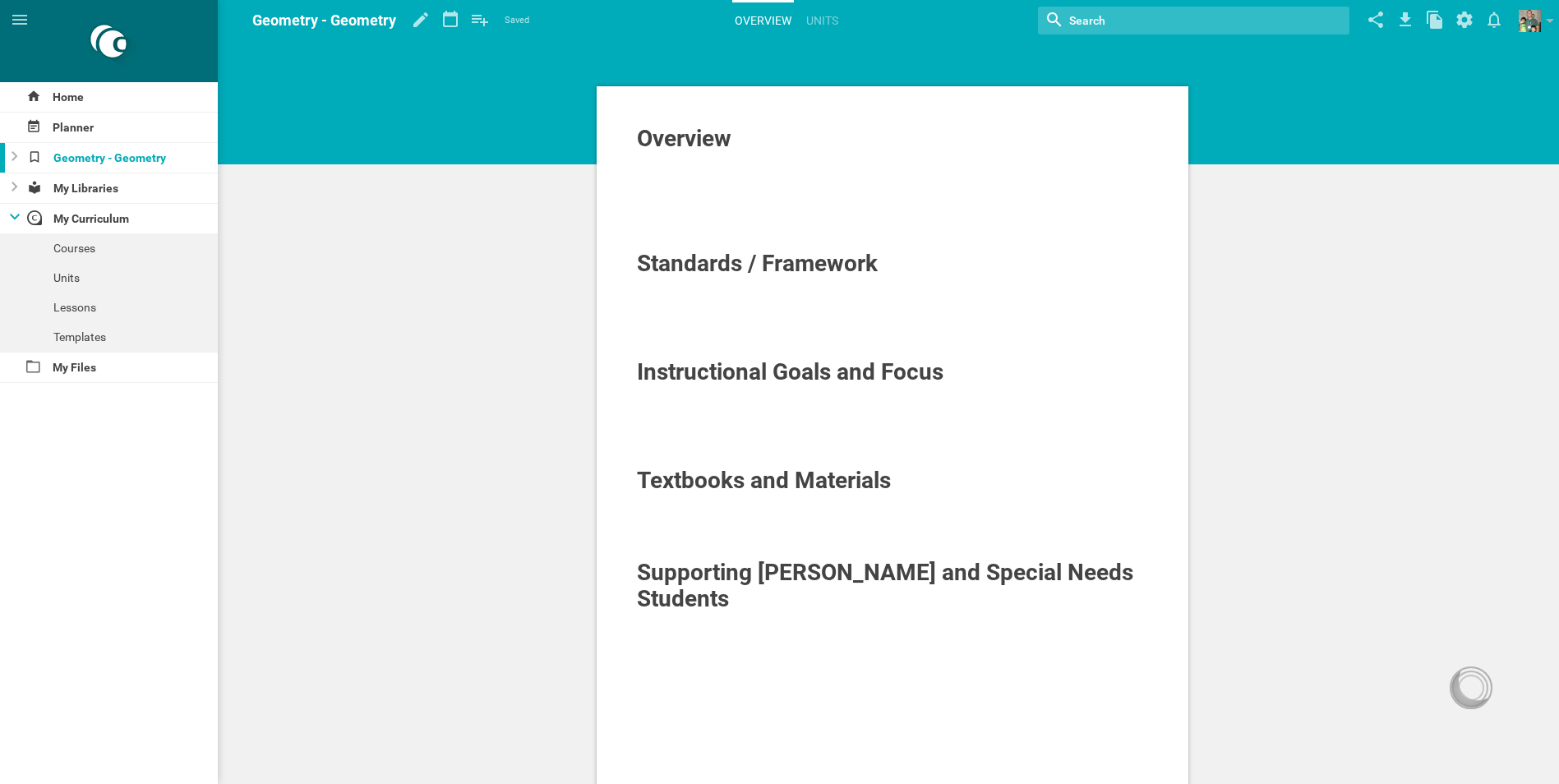
click at [738, 274] on span "Standards / Framework" at bounding box center [758, 264] width 241 height 27
click at [818, 15] on link "Units" at bounding box center [822, 21] width 37 height 36
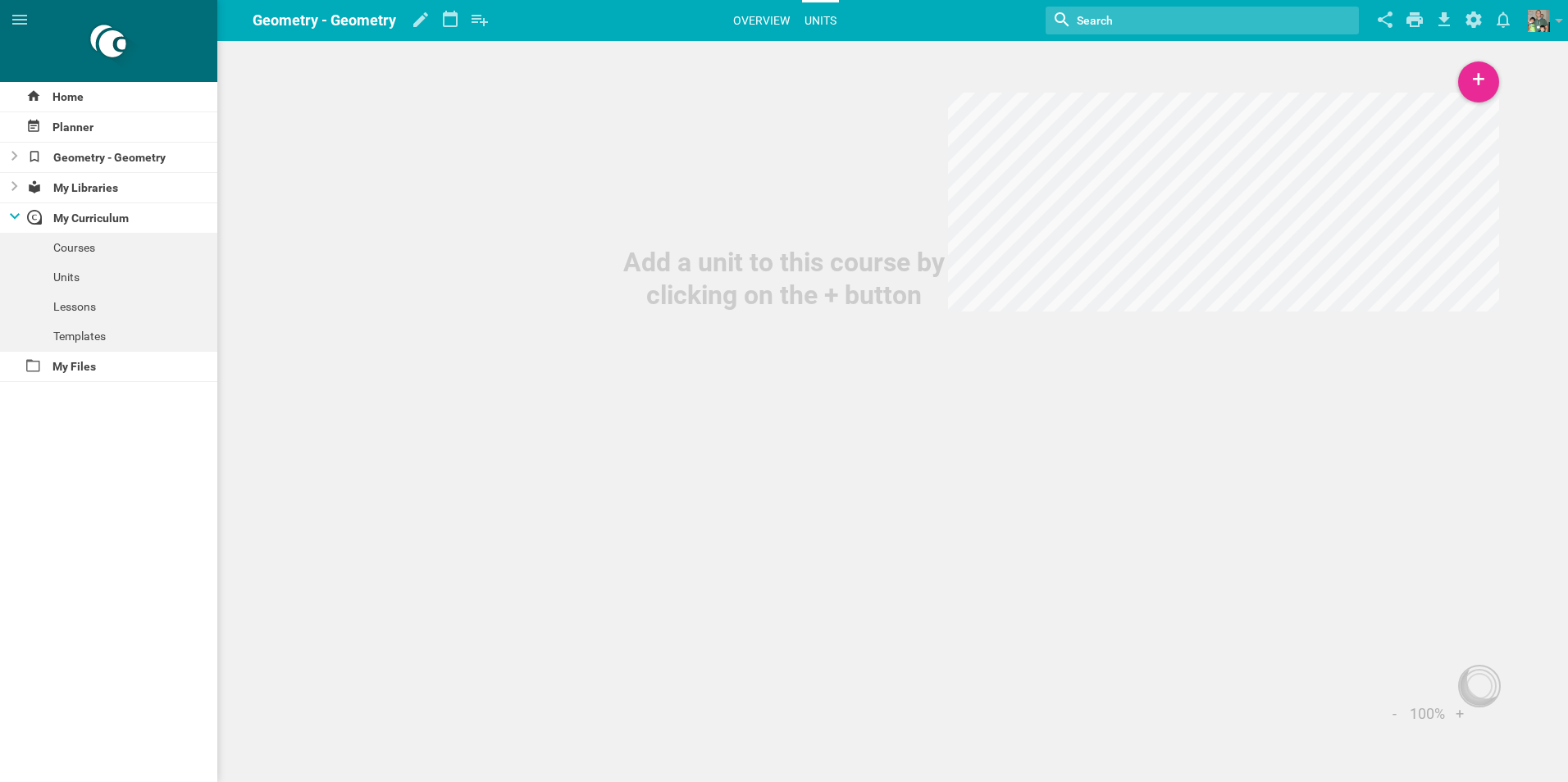
click at [758, 21] on link "Overview" at bounding box center [761, 21] width 61 height 36
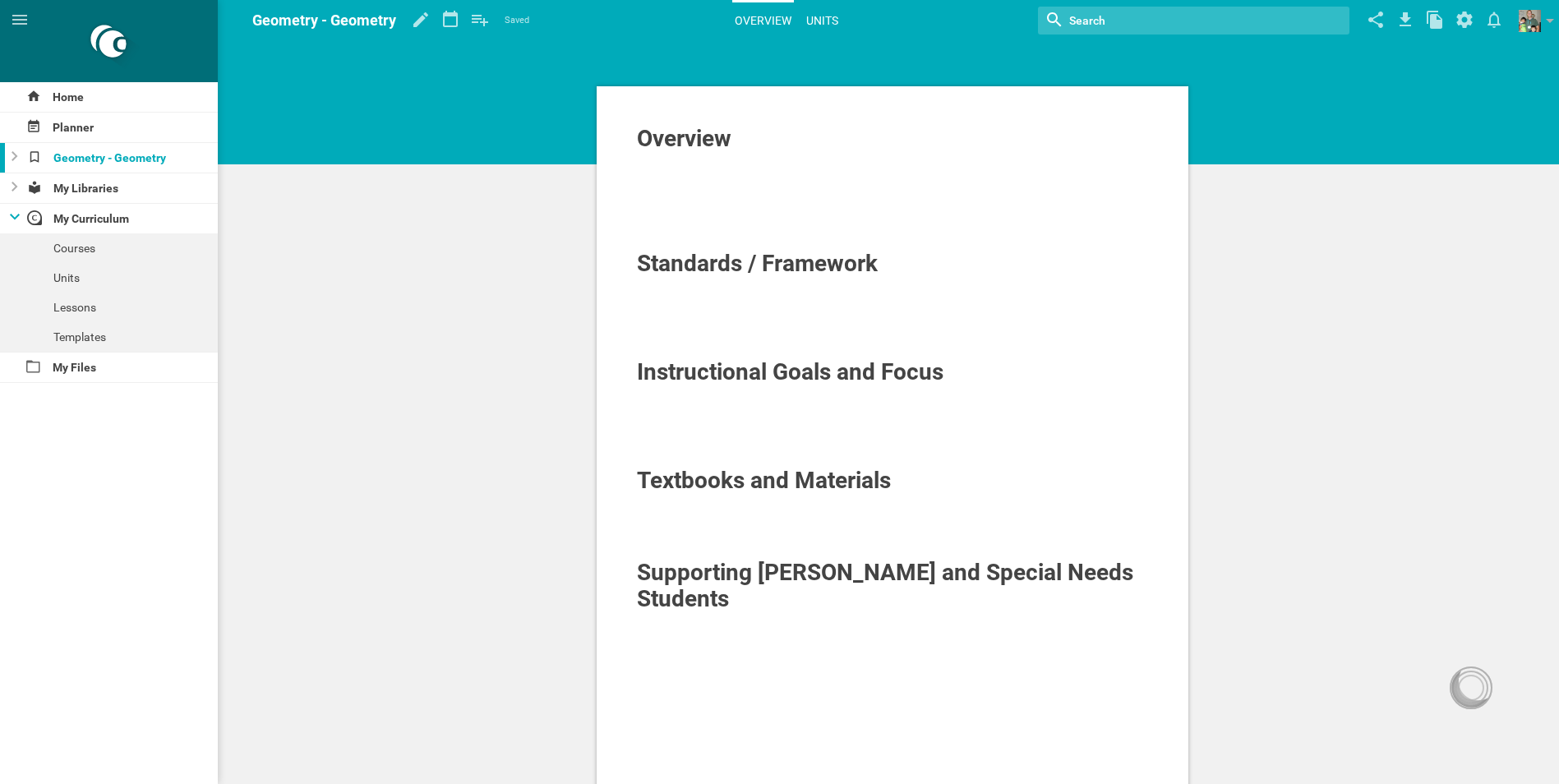
click at [831, 17] on link "Units" at bounding box center [822, 21] width 37 height 36
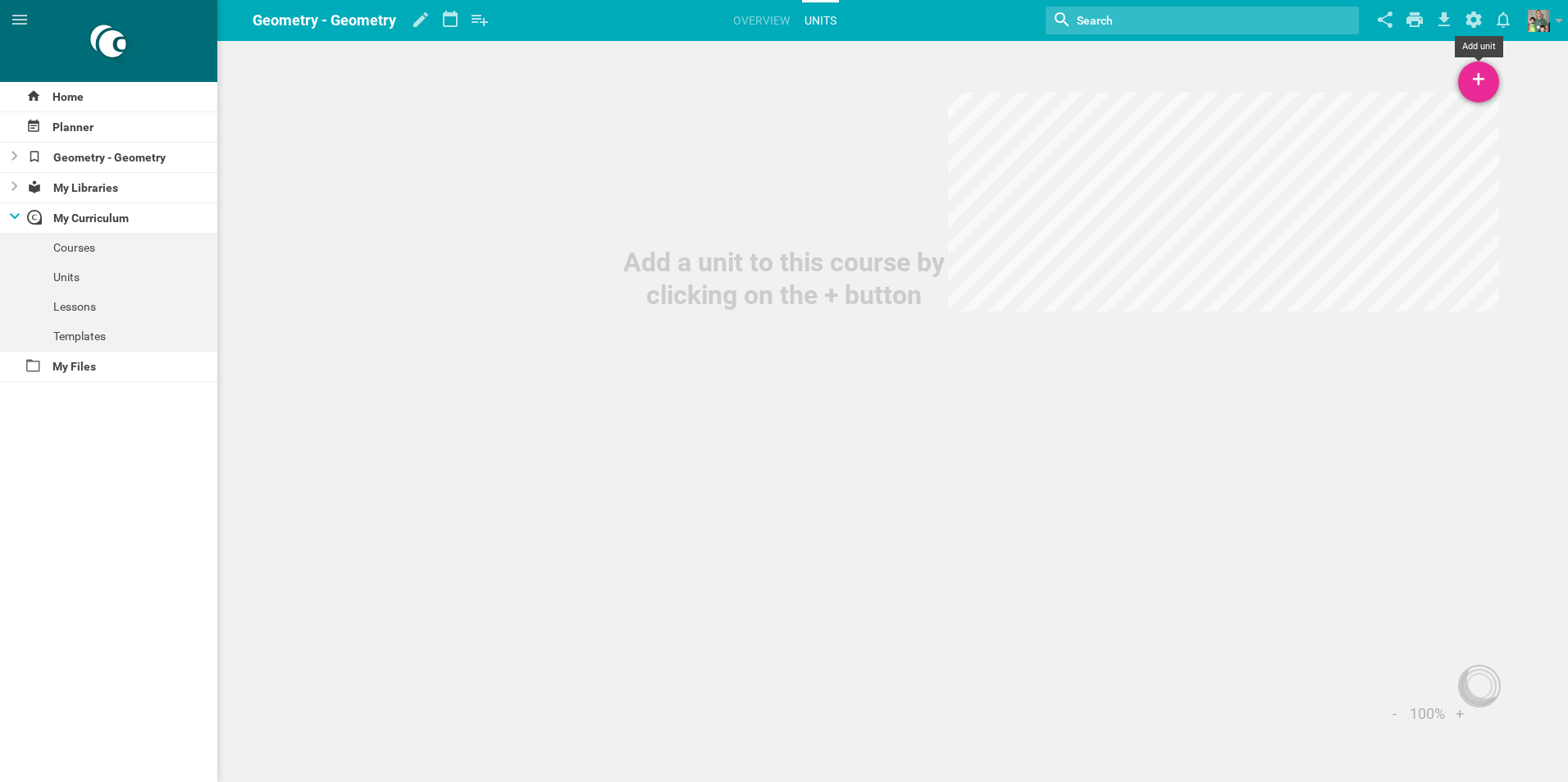
click at [1474, 80] on div "+" at bounding box center [1478, 82] width 41 height 41
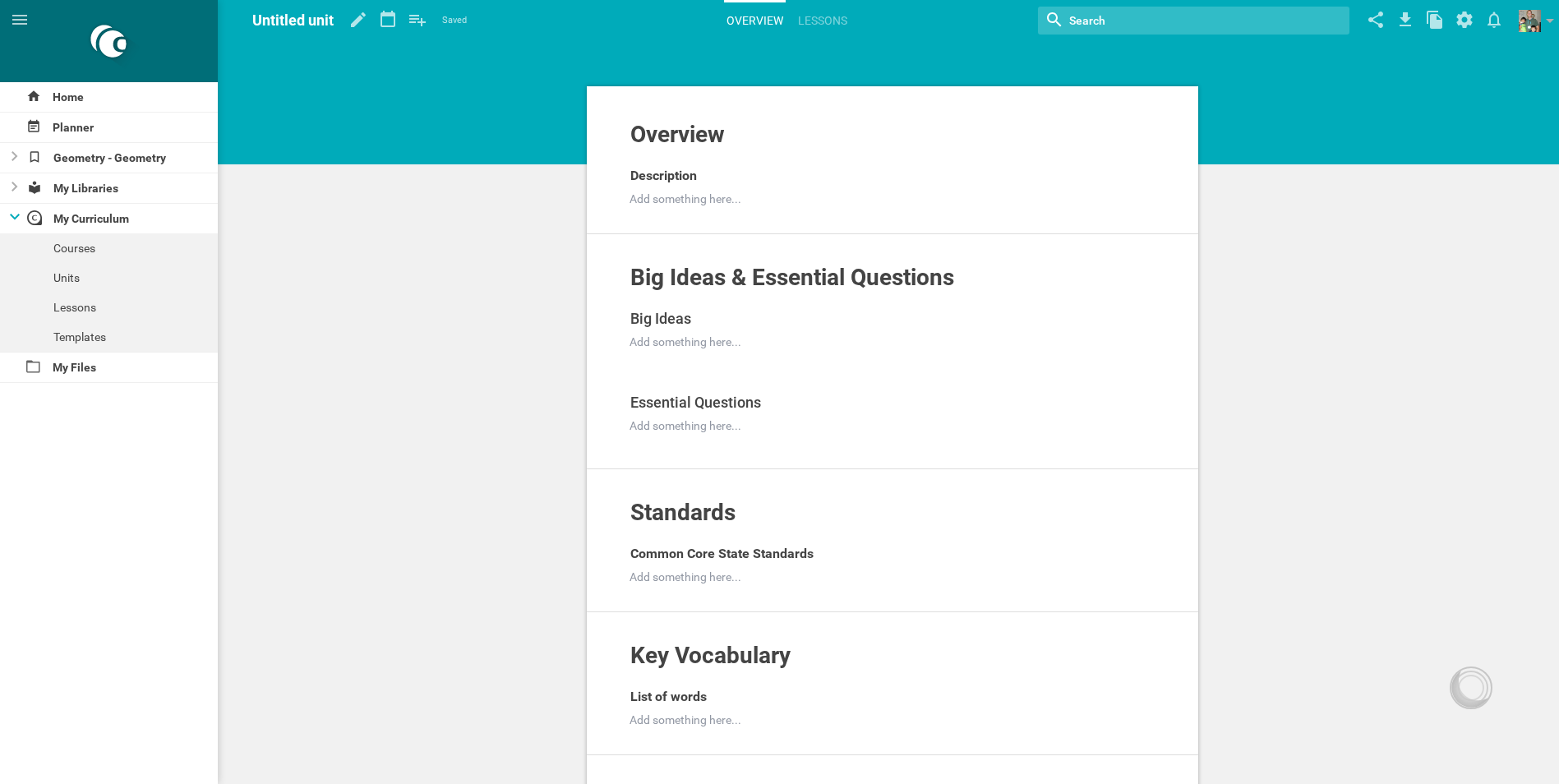
click at [338, 18] on hgroup "Untitled unit Saved My favorites Another library..." at bounding box center [359, 21] width 214 height 41
click at [358, 15] on icon at bounding box center [358, 20] width 30 height 40
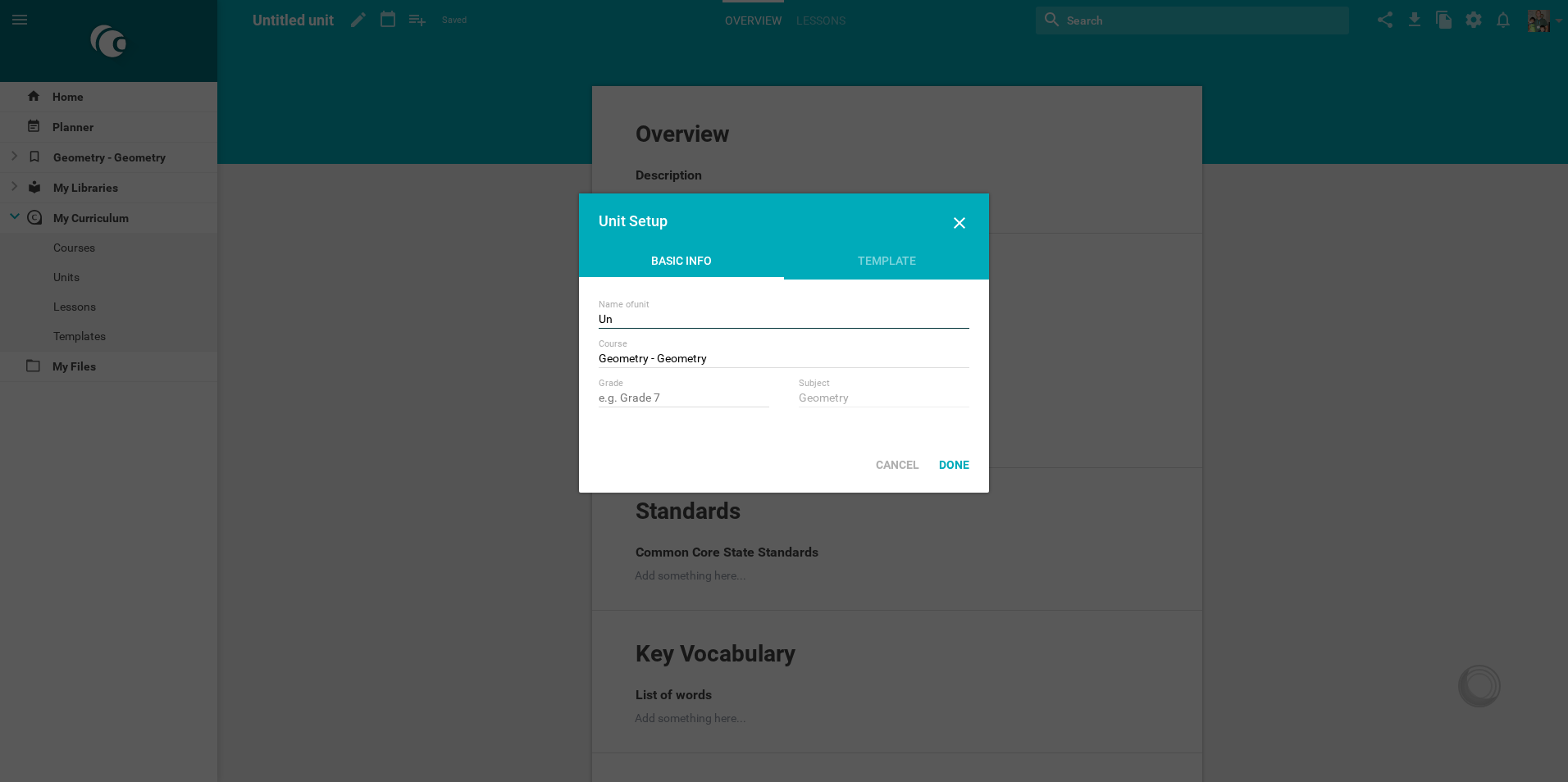
type input "U"
type input "M"
type input "Tools of Geometry"
drag, startPoint x: 649, startPoint y: 361, endPoint x: 846, endPoint y: 360, distance: 197.0
click at [846, 360] on input "Geometry - Geometry" at bounding box center [783, 360] width 371 height 16
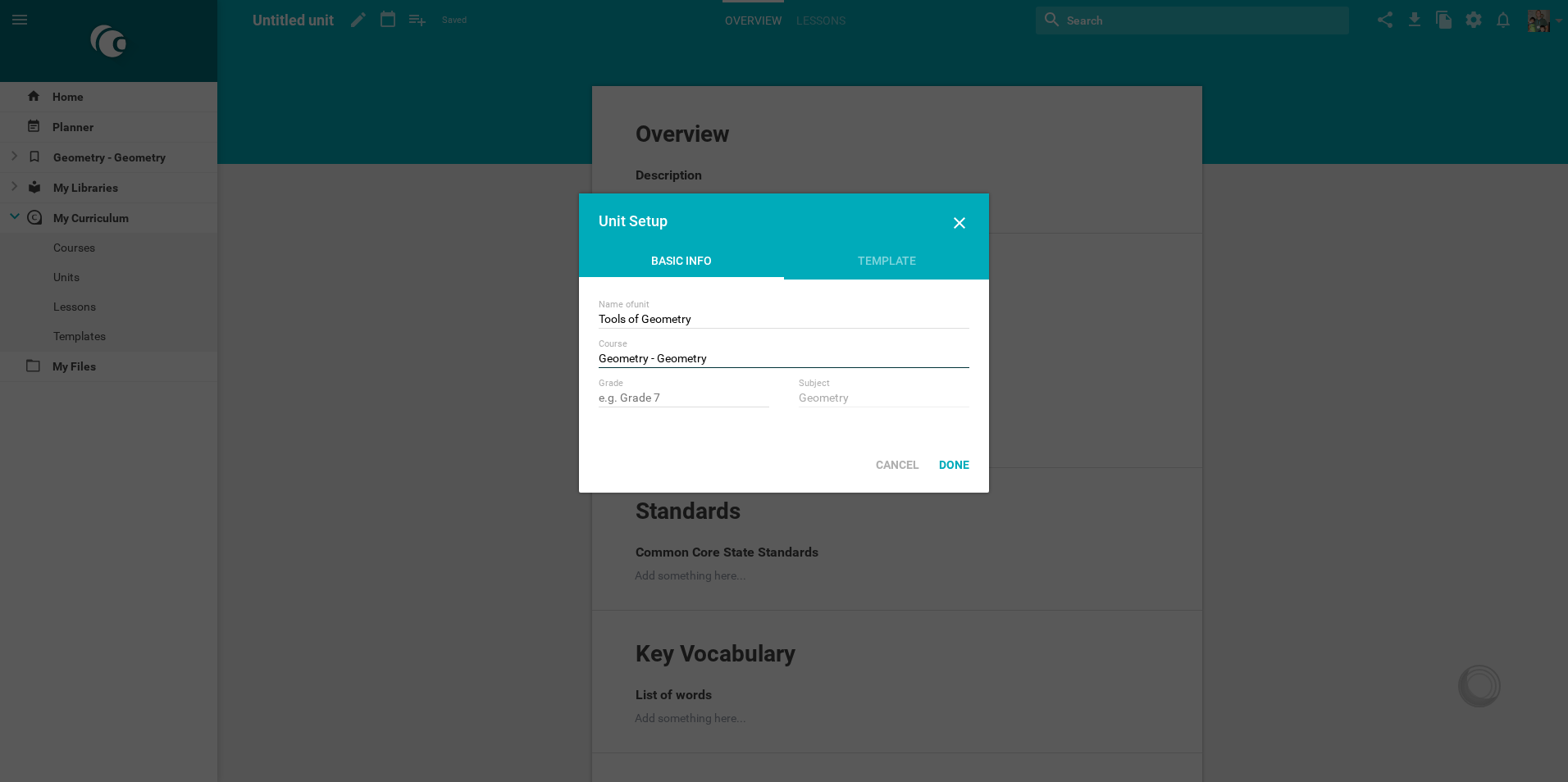
type input "Geometry"
drag, startPoint x: 663, startPoint y: 357, endPoint x: 587, endPoint y: 356, distance: 76.0
click at [587, 356] on div "Name of unit Tools of Geometry Course Geometry Grade Subject Geometry" at bounding box center [784, 357] width 410 height 157
click at [648, 379] on span "Geometry - Geometry" at bounding box center [656, 381] width 118 height 26
type input "Geometry - Geometry"
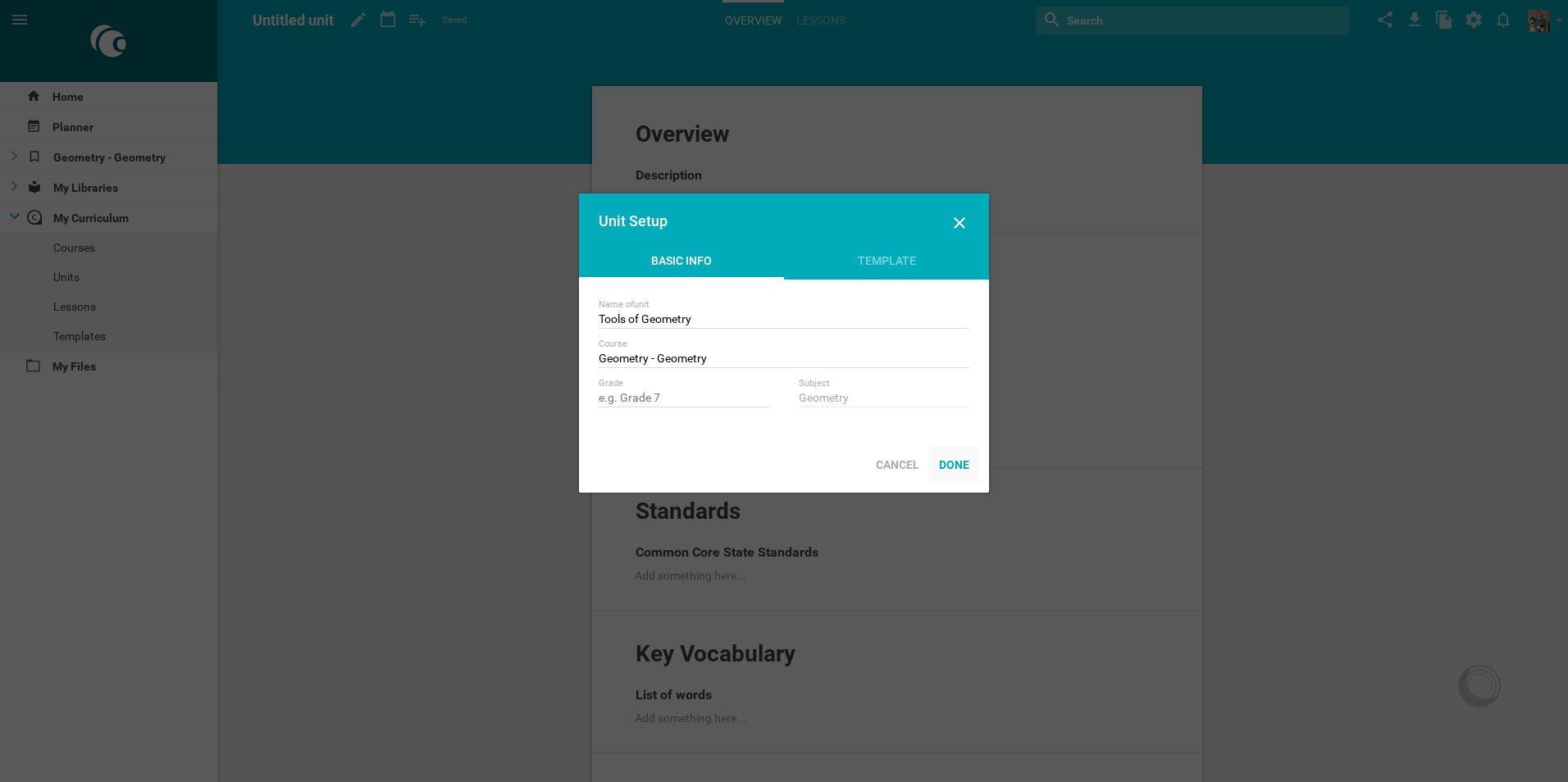
click at [965, 463] on div "Done" at bounding box center [954, 465] width 50 height 36
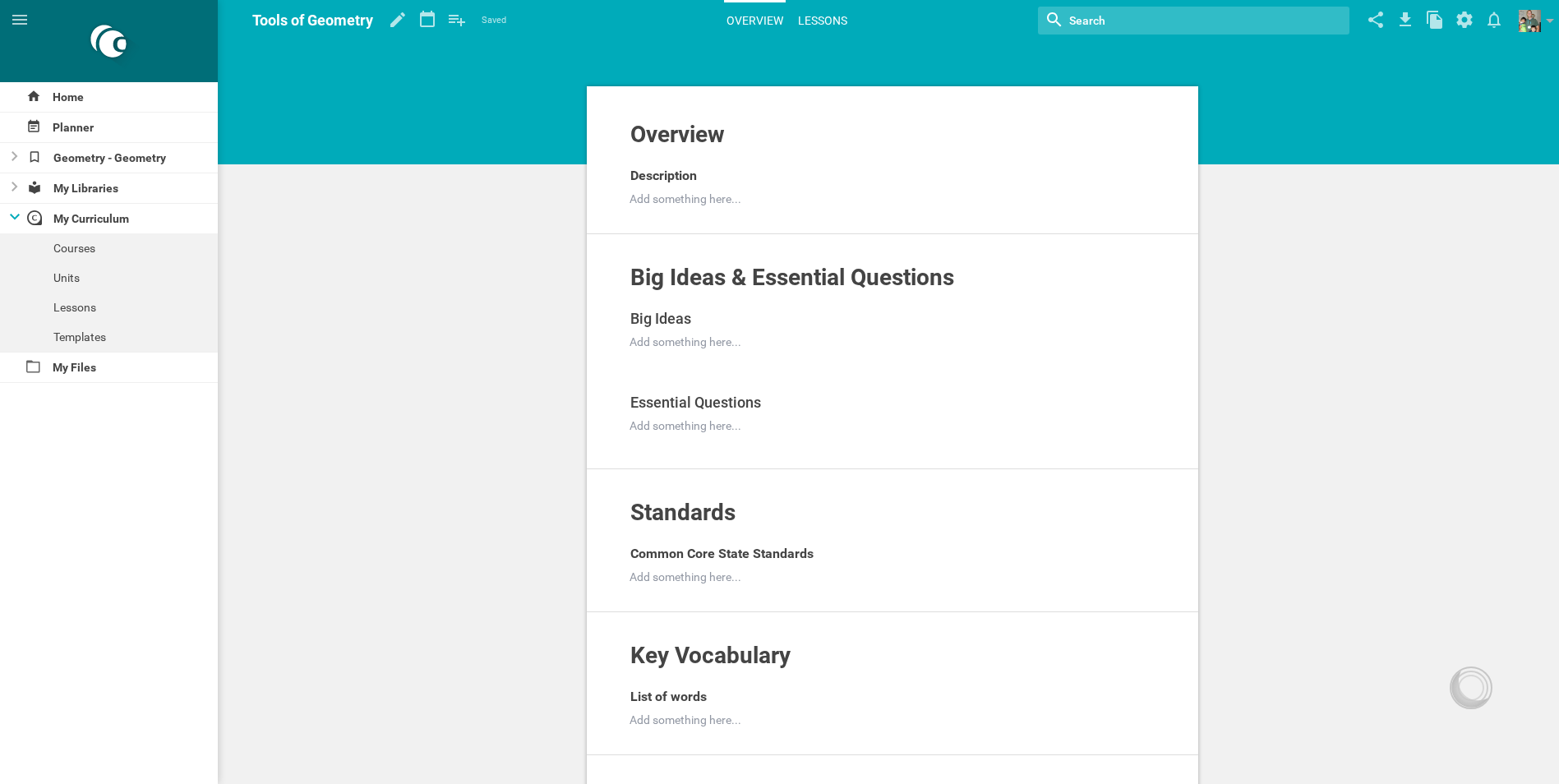
click at [816, 16] on link "Lessons" at bounding box center [823, 21] width 54 height 36
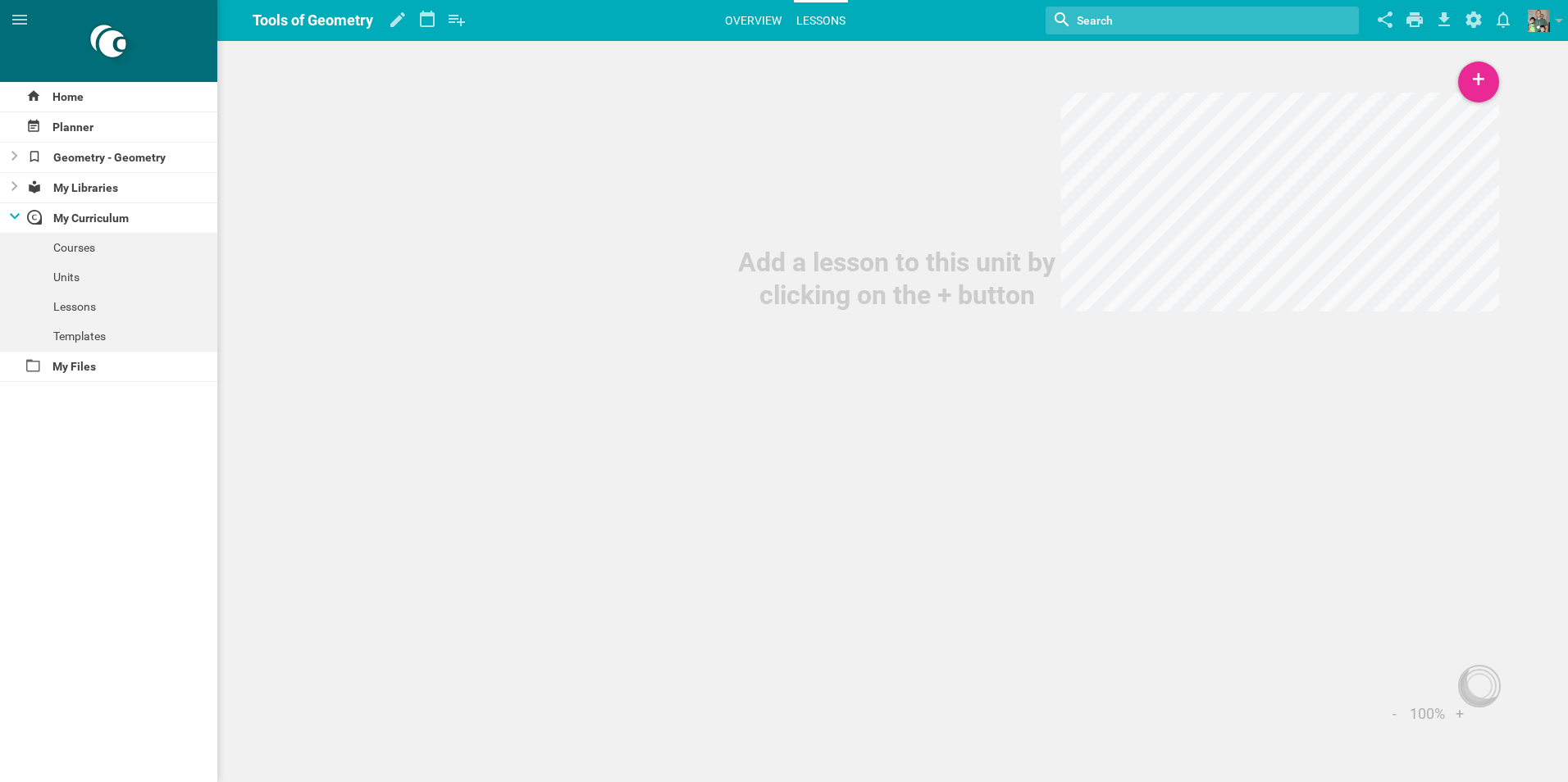
click at [758, 17] on link "Overview" at bounding box center [753, 21] width 61 height 36
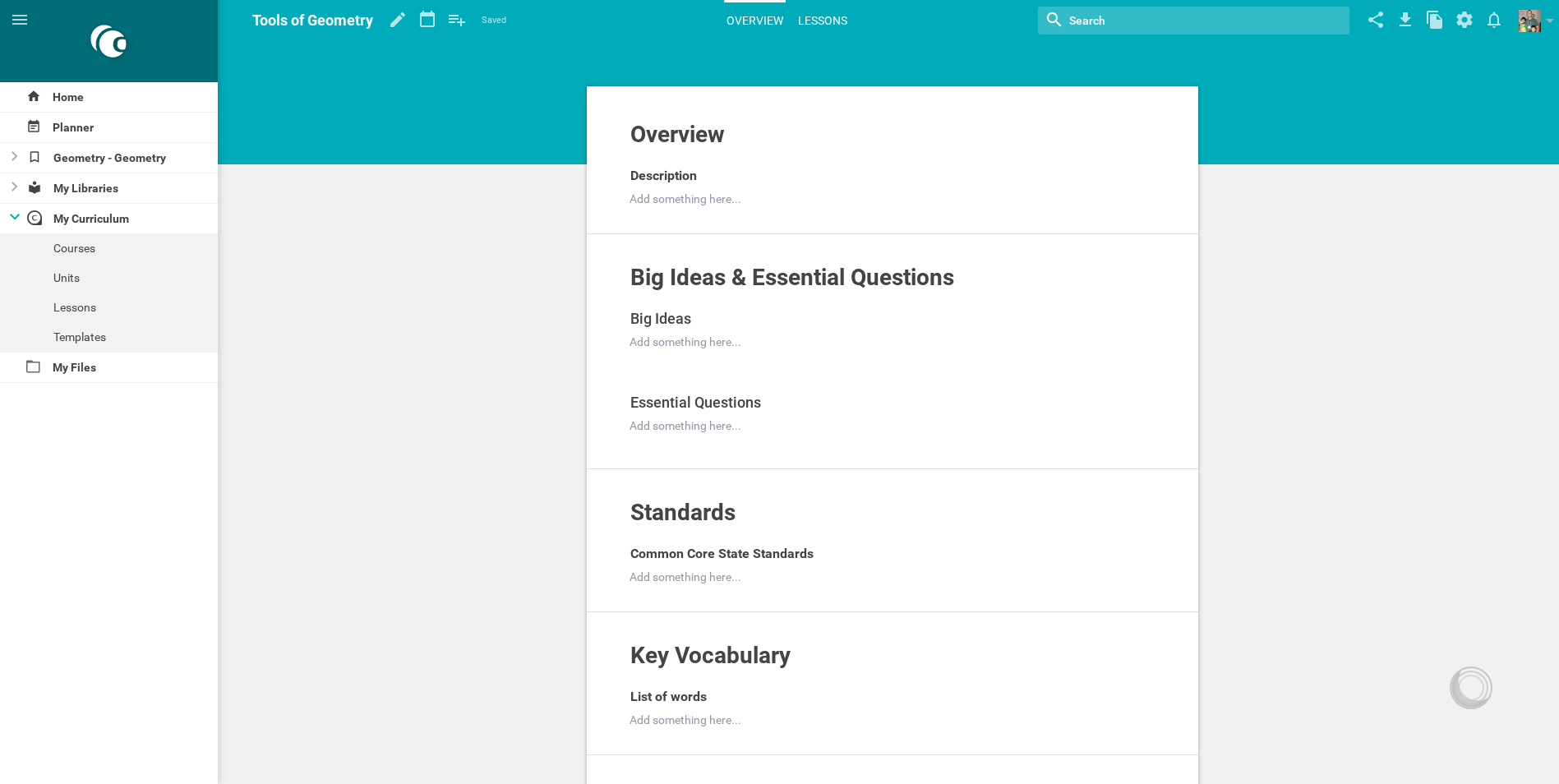
click at [820, 14] on link "Lessons" at bounding box center [823, 21] width 54 height 36
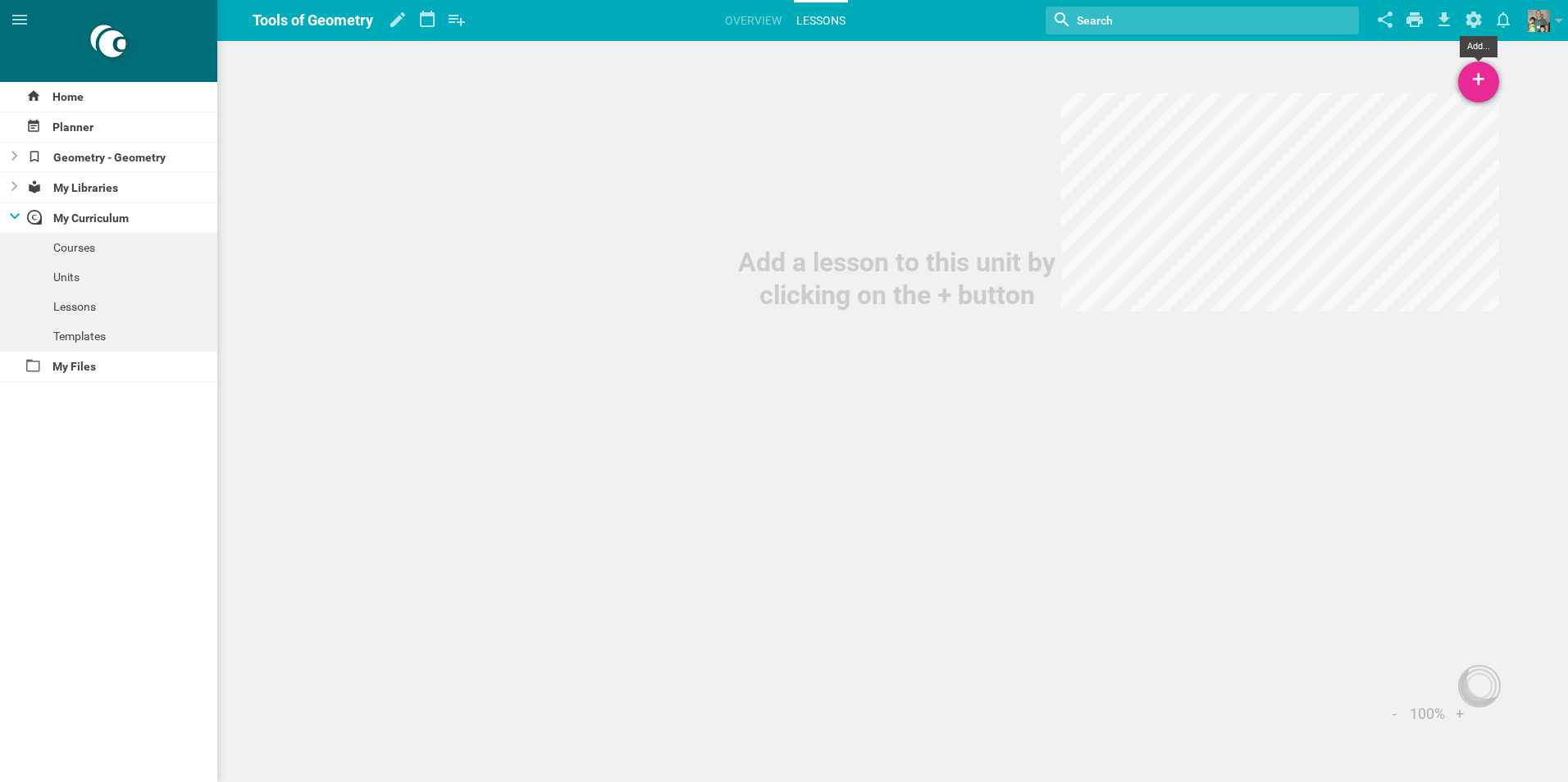
click at [1476, 78] on div "+" at bounding box center [1478, 82] width 41 height 41
click at [1382, 127] on link "New Lesson..." at bounding box center [1400, 127] width 197 height 36
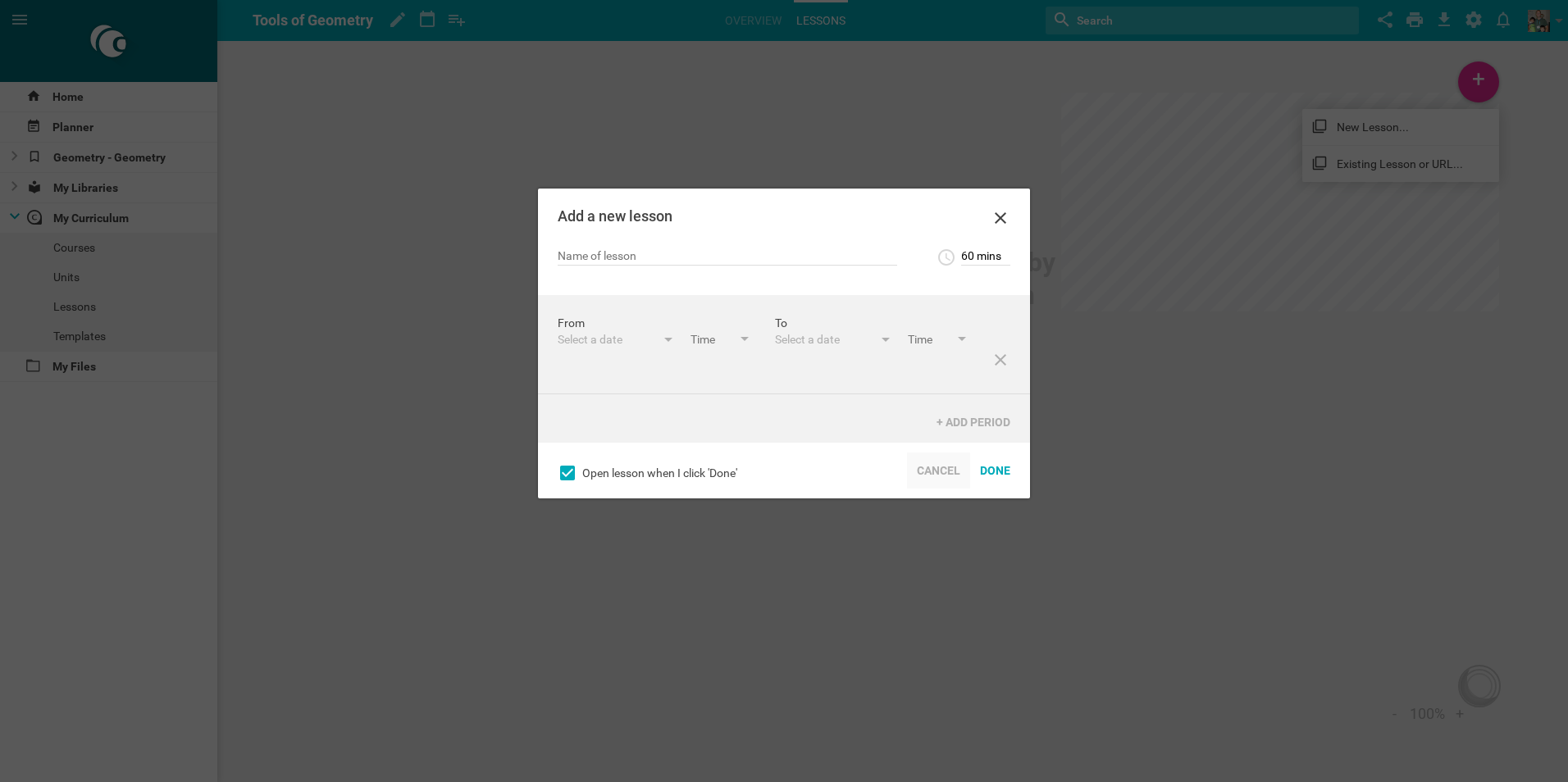
click at [939, 465] on div "Cancel" at bounding box center [938, 470] width 63 height 36
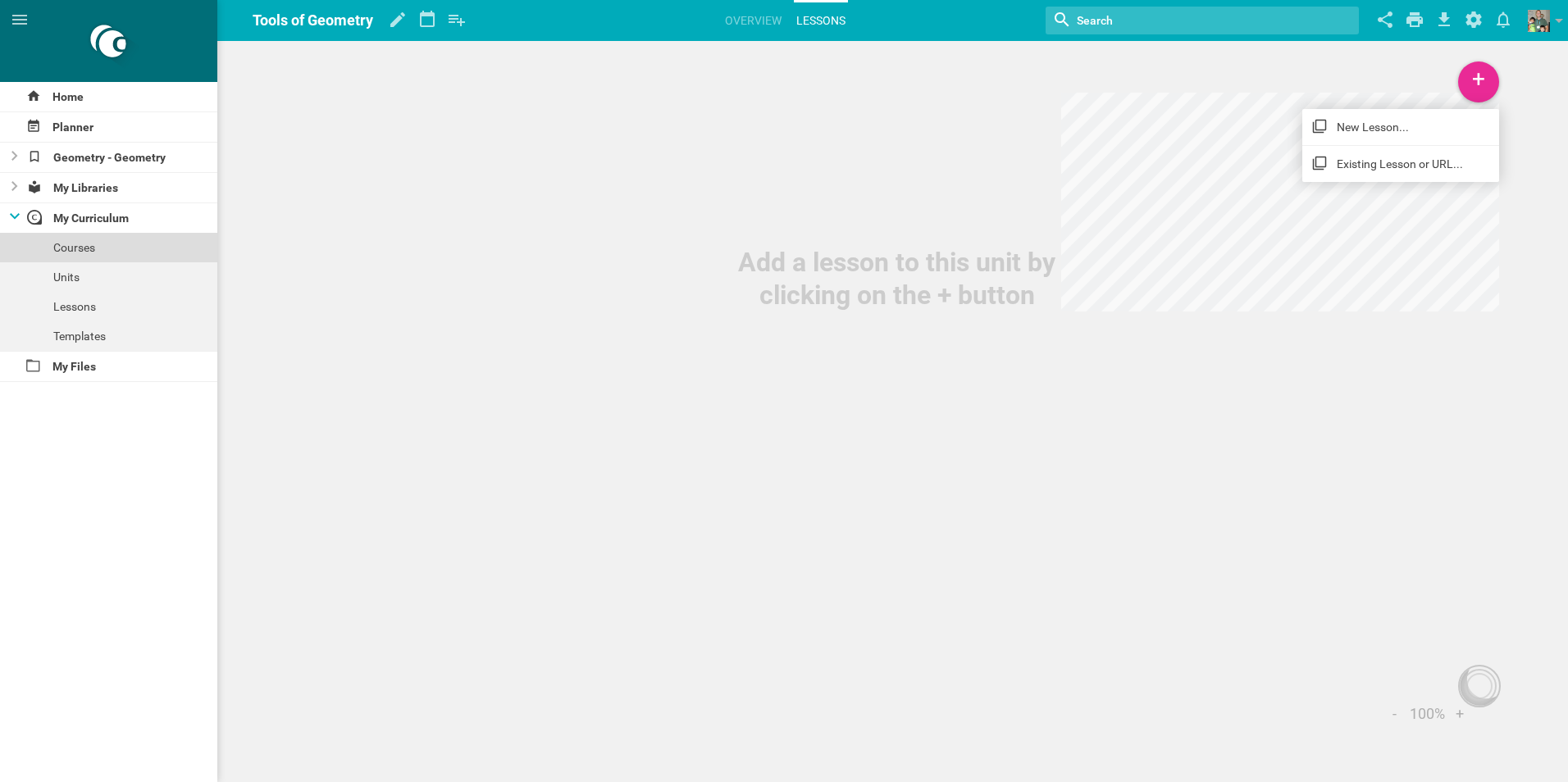
click at [84, 243] on div "Courses" at bounding box center [109, 247] width 217 height 30
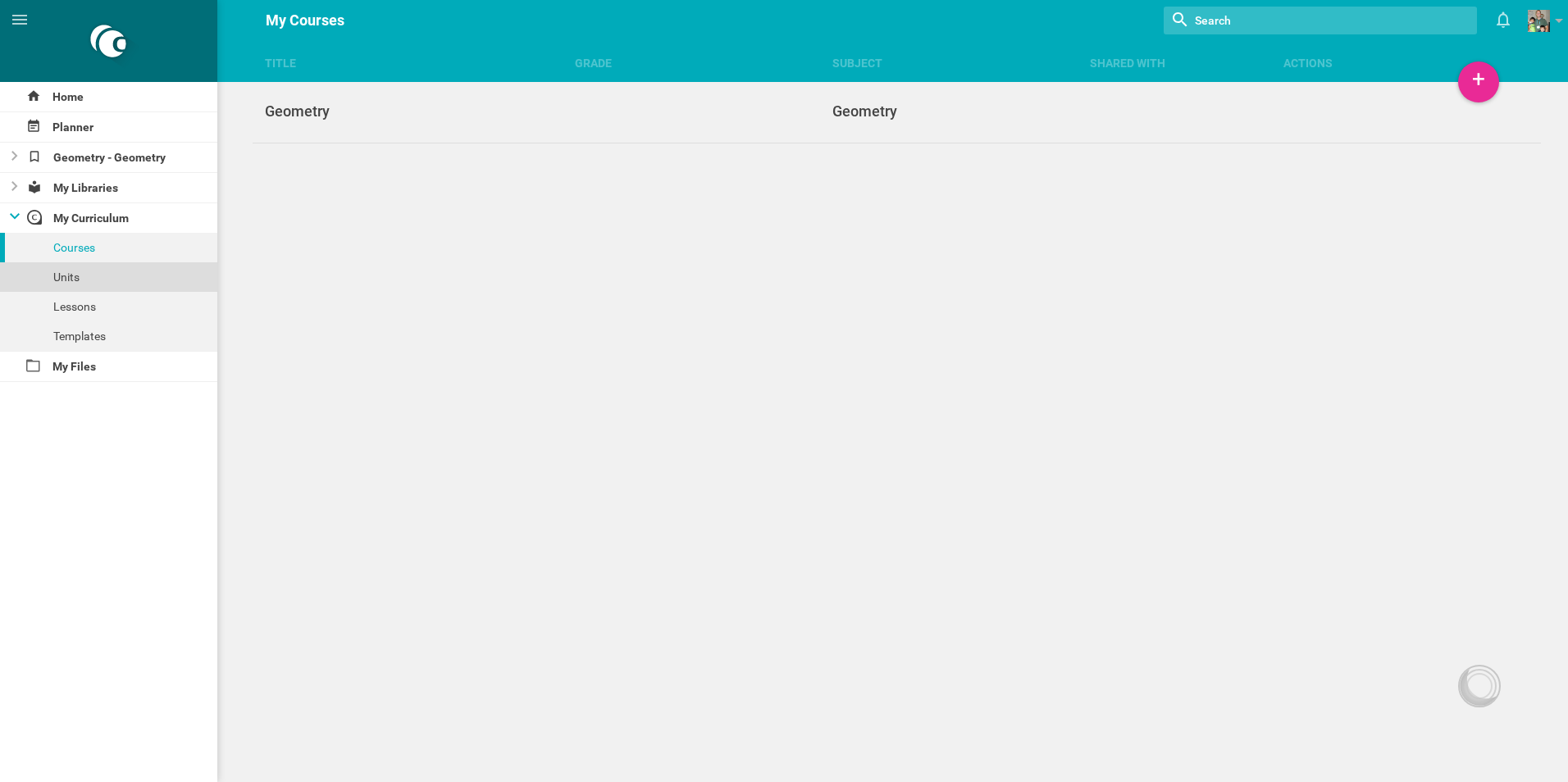
click at [90, 277] on div "Units" at bounding box center [109, 277] width 217 height 30
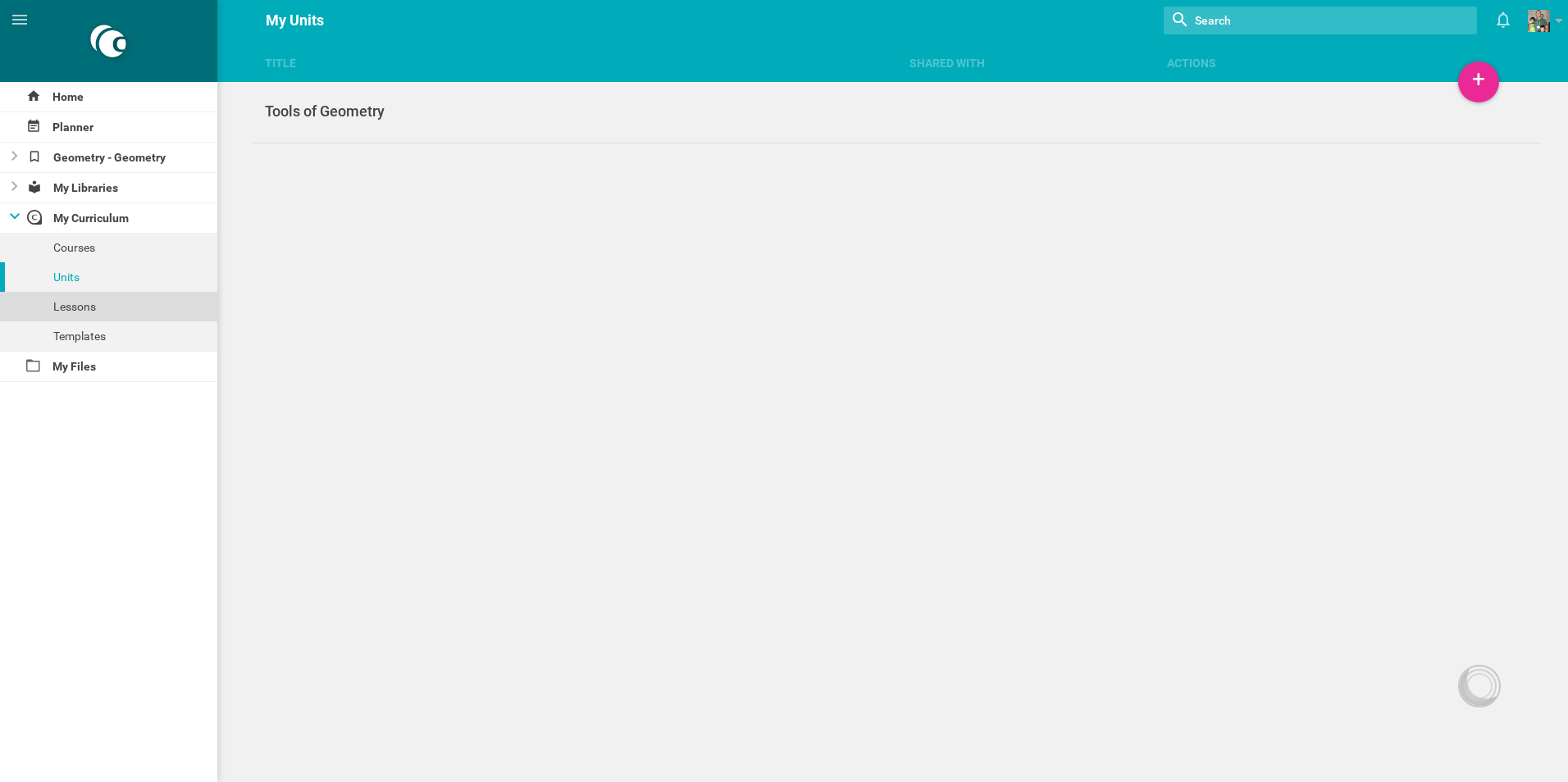
click at [94, 305] on div "Lessons" at bounding box center [109, 306] width 217 height 30
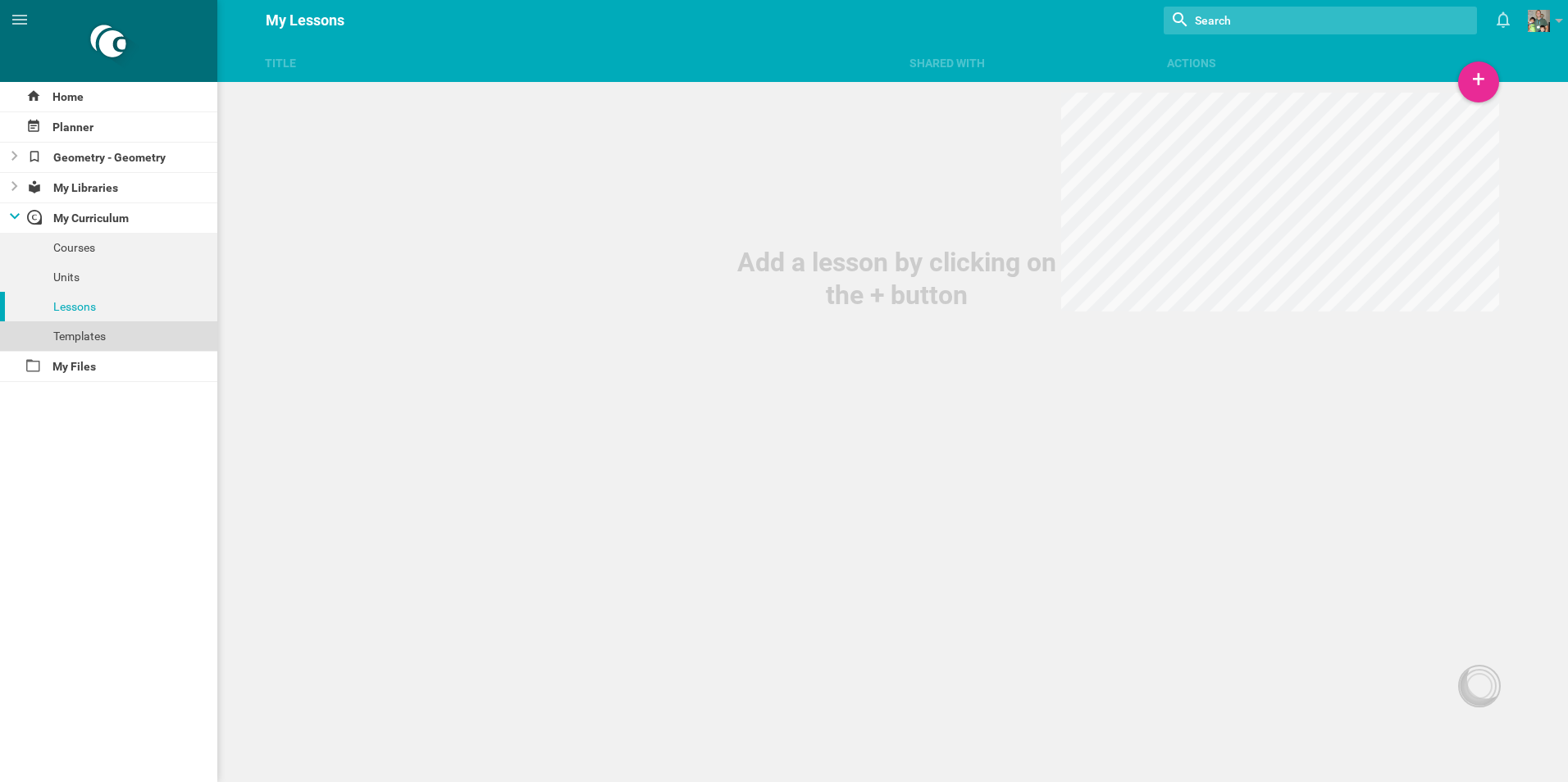
click at [110, 342] on div "Templates" at bounding box center [109, 336] width 217 height 30
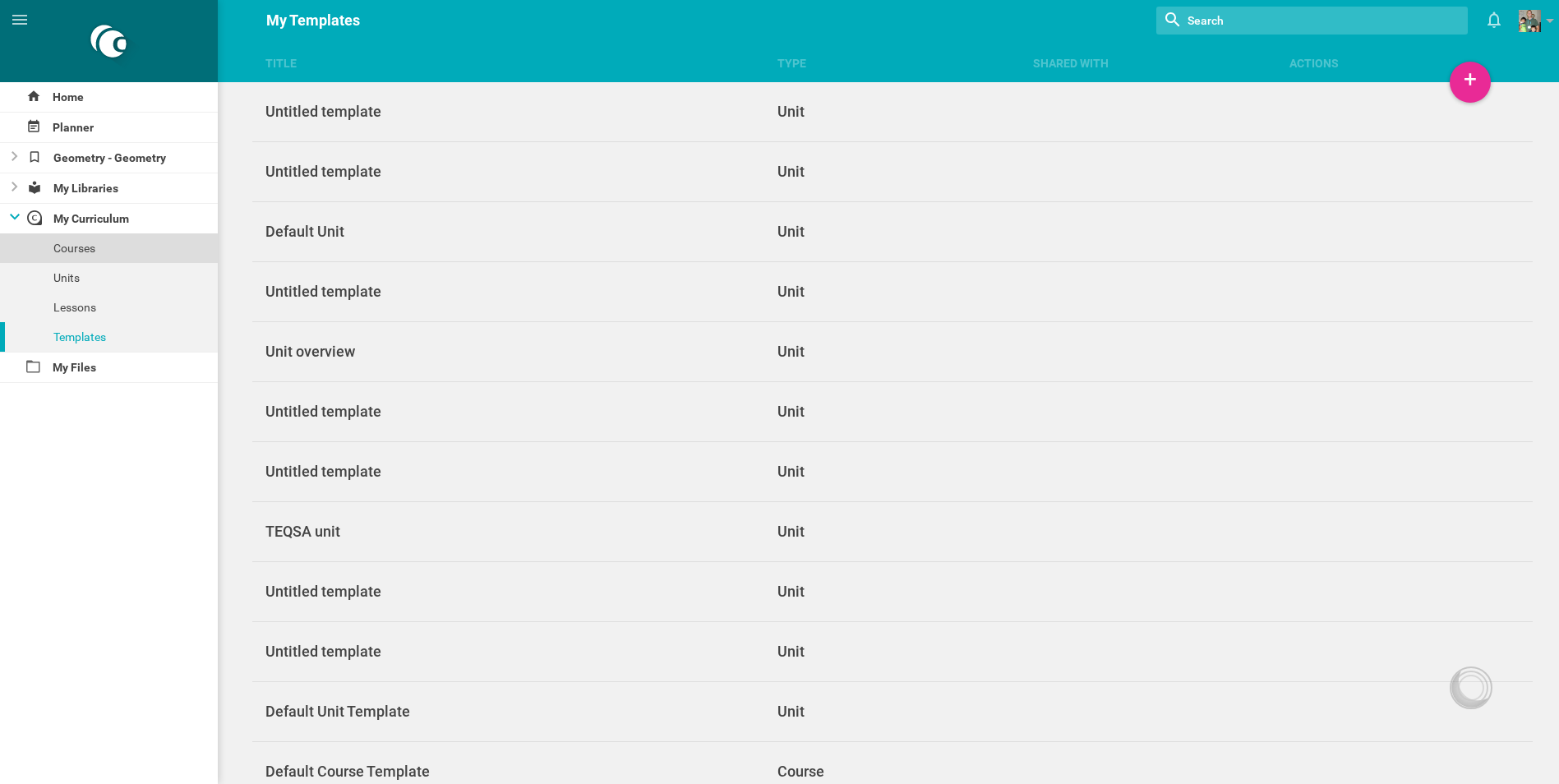
click at [103, 239] on div "Courses" at bounding box center [109, 248] width 218 height 30
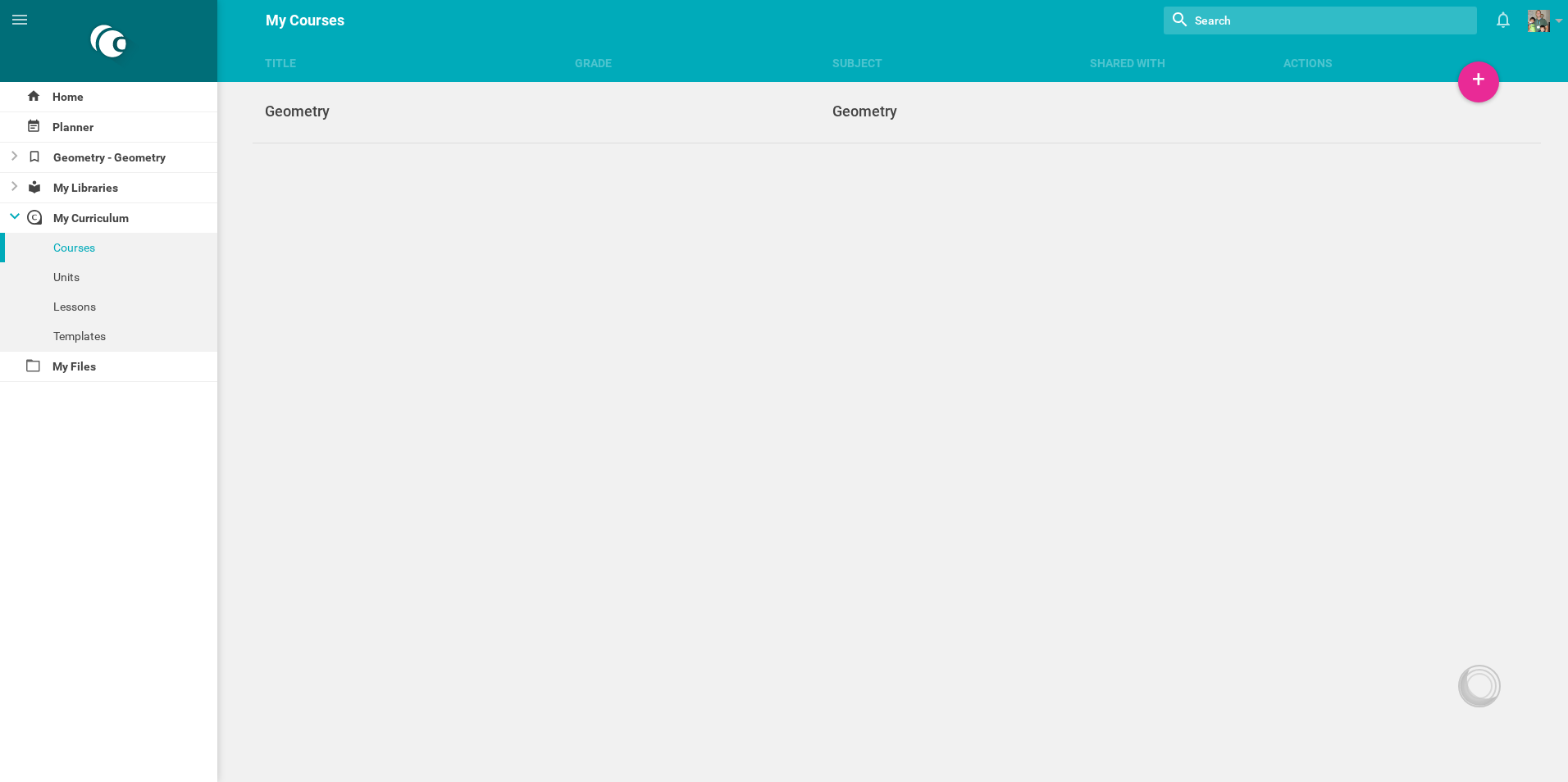
click at [15, 213] on icon at bounding box center [14, 215] width 10 height 6
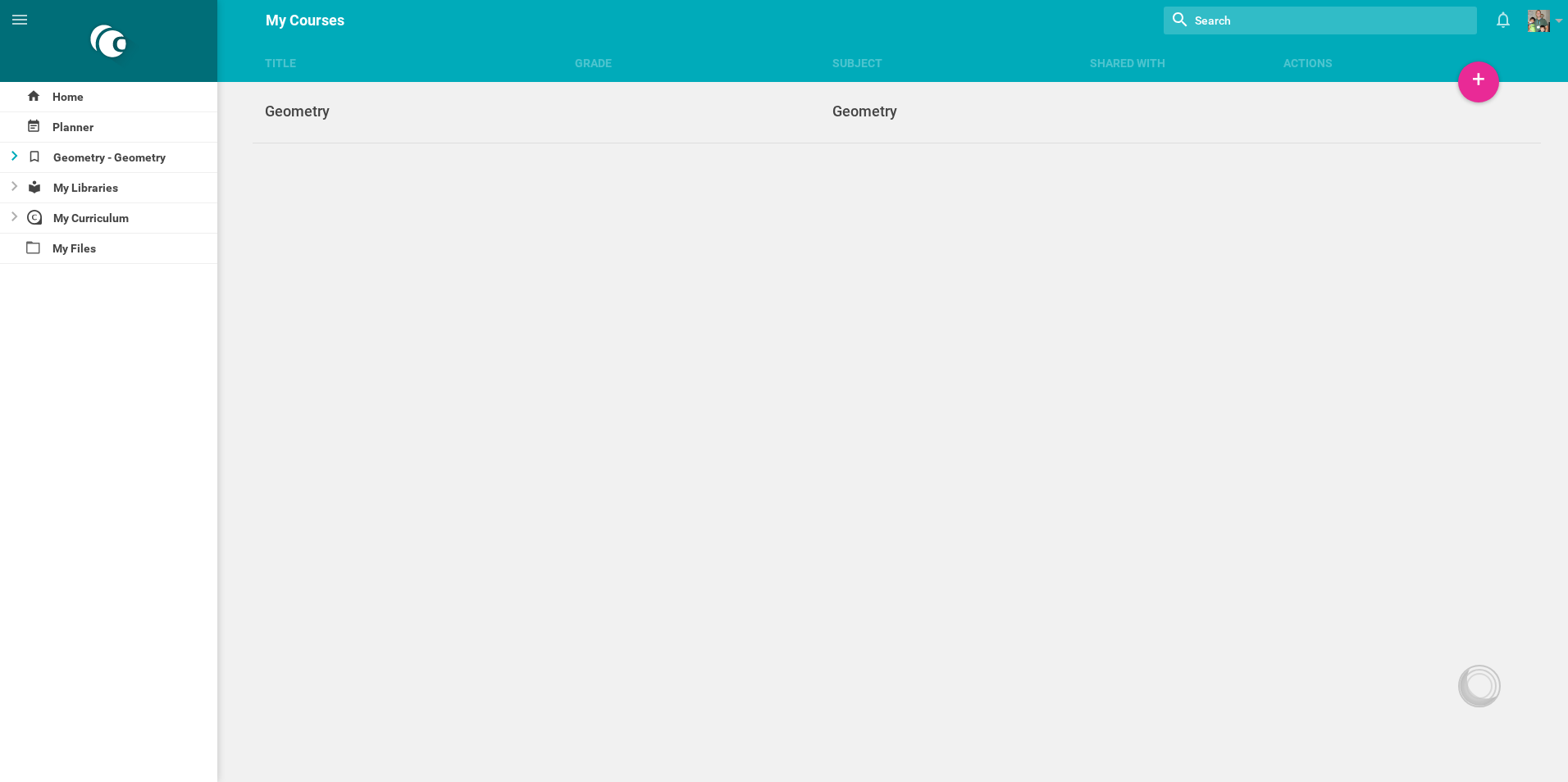
click at [18, 155] on div at bounding box center [10, 157] width 20 height 30
click at [108, 180] on div "Tools of Geometry" at bounding box center [130, 187] width 174 height 30
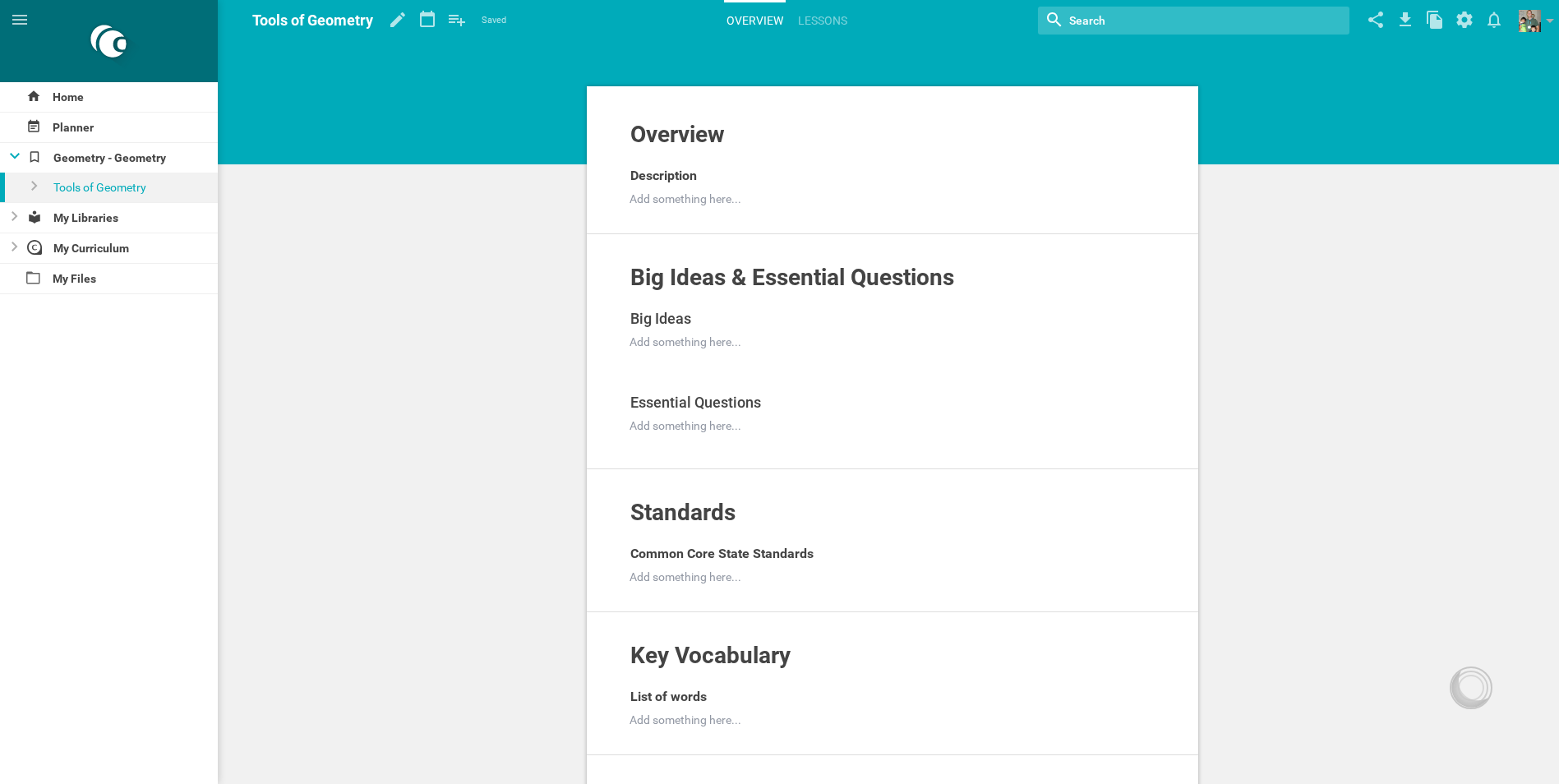
click at [40, 189] on div "Tools of Geometry" at bounding box center [121, 187] width 196 height 30
click at [32, 179] on div at bounding box center [31, 187] width 17 height 30
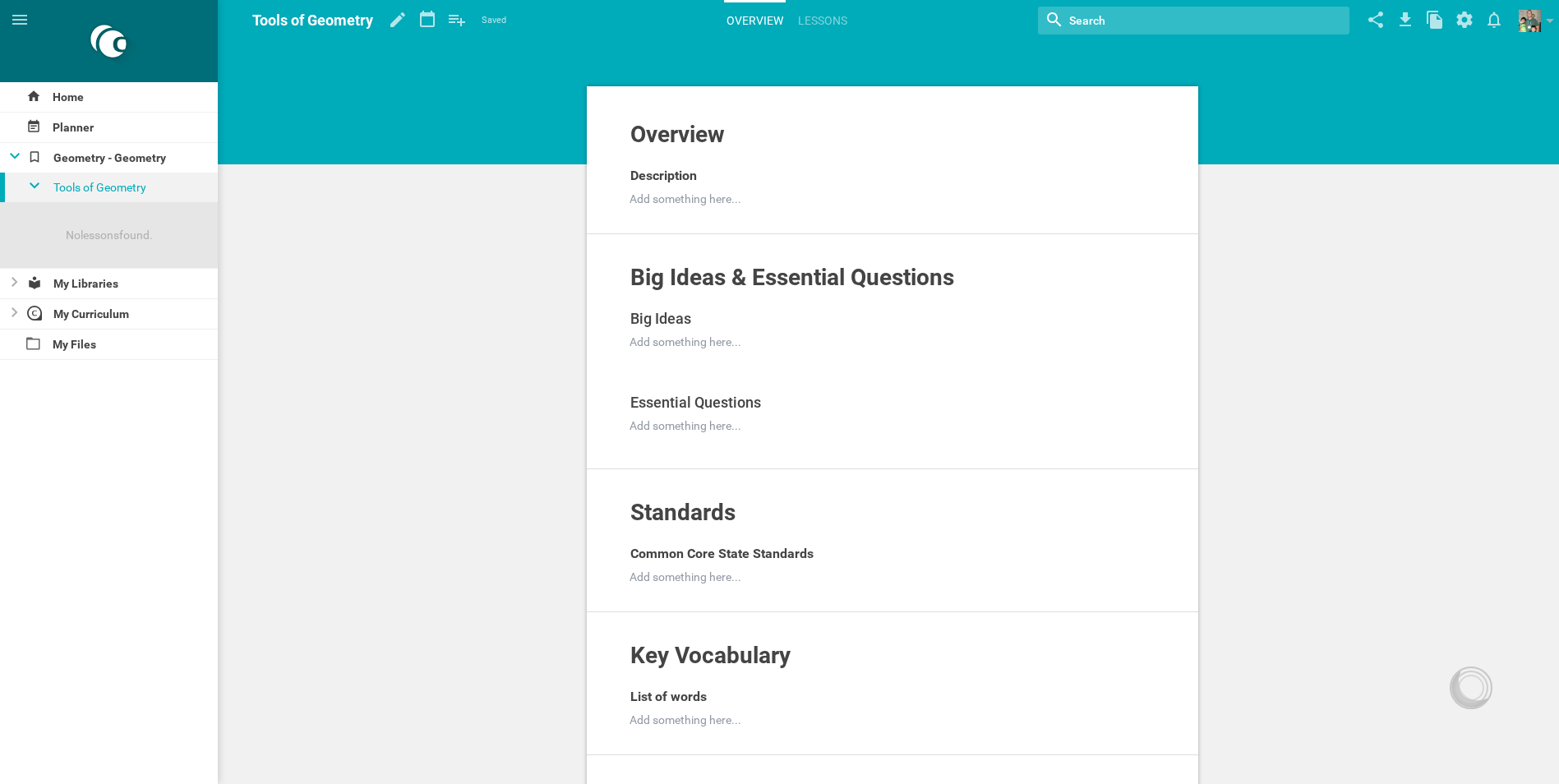
click at [90, 239] on div "No lessons found." at bounding box center [109, 235] width 218 height 16
click at [808, 14] on link "Lessons" at bounding box center [823, 21] width 54 height 36
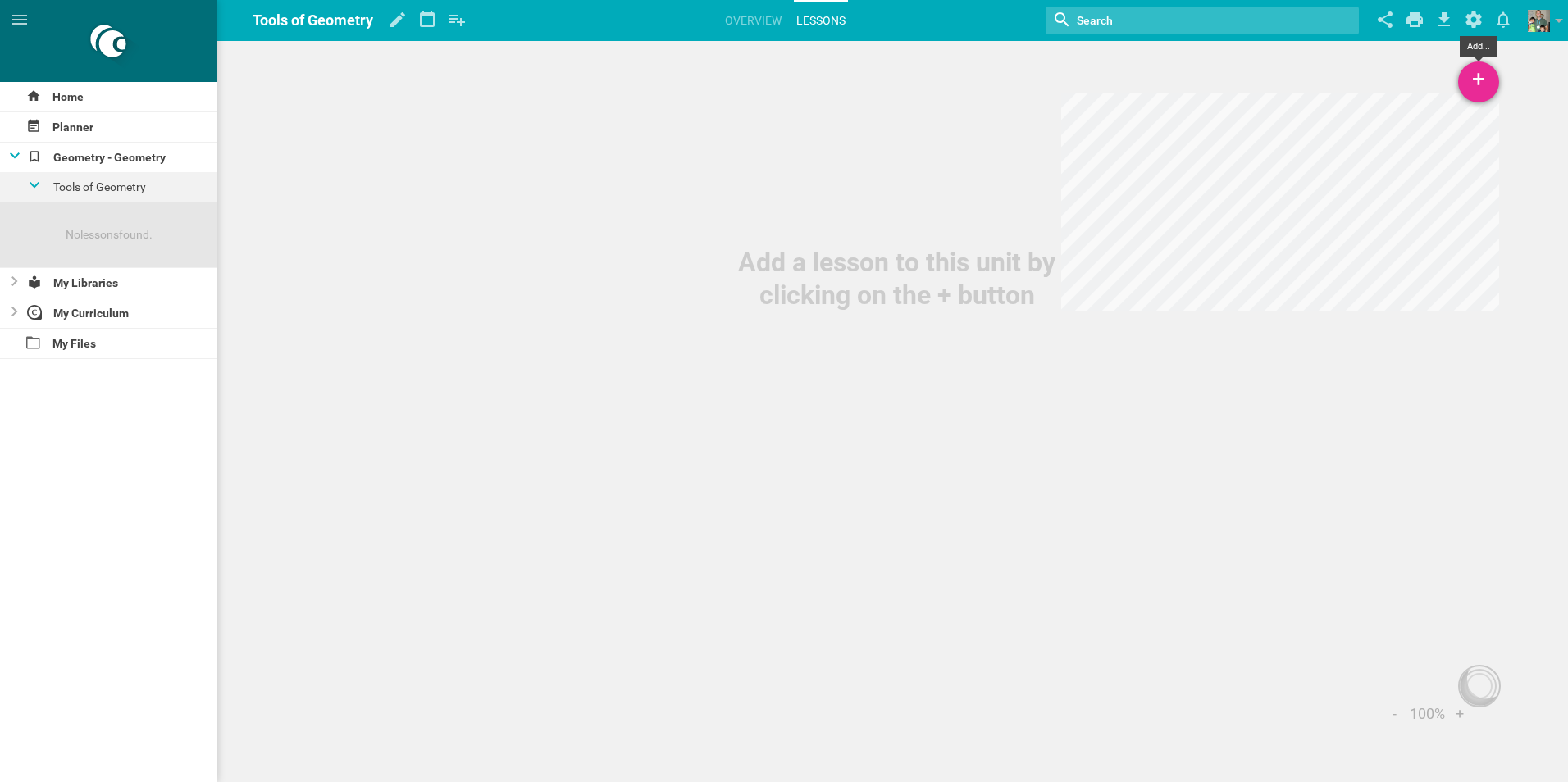
click at [1476, 86] on div "+" at bounding box center [1478, 82] width 41 height 41
click at [1399, 128] on link "New Lesson..." at bounding box center [1400, 127] width 197 height 36
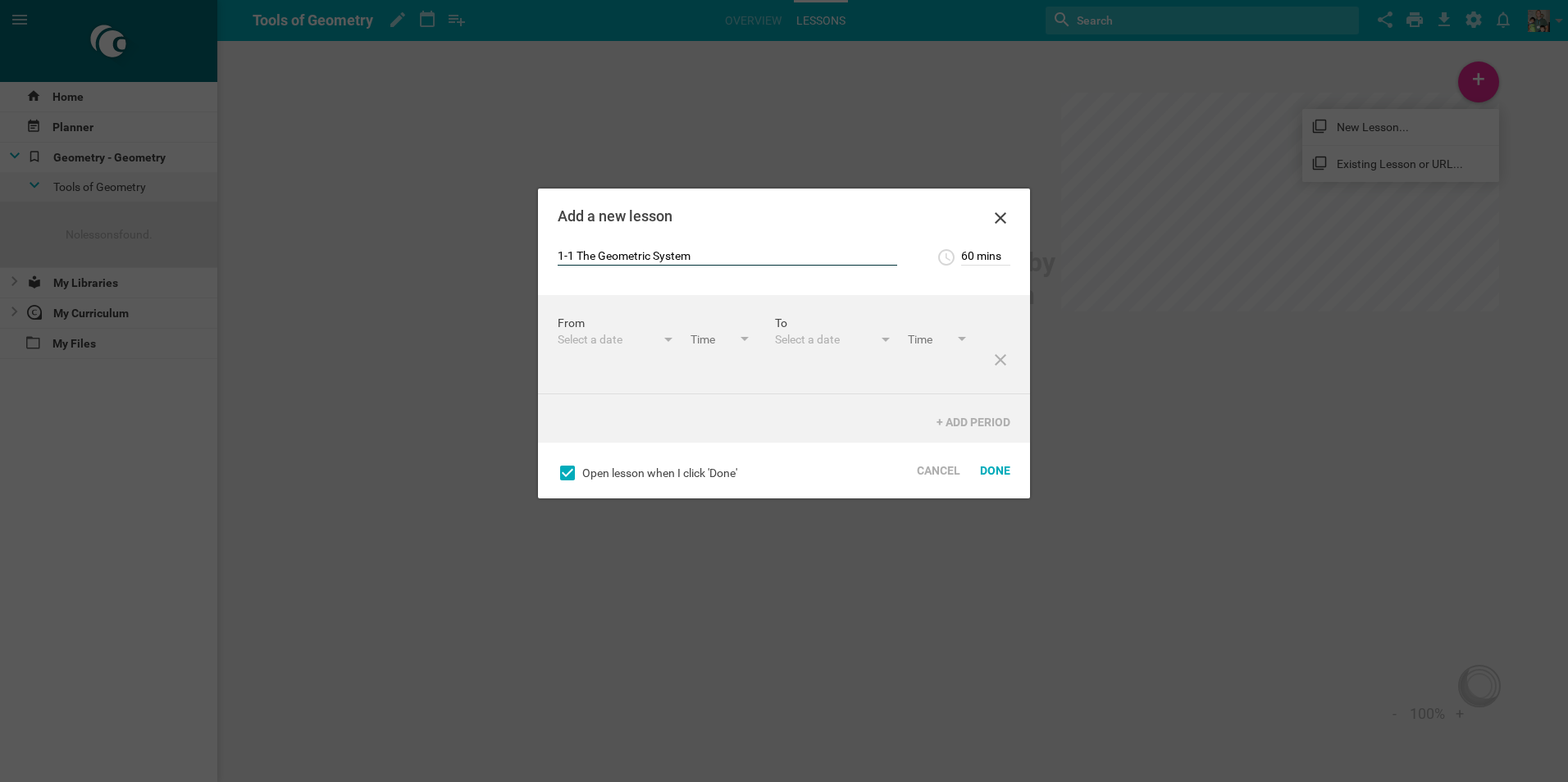
type input "1-1 The Geometric System"
click at [982, 250] on input "60 mins" at bounding box center [985, 258] width 49 height 16
type input "45 mins"
click at [994, 290] on div "1-1 The Geometric System 45 mins 5 mins 10 mins 15 mins 20 mins 25 mins 30 mins…" at bounding box center [784, 271] width 492 height 48
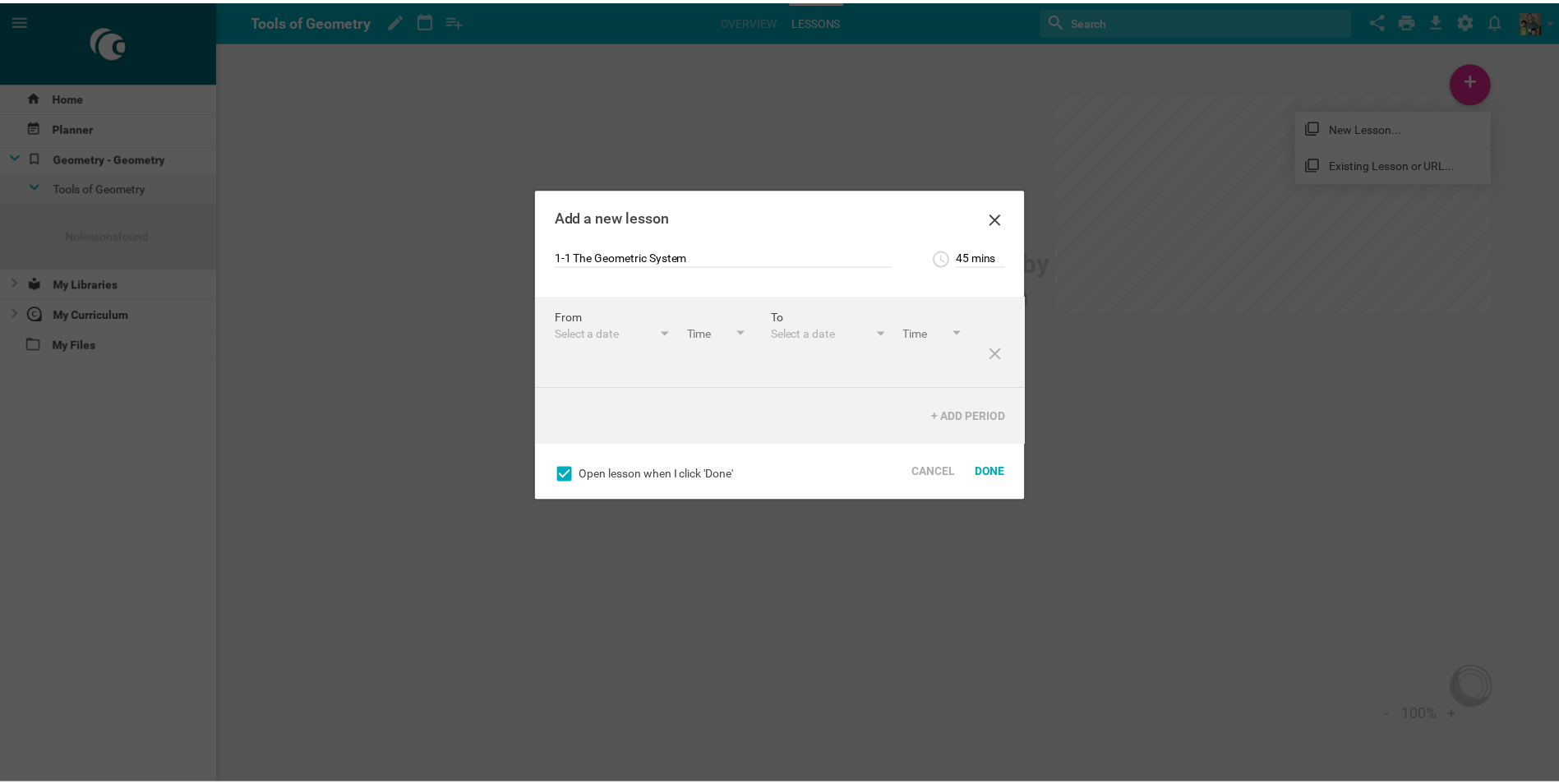
scroll to position [0, 0]
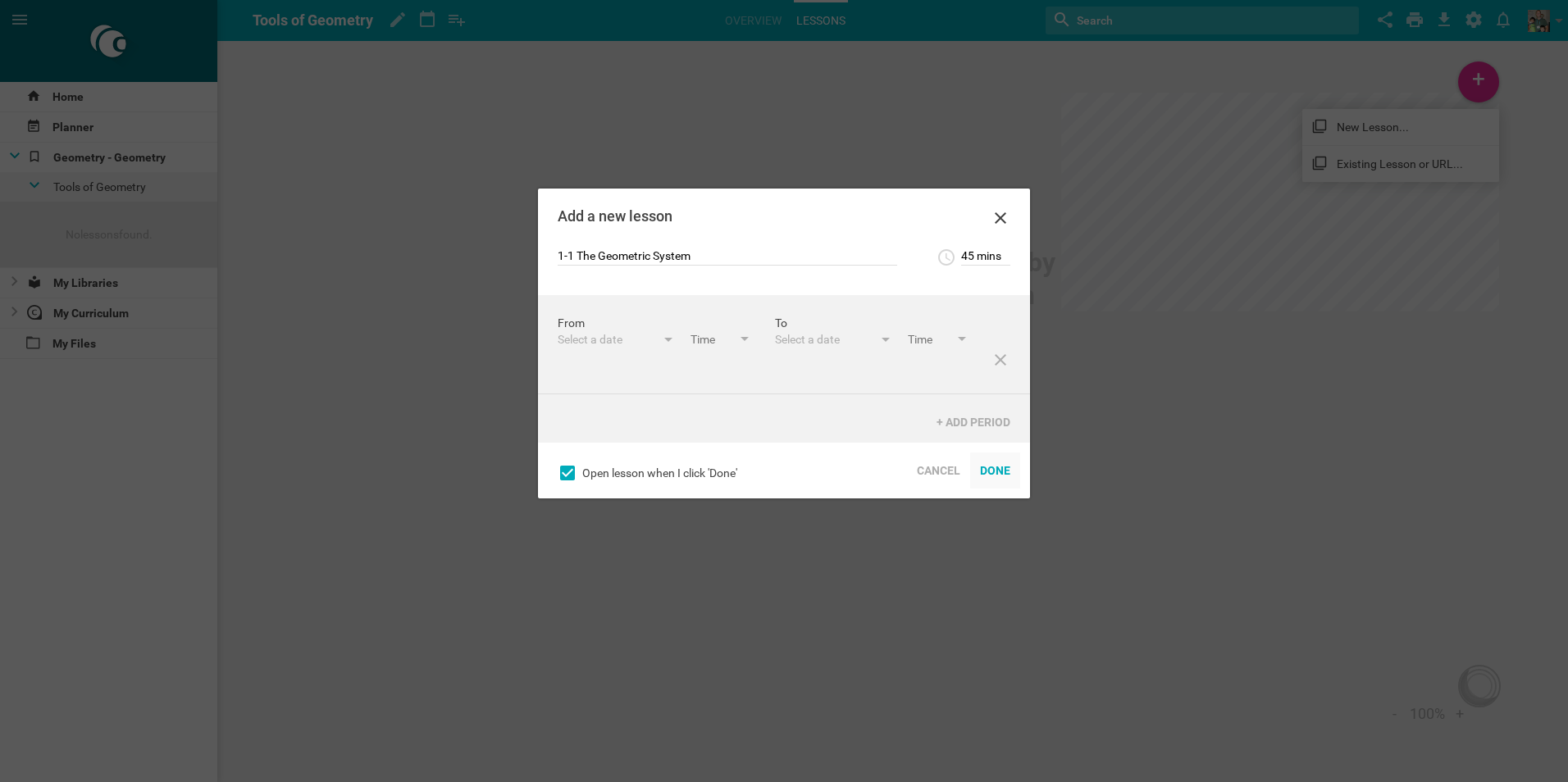
click at [995, 466] on div "Done" at bounding box center [995, 470] width 50 height 36
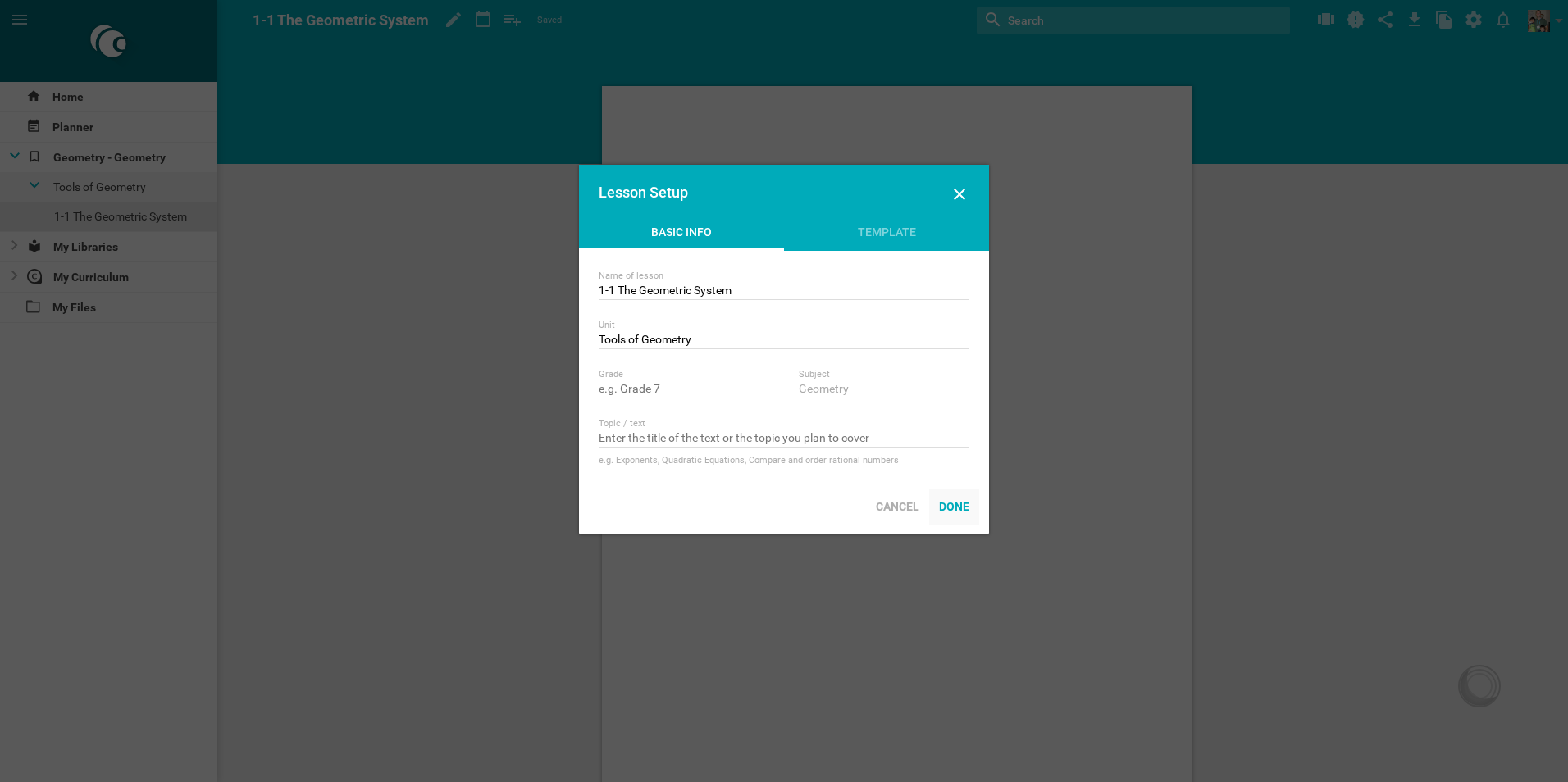
click at [956, 503] on div "Done" at bounding box center [954, 506] width 50 height 36
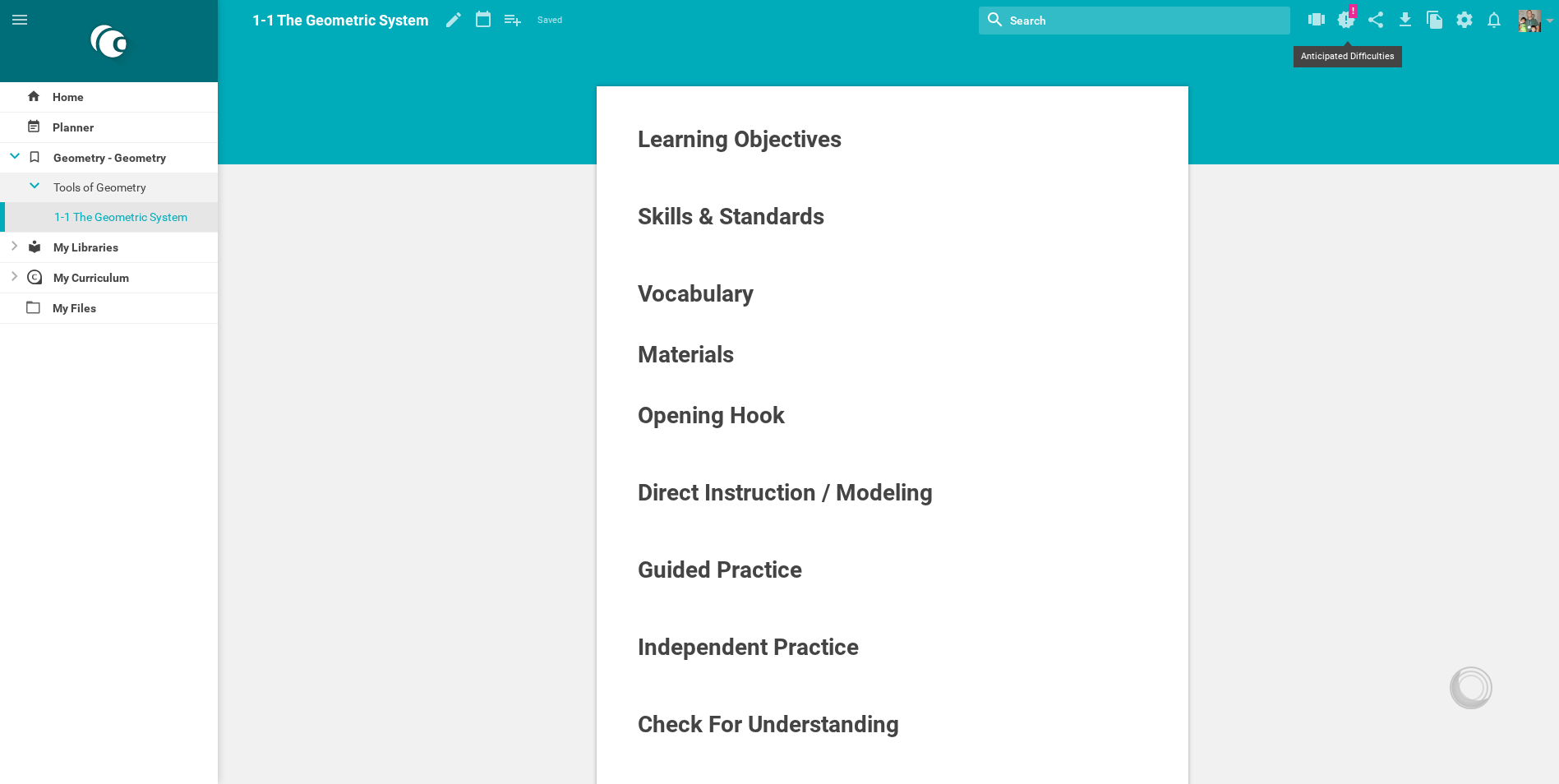
click at [1346, 14] on icon at bounding box center [1346, 20] width 18 height 17
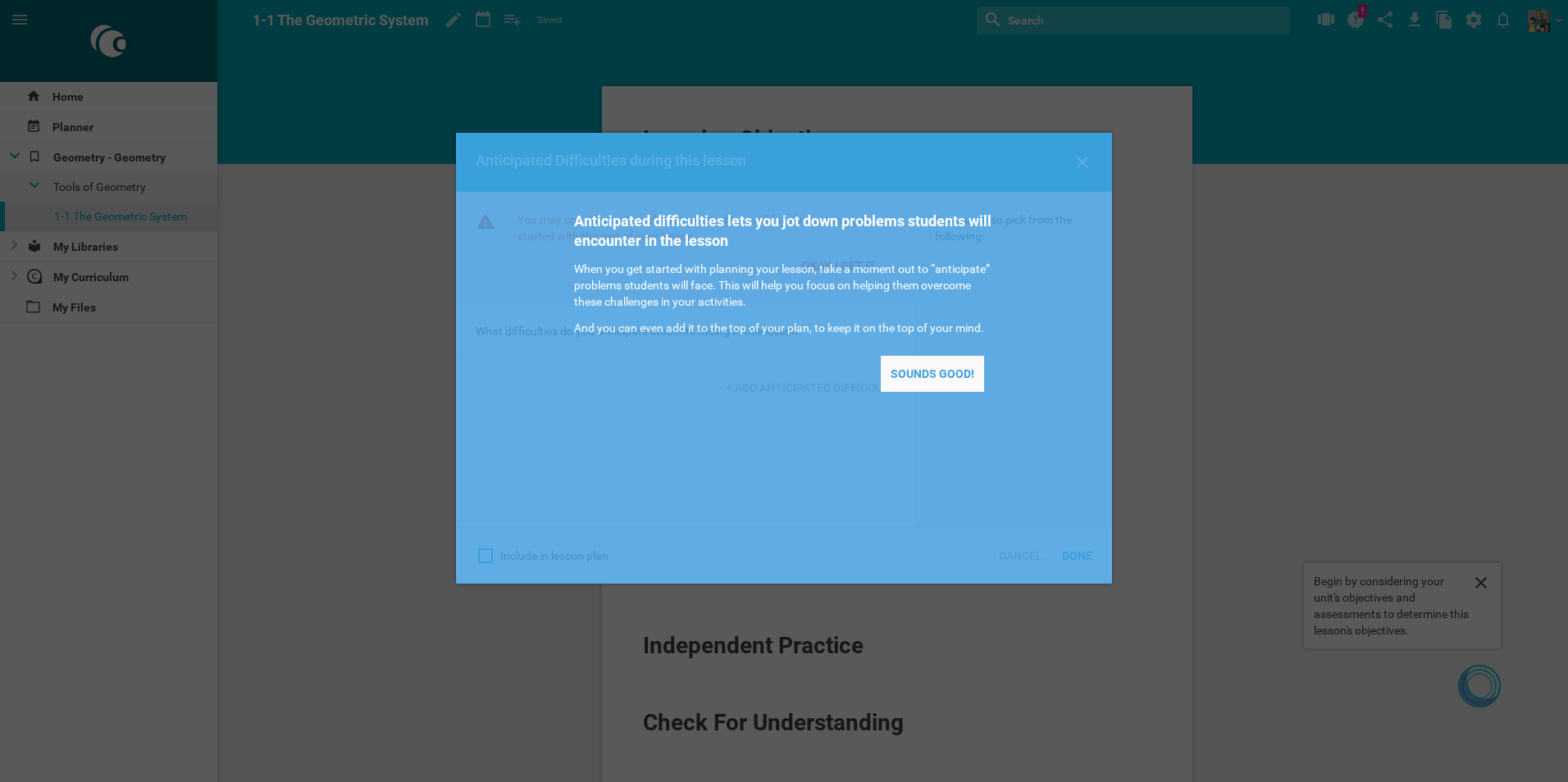
click at [953, 377] on div "Sounds good!" at bounding box center [932, 373] width 103 height 36
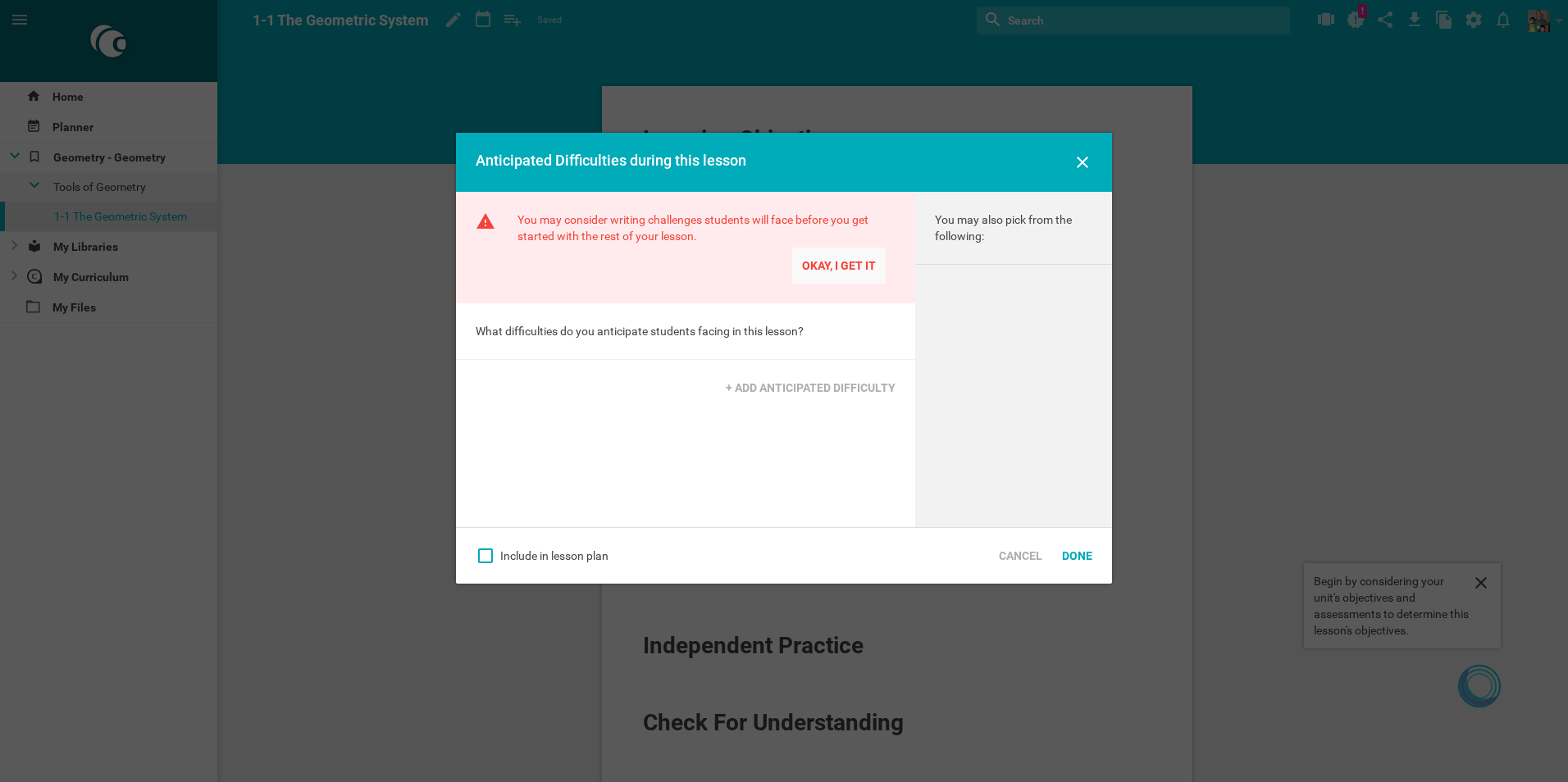
click at [862, 265] on div "Okay, I get it" at bounding box center [839, 266] width 93 height 36
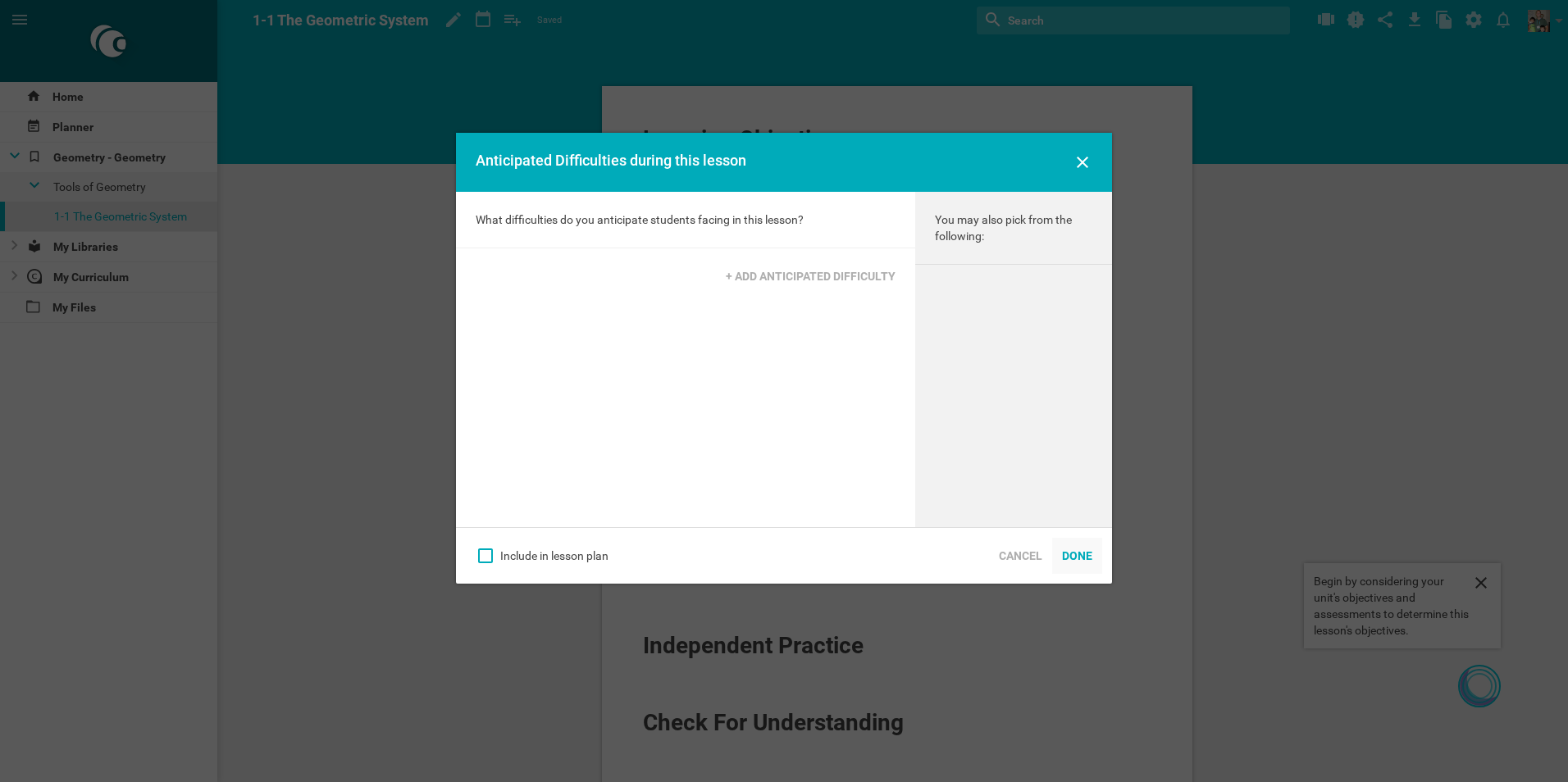
click at [1084, 565] on div "Done" at bounding box center [1077, 556] width 50 height 36
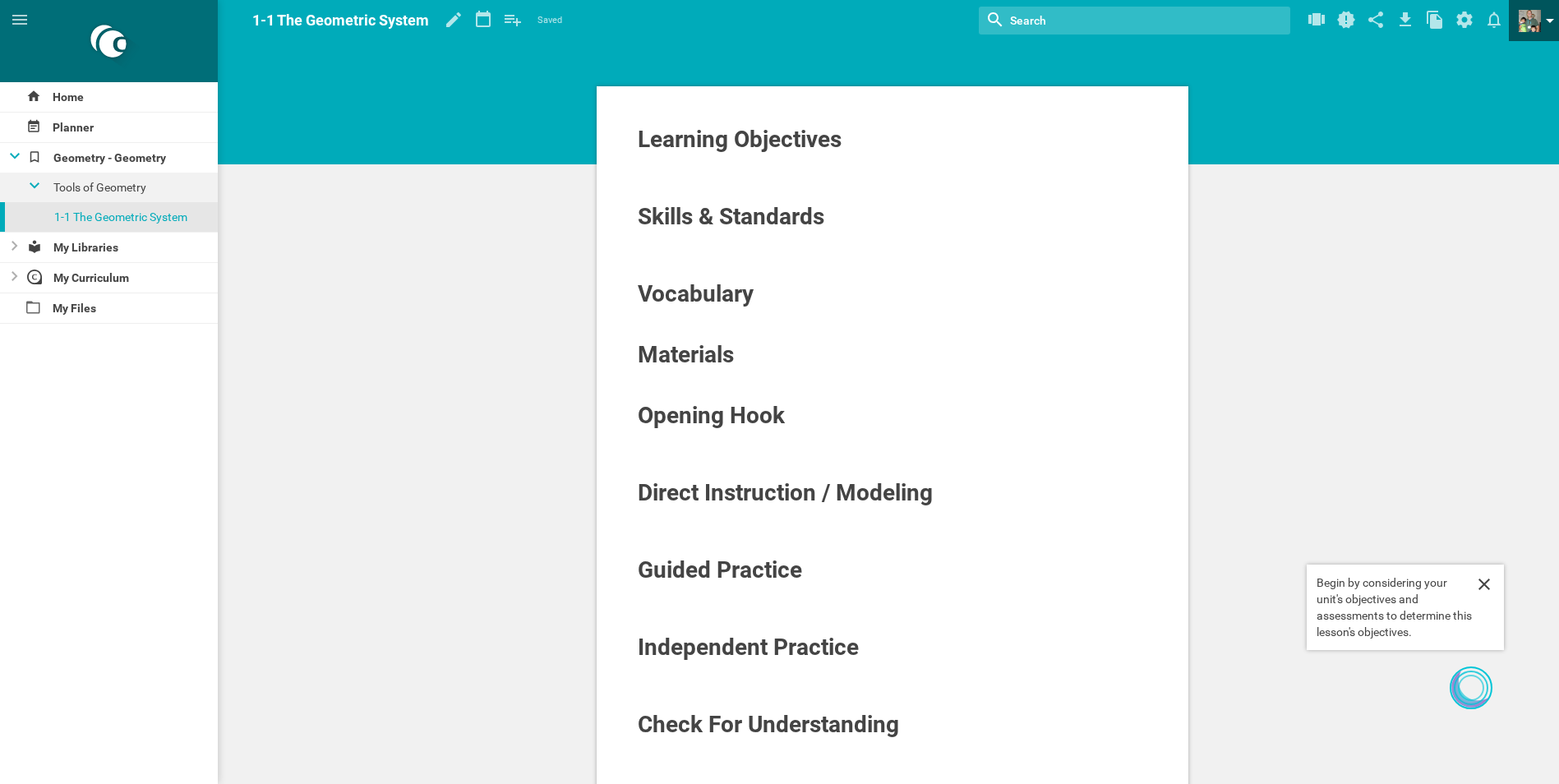
click at [1533, 17] on span at bounding box center [1529, 21] width 23 height 23
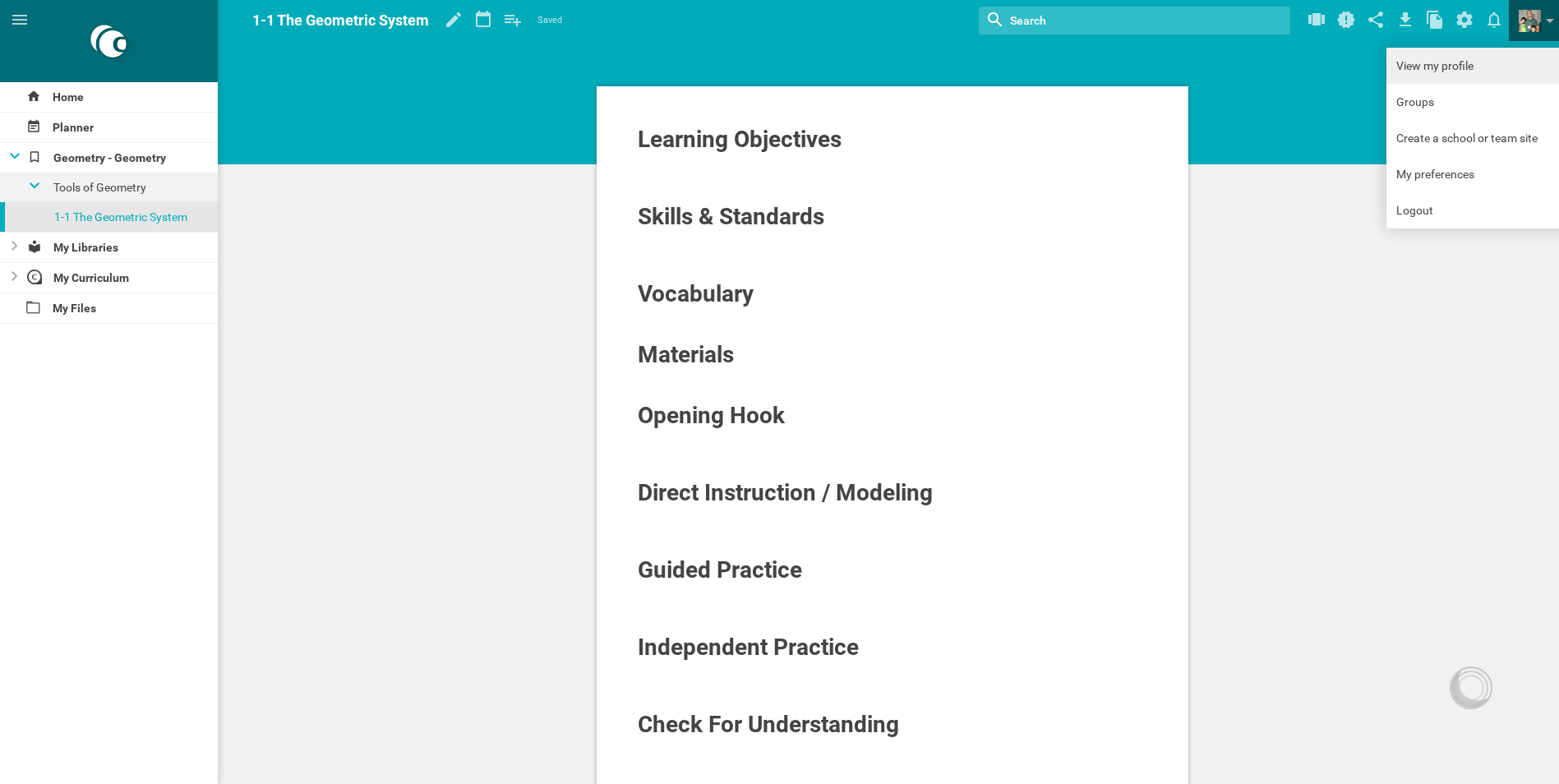
click at [1444, 65] on link "View my profile" at bounding box center [1478, 66] width 185 height 36
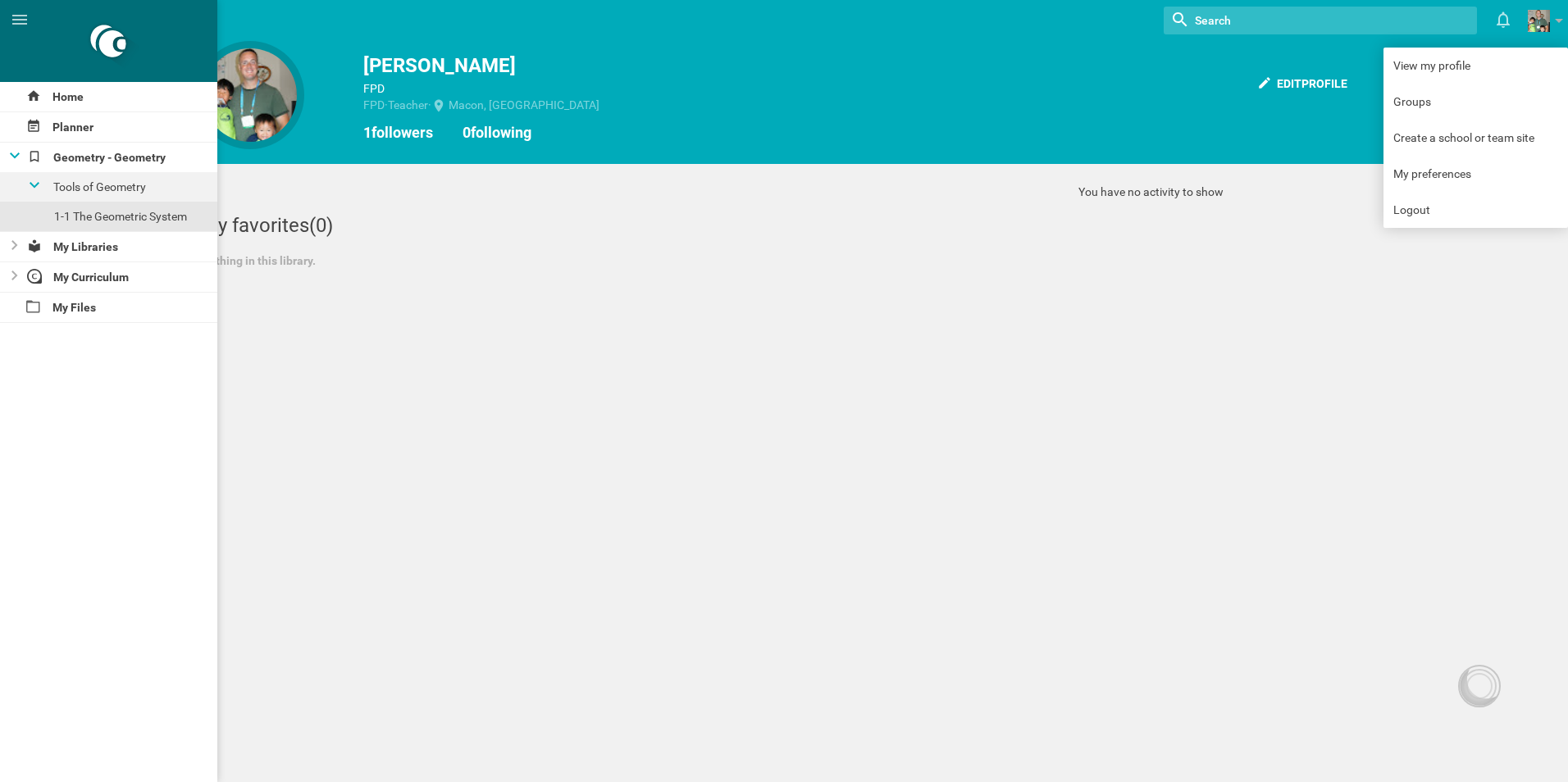
click at [694, 289] on div "My favorites (0) Nothing in this library." at bounding box center [607, 242] width 824 height 115
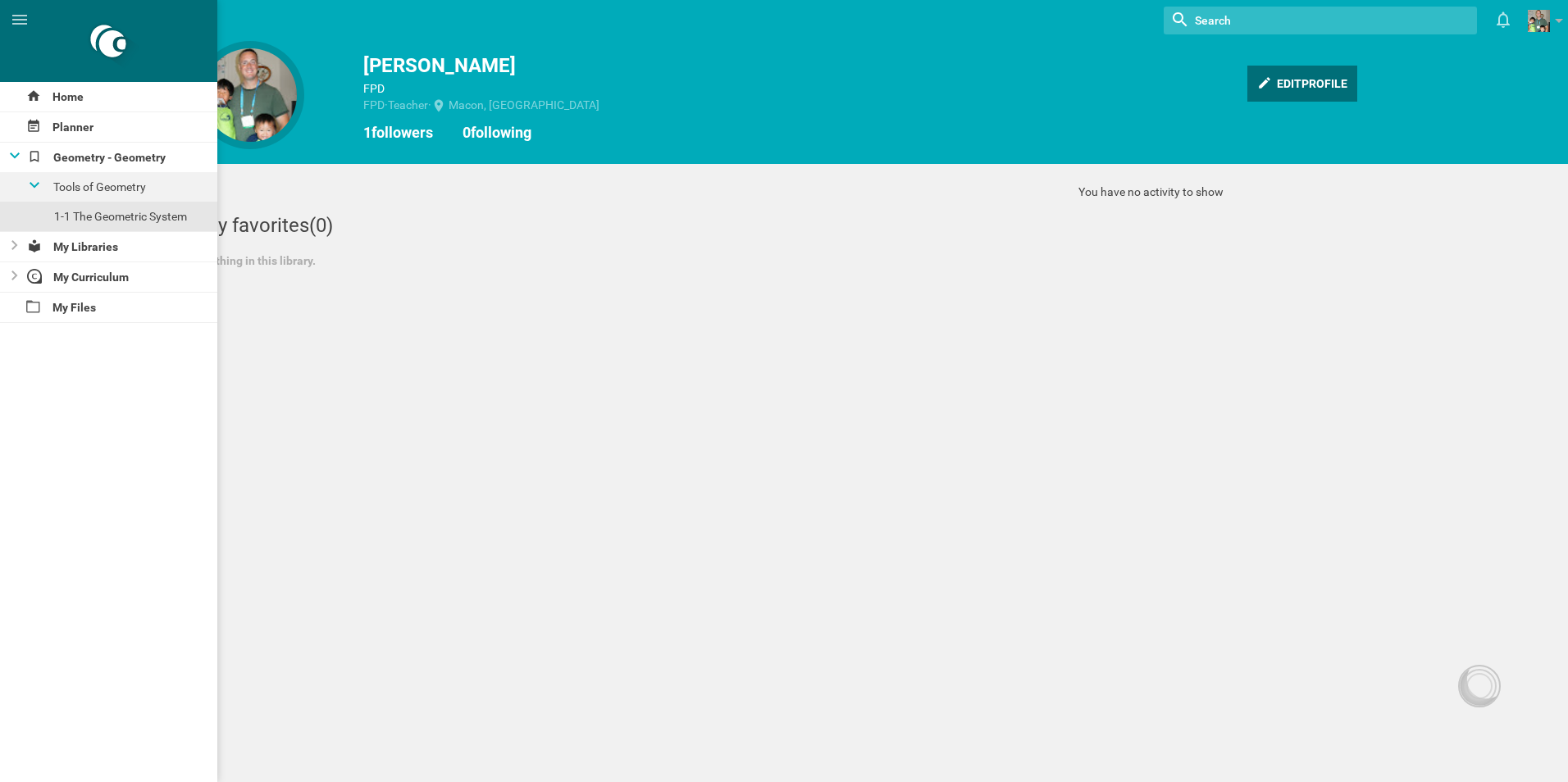
click at [1311, 83] on div "Edit profile" at bounding box center [1302, 83] width 110 height 36
click at [401, 371] on div "Home Planner Geometry - Geometry Tools of Geometry 1-1 The Geometric System My …" at bounding box center [784, 391] width 1568 height 782
click at [13, 17] on icon at bounding box center [20, 20] width 20 height 20
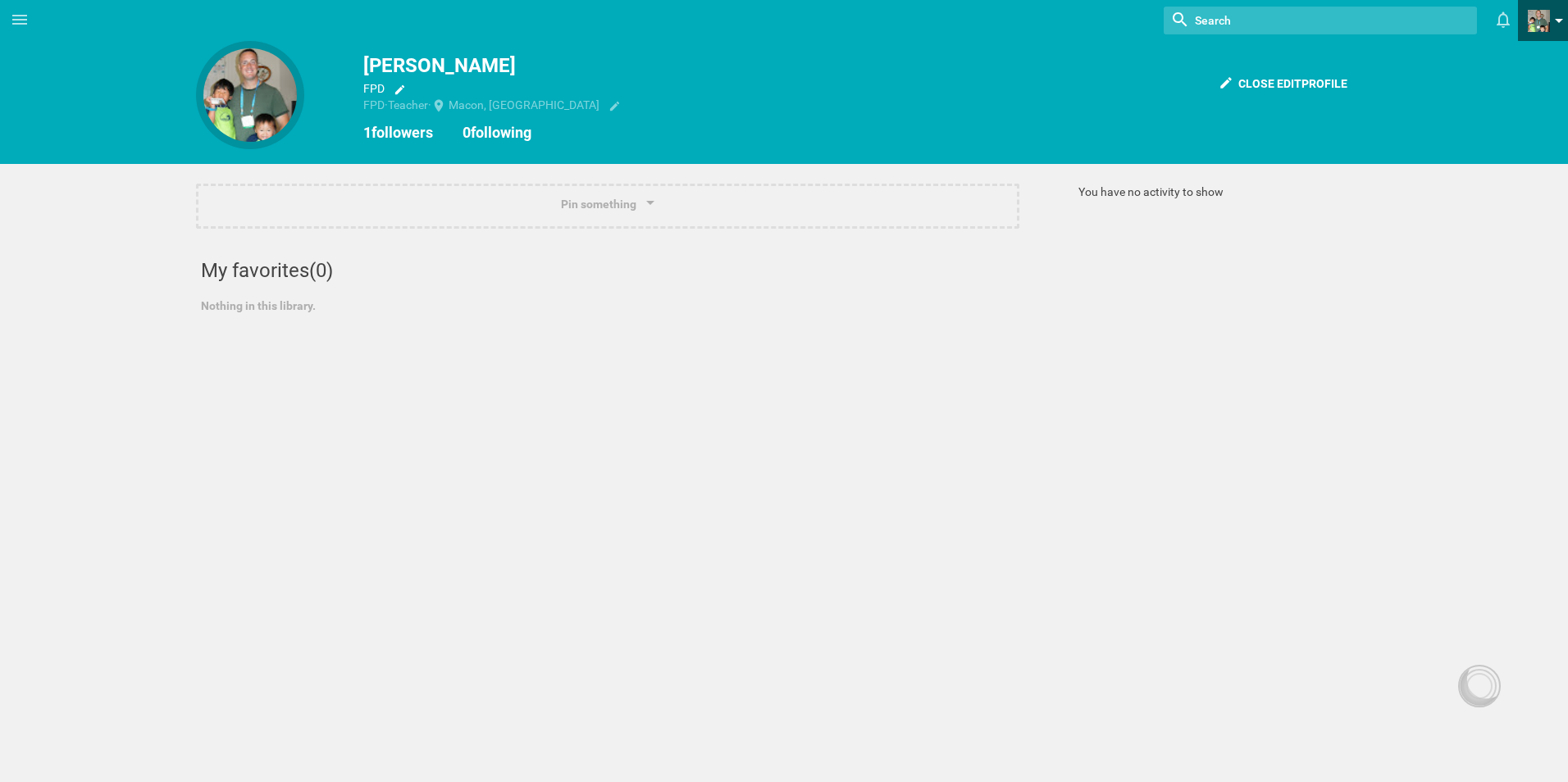
click at [1558, 3] on link at bounding box center [1547, 21] width 40 height 41
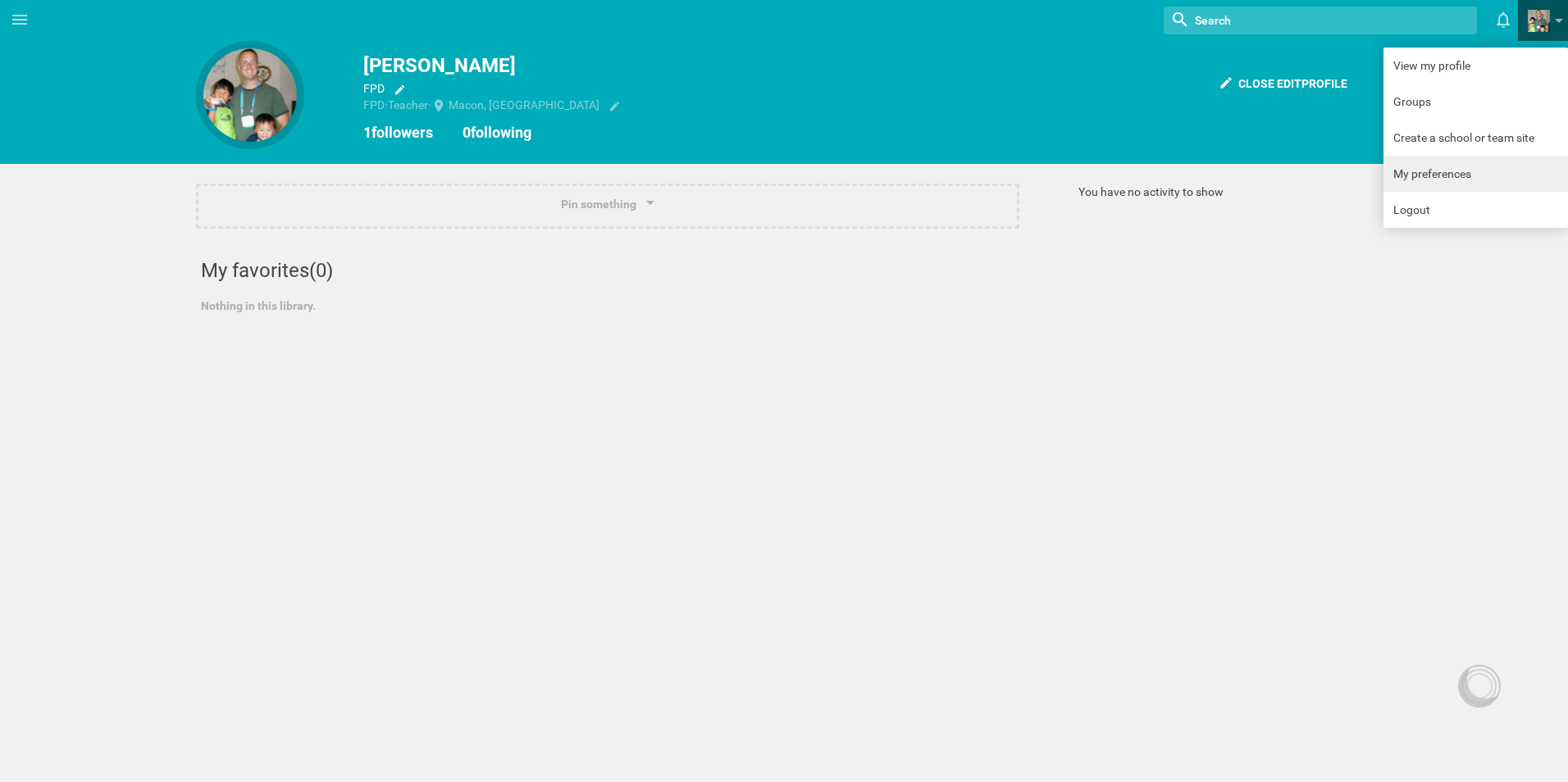
click at [1455, 178] on link "My preferences" at bounding box center [1475, 173] width 184 height 36
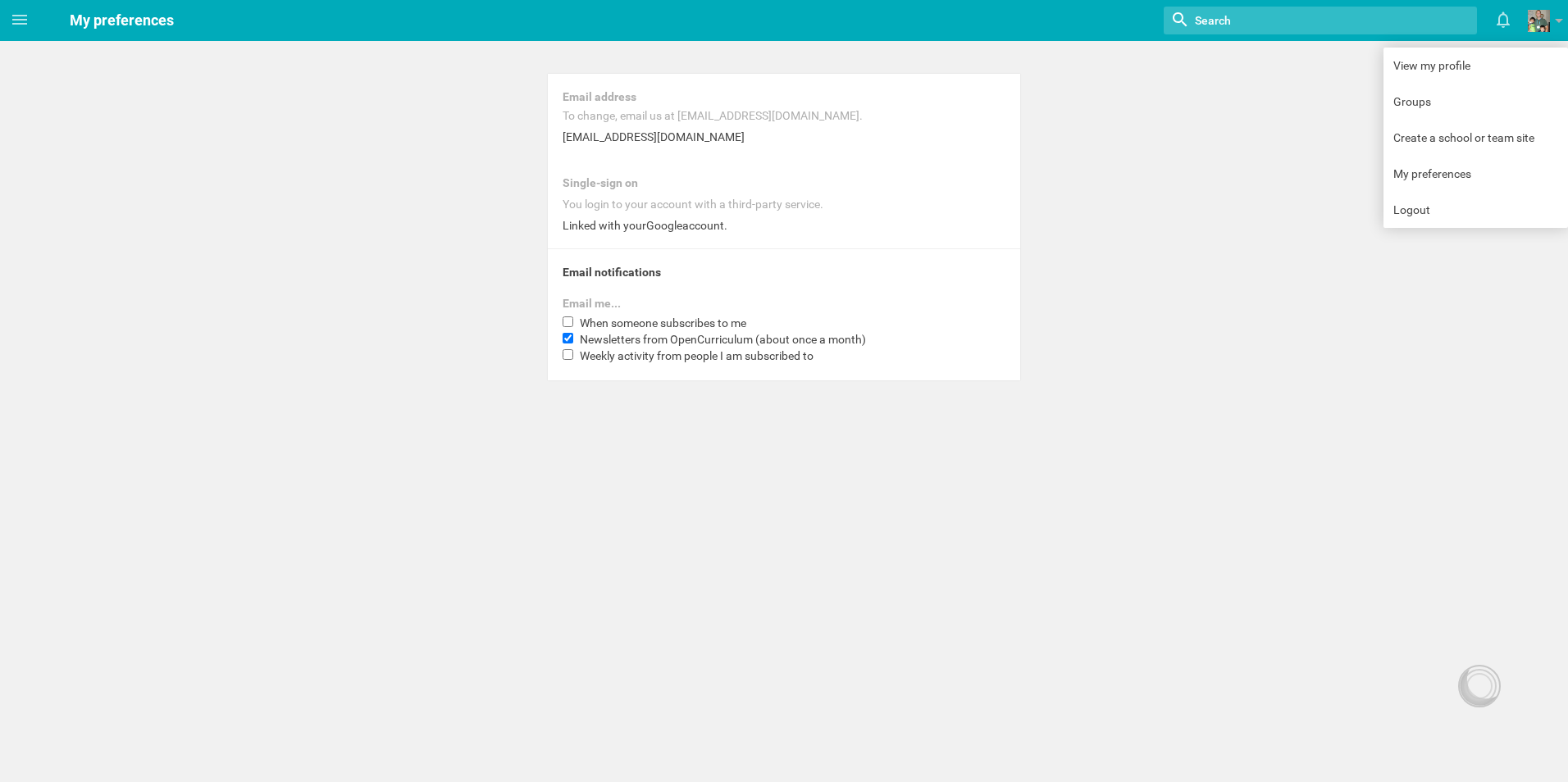
click at [573, 337] on label "Newsletters from OpenCurriculum (about once a month)" at bounding box center [783, 339] width 443 height 13
click at [573, 337] on input "Newsletters from OpenCurriculum (about once a month)" at bounding box center [568, 338] width 11 height 11
checkbox input "false"
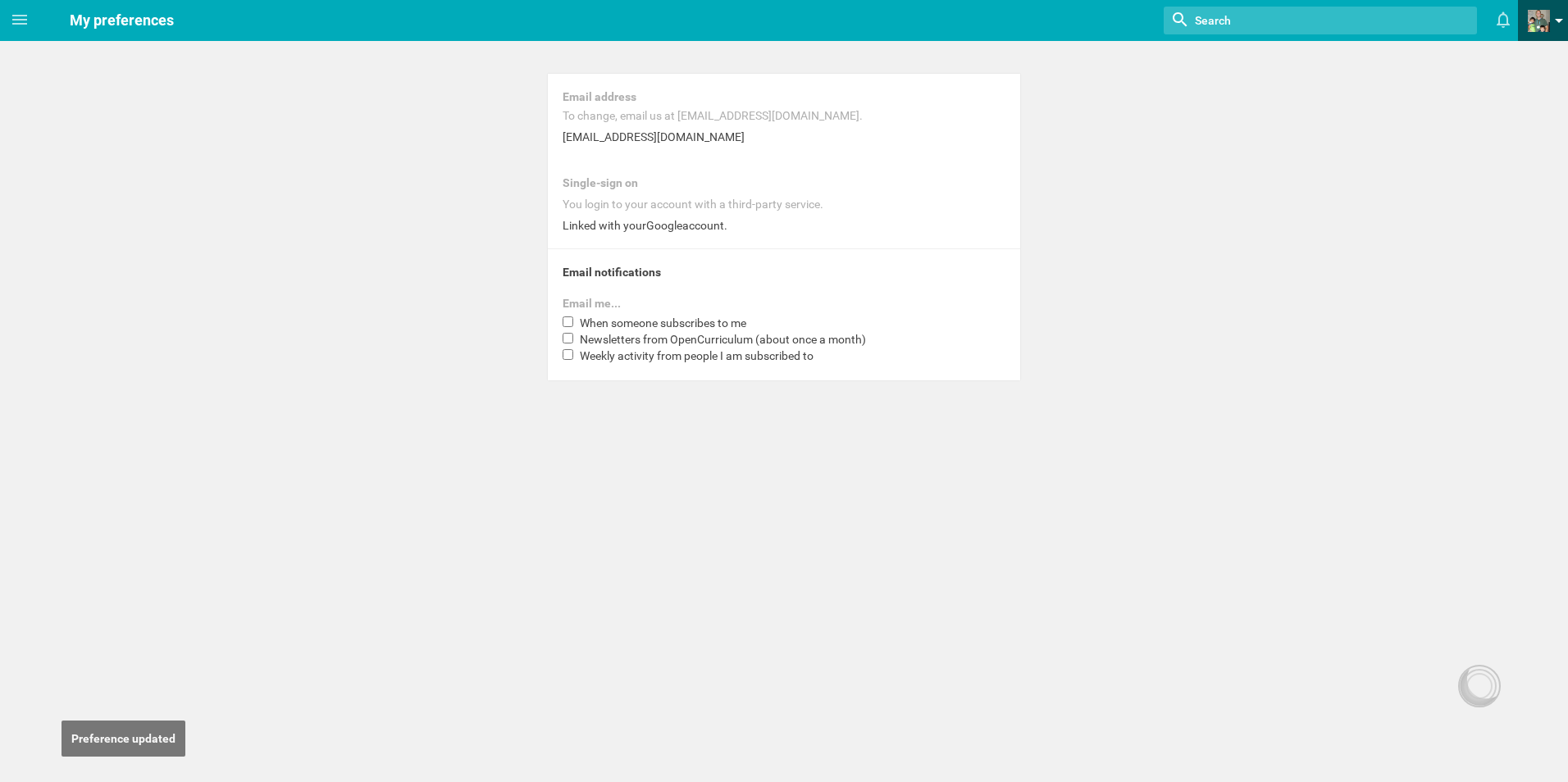
click at [1547, 22] on span at bounding box center [1538, 21] width 22 height 22
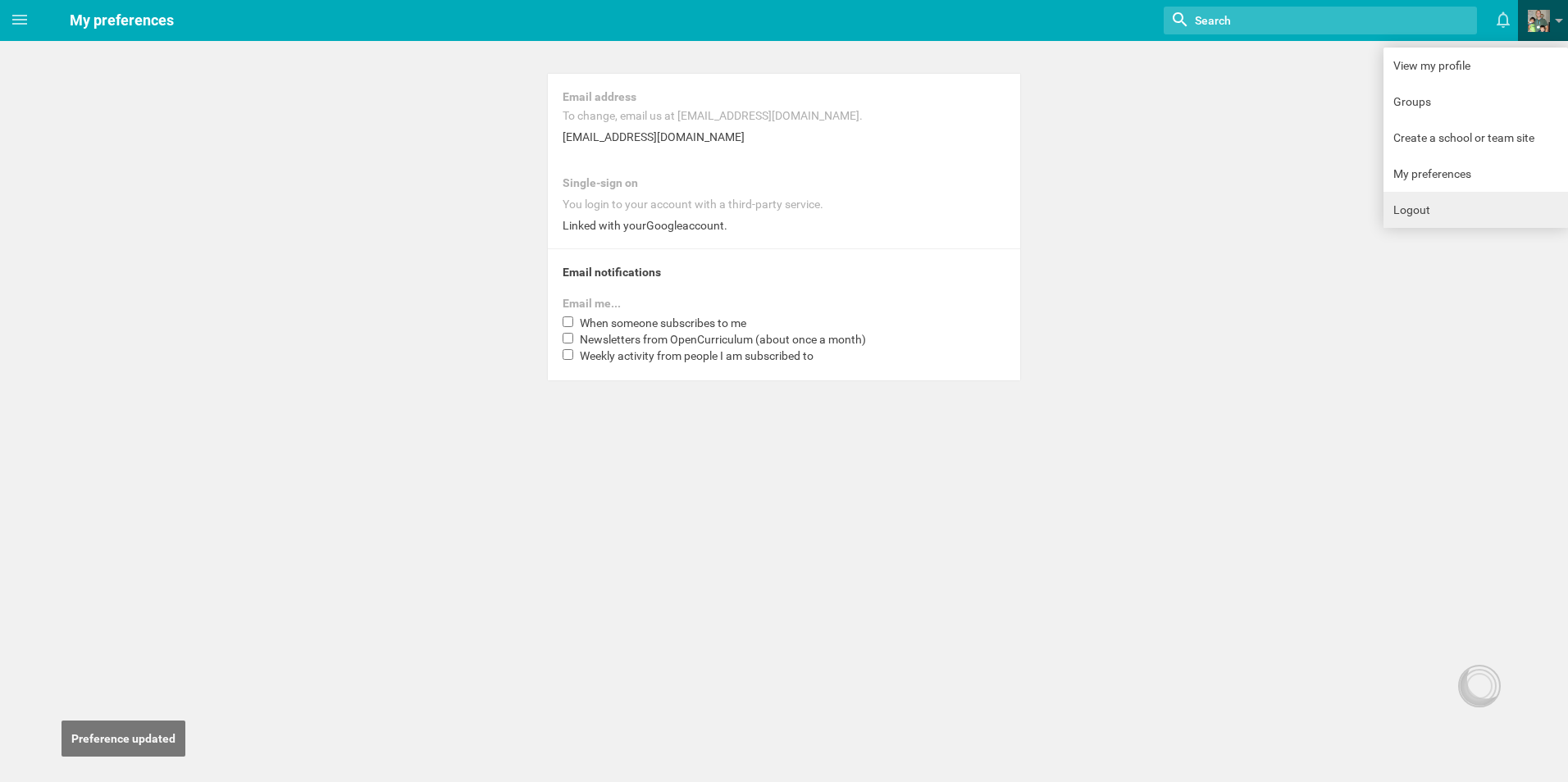
click at [1474, 210] on link "Logout" at bounding box center [1475, 210] width 184 height 36
